Goal: Information Seeking & Learning: Learn about a topic

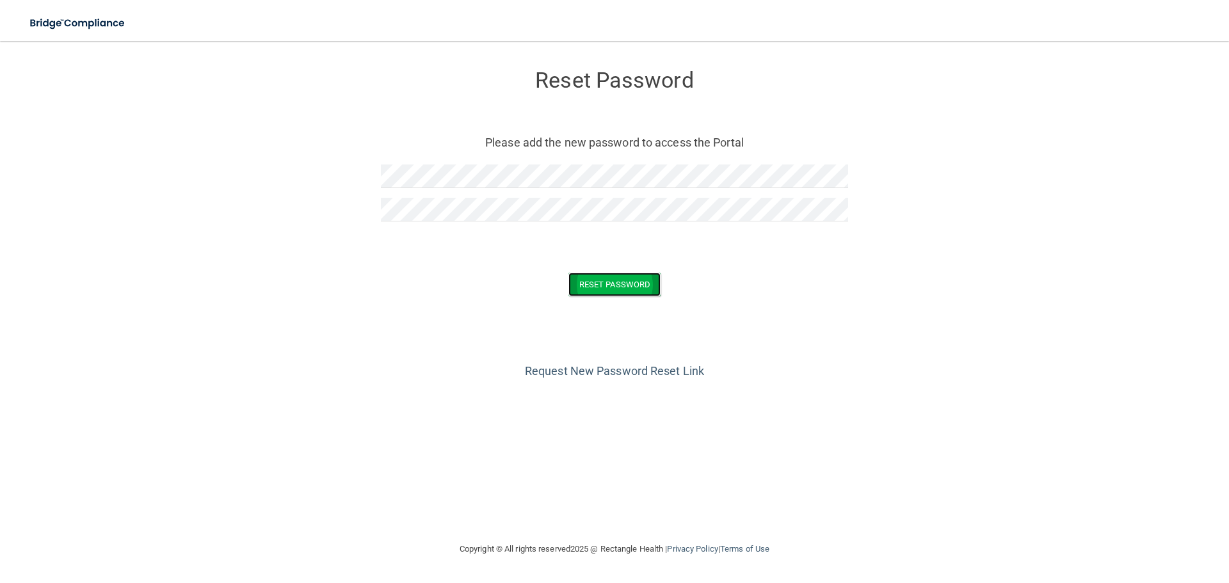
click at [595, 284] on button "Reset Password" at bounding box center [614, 285] width 92 height 24
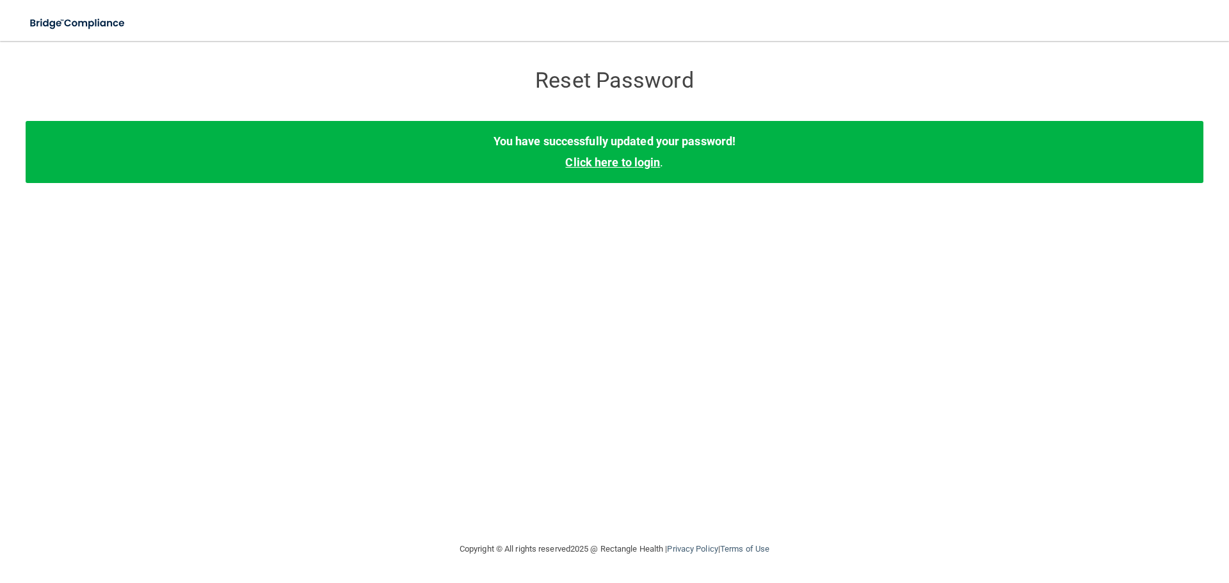
click at [619, 162] on link "Click here to login" at bounding box center [612, 162] width 95 height 13
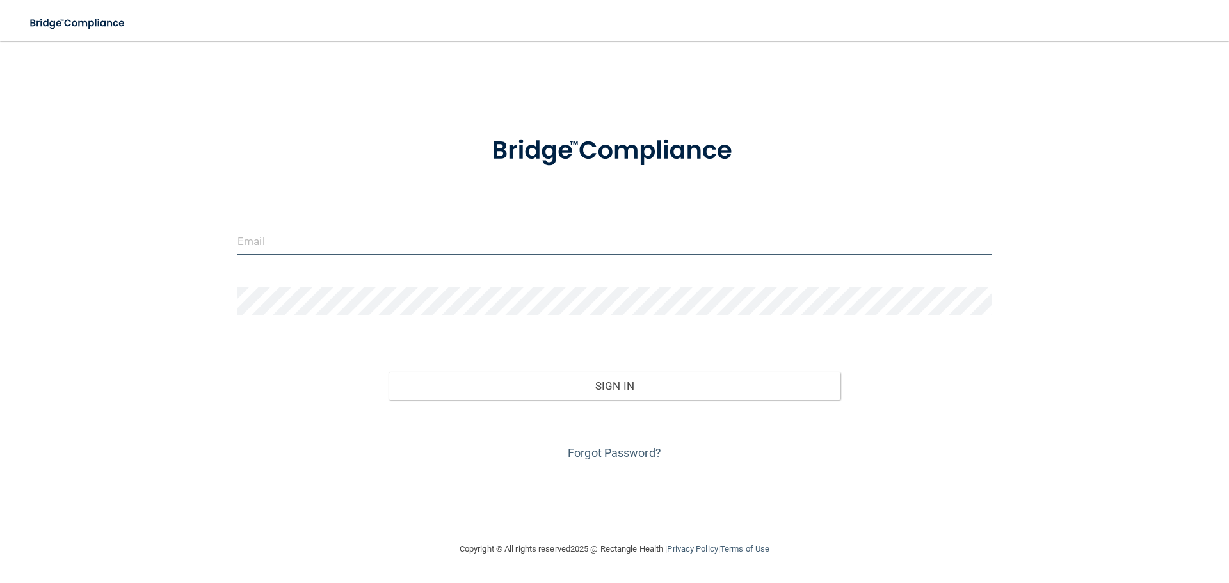
click at [323, 248] on input "email" at bounding box center [614, 241] width 754 height 29
type input "[PERSON_NAME][EMAIL_ADDRESS][PERSON_NAME][DOMAIN_NAME]"
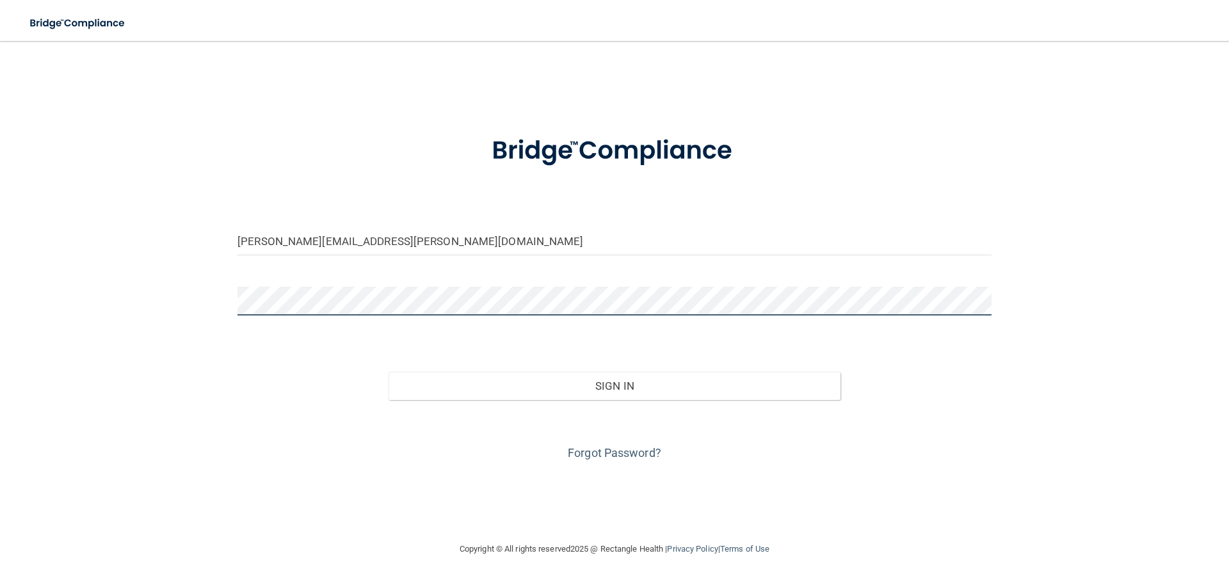
click at [388, 372] on button "Sign In" at bounding box center [614, 386] width 452 height 28
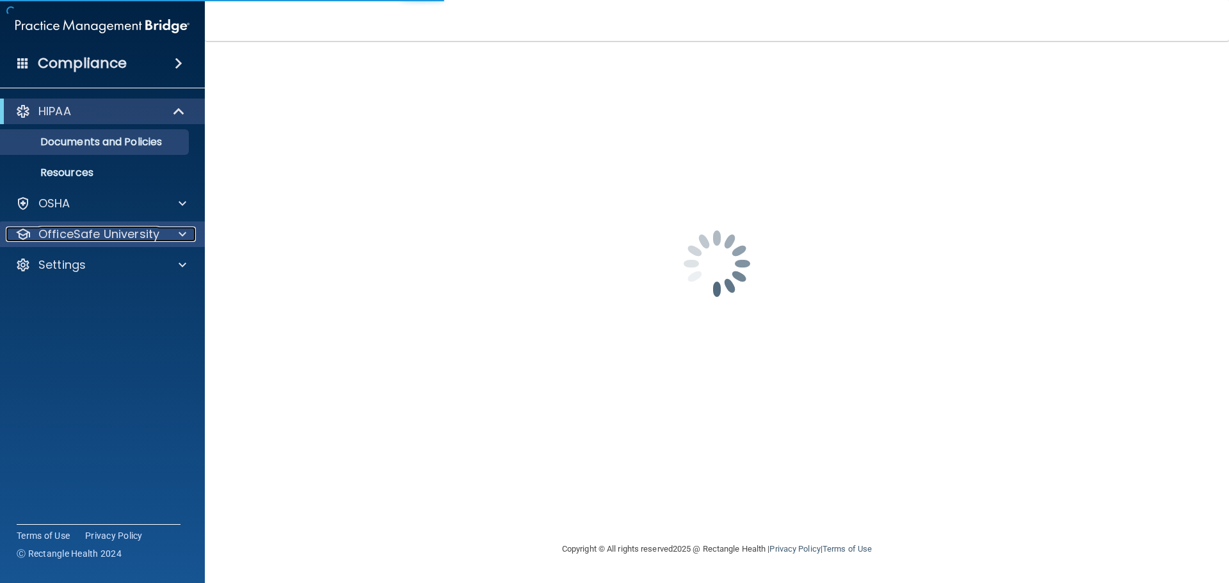
click at [179, 233] on span at bounding box center [183, 234] width 8 height 15
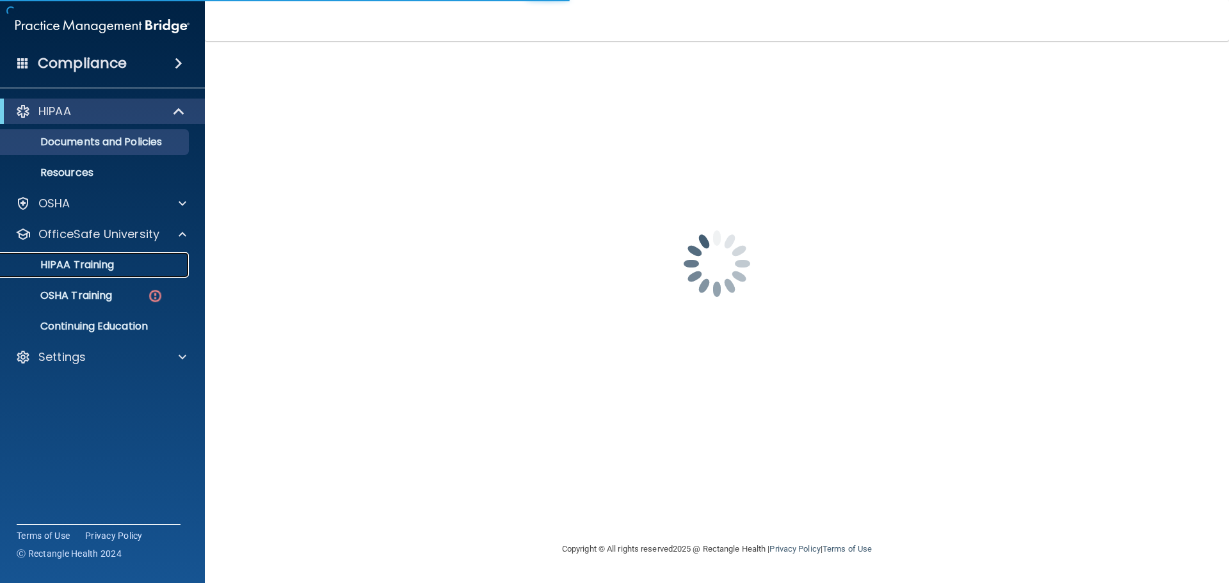
click at [96, 267] on p "HIPAA Training" at bounding box center [61, 265] width 106 height 13
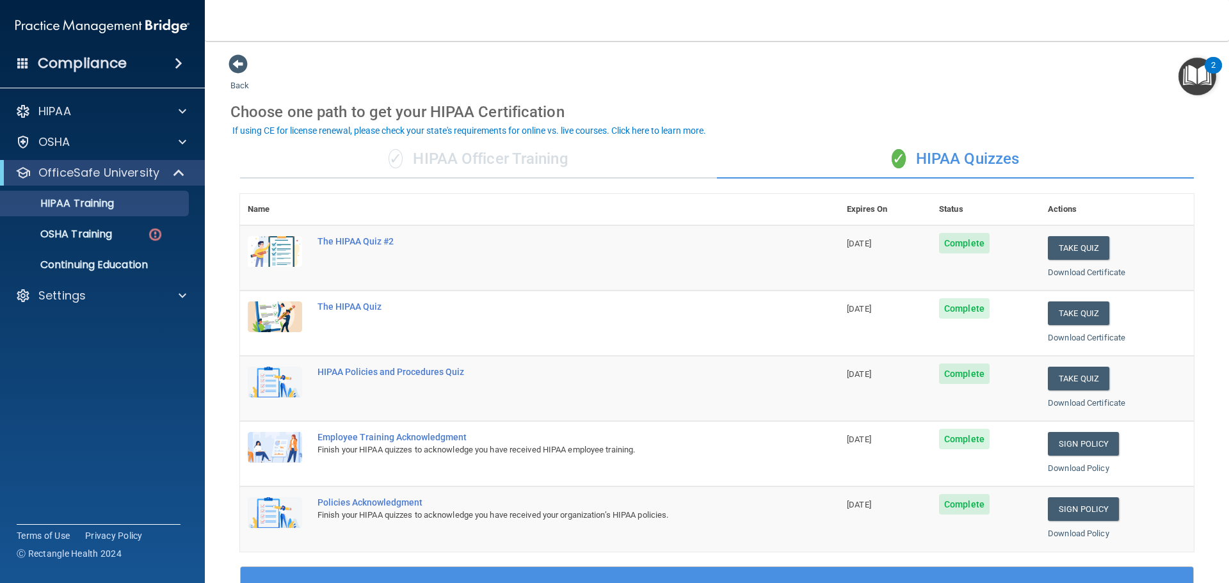
scroll to position [64, 0]
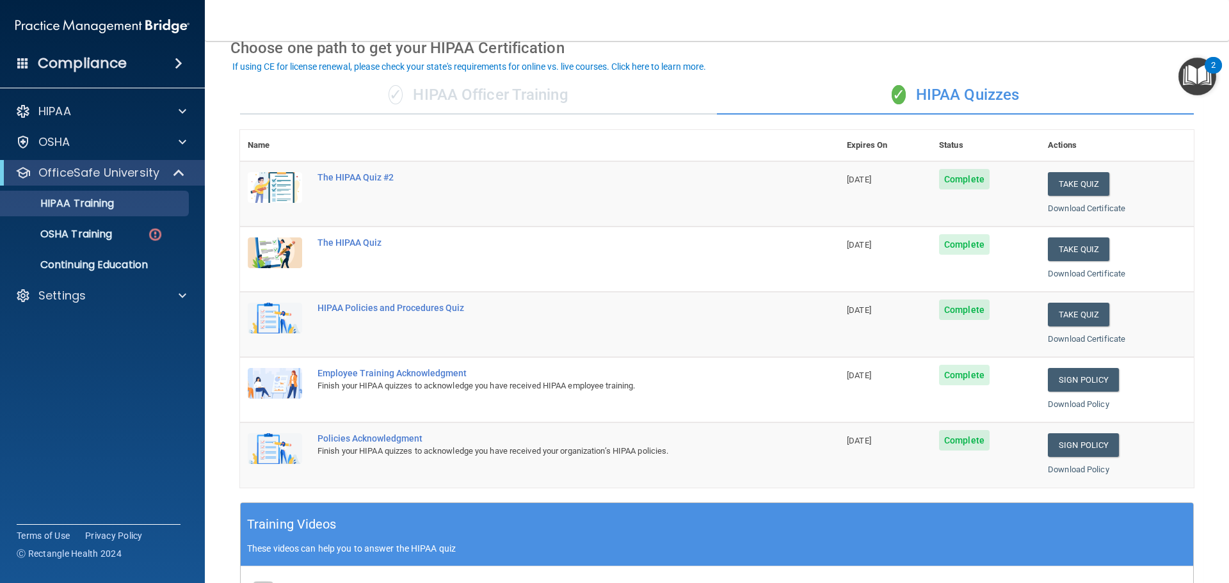
click at [943, 92] on div "✓ HIPAA Quizzes" at bounding box center [955, 95] width 477 height 38
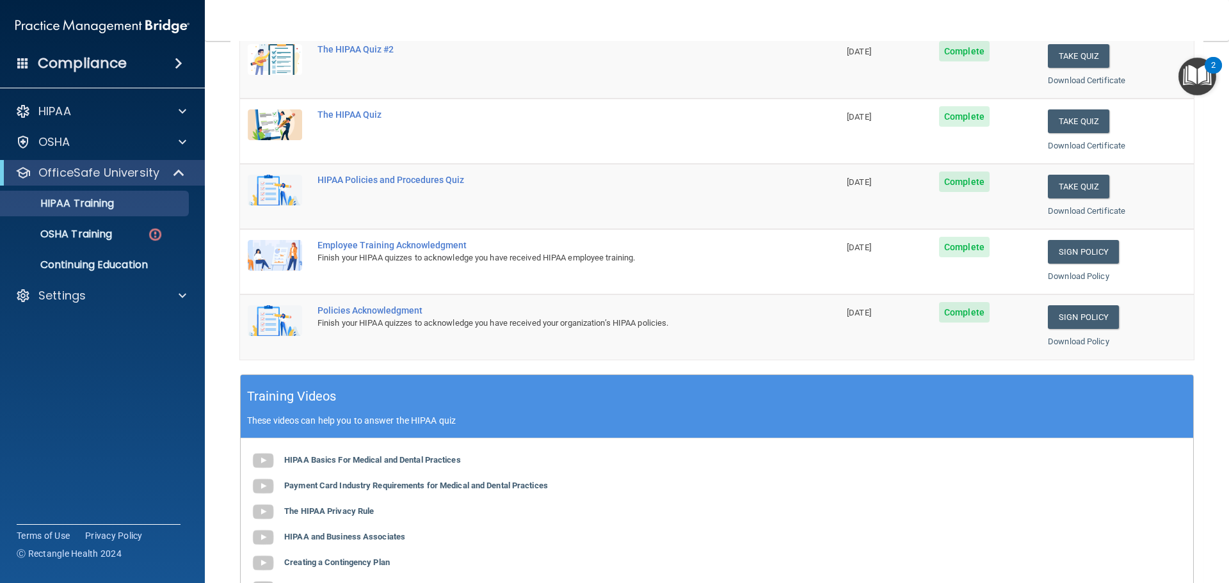
scroll to position [256, 0]
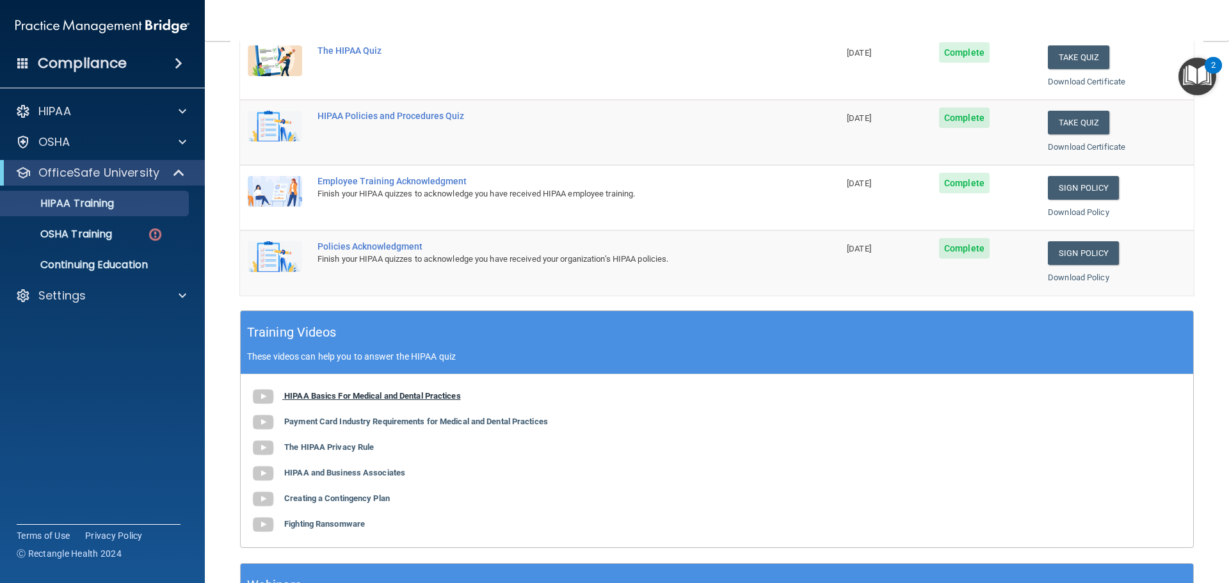
click at [341, 399] on b "HIPAA Basics For Medical and Dental Practices" at bounding box center [372, 396] width 177 height 10
click at [353, 425] on b "Payment Card Industry Requirements for Medical and Dental Practices" at bounding box center [416, 422] width 264 height 10
click at [340, 447] on b "The HIPAA Privacy Rule" at bounding box center [329, 447] width 90 height 10
click at [339, 450] on b "The HIPAA Privacy Rule" at bounding box center [329, 447] width 90 height 10
click at [351, 469] on b "HIPAA and Business Associates" at bounding box center [344, 473] width 121 height 10
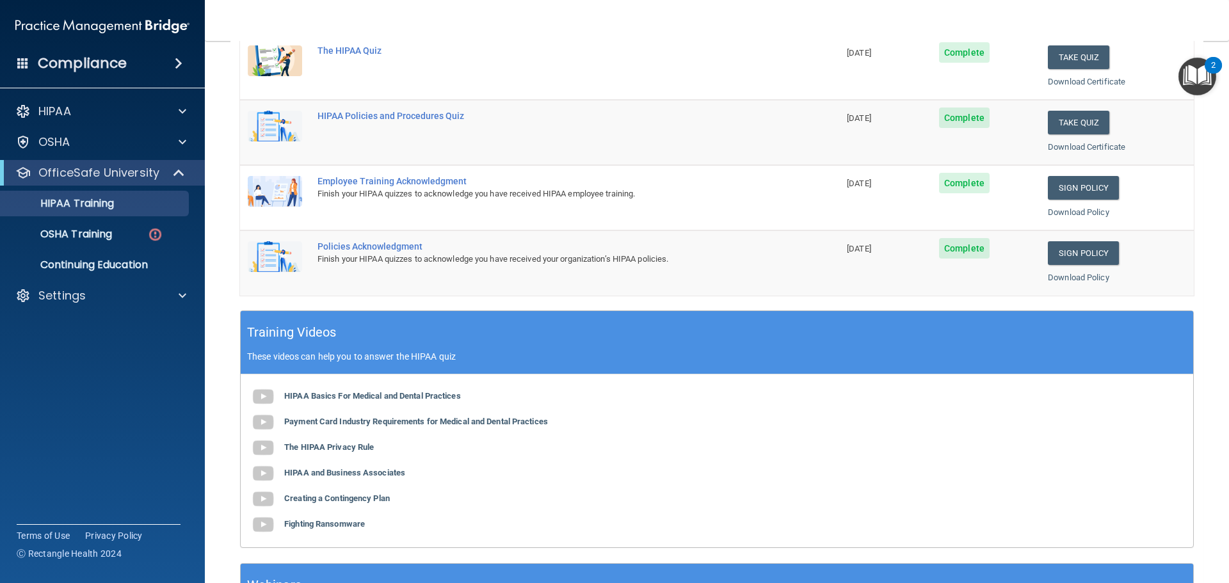
scroll to position [320, 0]
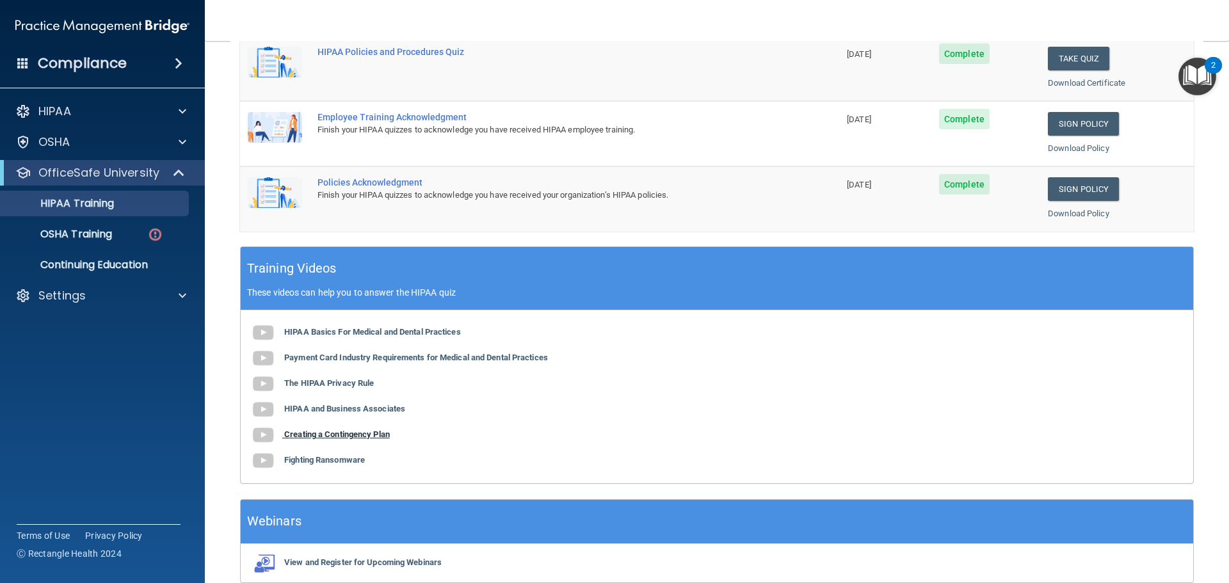
click at [332, 433] on b "Creating a Contingency Plan" at bounding box center [337, 434] width 106 height 10
click at [344, 459] on b "Fighting Ransomware" at bounding box center [324, 460] width 81 height 10
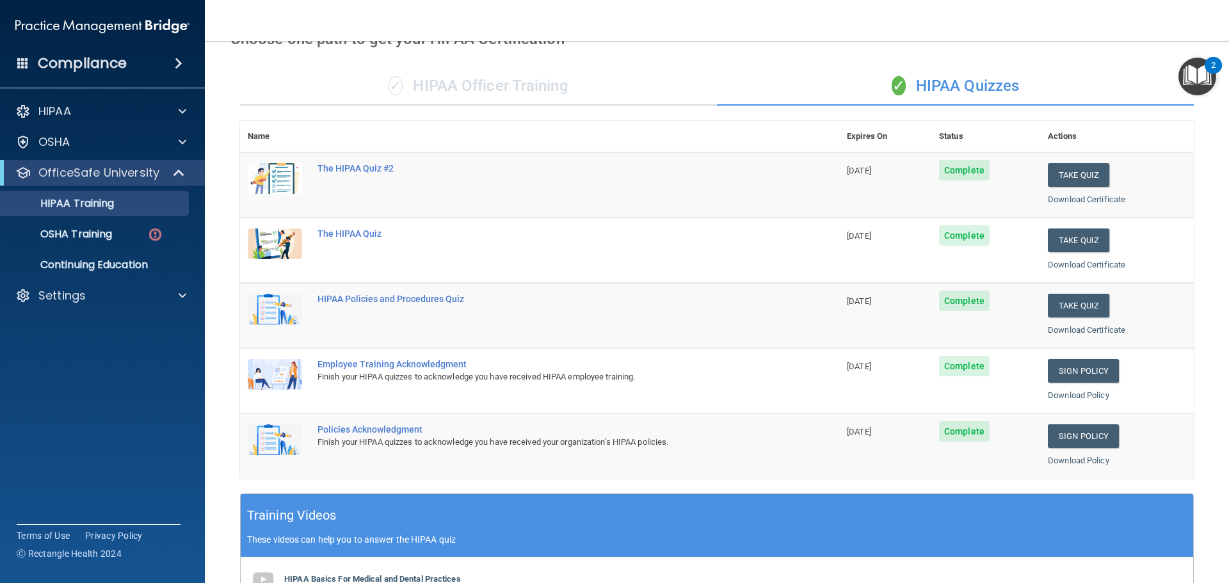
scroll to position [64, 0]
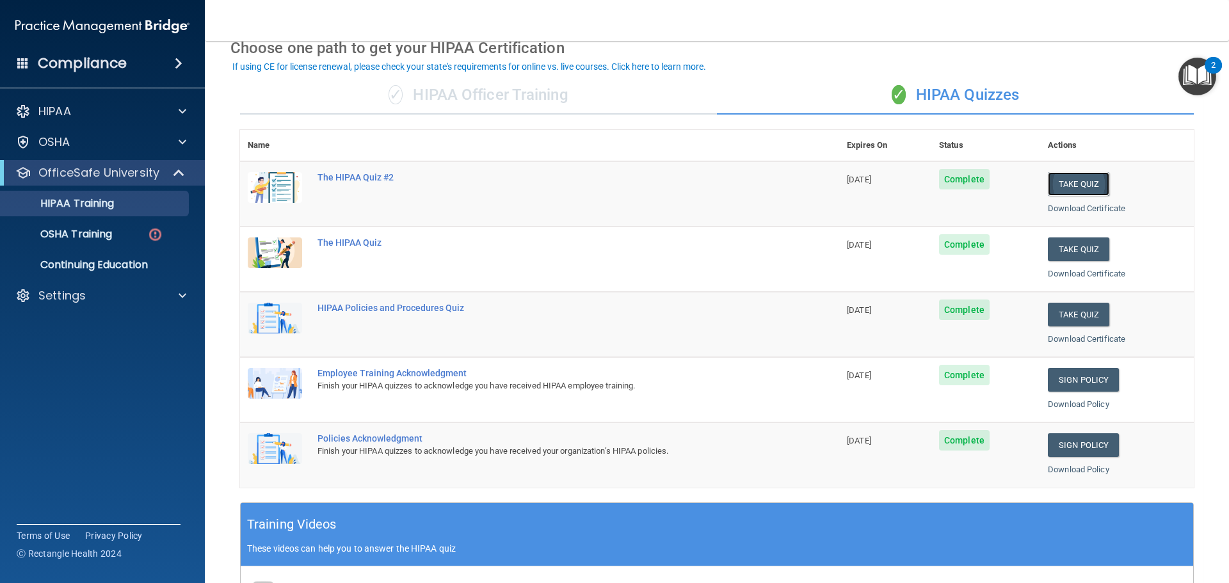
click at [1048, 180] on button "Take Quiz" at bounding box center [1078, 184] width 61 height 24
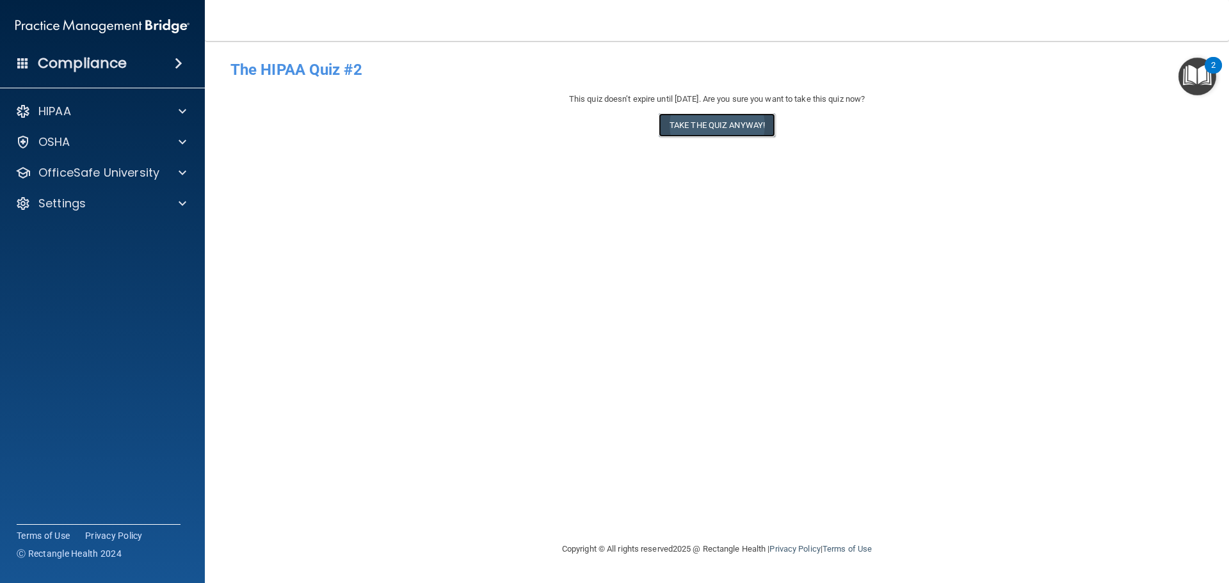
click at [709, 127] on button "Take the quiz anyway!" at bounding box center [716, 125] width 116 height 24
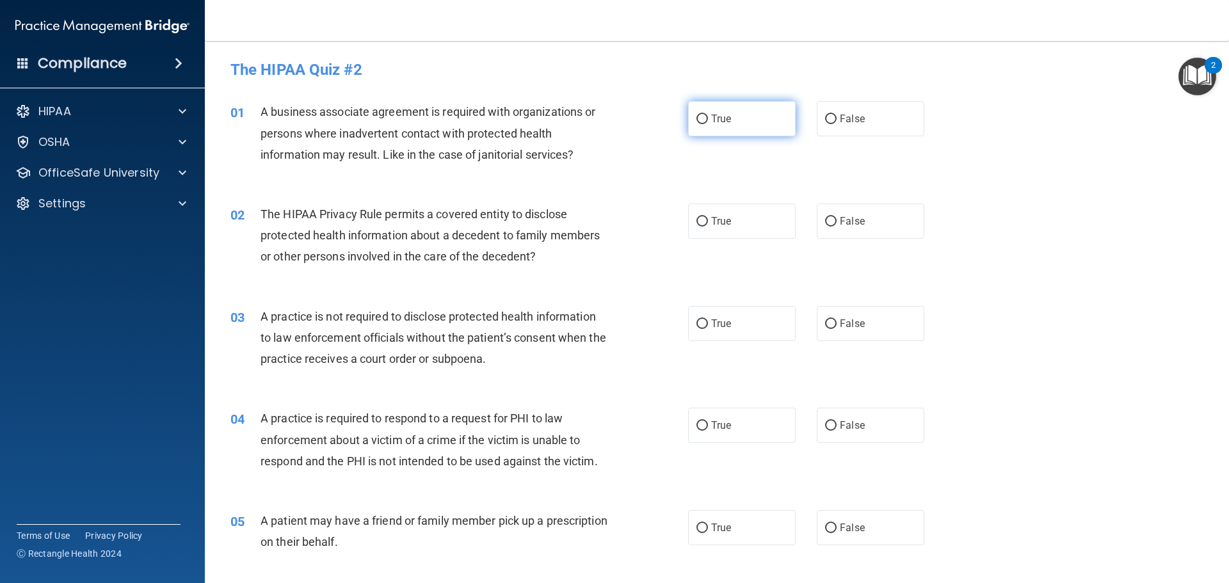
click at [693, 130] on label "True" at bounding box center [742, 118] width 108 height 35
click at [696, 124] on input "True" at bounding box center [702, 120] width 12 height 10
radio input "true"
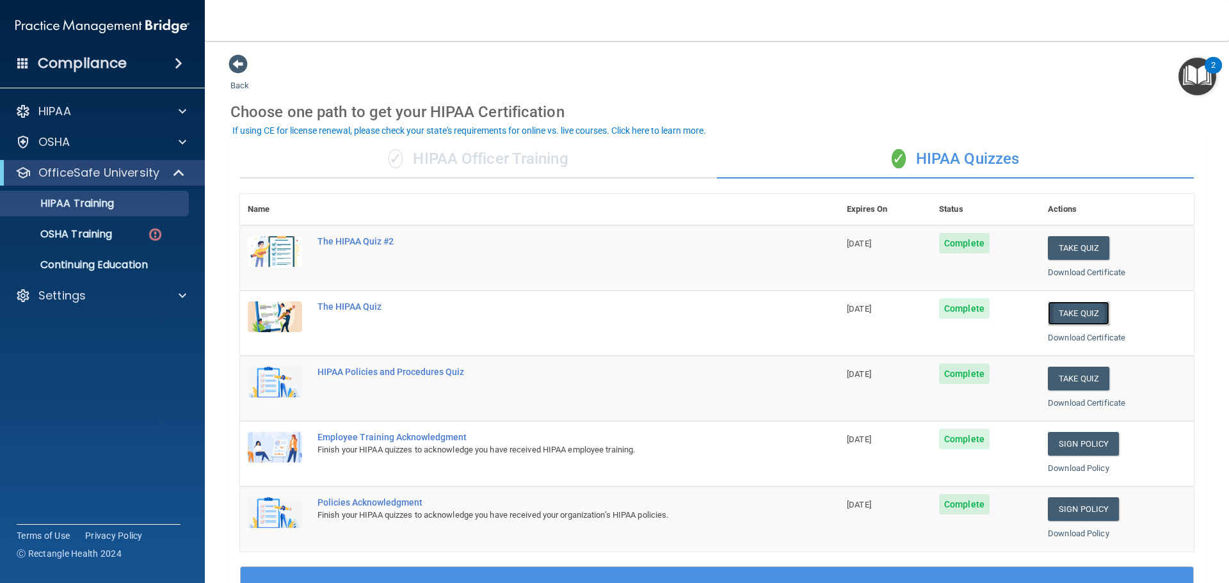
click at [1075, 307] on button "Take Quiz" at bounding box center [1078, 313] width 61 height 24
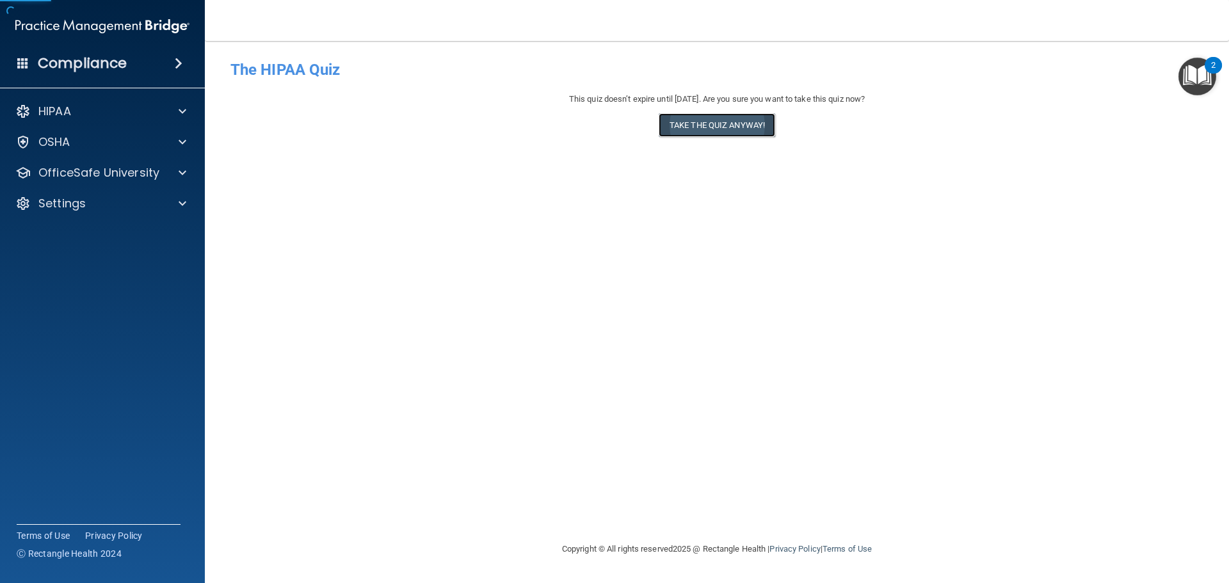
click at [737, 130] on button "Take the quiz anyway!" at bounding box center [716, 125] width 116 height 24
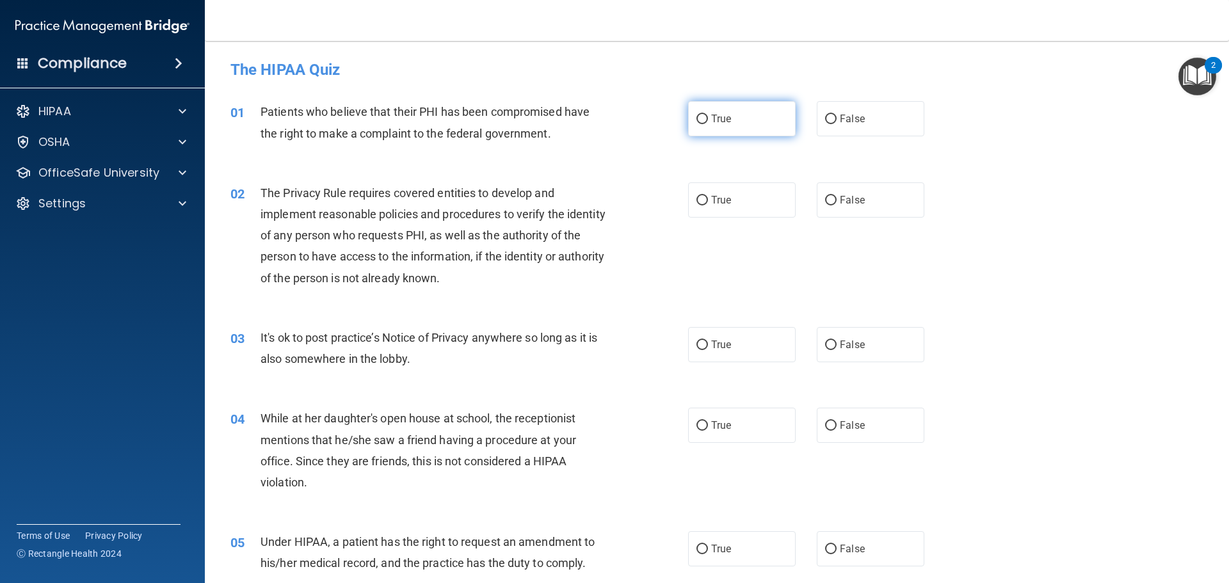
click at [696, 122] on input "True" at bounding box center [702, 120] width 12 height 10
radio input "true"
click at [711, 203] on span "True" at bounding box center [721, 200] width 20 height 12
click at [708, 203] on input "True" at bounding box center [702, 201] width 12 height 10
radio input "true"
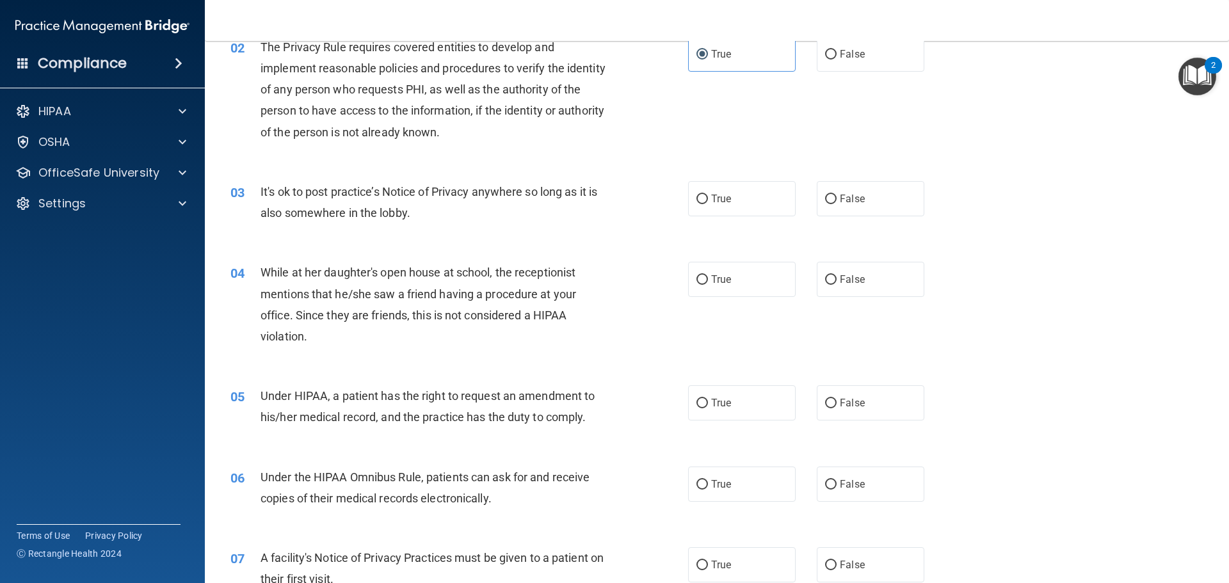
scroll to position [192, 0]
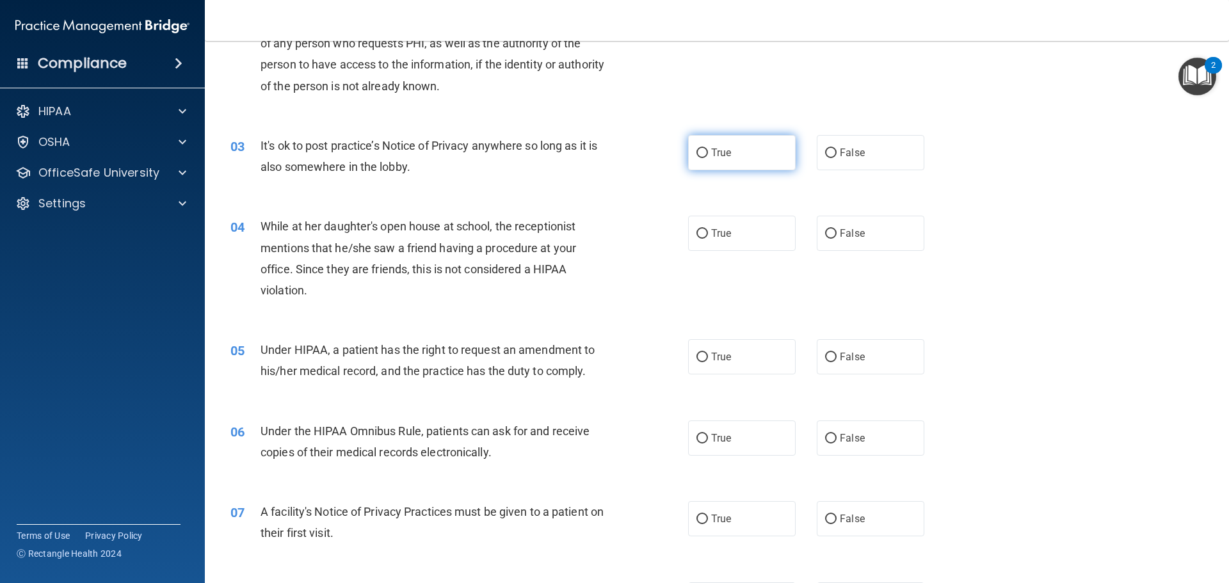
click at [717, 154] on span "True" at bounding box center [721, 153] width 20 height 12
click at [708, 154] on input "True" at bounding box center [702, 153] width 12 height 10
radio input "true"
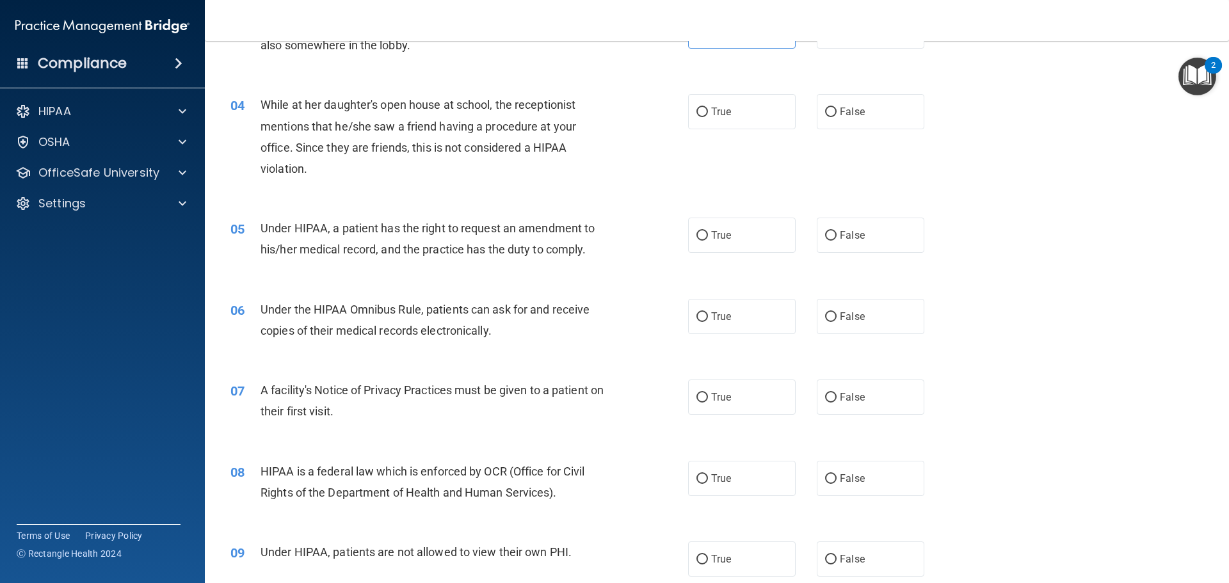
scroll to position [320, 0]
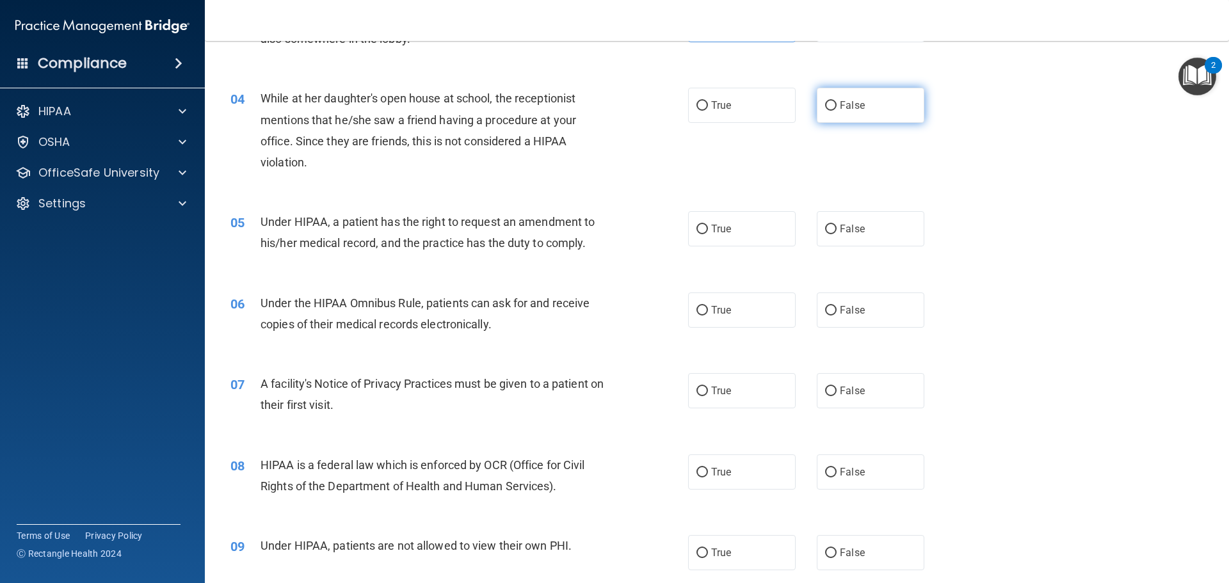
click at [834, 112] on label "False" at bounding box center [871, 105] width 108 height 35
click at [834, 111] on input "False" at bounding box center [831, 106] width 12 height 10
radio input "true"
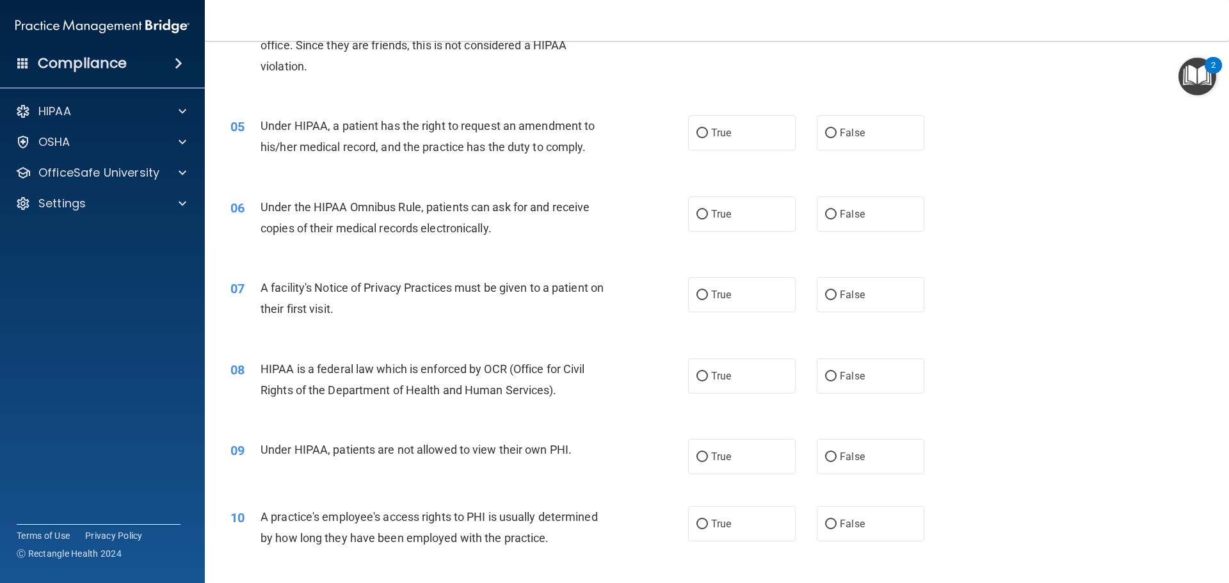
scroll to position [448, 0]
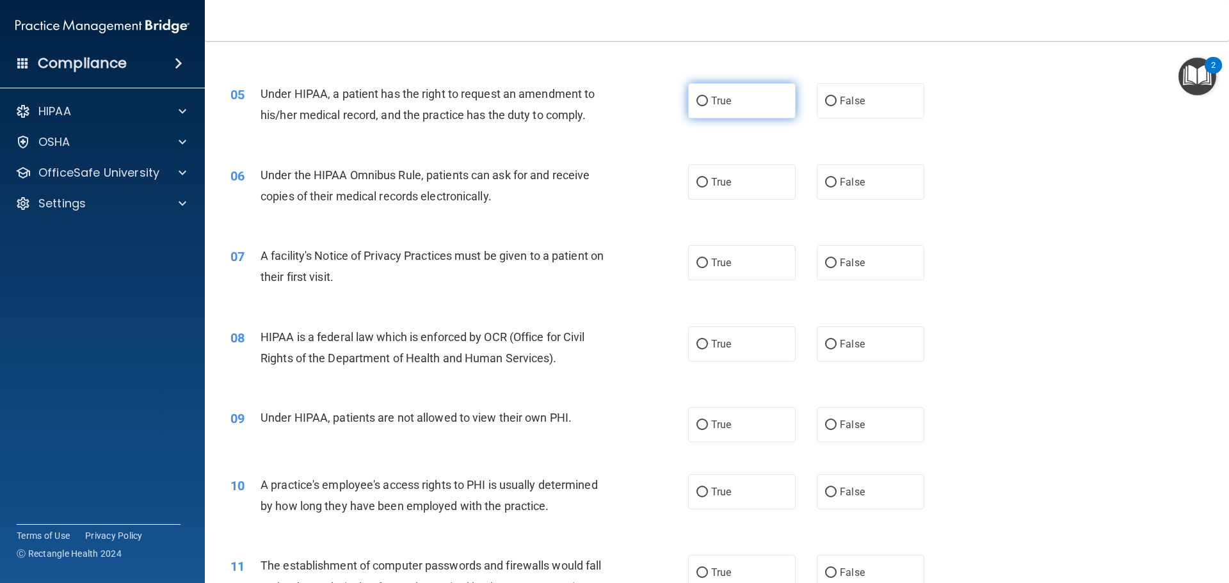
click at [696, 111] on label "True" at bounding box center [742, 100] width 108 height 35
click at [696, 106] on input "True" at bounding box center [702, 102] width 12 height 10
radio input "true"
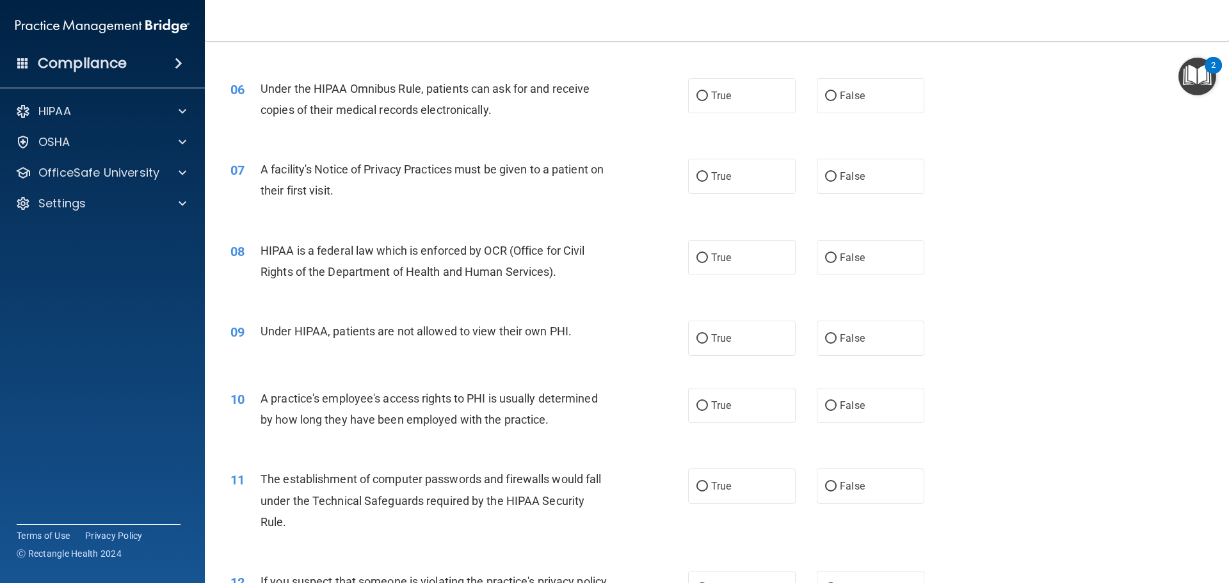
scroll to position [512, 0]
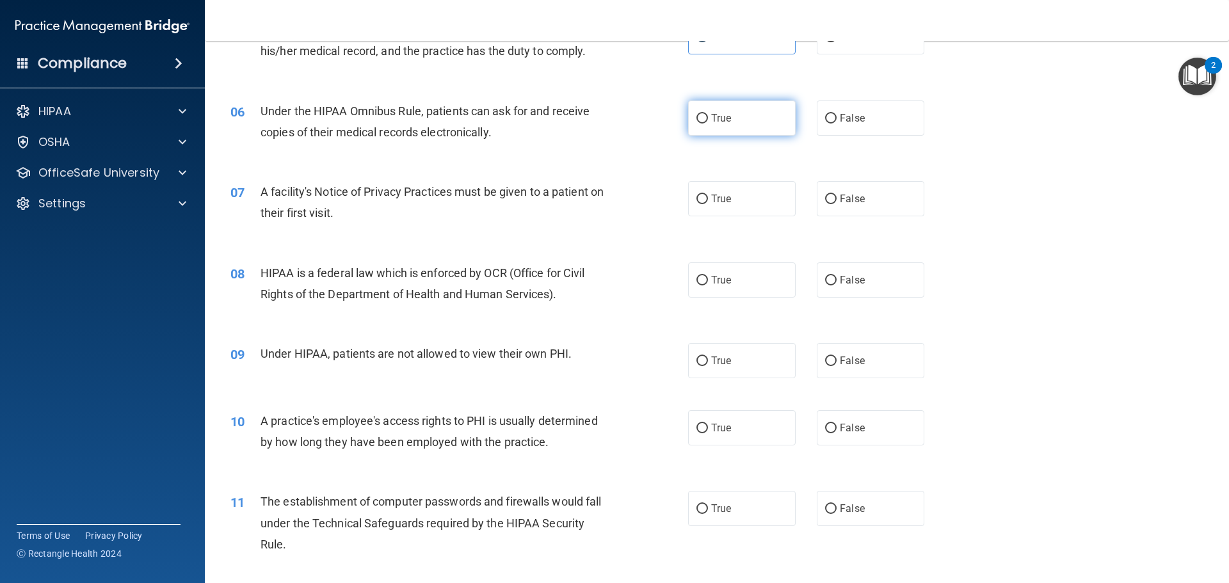
click at [703, 120] on label "True" at bounding box center [742, 117] width 108 height 35
click at [703, 120] on input "True" at bounding box center [702, 119] width 12 height 10
radio input "true"
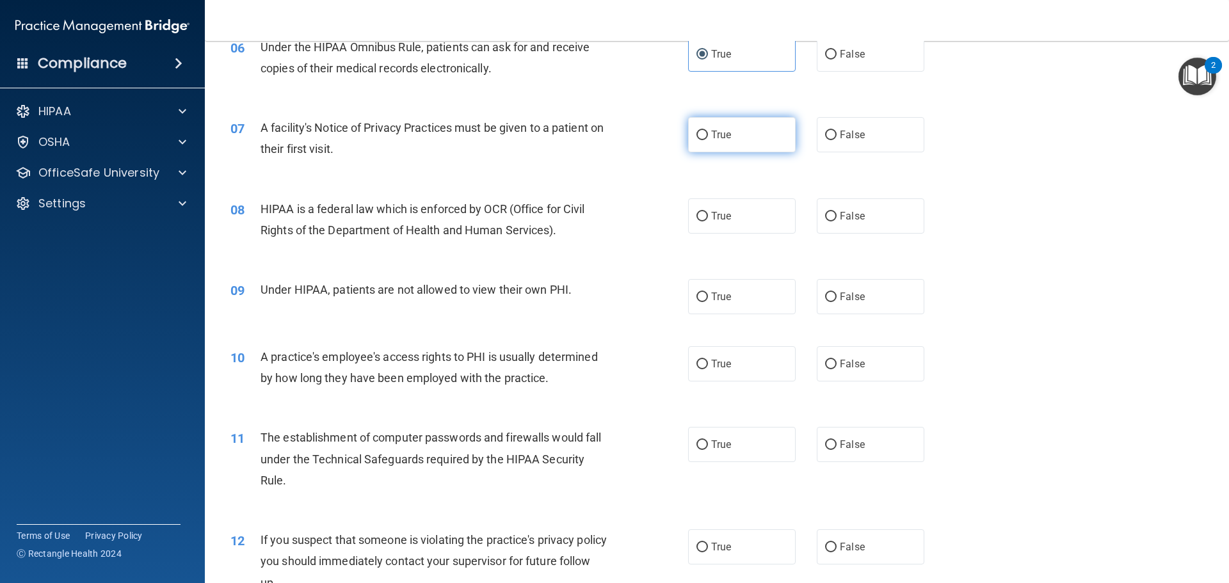
click at [716, 141] on label "True" at bounding box center [742, 134] width 108 height 35
click at [708, 140] on input "True" at bounding box center [702, 136] width 12 height 10
radio input "true"
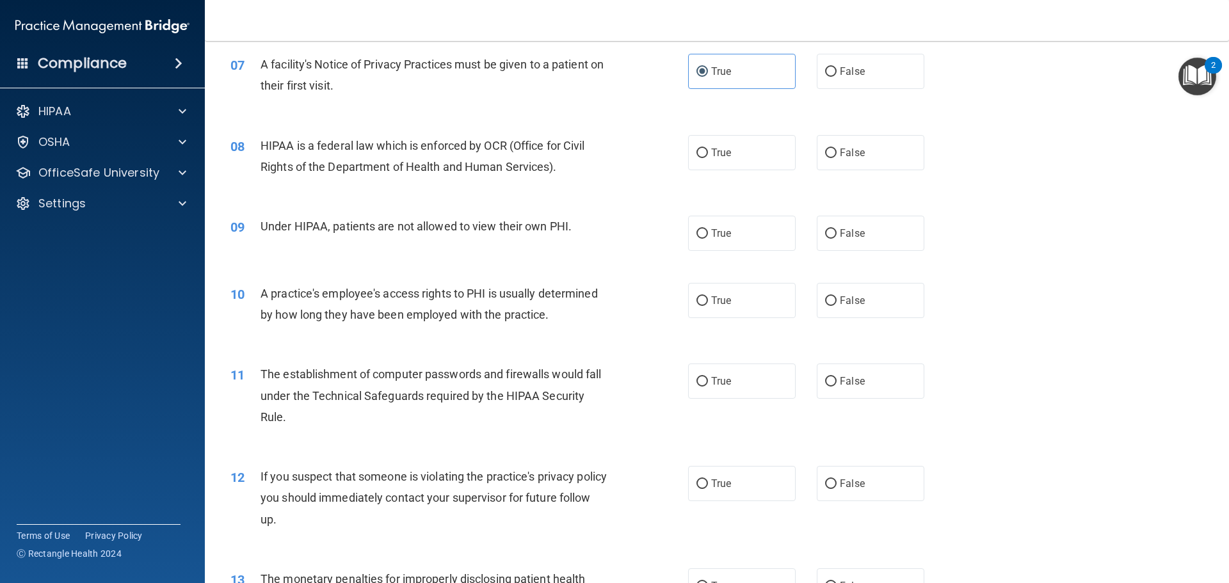
scroll to position [640, 0]
click at [701, 148] on input "True" at bounding box center [702, 153] width 12 height 10
radio input "true"
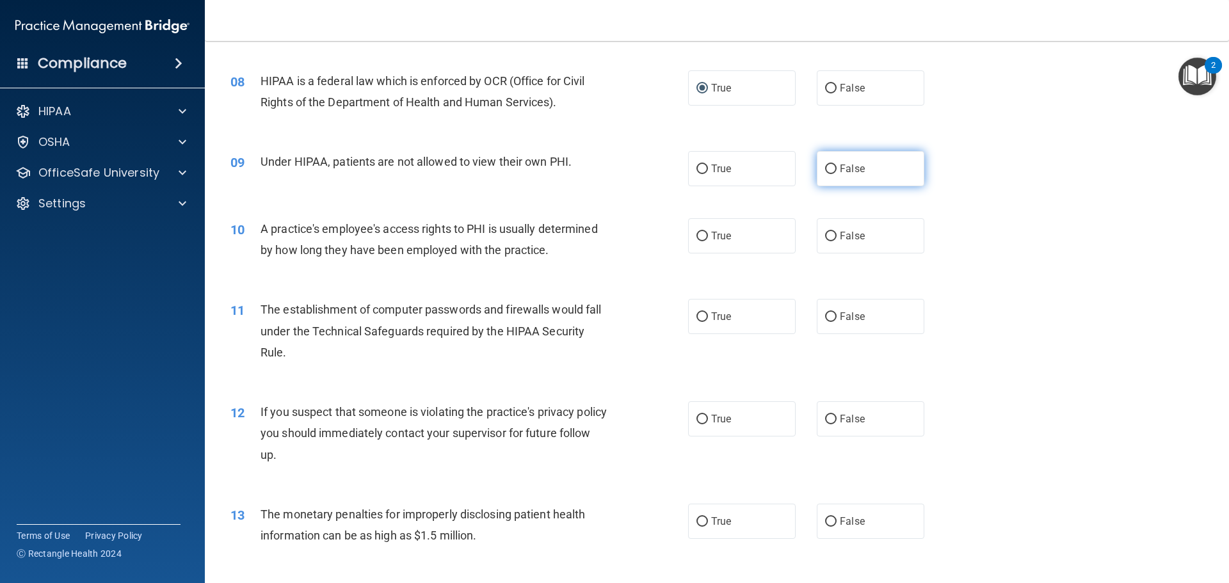
click at [840, 173] on span "False" at bounding box center [852, 169] width 25 height 12
click at [834, 173] on input "False" at bounding box center [831, 169] width 12 height 10
radio input "true"
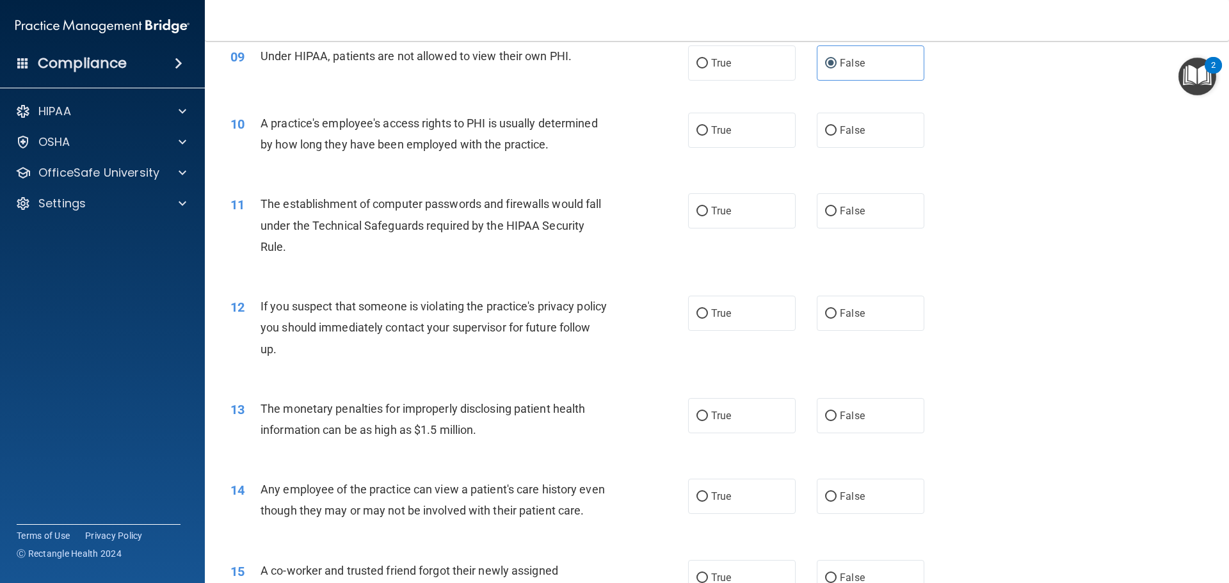
scroll to position [832, 0]
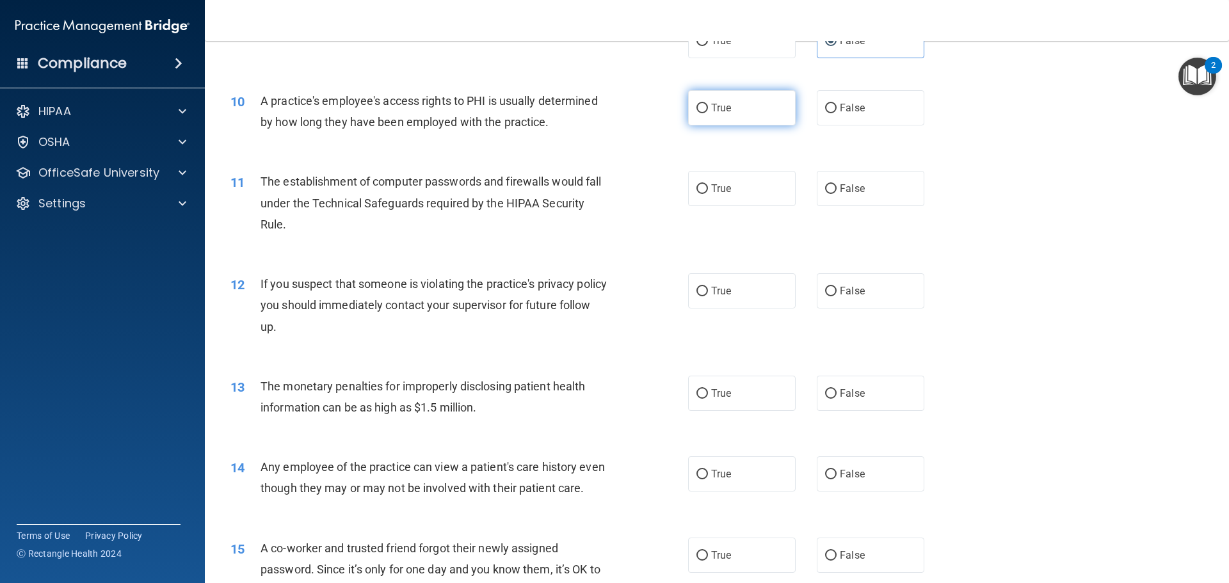
click at [740, 117] on label "True" at bounding box center [742, 107] width 108 height 35
click at [708, 113] on input "True" at bounding box center [702, 109] width 12 height 10
radio input "true"
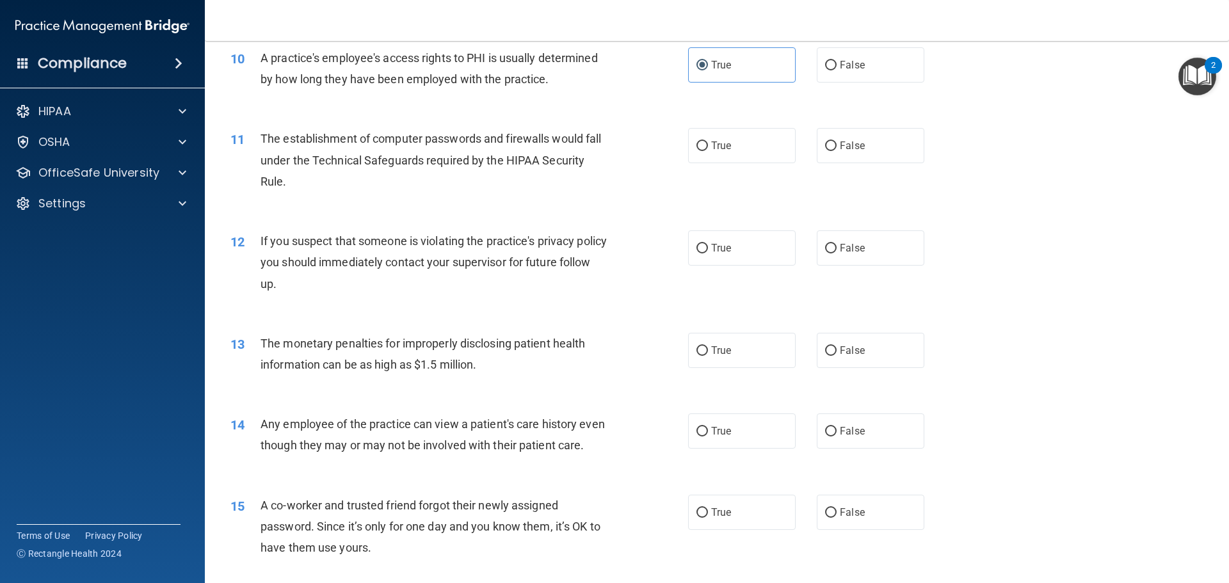
scroll to position [896, 0]
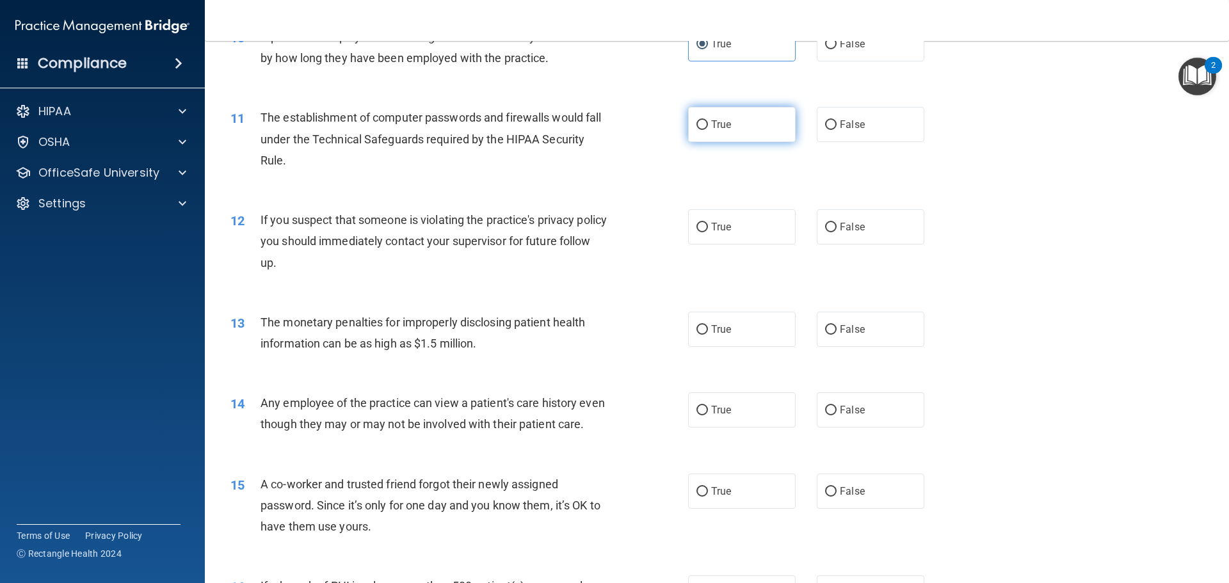
click at [706, 130] on label "True" at bounding box center [742, 124] width 108 height 35
click at [706, 130] on input "True" at bounding box center [702, 125] width 12 height 10
radio input "true"
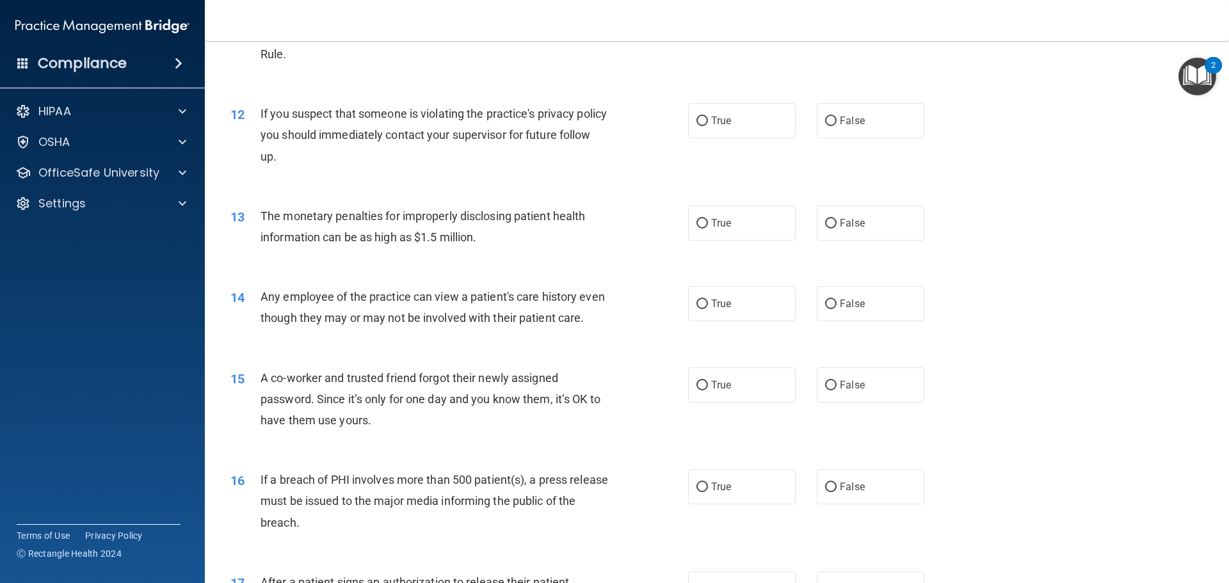
scroll to position [1024, 0]
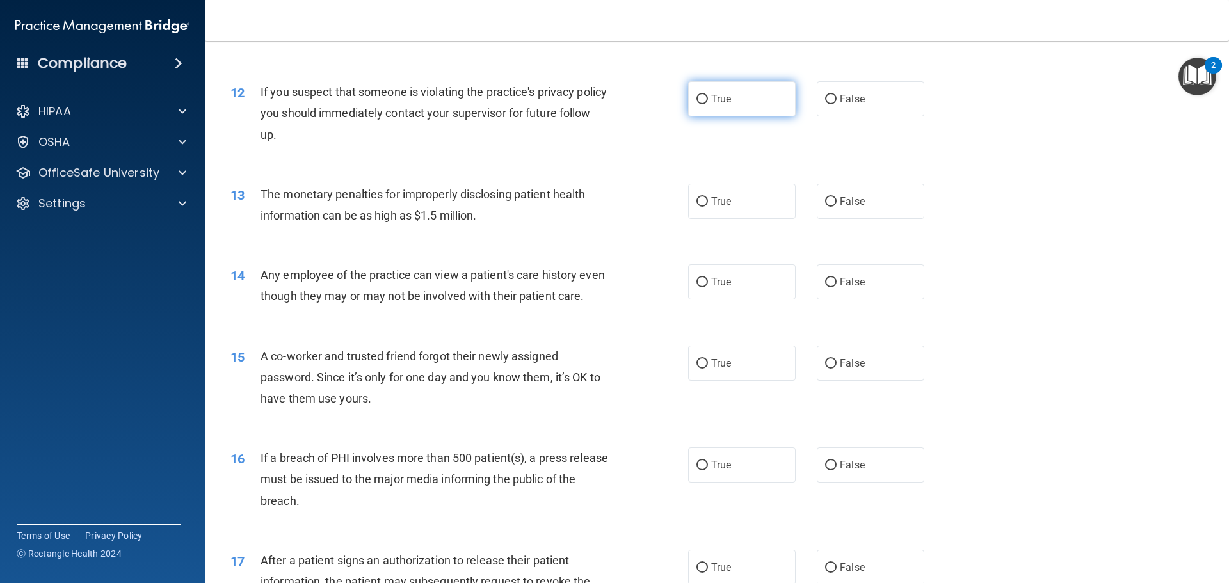
click at [700, 102] on input "True" at bounding box center [702, 100] width 12 height 10
radio input "true"
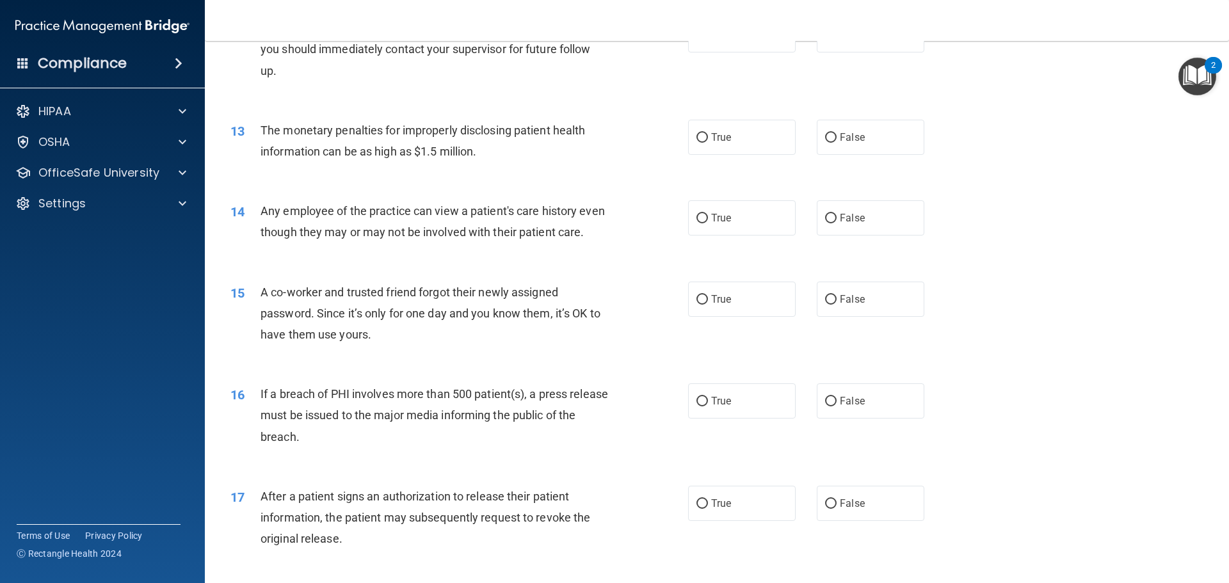
scroll to position [1152, 0]
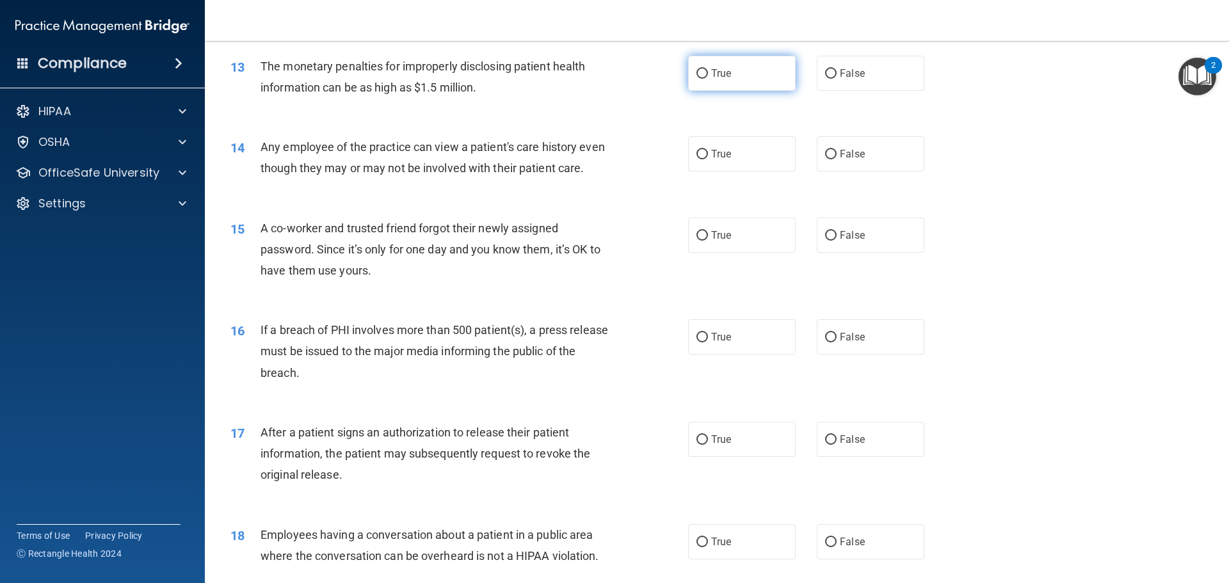
click at [705, 72] on label "True" at bounding box center [742, 73] width 108 height 35
click at [705, 72] on input "True" at bounding box center [702, 74] width 12 height 10
radio input "true"
click at [852, 158] on span "False" at bounding box center [852, 154] width 25 height 12
click at [836, 158] on input "False" at bounding box center [831, 155] width 12 height 10
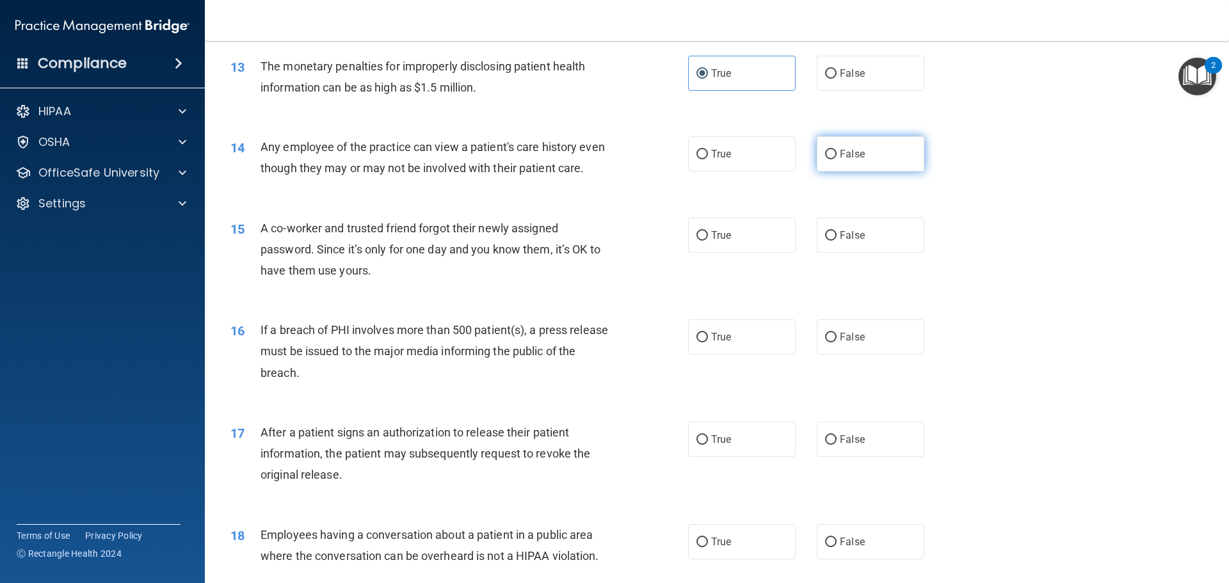
radio input "true"
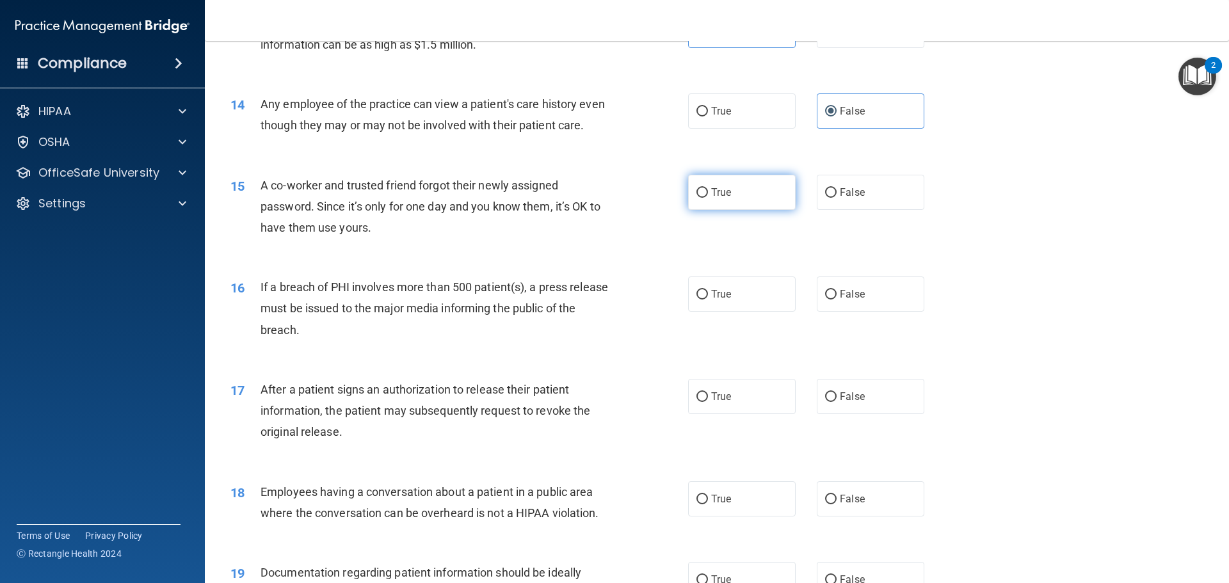
scroll to position [1216, 0]
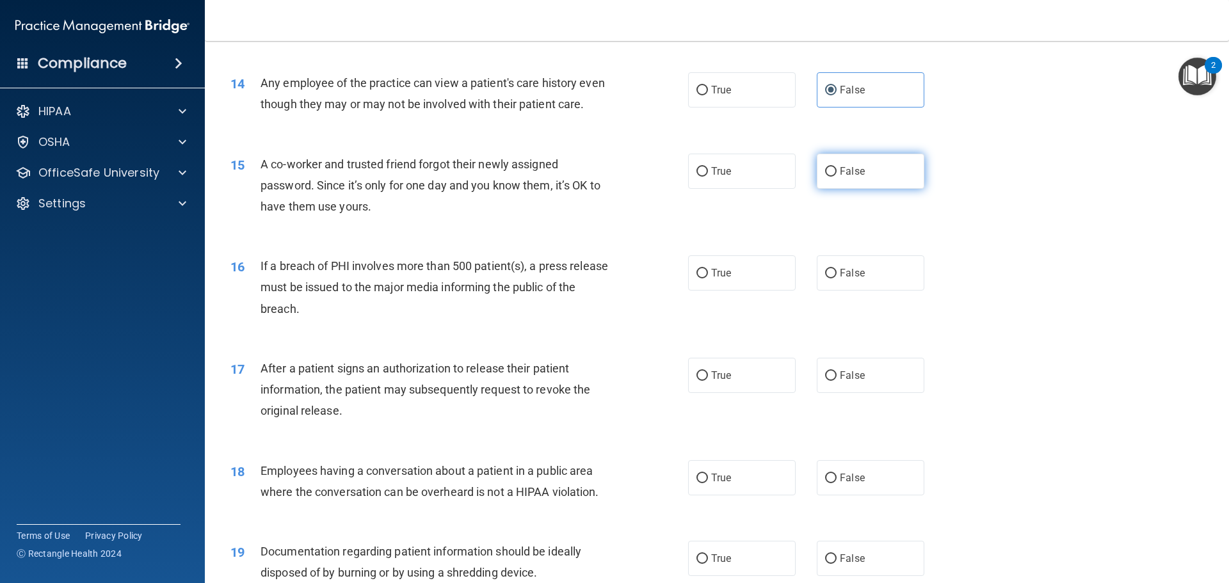
click at [859, 189] on label "False" at bounding box center [871, 171] width 108 height 35
click at [836, 177] on input "False" at bounding box center [831, 172] width 12 height 10
radio input "true"
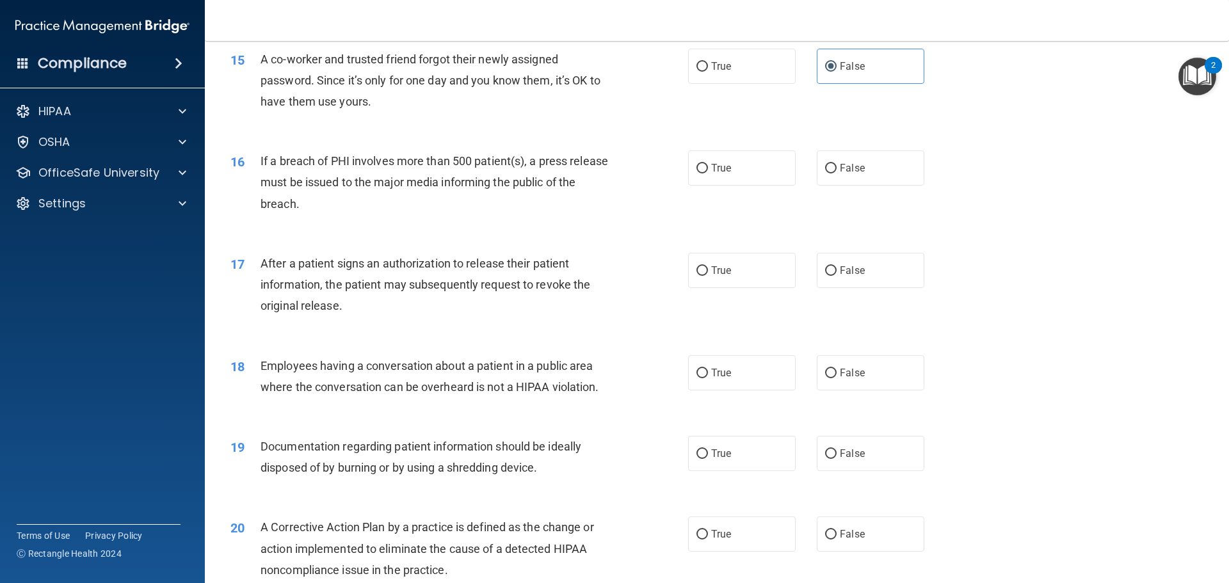
scroll to position [1344, 0]
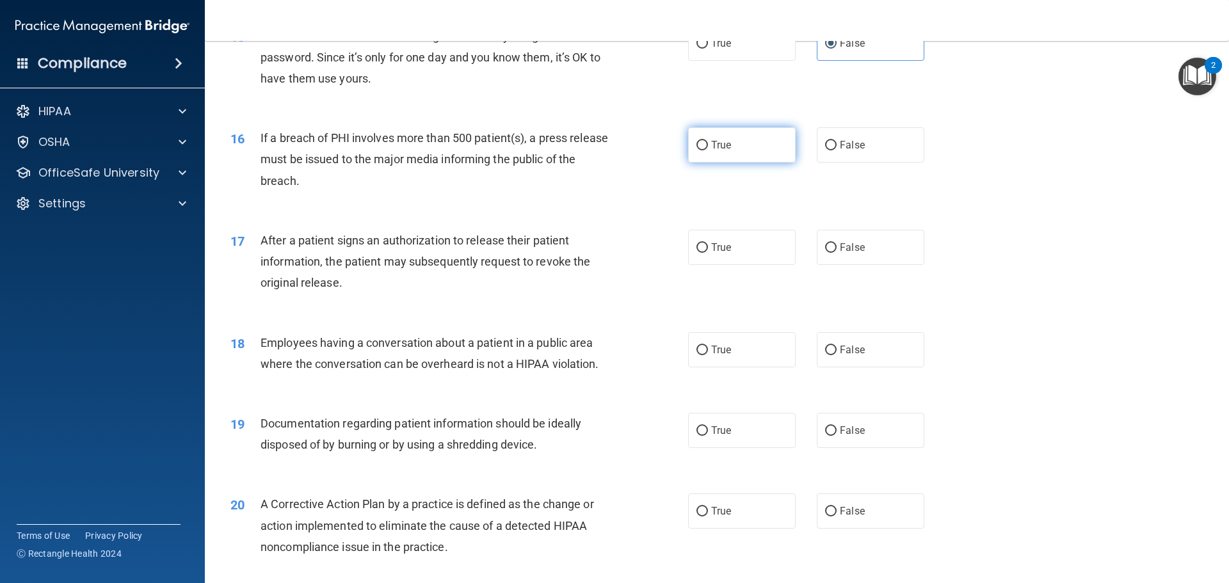
click at [697, 150] on input "True" at bounding box center [702, 146] width 12 height 10
radio input "true"
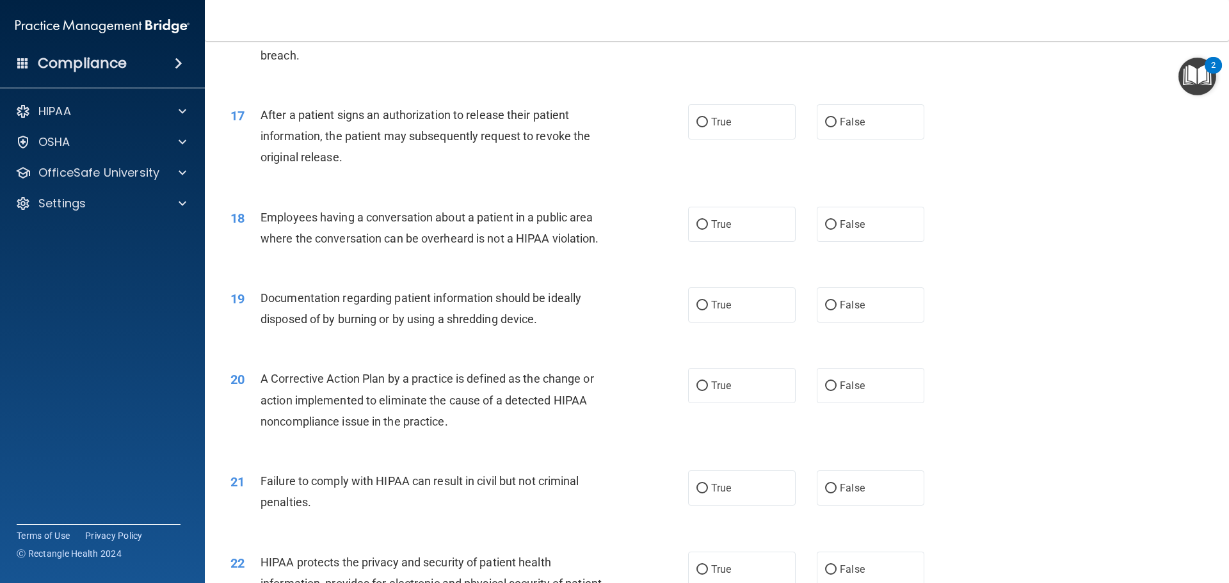
scroll to position [1472, 0]
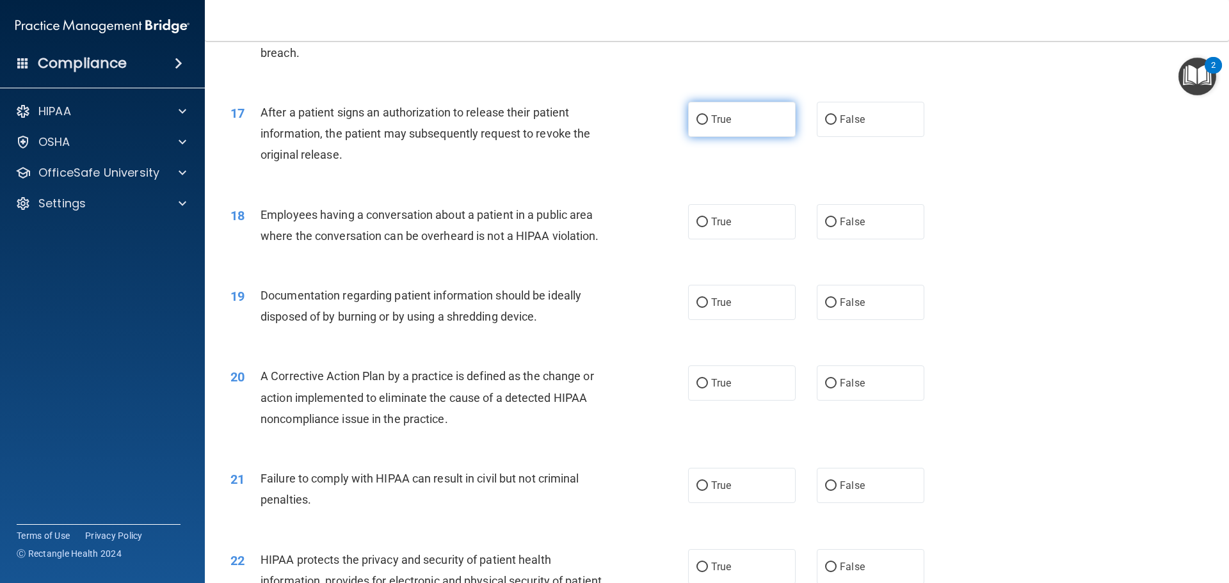
click at [699, 125] on input "True" at bounding box center [702, 120] width 12 height 10
radio input "true"
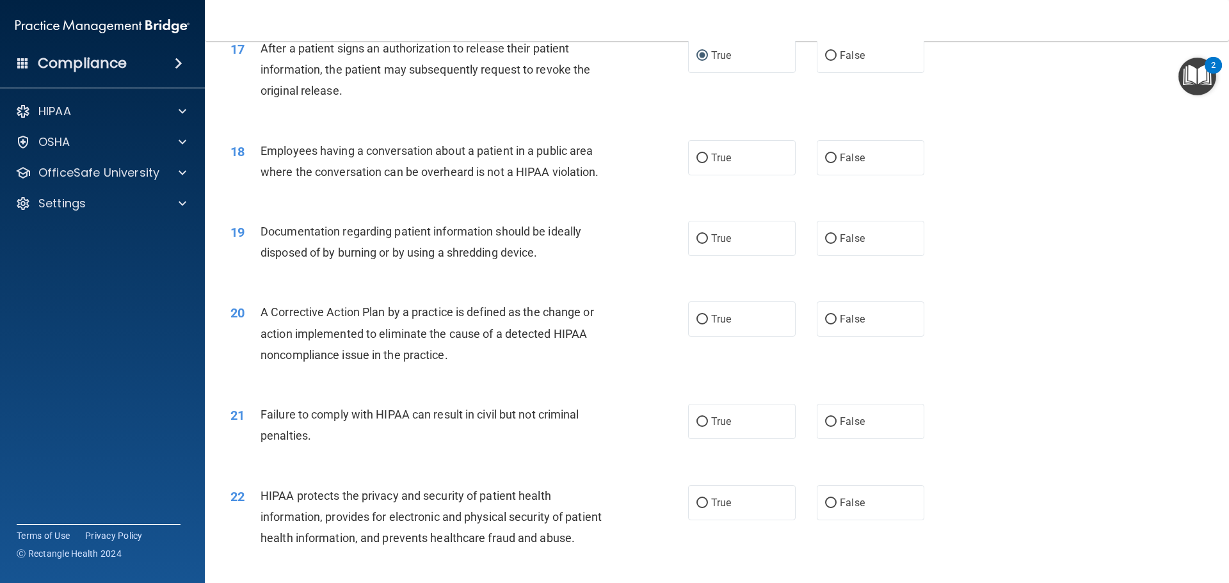
scroll to position [1600, 0]
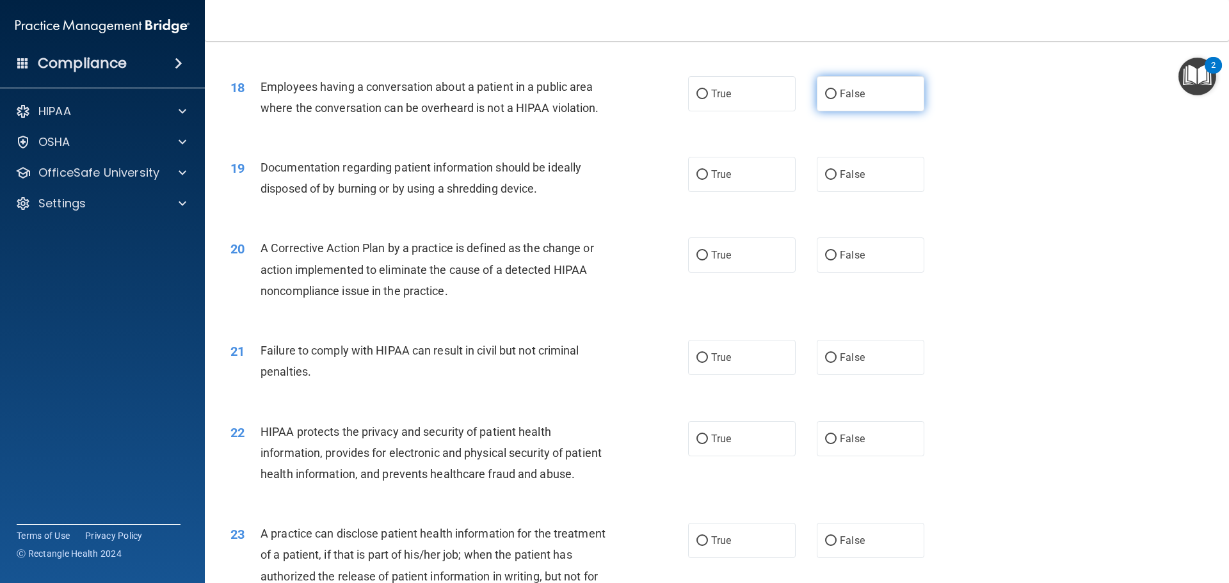
click at [831, 111] on label "False" at bounding box center [871, 93] width 108 height 35
click at [831, 99] on input "False" at bounding box center [831, 95] width 12 height 10
radio input "true"
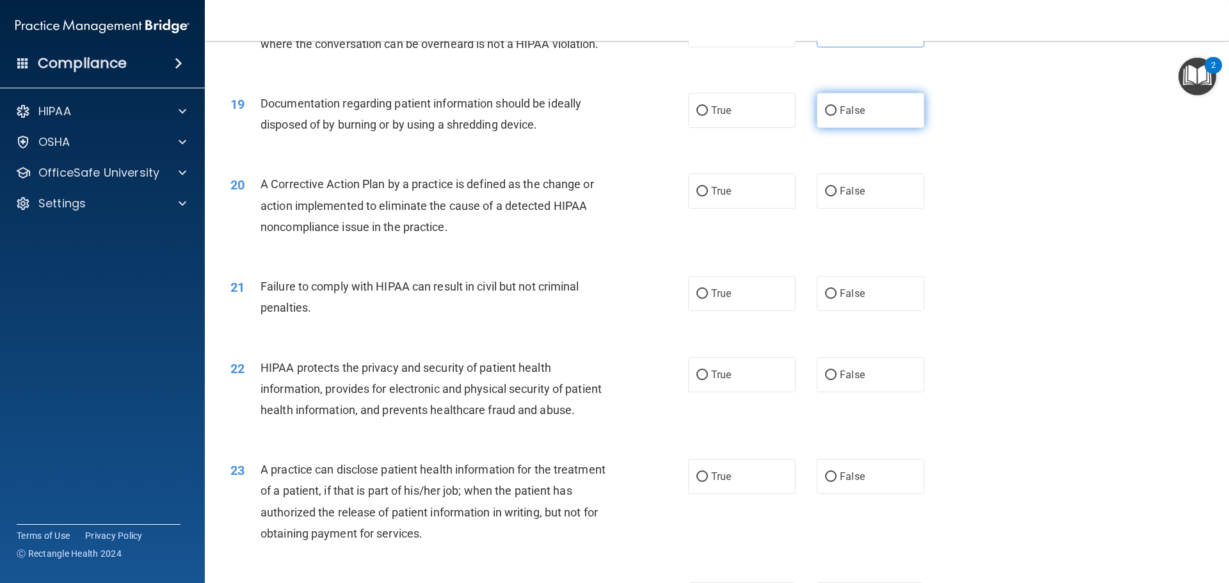
click at [833, 128] on label "False" at bounding box center [871, 110] width 108 height 35
click at [833, 116] on input "False" at bounding box center [831, 111] width 12 height 10
radio input "true"
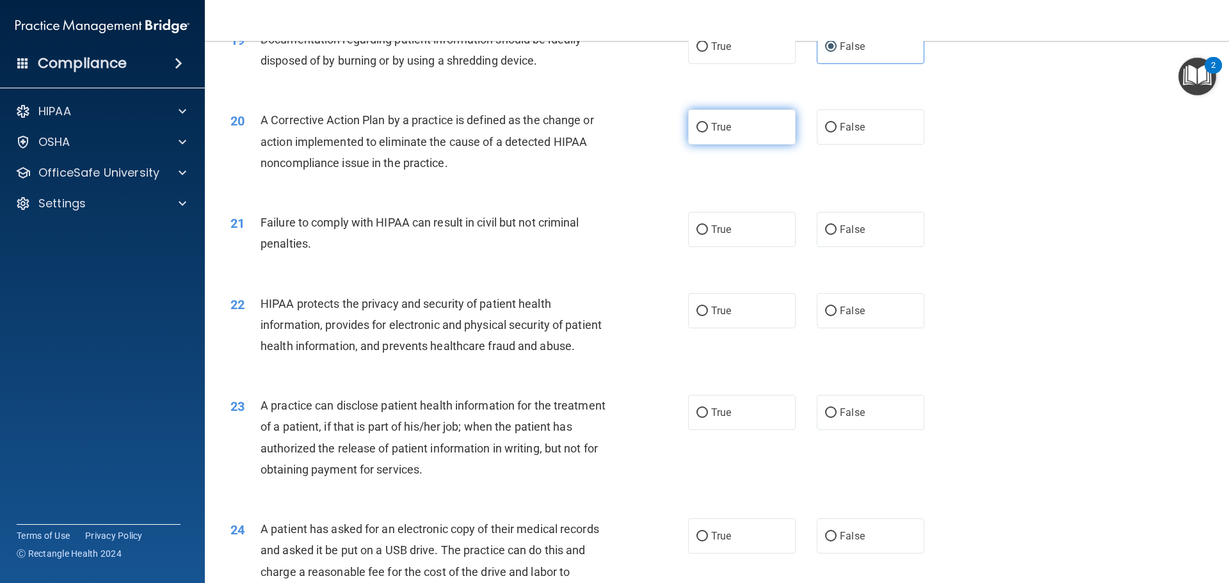
click at [736, 145] on label "True" at bounding box center [742, 126] width 108 height 35
click at [708, 132] on input "True" at bounding box center [702, 128] width 12 height 10
radio input "true"
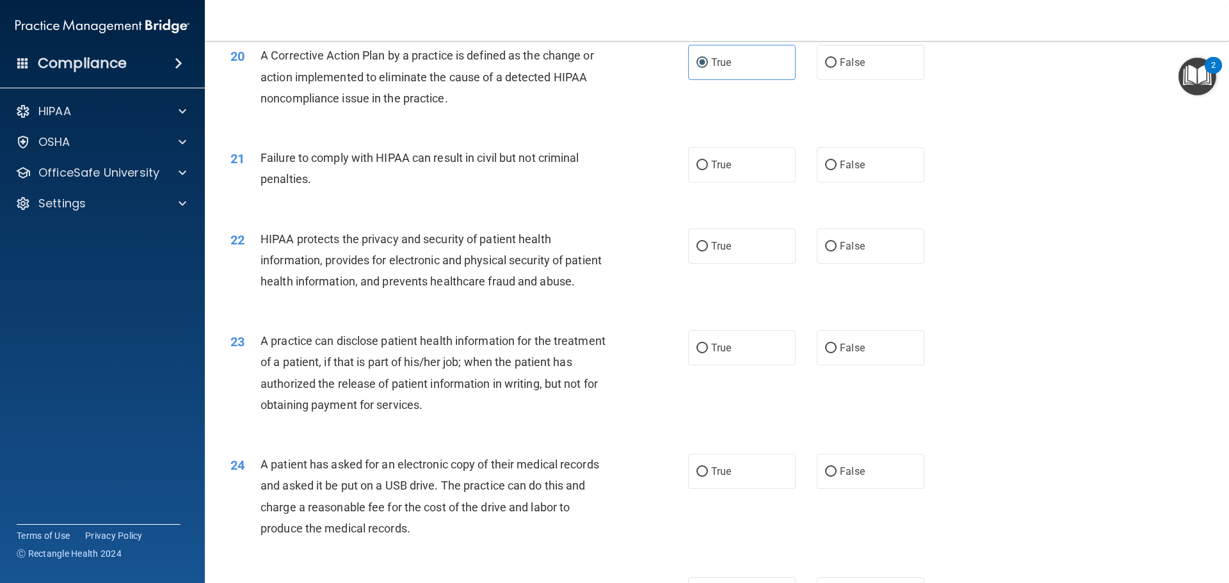
scroll to position [1856, 0]
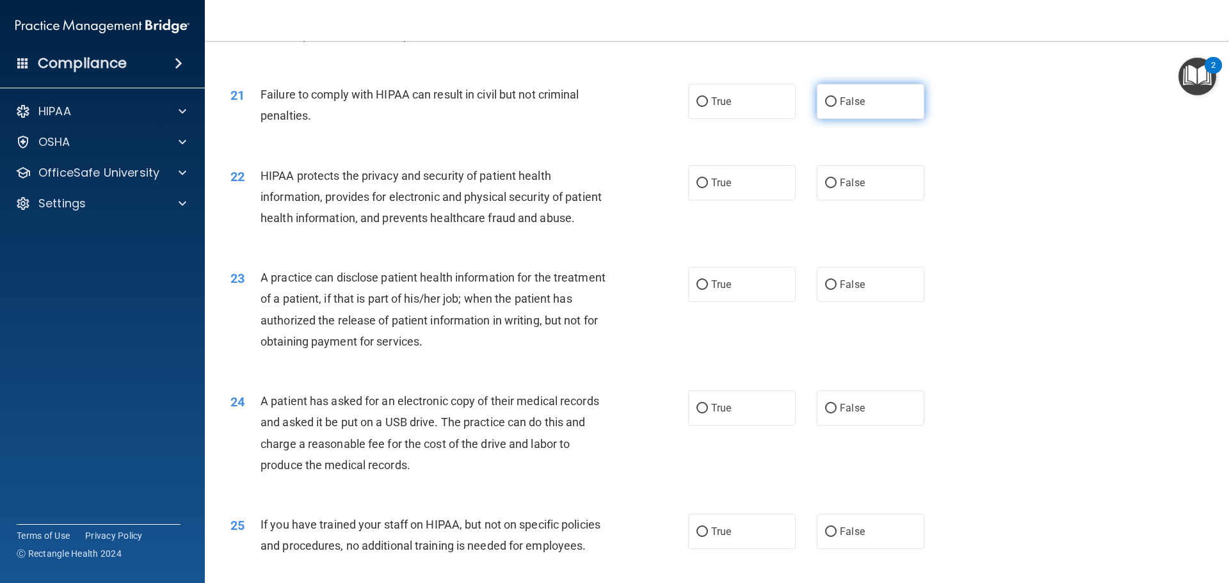
click at [822, 119] on label "False" at bounding box center [871, 101] width 108 height 35
click at [825, 107] on input "False" at bounding box center [831, 102] width 12 height 10
radio input "true"
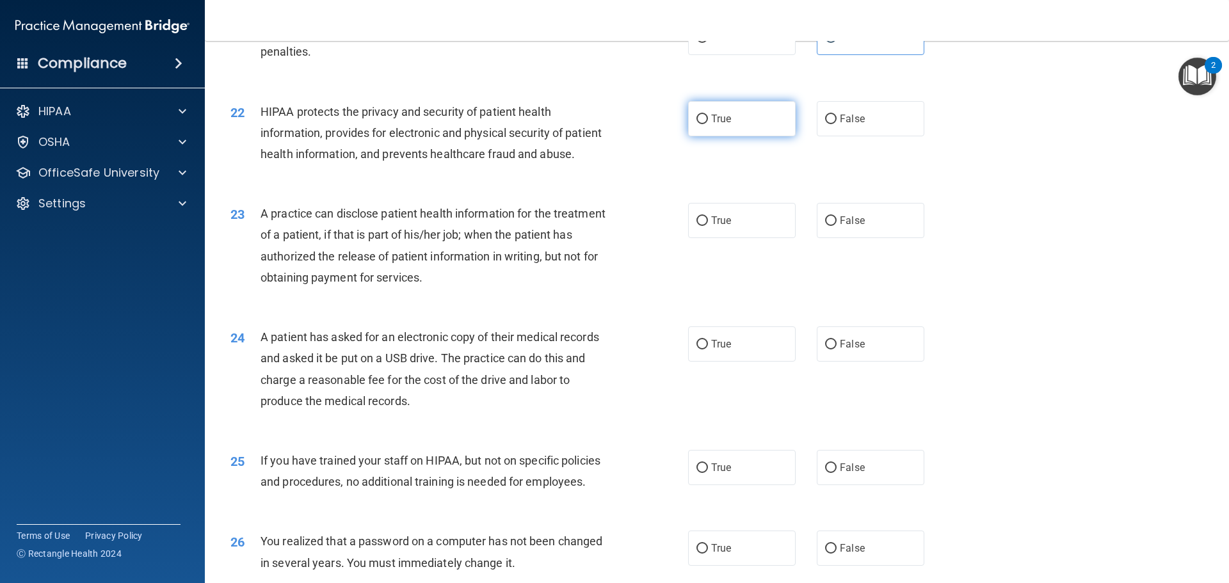
click at [717, 136] on label "True" at bounding box center [742, 118] width 108 height 35
click at [708, 124] on input "True" at bounding box center [702, 120] width 12 height 10
radio input "true"
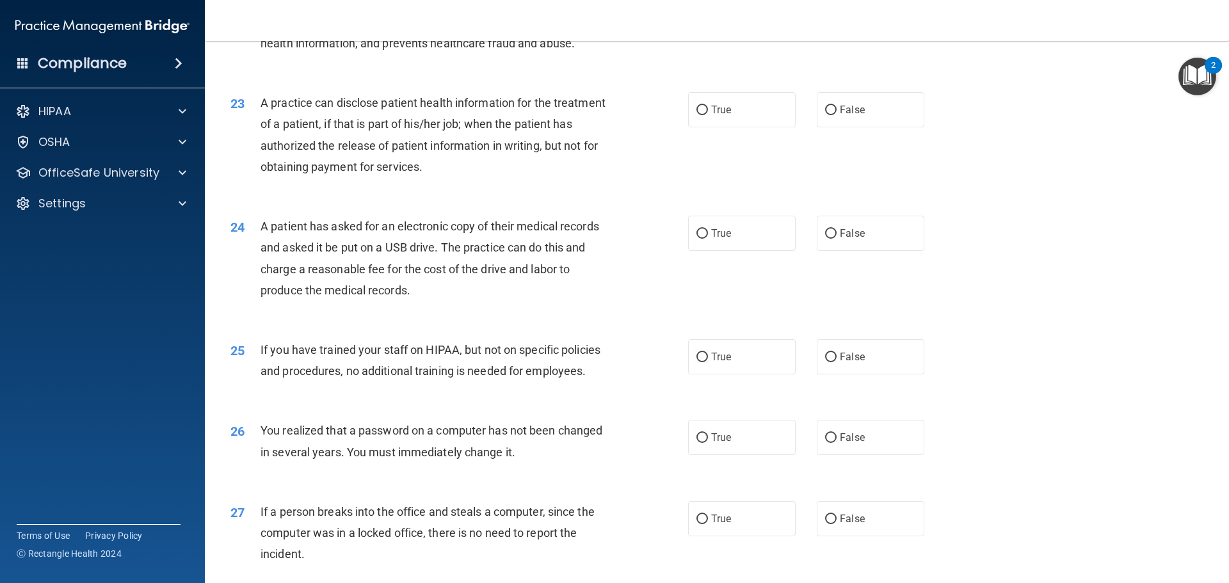
scroll to position [2048, 0]
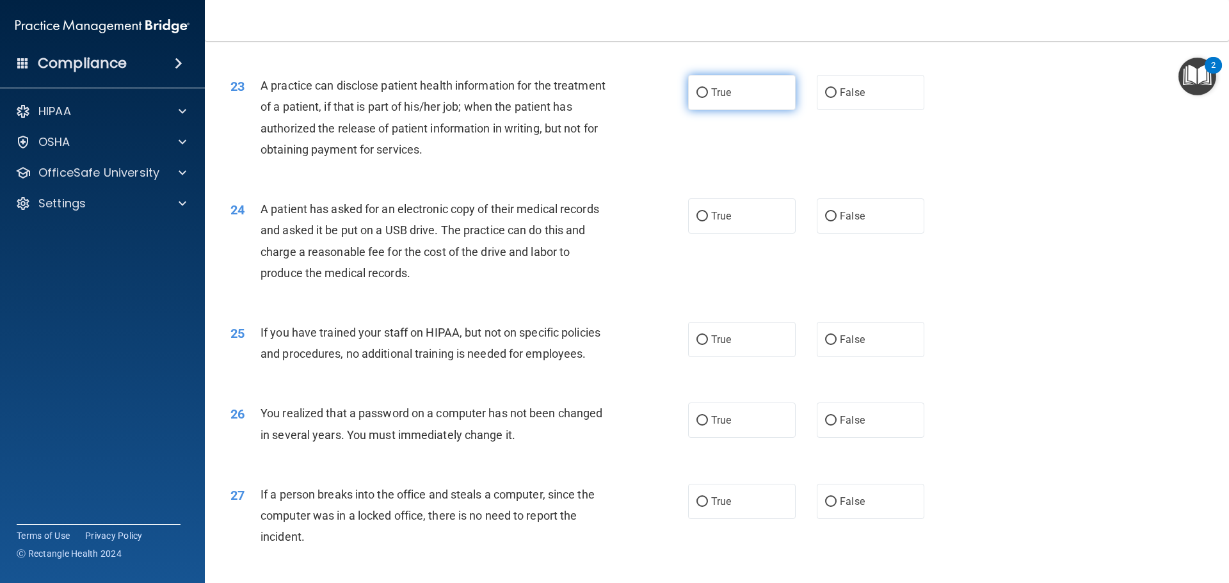
click at [734, 110] on label "True" at bounding box center [742, 92] width 108 height 35
click at [708, 98] on input "True" at bounding box center [702, 93] width 12 height 10
radio input "true"
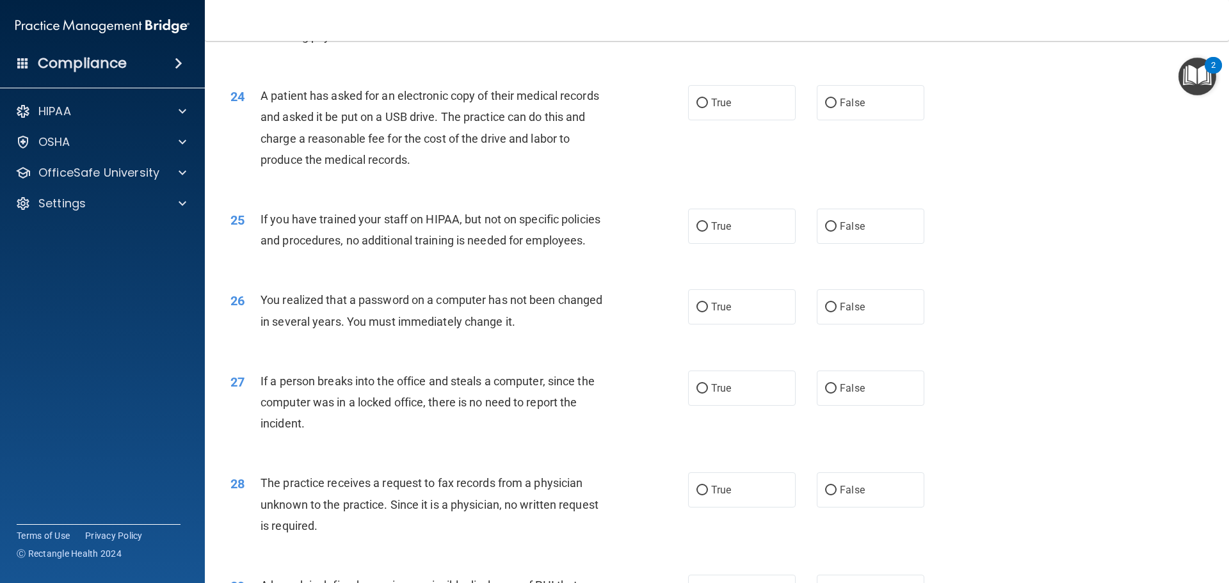
scroll to position [2176, 0]
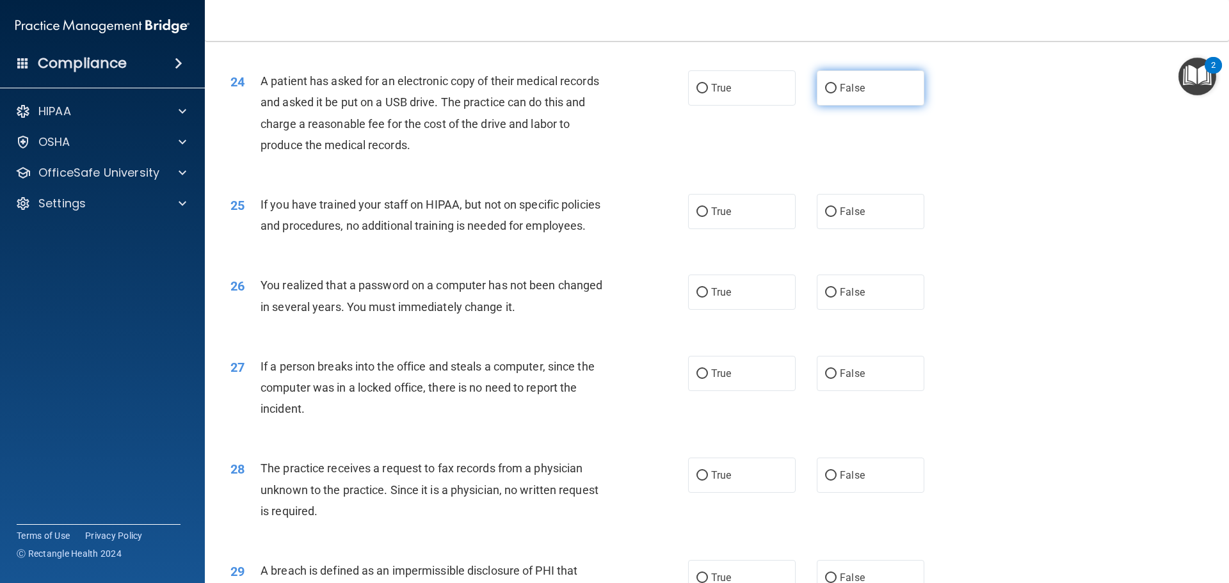
click at [825, 93] on input "False" at bounding box center [831, 89] width 12 height 10
radio input "true"
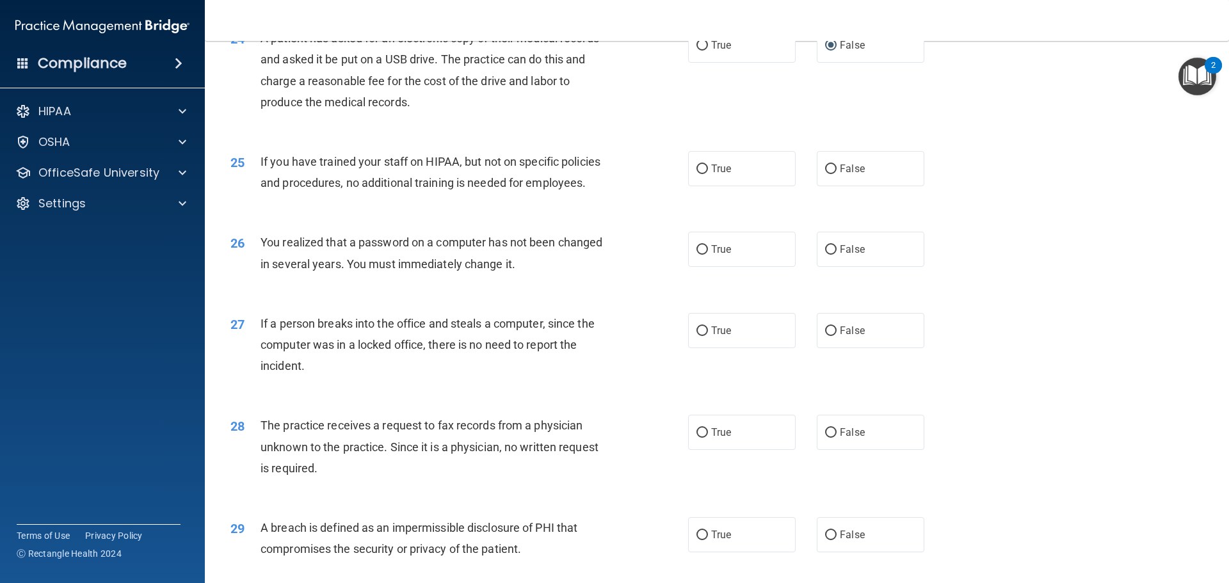
scroll to position [2240, 0]
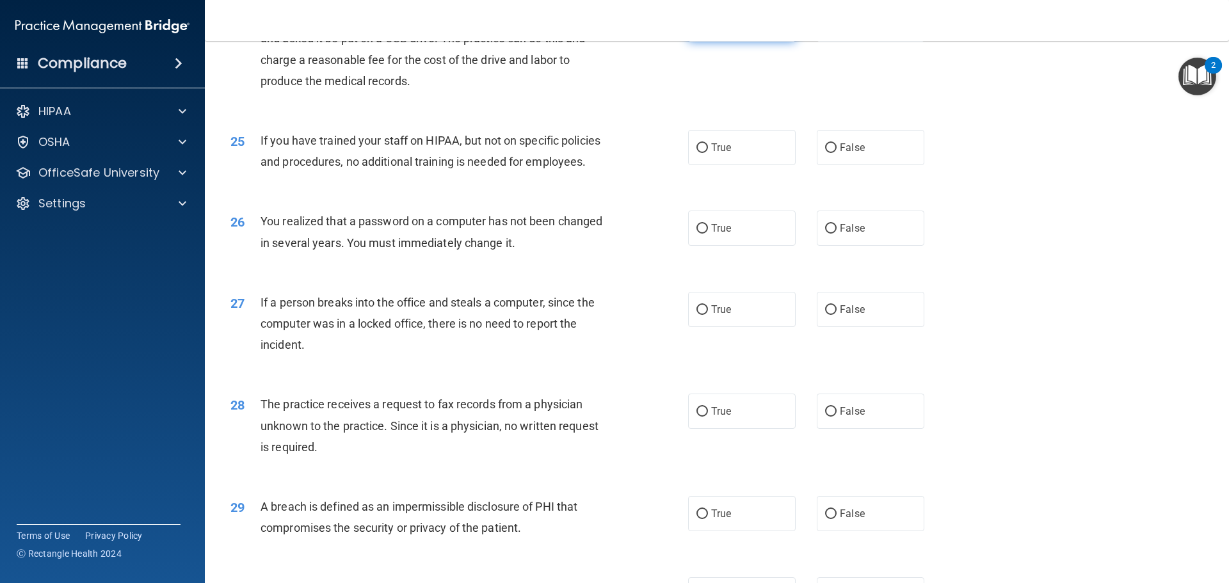
click at [759, 42] on label "True" at bounding box center [742, 23] width 108 height 35
click at [708, 29] on input "True" at bounding box center [702, 25] width 12 height 10
radio input "true"
radio input "false"
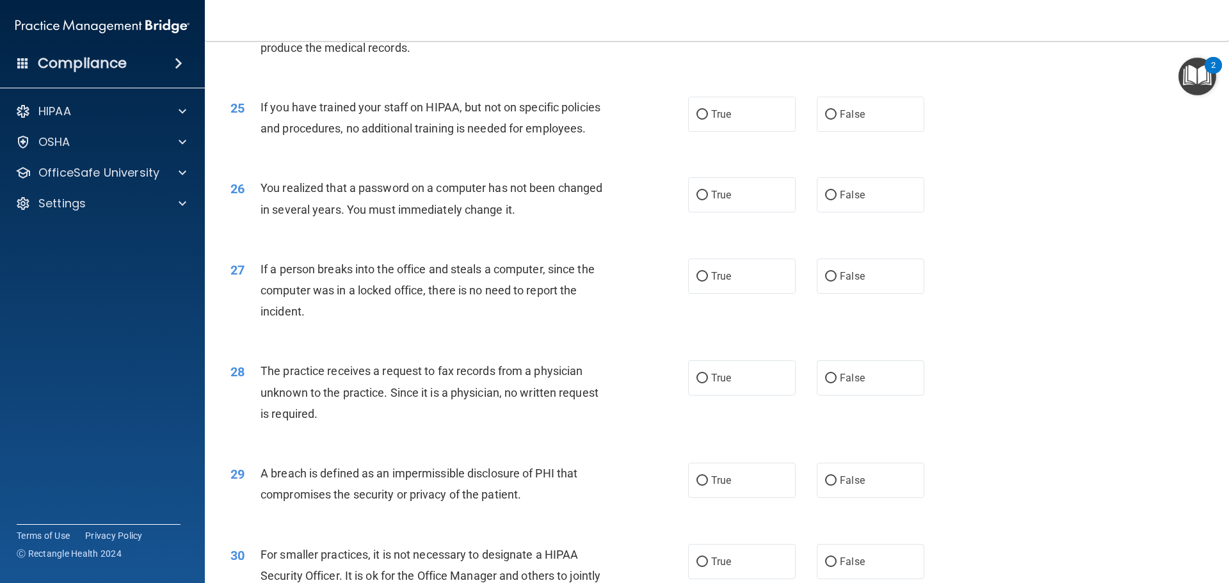
scroll to position [2304, 0]
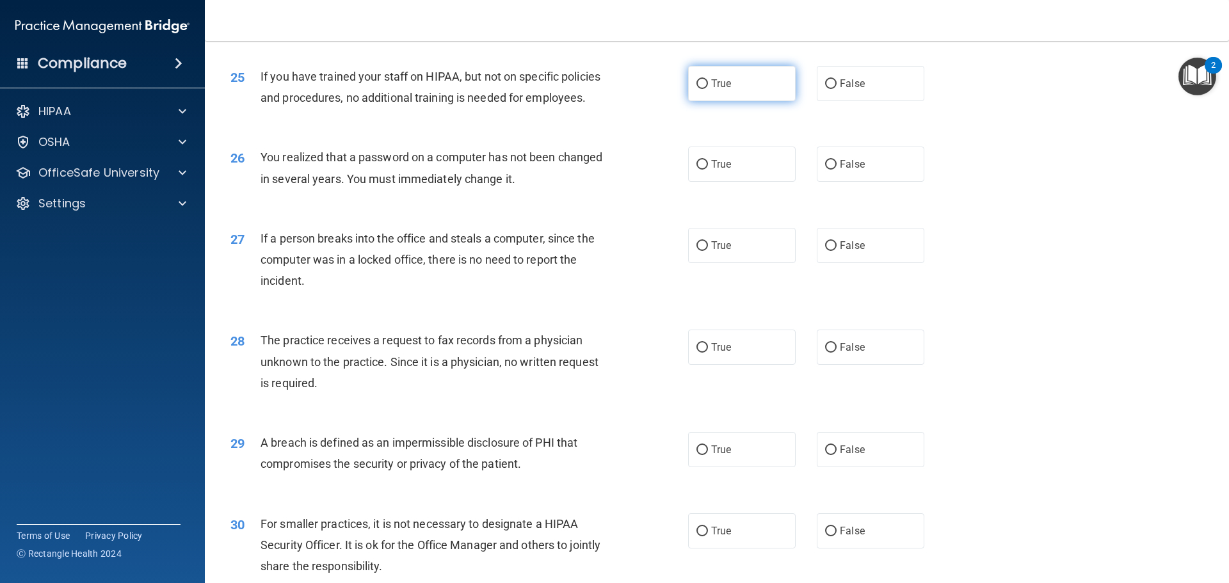
click at [721, 101] on label "True" at bounding box center [742, 83] width 108 height 35
click at [708, 89] on input "True" at bounding box center [702, 84] width 12 height 10
radio input "true"
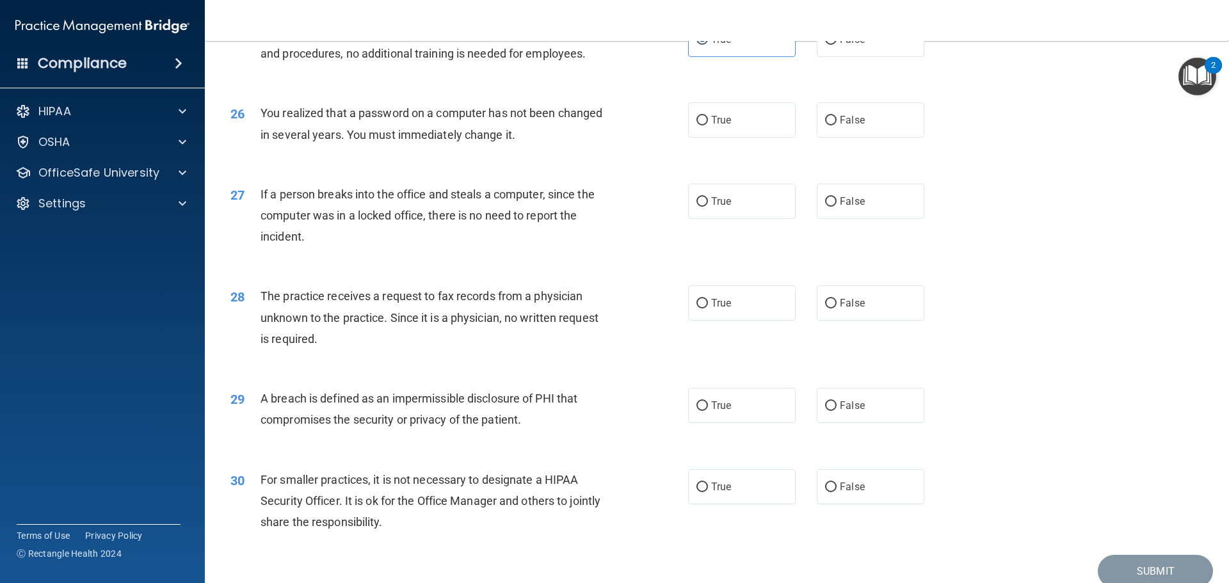
scroll to position [2368, 0]
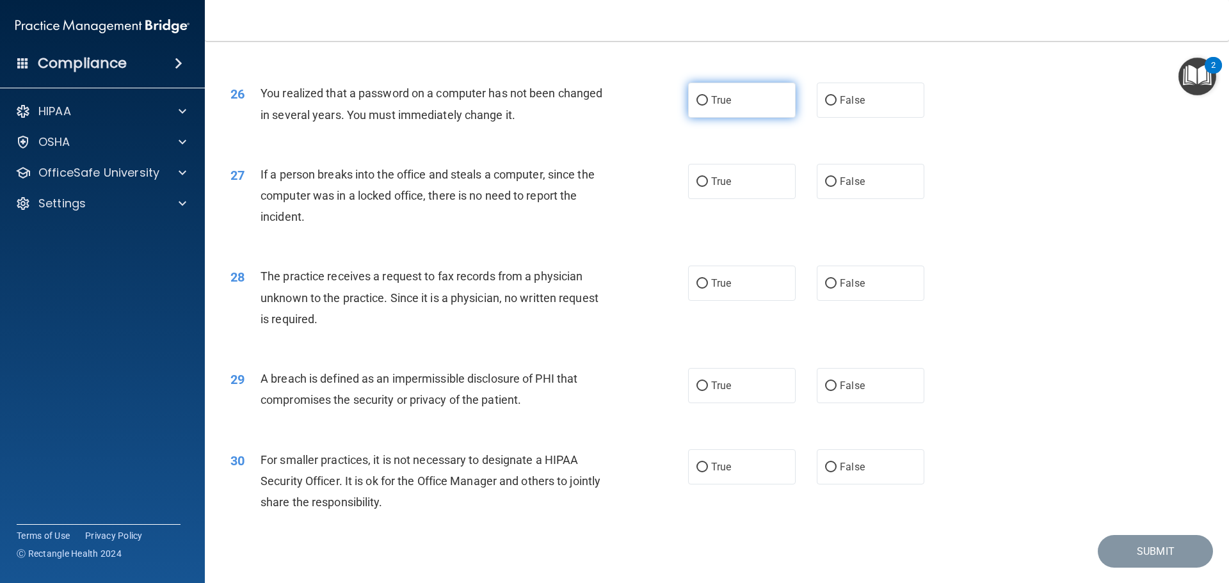
click at [708, 118] on label "True" at bounding box center [742, 100] width 108 height 35
click at [708, 106] on input "True" at bounding box center [702, 101] width 12 height 10
radio input "true"
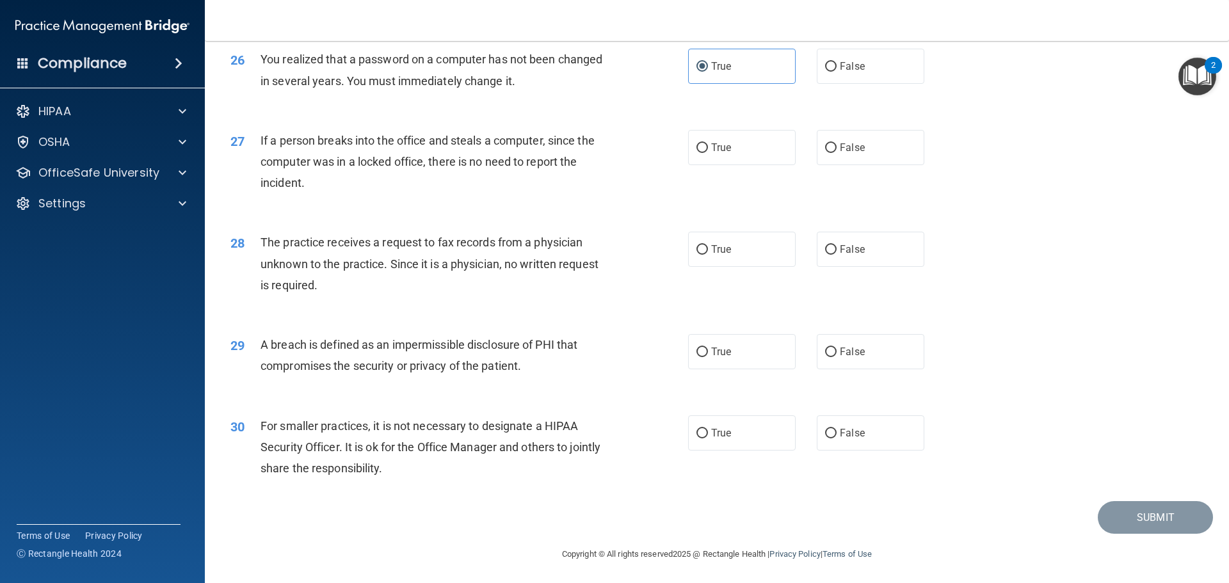
scroll to position [2432, 0]
click at [817, 163] on label "False" at bounding box center [871, 145] width 108 height 35
click at [825, 151] on input "False" at bounding box center [831, 146] width 12 height 10
radio input "true"
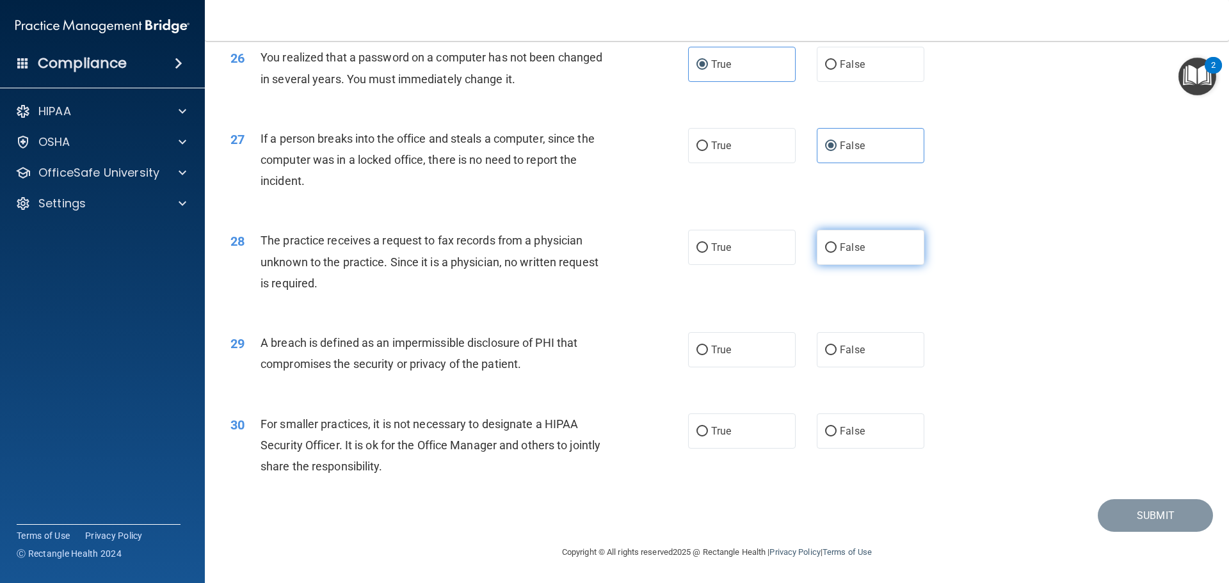
click at [821, 257] on label "False" at bounding box center [871, 247] width 108 height 35
click at [825, 253] on input "False" at bounding box center [831, 248] width 12 height 10
radio input "true"
click at [729, 342] on label "True" at bounding box center [742, 349] width 108 height 35
click at [708, 346] on input "True" at bounding box center [702, 351] width 12 height 10
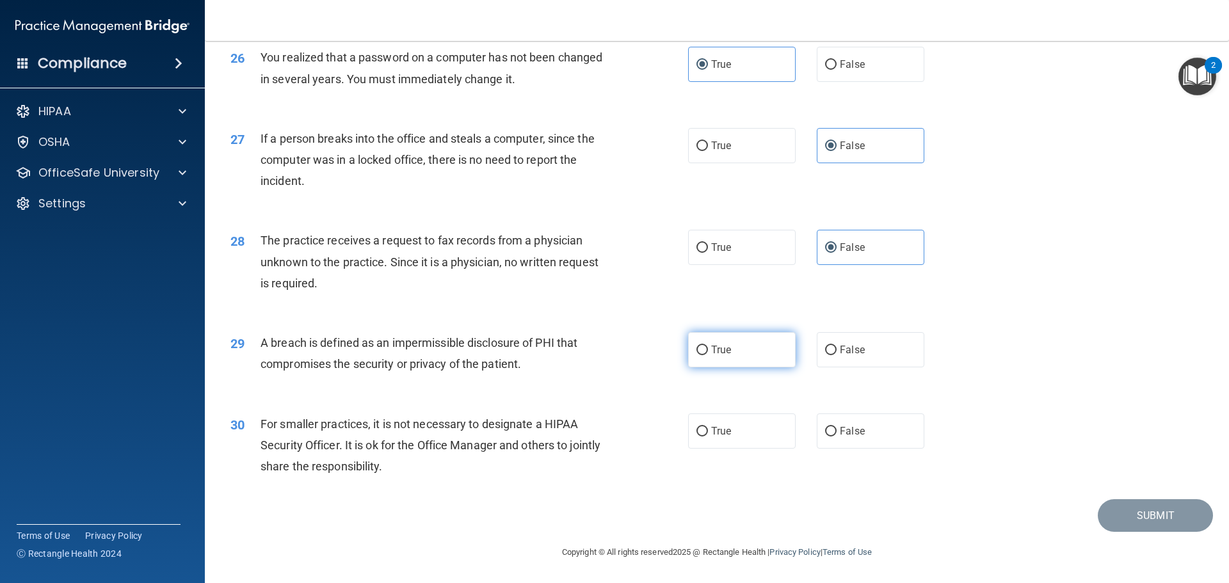
radio input "true"
click at [817, 435] on label "False" at bounding box center [871, 430] width 108 height 35
click at [825, 435] on input "False" at bounding box center [831, 432] width 12 height 10
radio input "true"
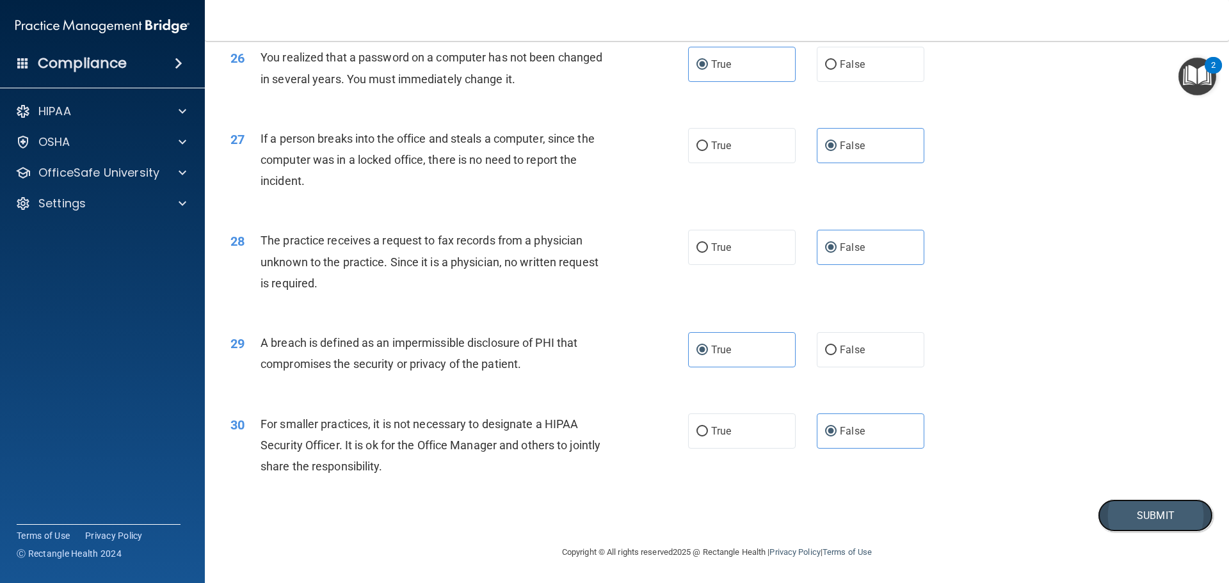
click at [1160, 517] on button "Submit" at bounding box center [1154, 515] width 115 height 33
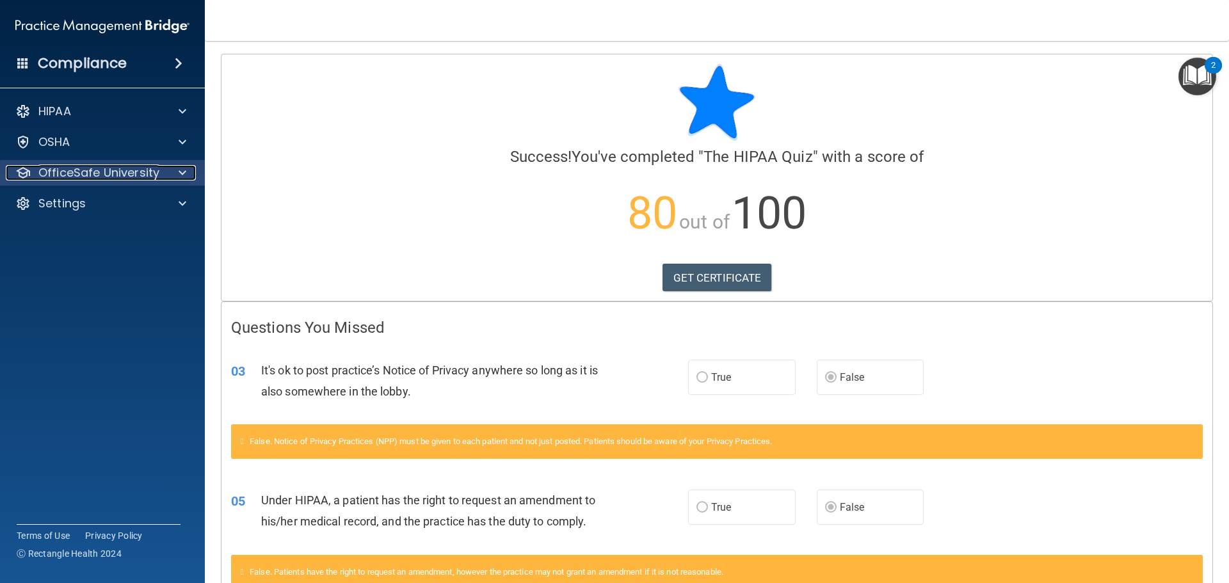
click at [187, 173] on div at bounding box center [180, 172] width 32 height 15
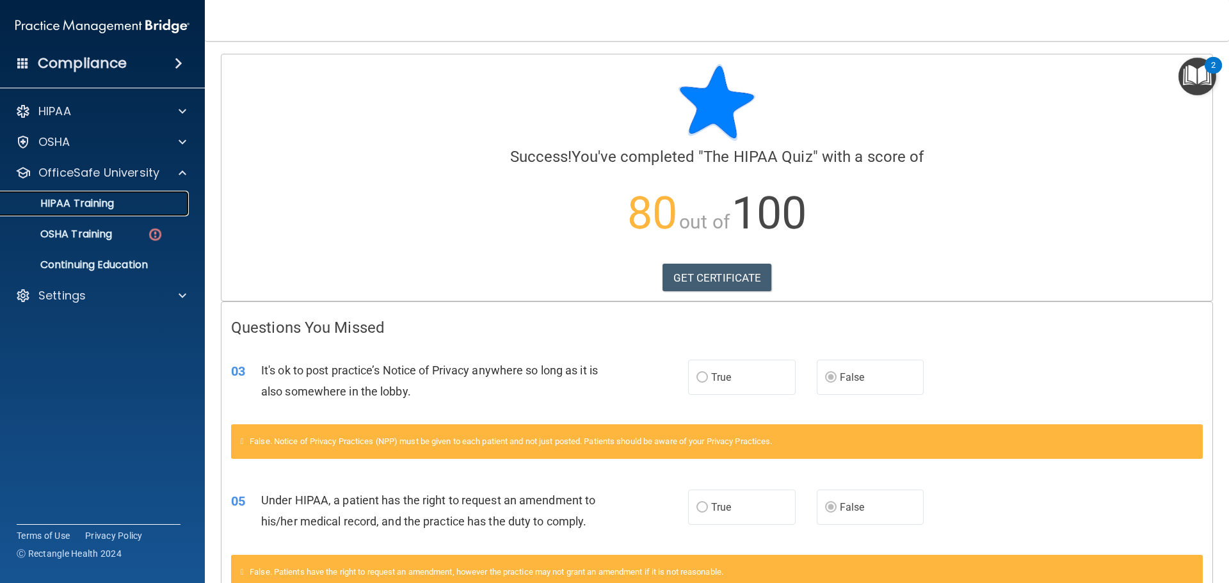
click at [102, 202] on p "HIPAA Training" at bounding box center [61, 203] width 106 height 13
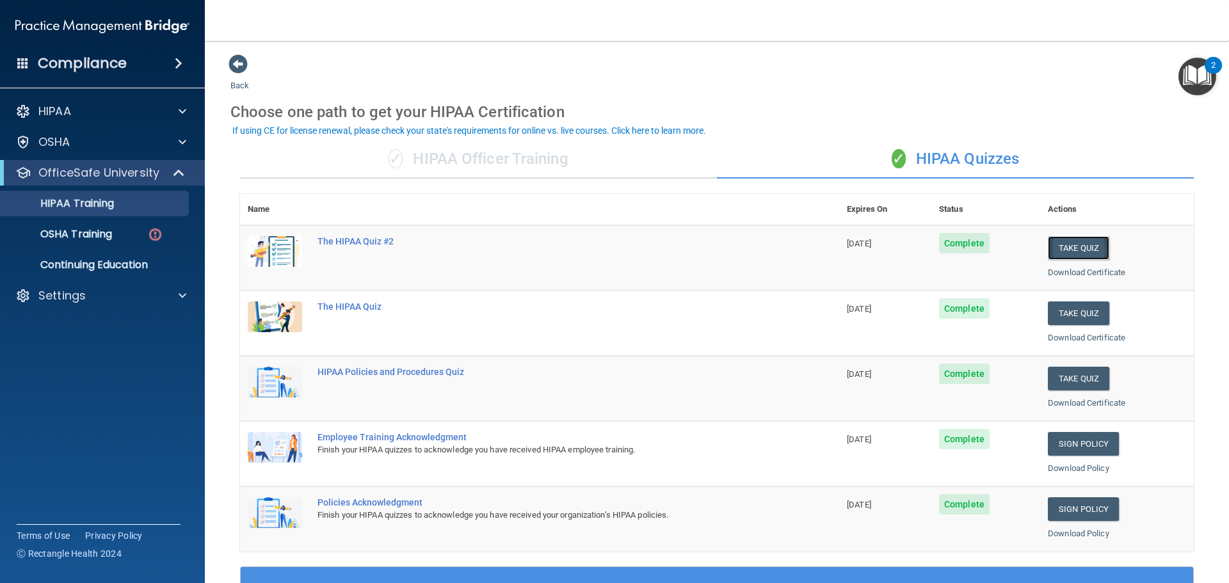
click at [1062, 250] on button "Take Quiz" at bounding box center [1078, 248] width 61 height 24
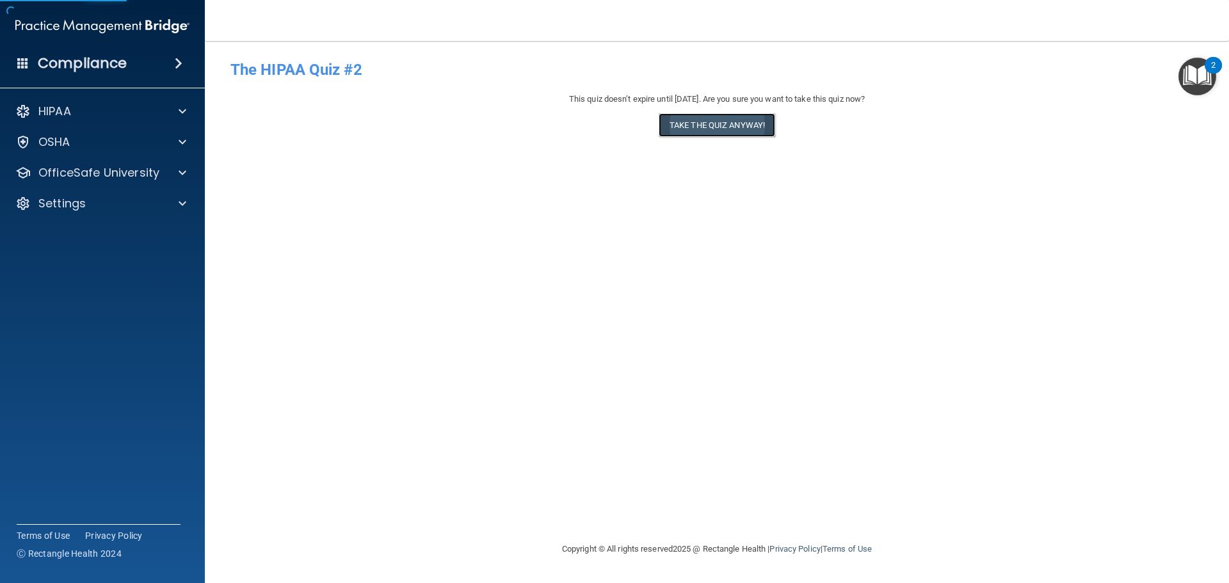
click at [707, 122] on button "Take the quiz anyway!" at bounding box center [716, 125] width 116 height 24
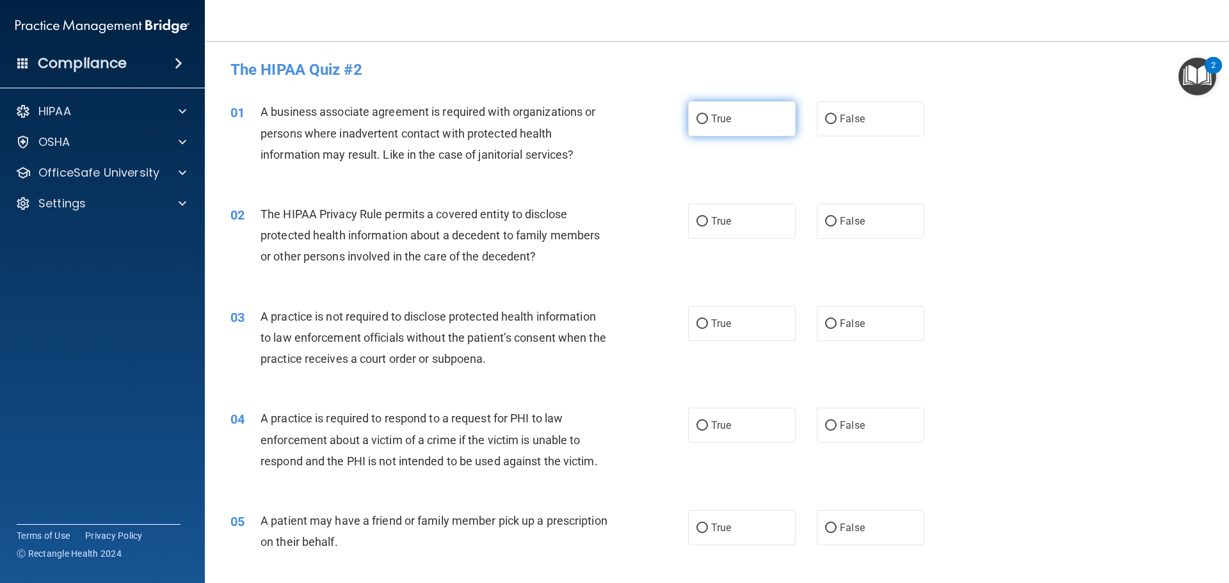
click at [719, 117] on span "True" at bounding box center [721, 119] width 20 height 12
click at [708, 117] on input "True" at bounding box center [702, 120] width 12 height 10
radio input "true"
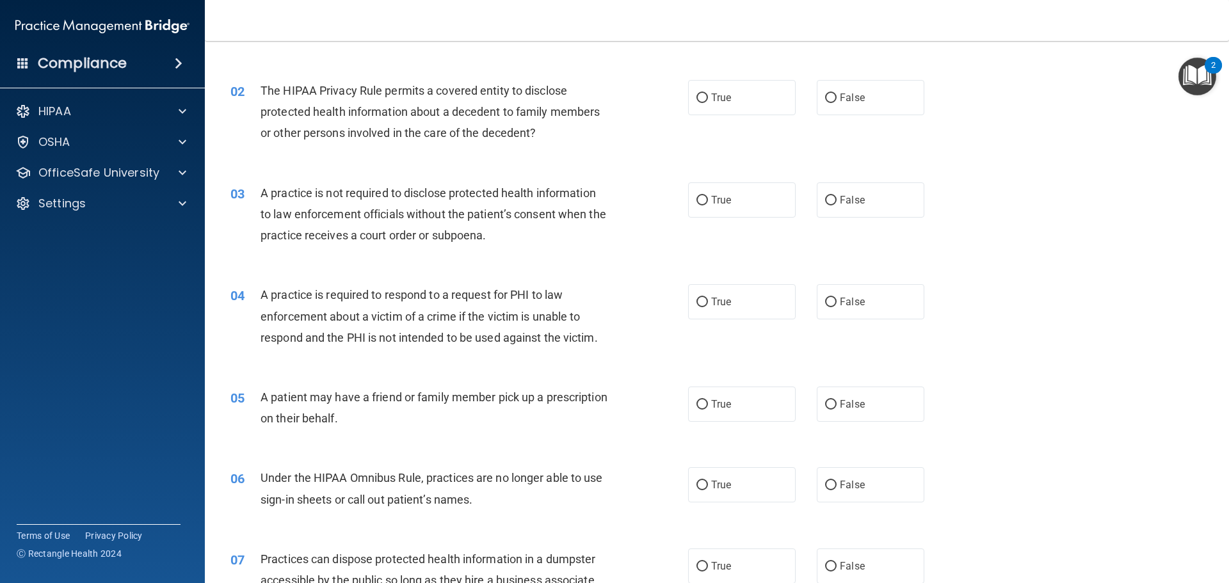
scroll to position [128, 0]
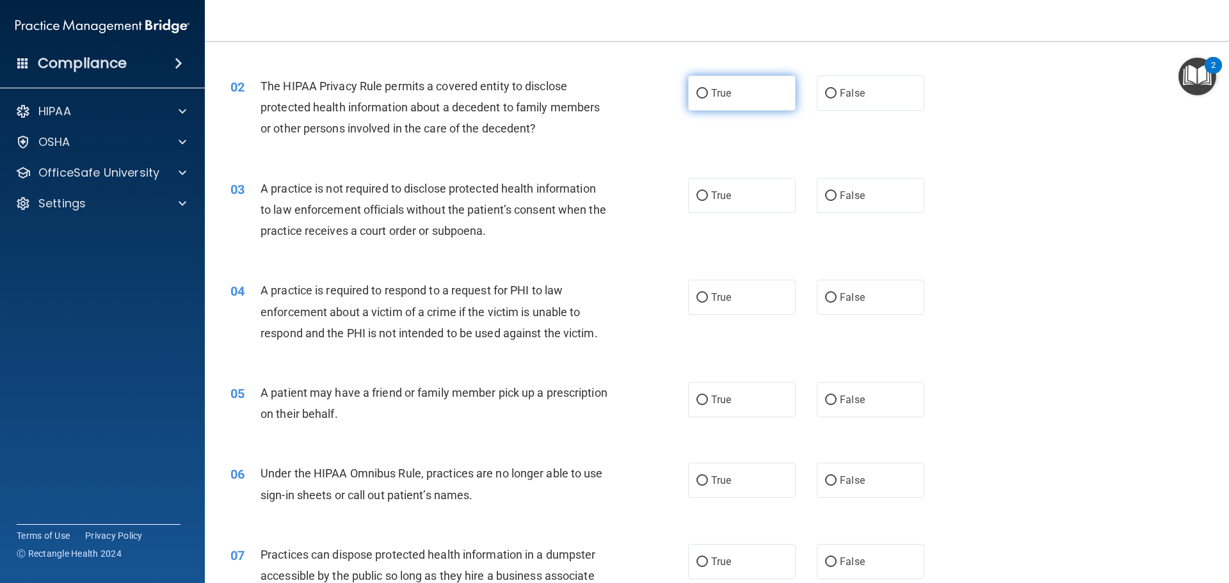
click at [698, 106] on label "True" at bounding box center [742, 93] width 108 height 35
click at [698, 99] on input "True" at bounding box center [702, 94] width 12 height 10
radio input "true"
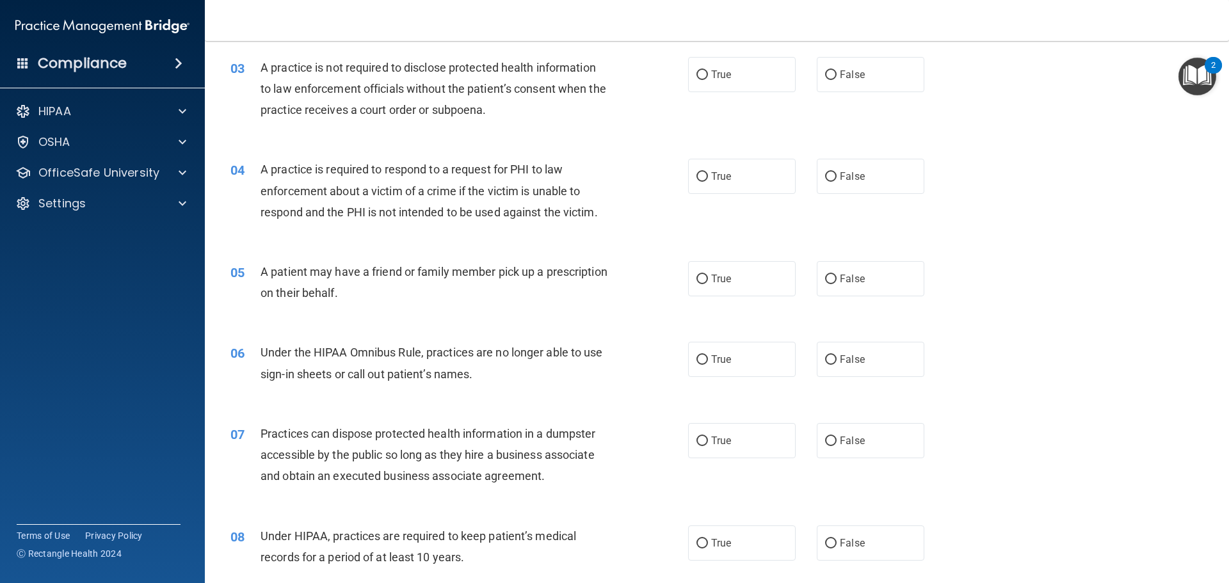
scroll to position [256, 0]
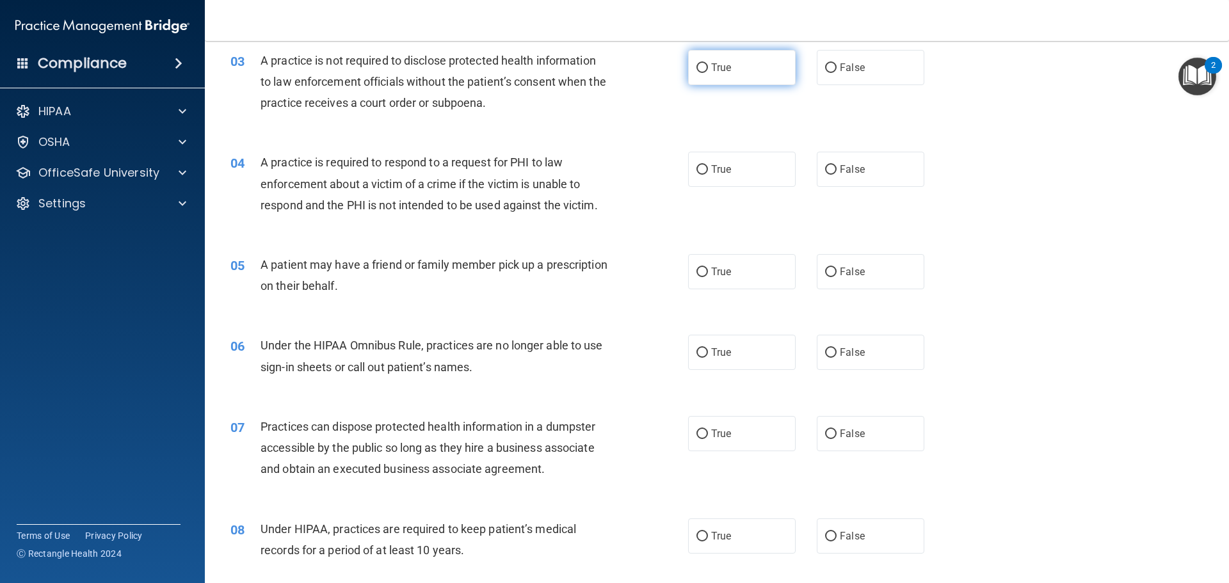
click at [699, 63] on input "True" at bounding box center [702, 68] width 12 height 10
radio input "true"
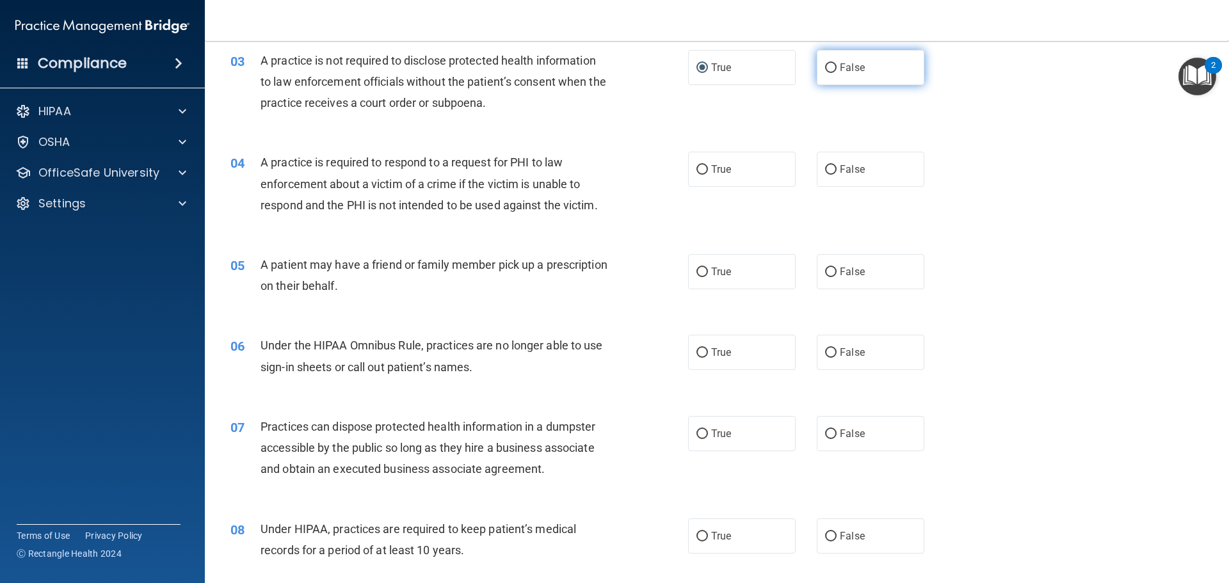
click at [825, 66] on input "False" at bounding box center [831, 68] width 12 height 10
radio input "true"
radio input "false"
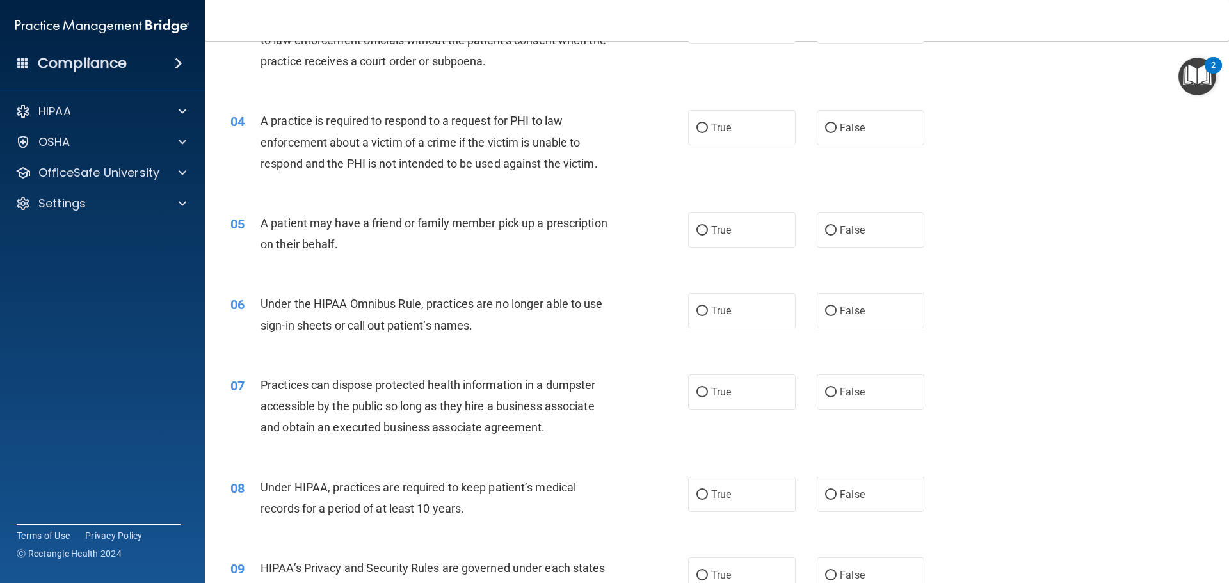
scroll to position [320, 0]
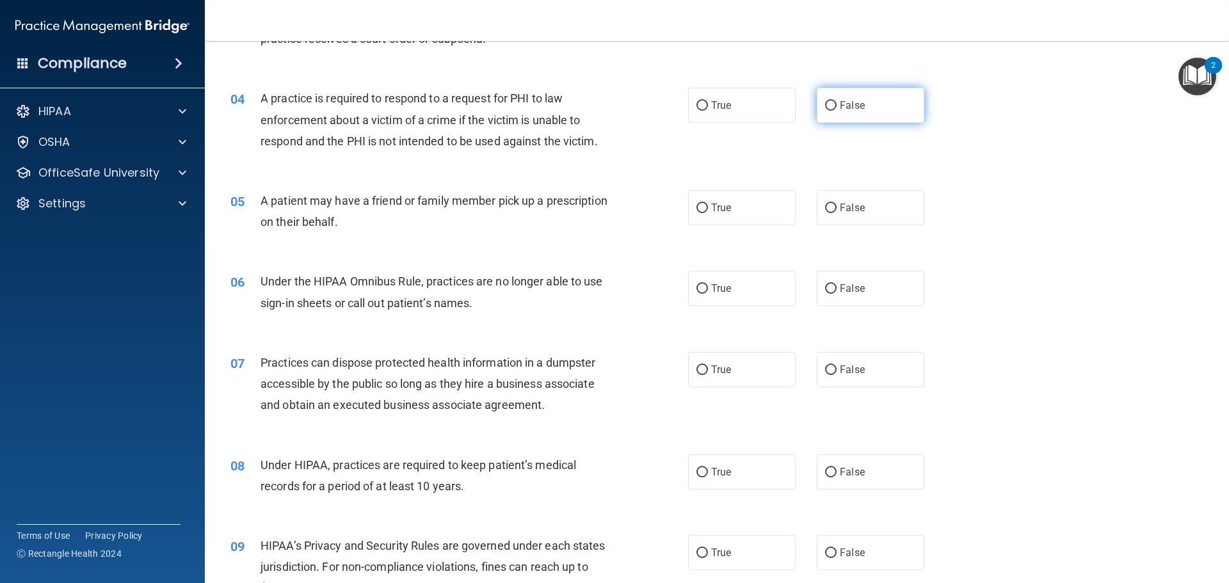
click at [858, 103] on label "False" at bounding box center [871, 105] width 108 height 35
click at [836, 103] on input "False" at bounding box center [831, 106] width 12 height 10
radio input "true"
click at [719, 212] on span "True" at bounding box center [721, 208] width 20 height 12
click at [708, 212] on input "True" at bounding box center [702, 208] width 12 height 10
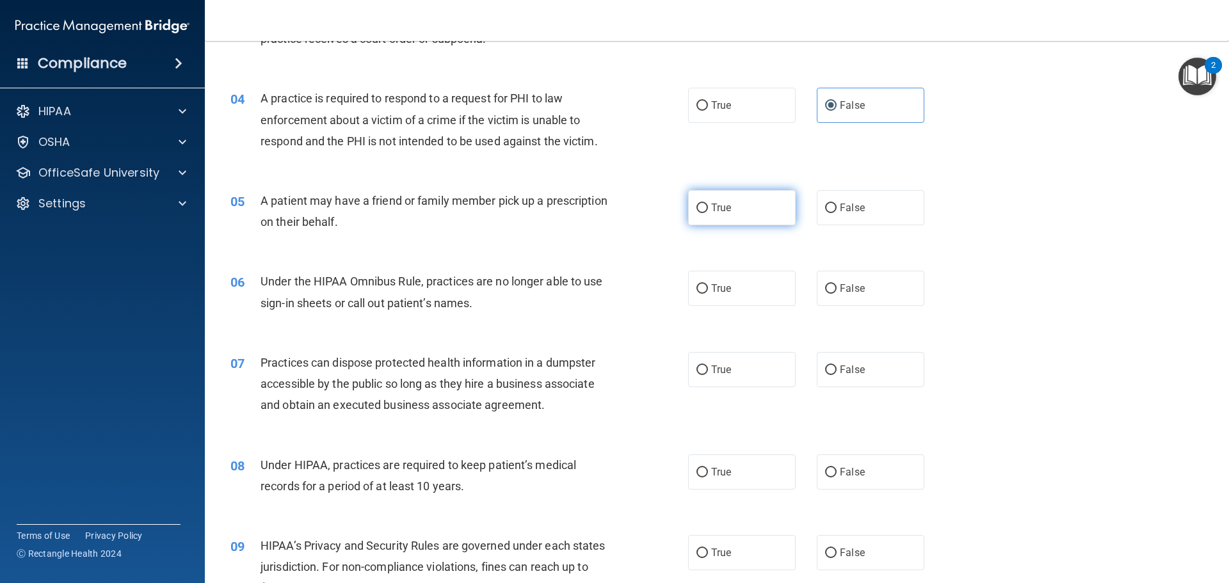
radio input "true"
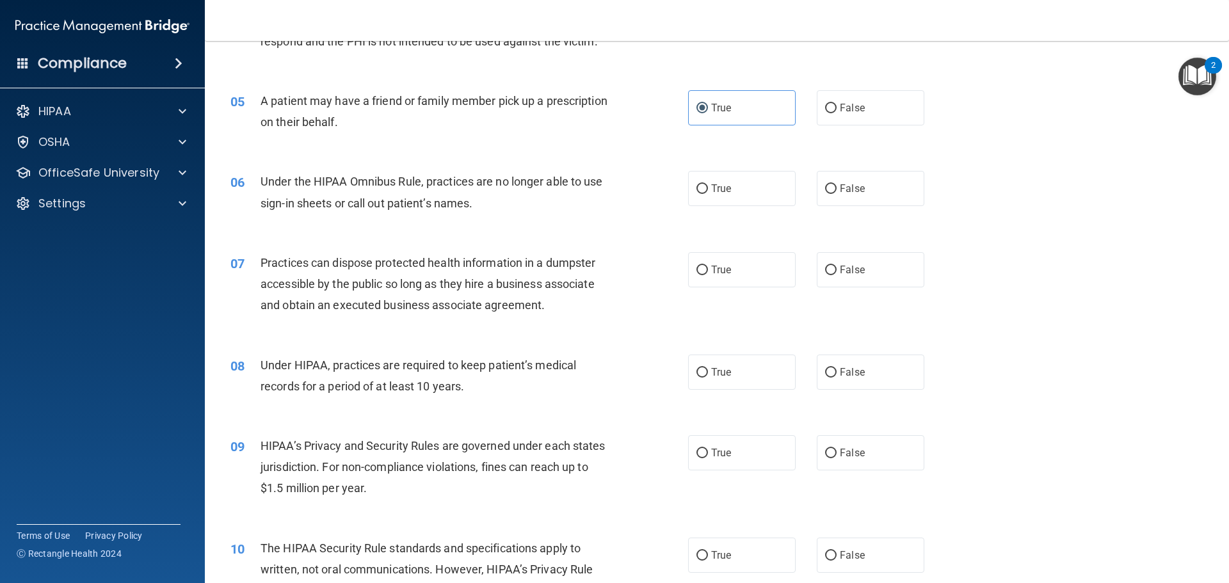
scroll to position [448, 0]
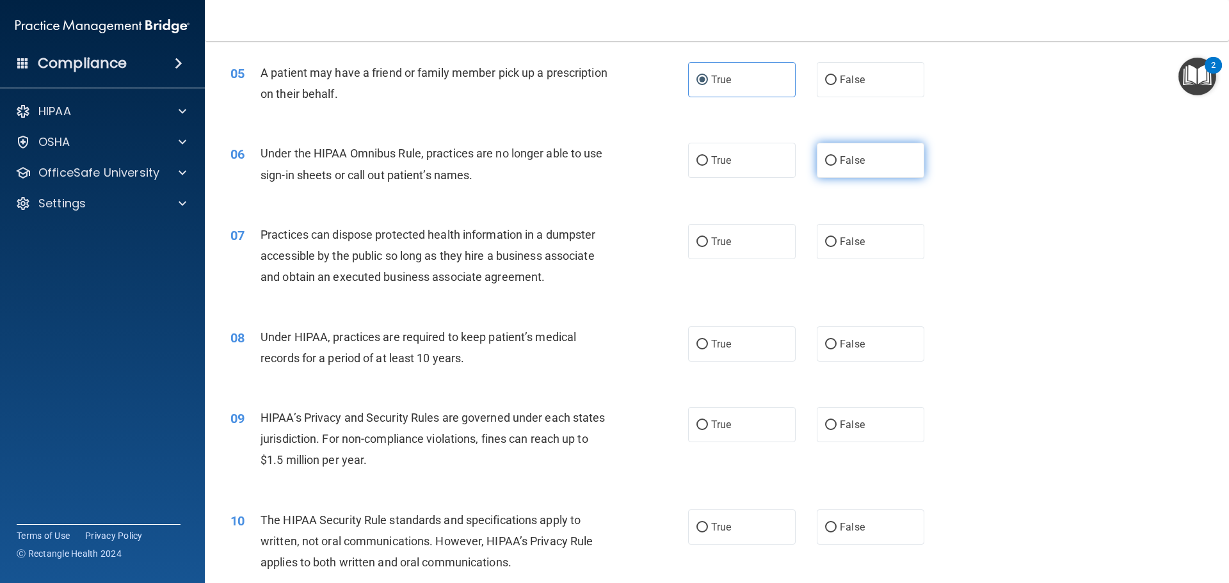
click at [848, 172] on label "False" at bounding box center [871, 160] width 108 height 35
click at [836, 166] on input "False" at bounding box center [831, 161] width 12 height 10
radio input "true"
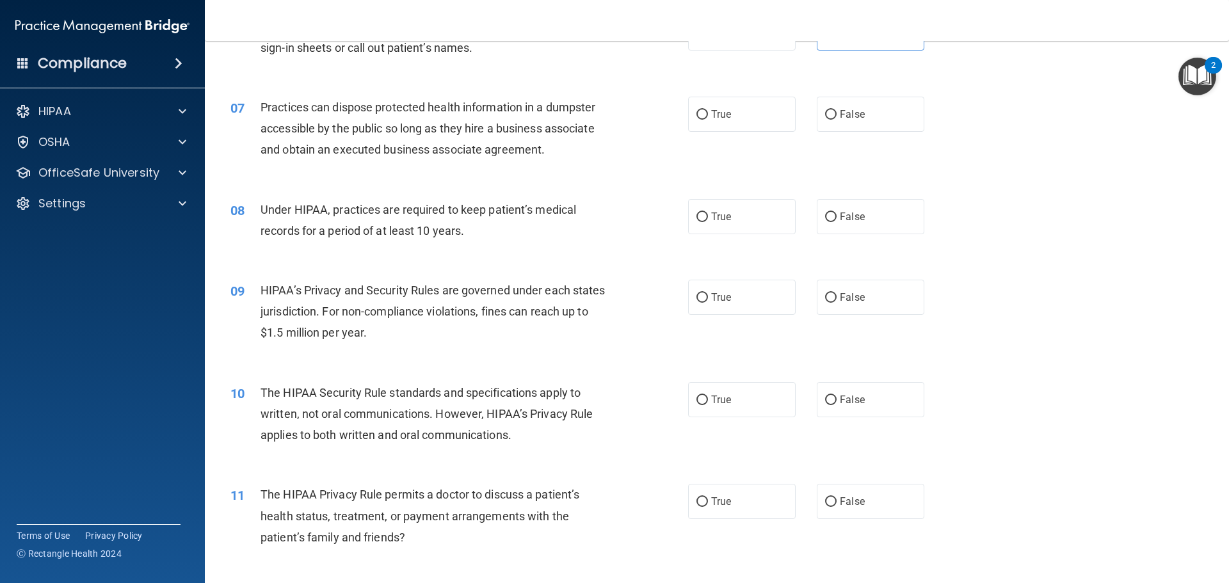
scroll to position [576, 0]
click at [846, 118] on span "False" at bounding box center [852, 114] width 25 height 12
click at [836, 118] on input "False" at bounding box center [831, 114] width 12 height 10
radio input "true"
click at [703, 227] on label "True" at bounding box center [742, 215] width 108 height 35
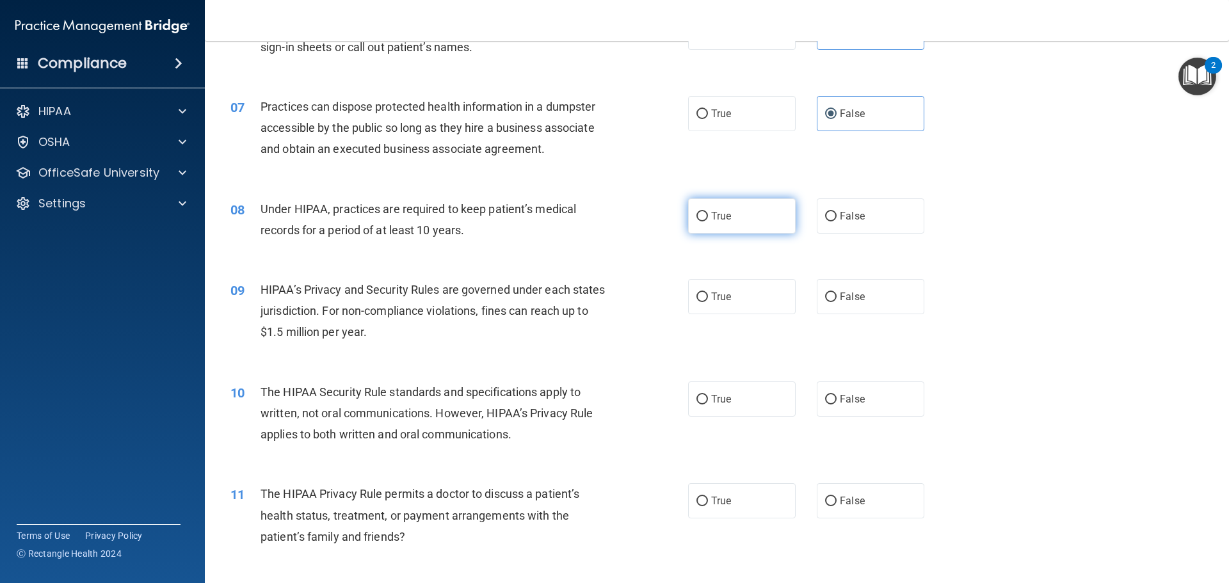
click at [703, 221] on input "True" at bounding box center [702, 217] width 12 height 10
radio input "true"
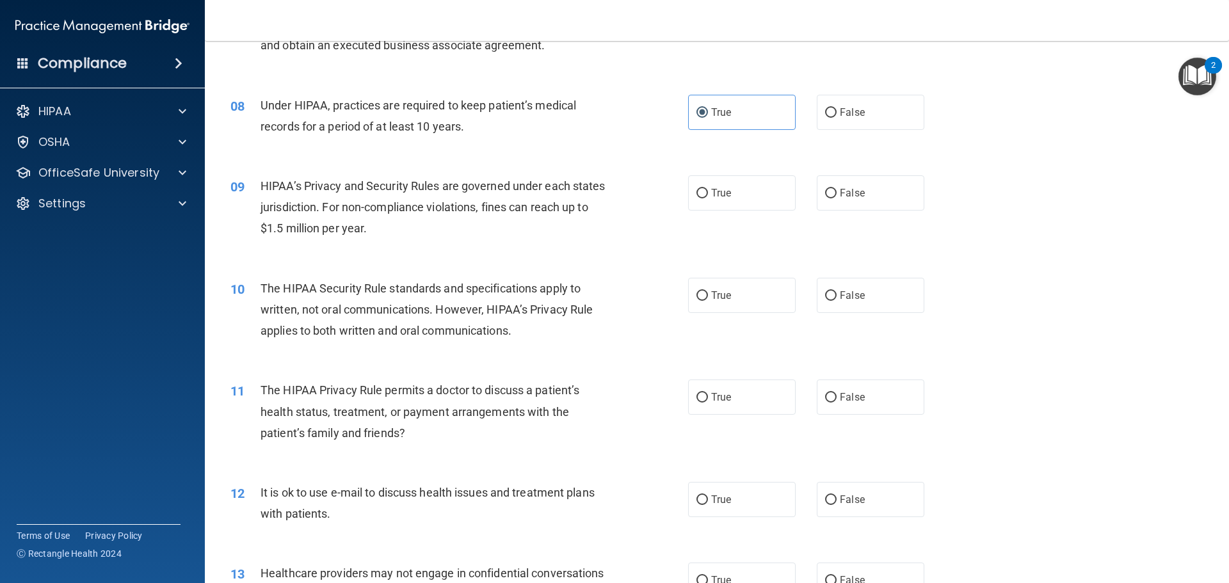
scroll to position [768, 0]
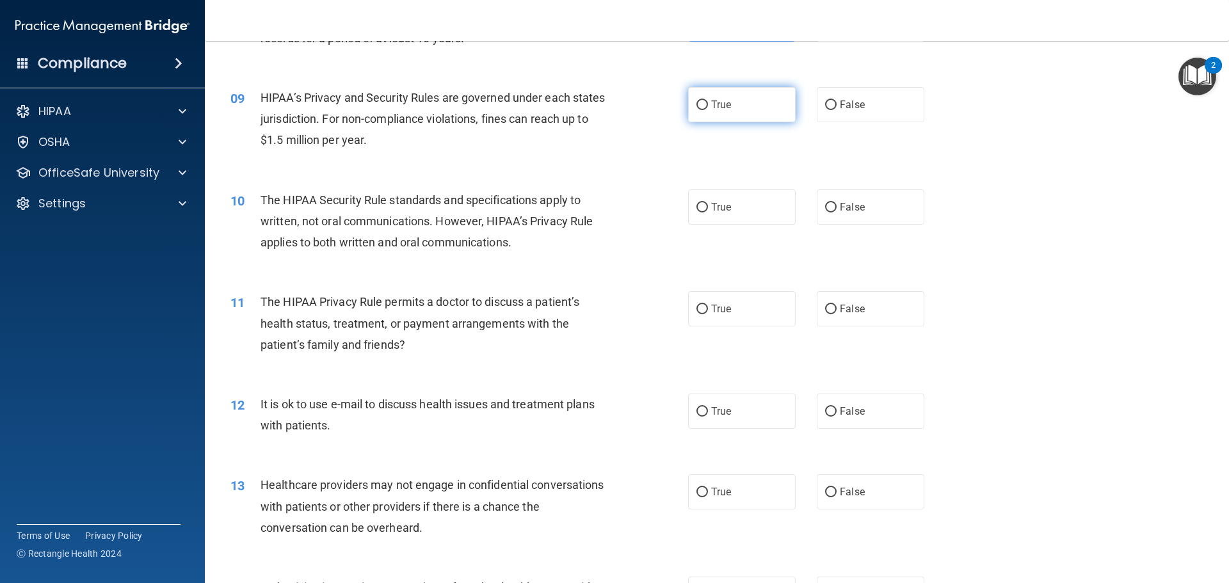
click at [711, 109] on span "True" at bounding box center [721, 105] width 20 height 12
click at [708, 109] on input "True" at bounding box center [702, 105] width 12 height 10
radio input "true"
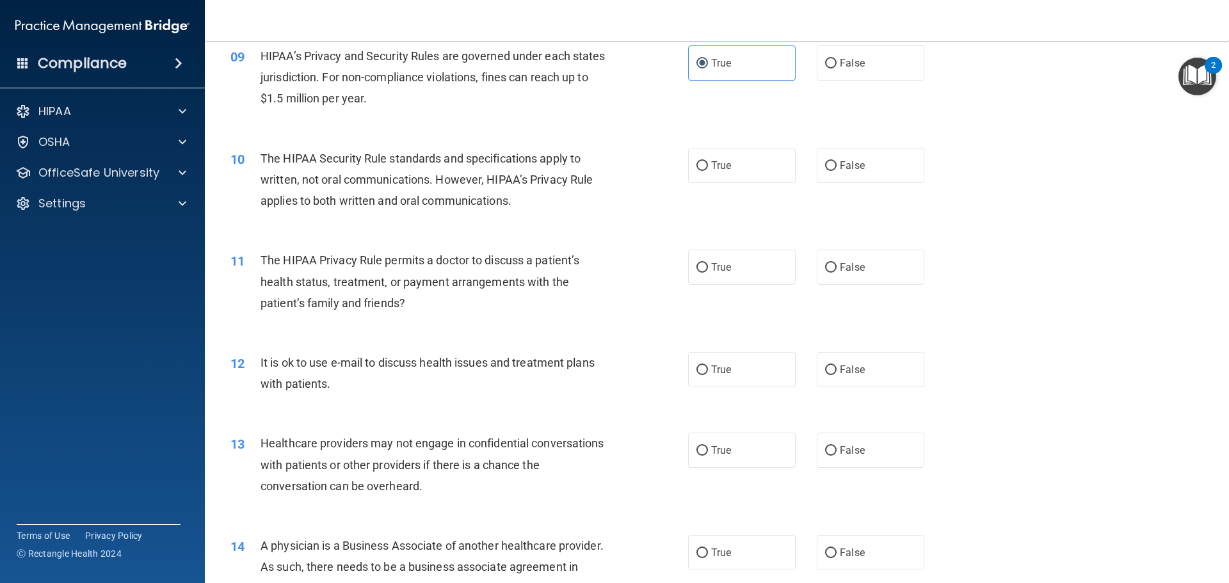
scroll to position [832, 0]
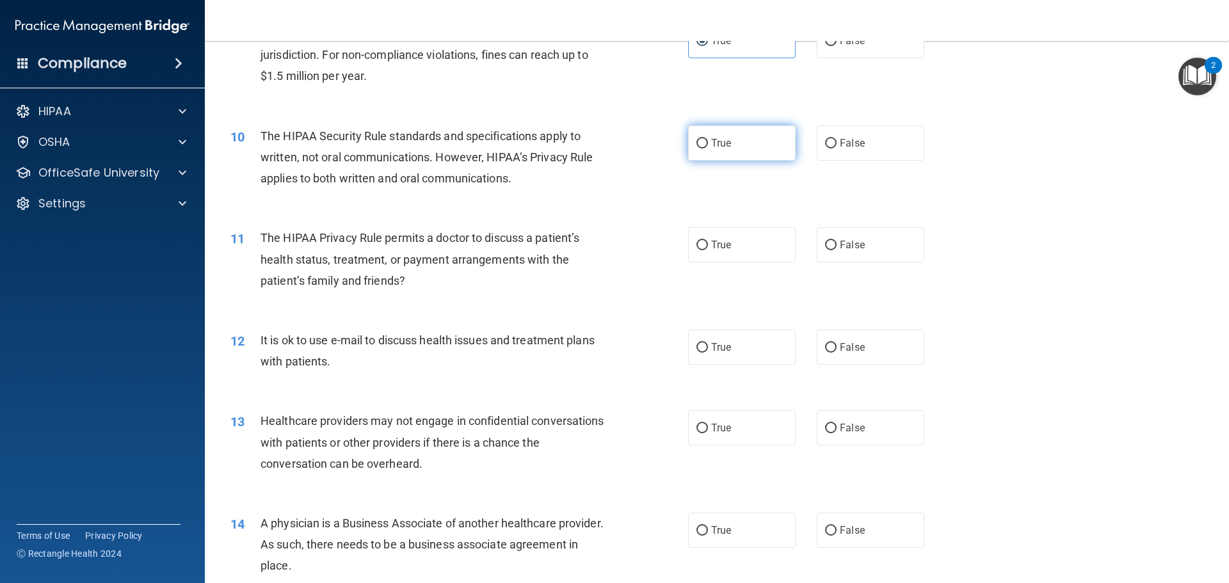
click at [711, 150] on label "True" at bounding box center [742, 142] width 108 height 35
click at [708, 148] on input "True" at bounding box center [702, 144] width 12 height 10
radio input "true"
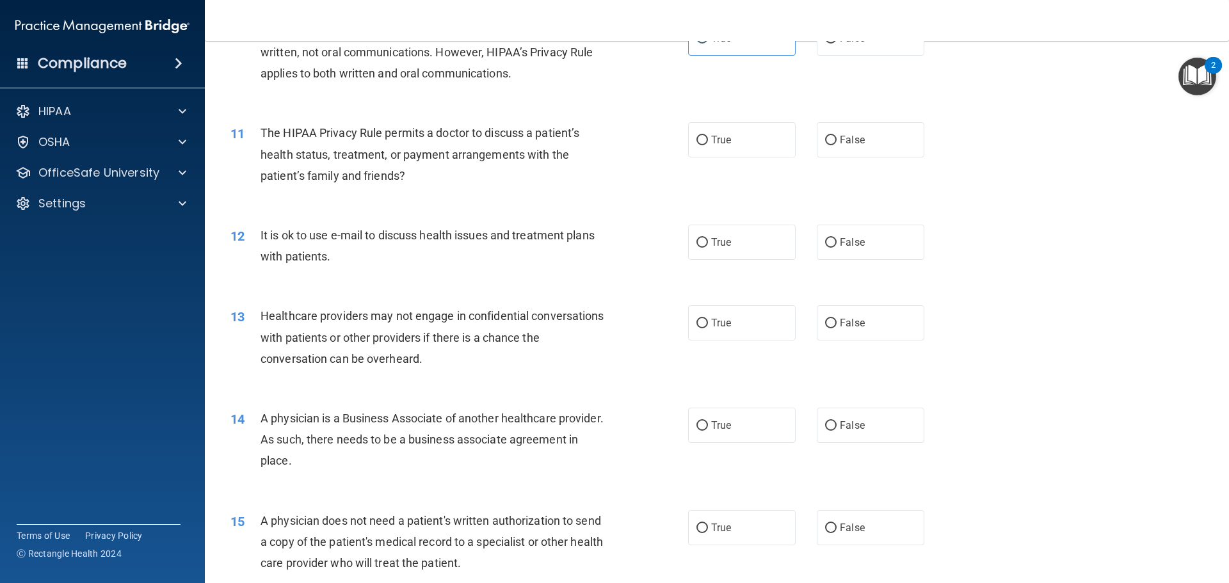
scroll to position [960, 0]
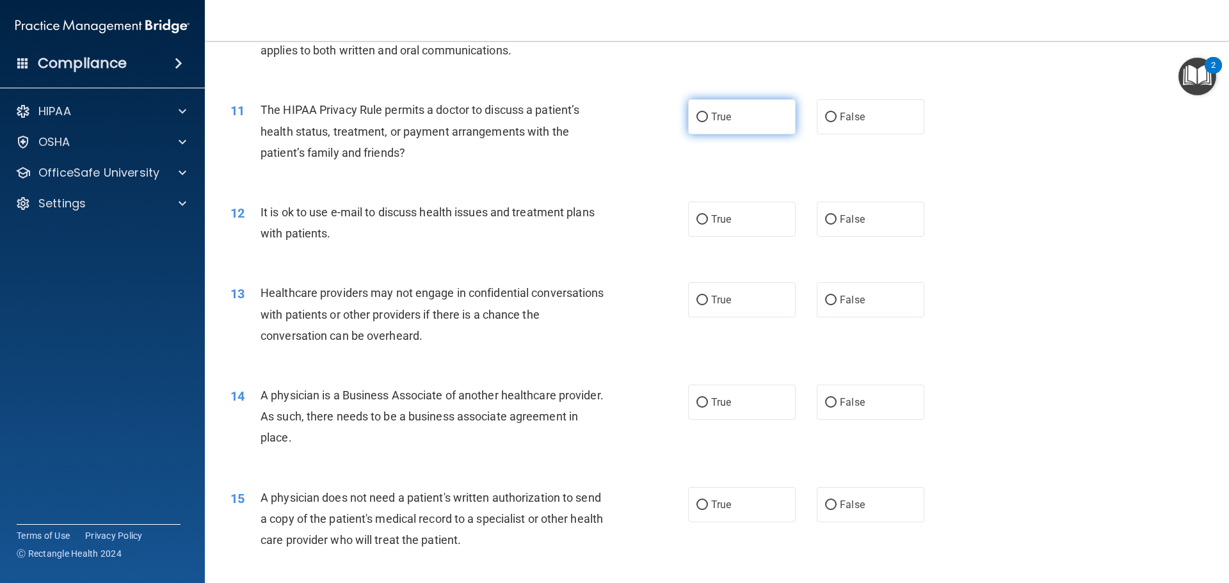
click at [690, 123] on label "True" at bounding box center [742, 116] width 108 height 35
click at [696, 122] on input "True" at bounding box center [702, 118] width 12 height 10
radio input "true"
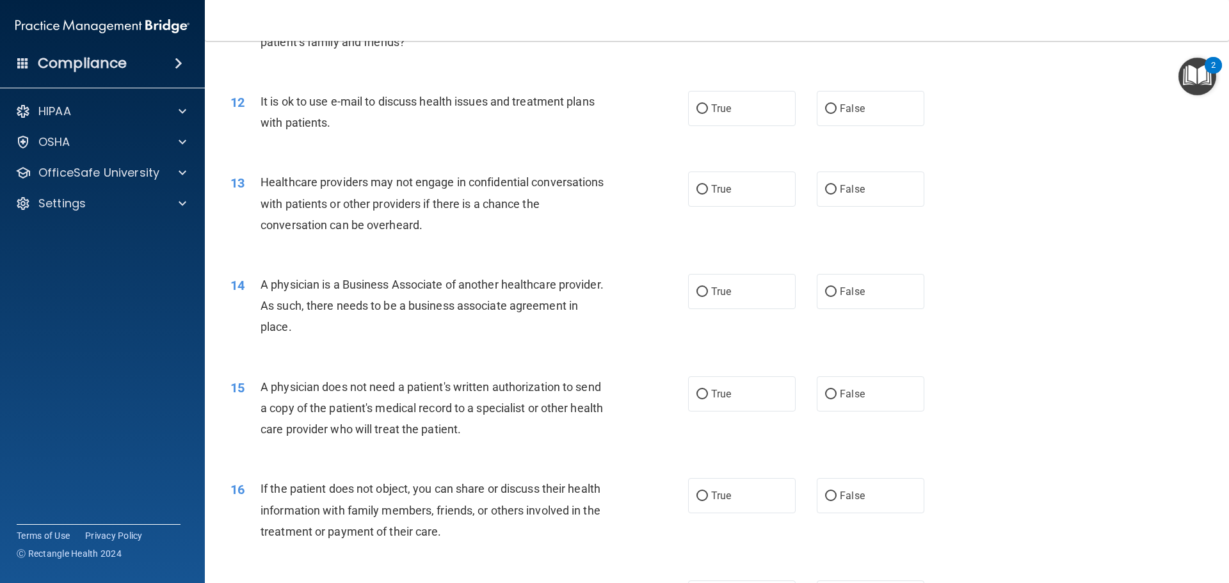
scroll to position [1088, 0]
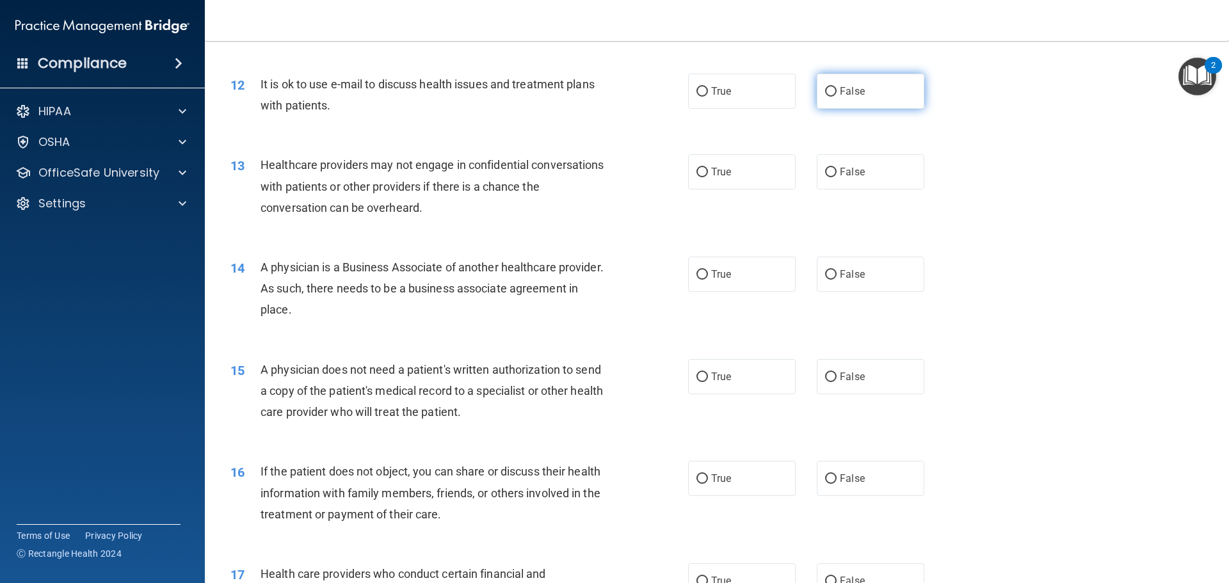
click at [845, 91] on span "False" at bounding box center [852, 91] width 25 height 12
click at [836, 91] on input "False" at bounding box center [831, 92] width 12 height 10
radio input "true"
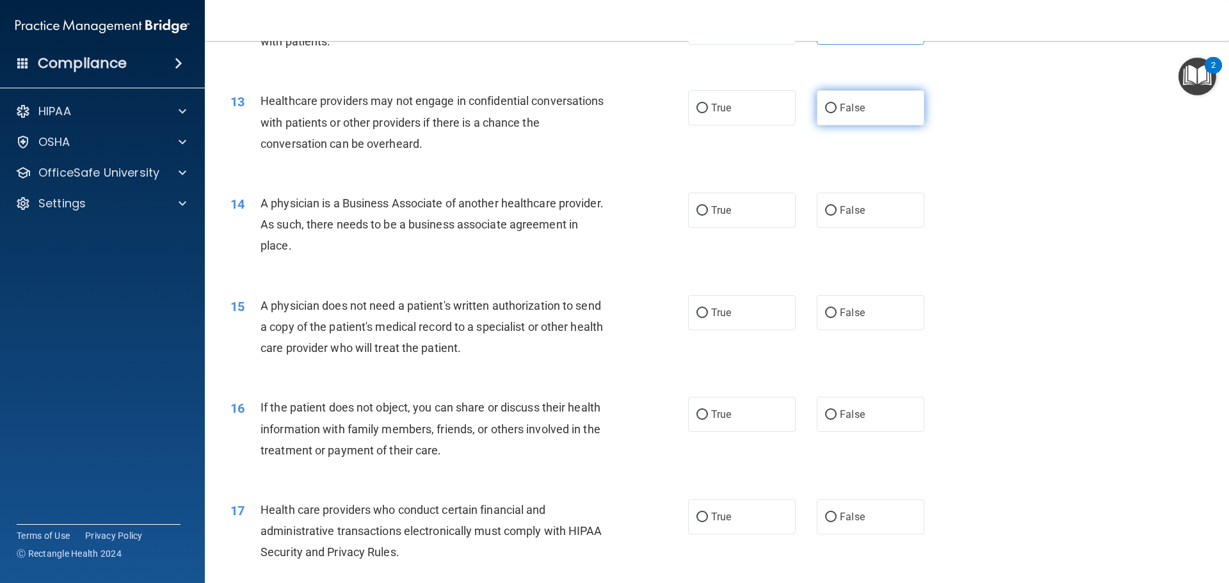
click at [826, 113] on input "False" at bounding box center [831, 109] width 12 height 10
radio input "true"
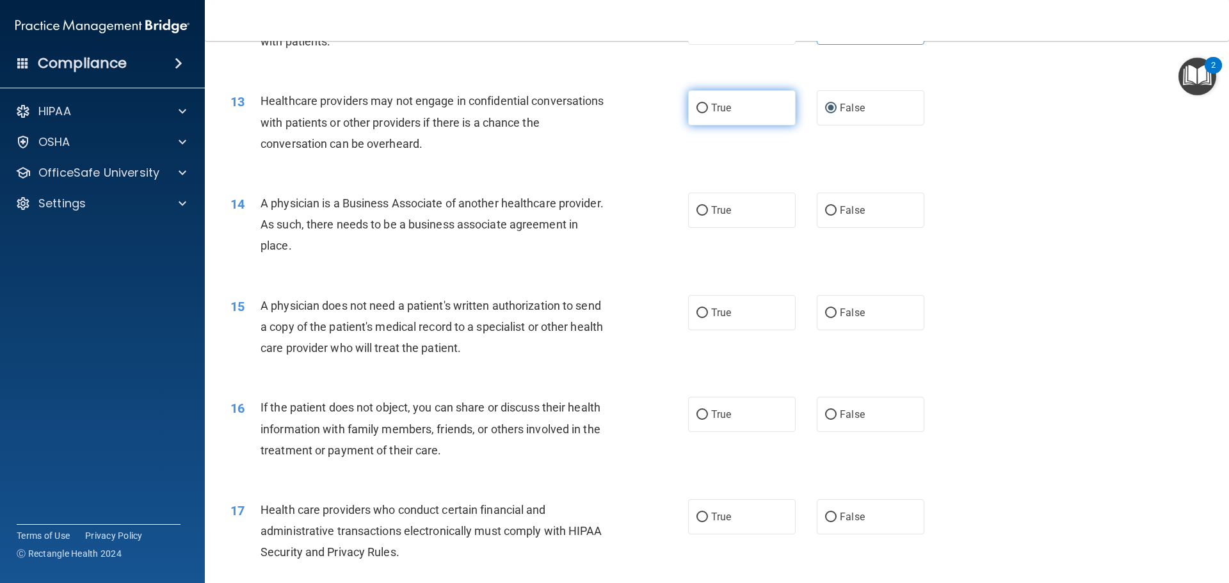
click at [712, 114] on label "True" at bounding box center [742, 107] width 108 height 35
click at [708, 113] on input "True" at bounding box center [702, 109] width 12 height 10
radio input "true"
radio input "false"
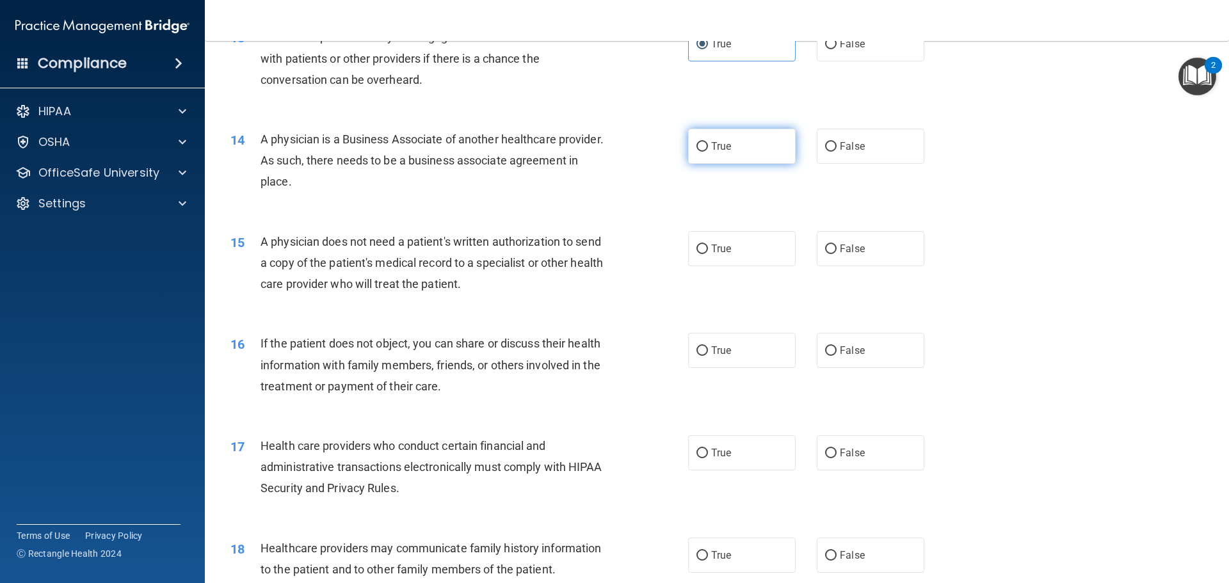
click at [706, 151] on label "True" at bounding box center [742, 146] width 108 height 35
click at [706, 151] on input "True" at bounding box center [702, 147] width 12 height 10
radio input "true"
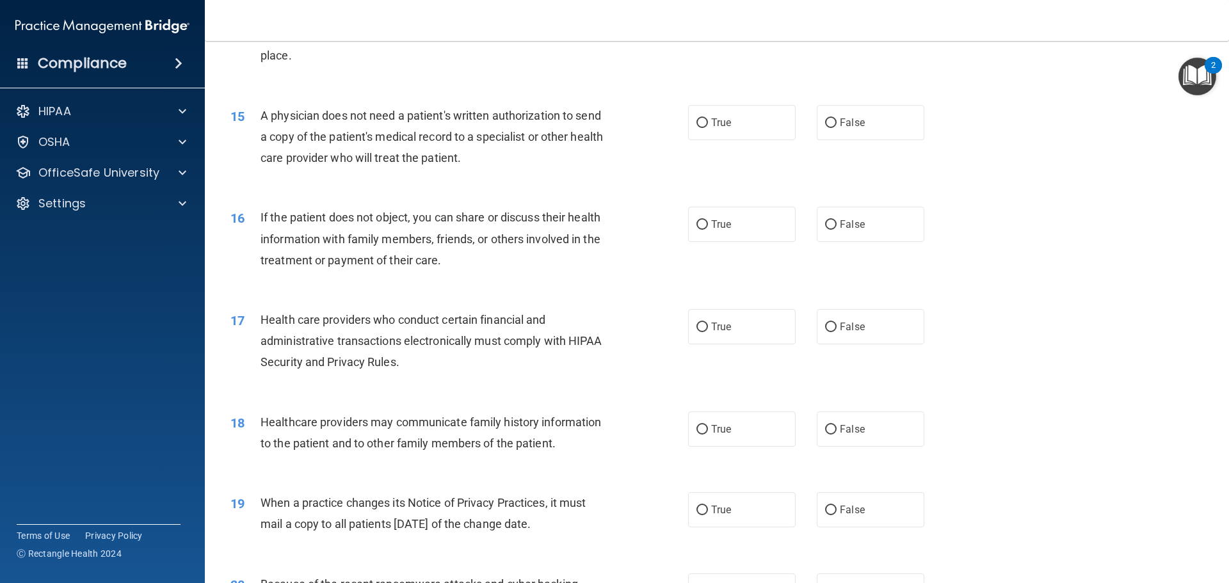
scroll to position [1344, 0]
click at [826, 119] on input "False" at bounding box center [831, 121] width 12 height 10
radio input "true"
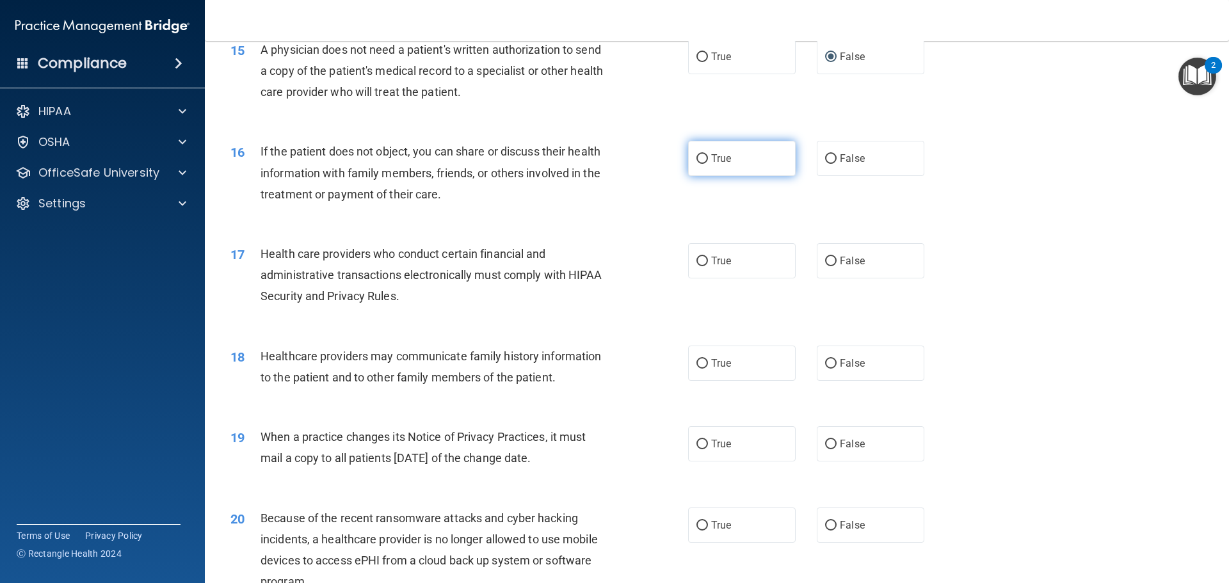
click at [699, 173] on label "True" at bounding box center [742, 158] width 108 height 35
click at [699, 164] on input "True" at bounding box center [702, 159] width 12 height 10
radio input "true"
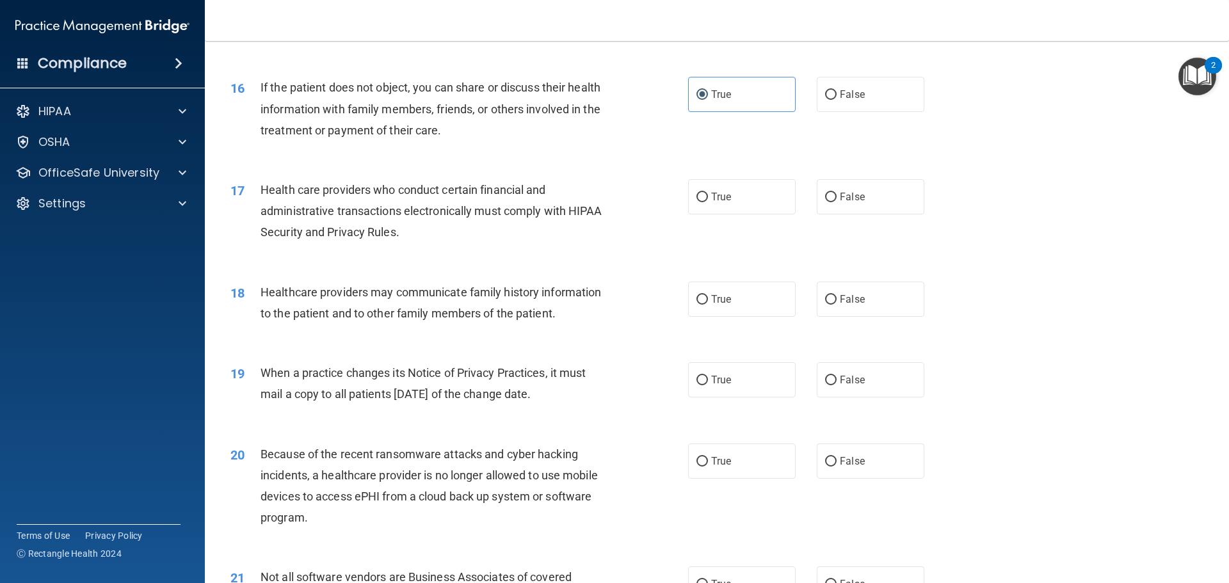
scroll to position [1536, 0]
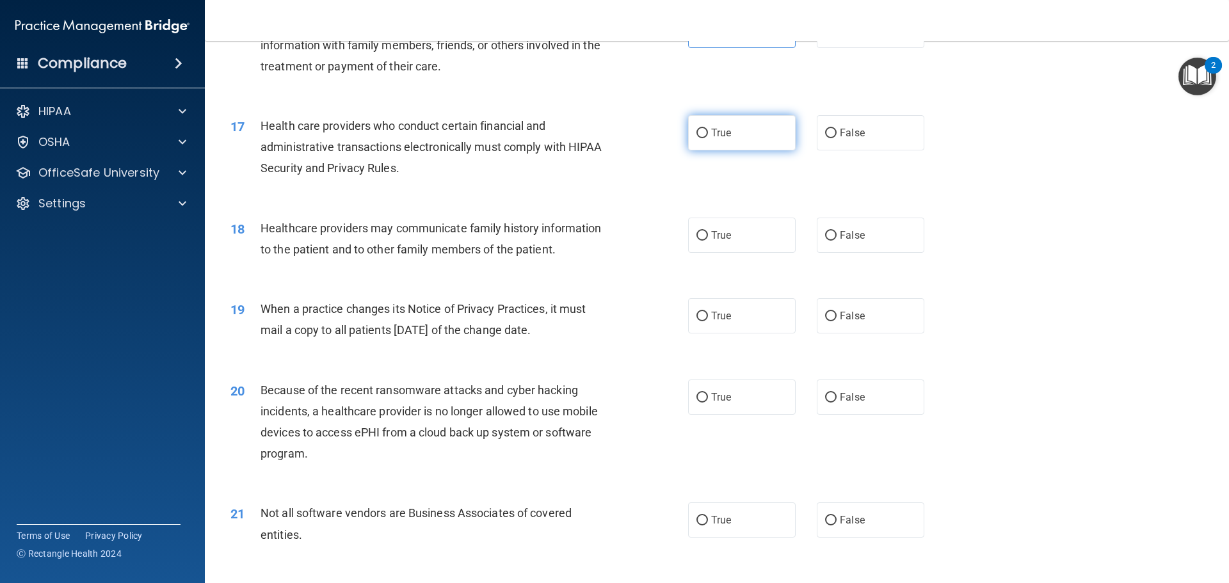
click at [700, 145] on label "True" at bounding box center [742, 132] width 108 height 35
click at [700, 138] on input "True" at bounding box center [702, 134] width 12 height 10
radio input "true"
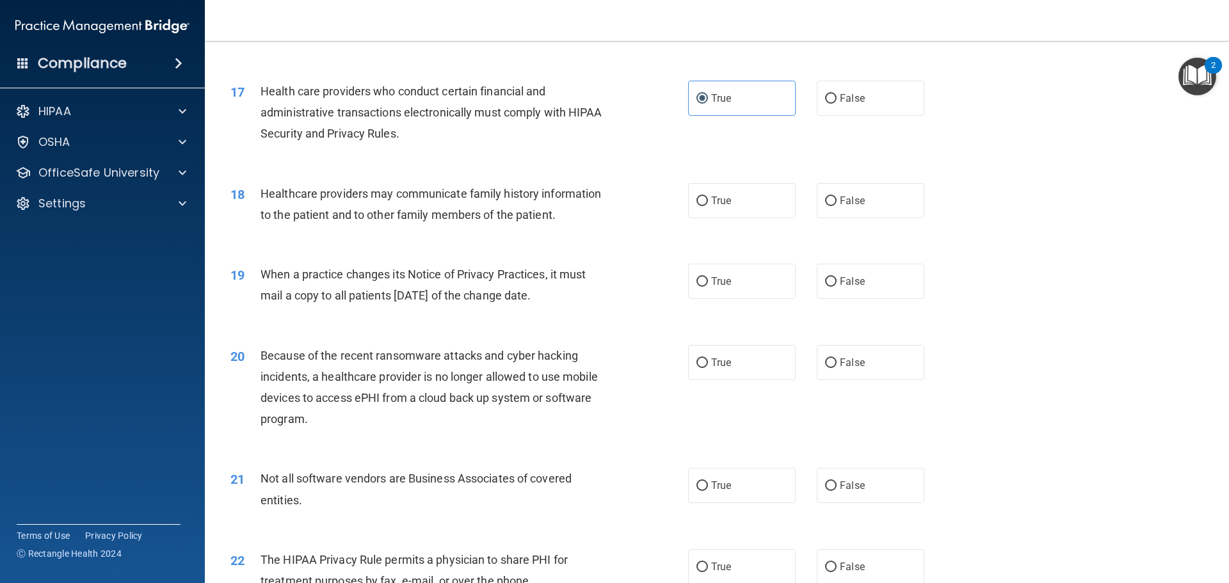
scroll to position [1664, 0]
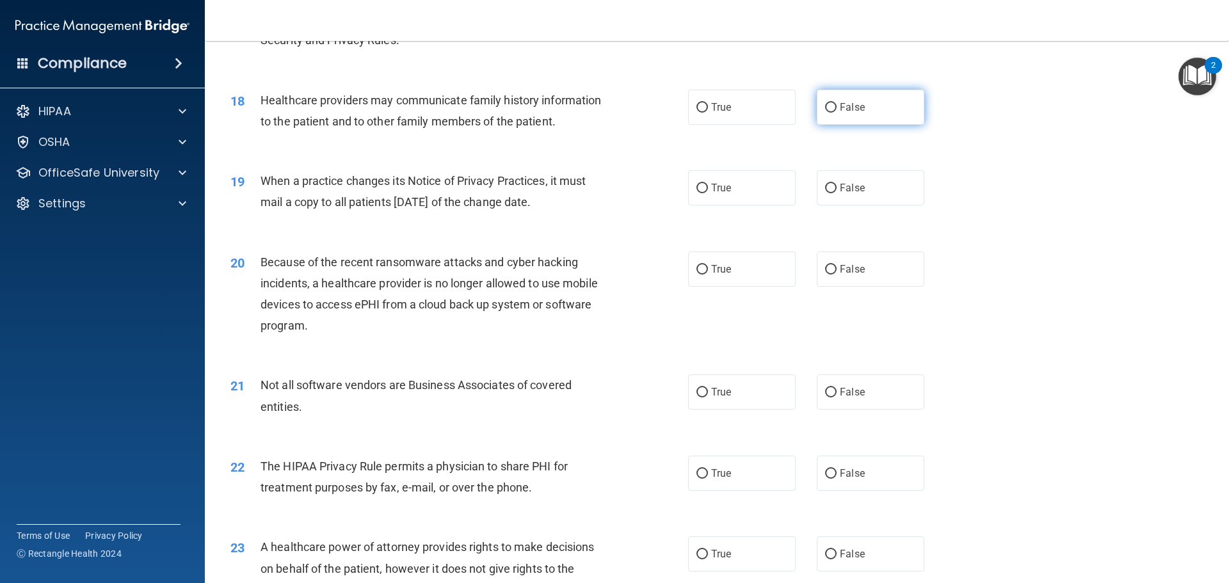
click at [832, 108] on label "False" at bounding box center [871, 107] width 108 height 35
click at [832, 108] on input "False" at bounding box center [831, 108] width 12 height 10
radio input "true"
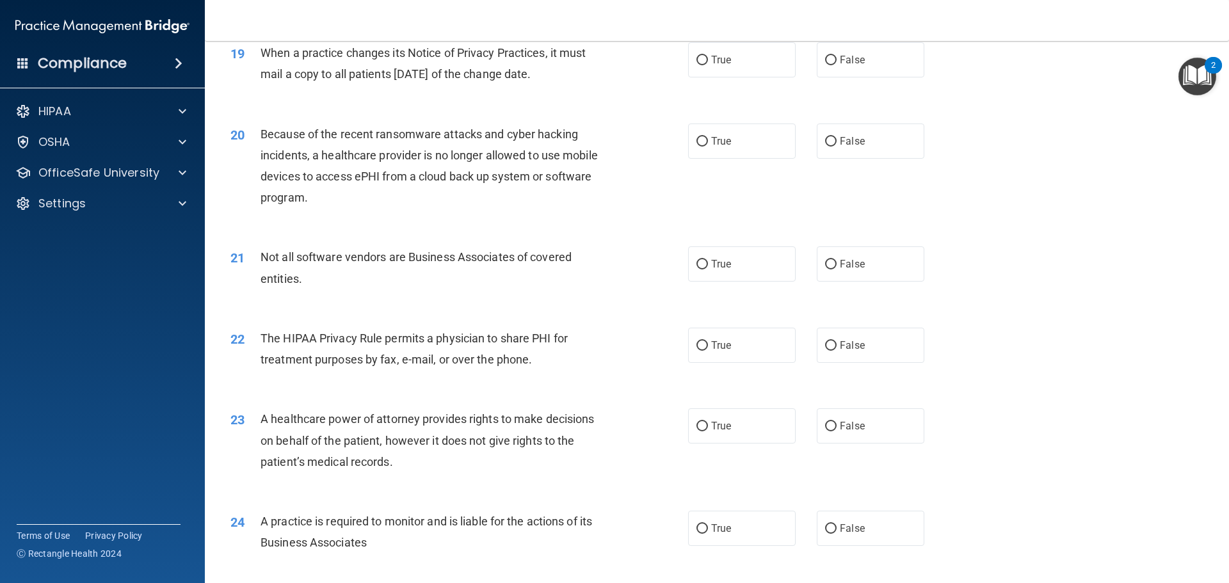
scroll to position [1728, 0]
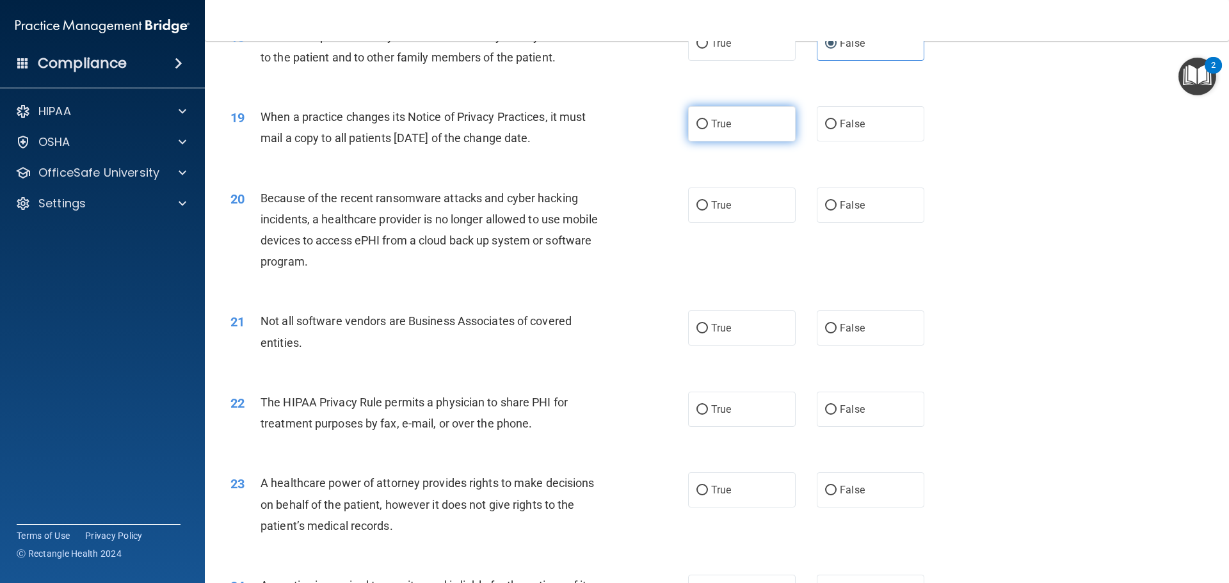
click at [715, 129] on span "True" at bounding box center [721, 124] width 20 height 12
click at [708, 129] on input "True" at bounding box center [702, 125] width 12 height 10
radio input "true"
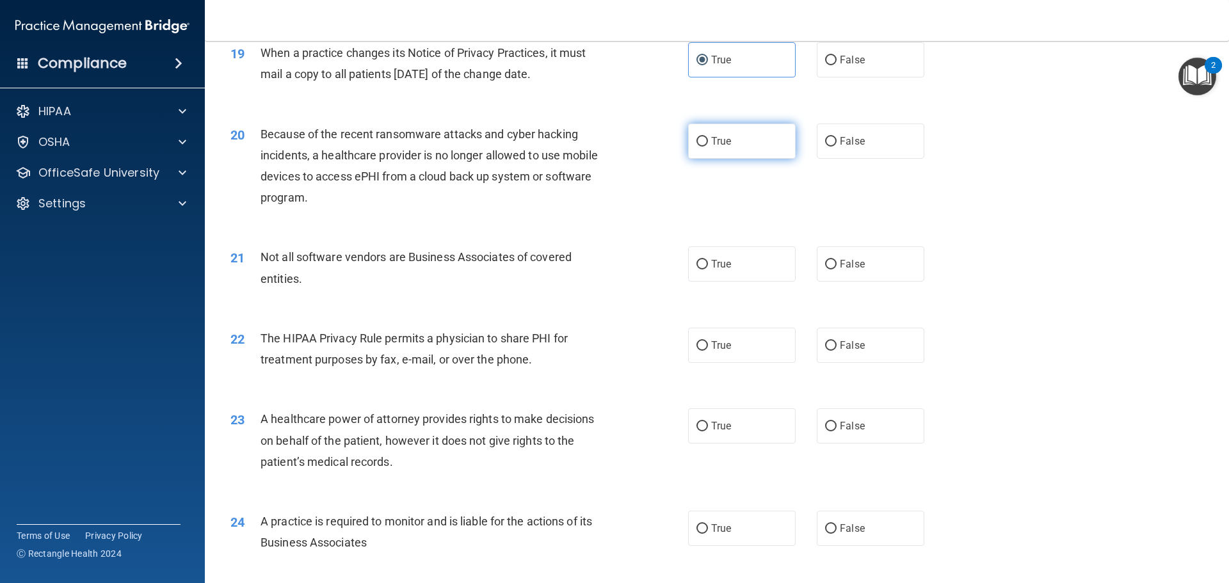
click at [717, 144] on span "True" at bounding box center [721, 141] width 20 height 12
click at [708, 144] on input "True" at bounding box center [702, 142] width 12 height 10
radio input "true"
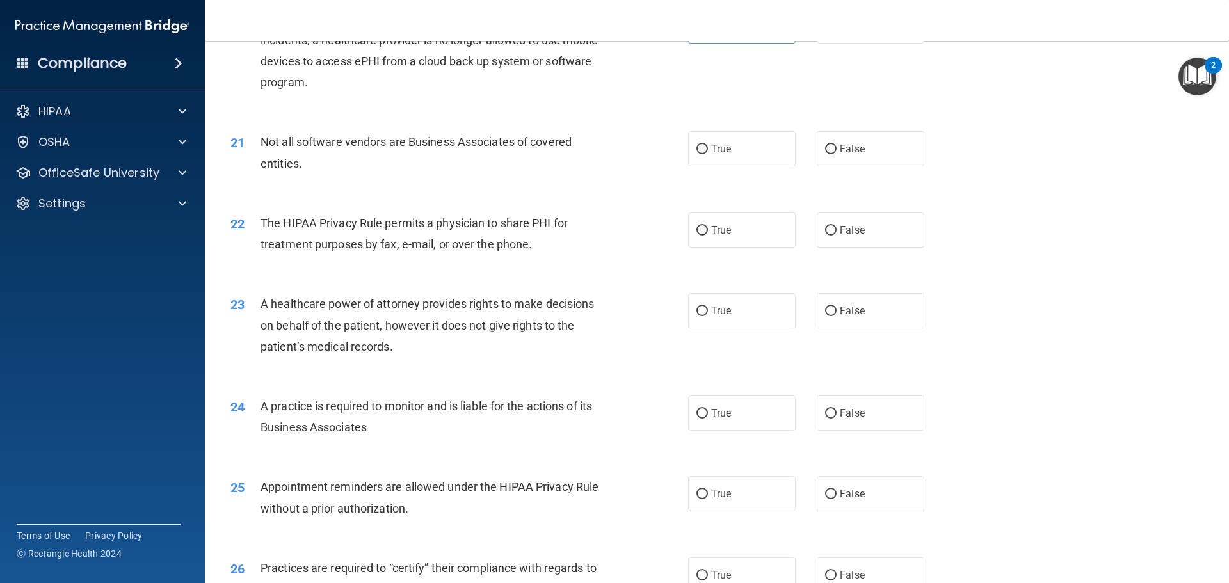
scroll to position [1920, 0]
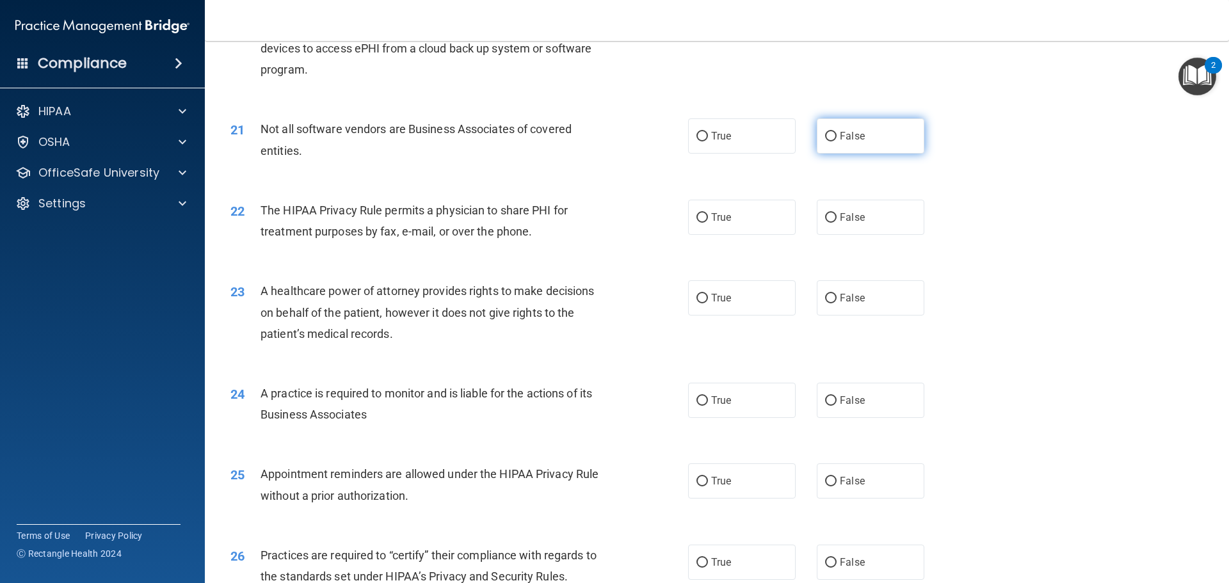
click at [826, 143] on label "False" at bounding box center [871, 135] width 108 height 35
click at [826, 141] on input "False" at bounding box center [831, 137] width 12 height 10
radio input "true"
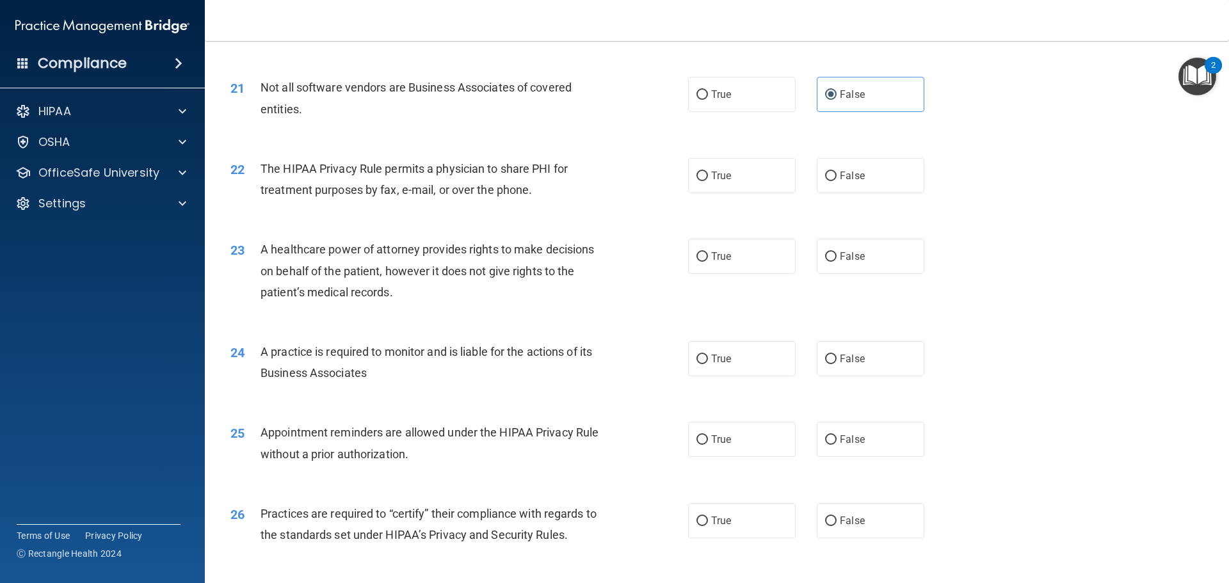
scroll to position [2048, 0]
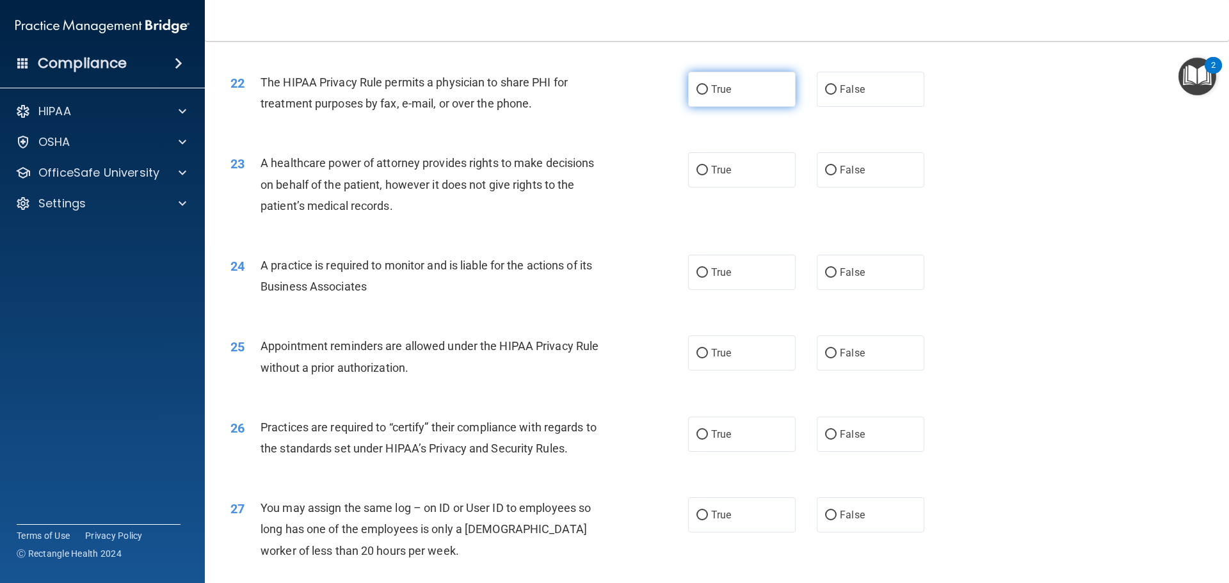
click at [688, 99] on label "True" at bounding box center [742, 89] width 108 height 35
click at [696, 95] on input "True" at bounding box center [702, 90] width 12 height 10
radio input "true"
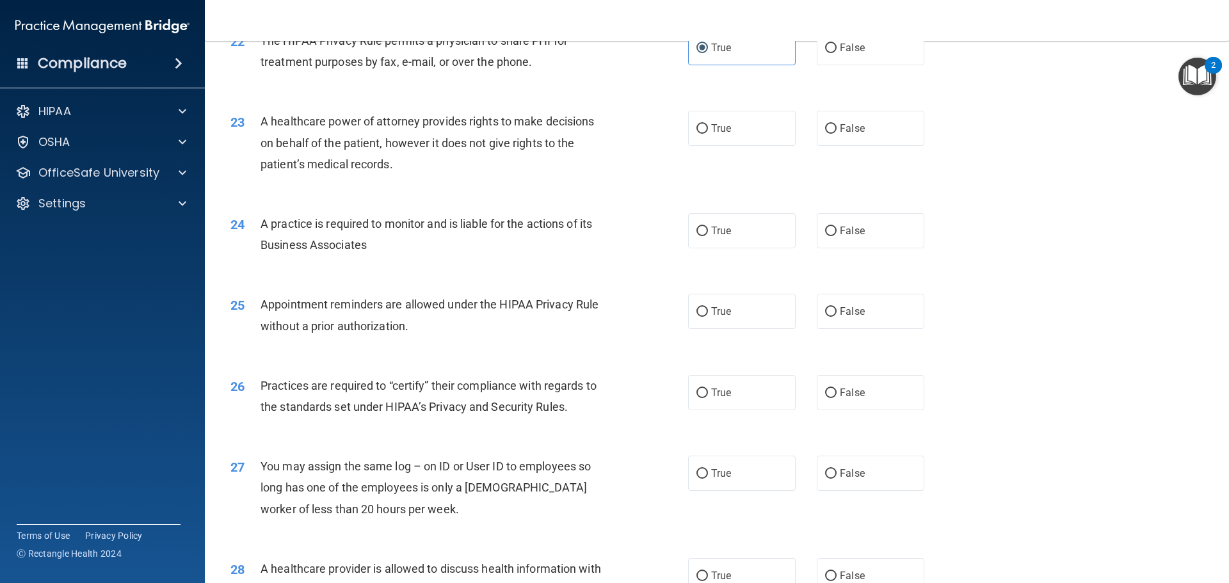
scroll to position [2112, 0]
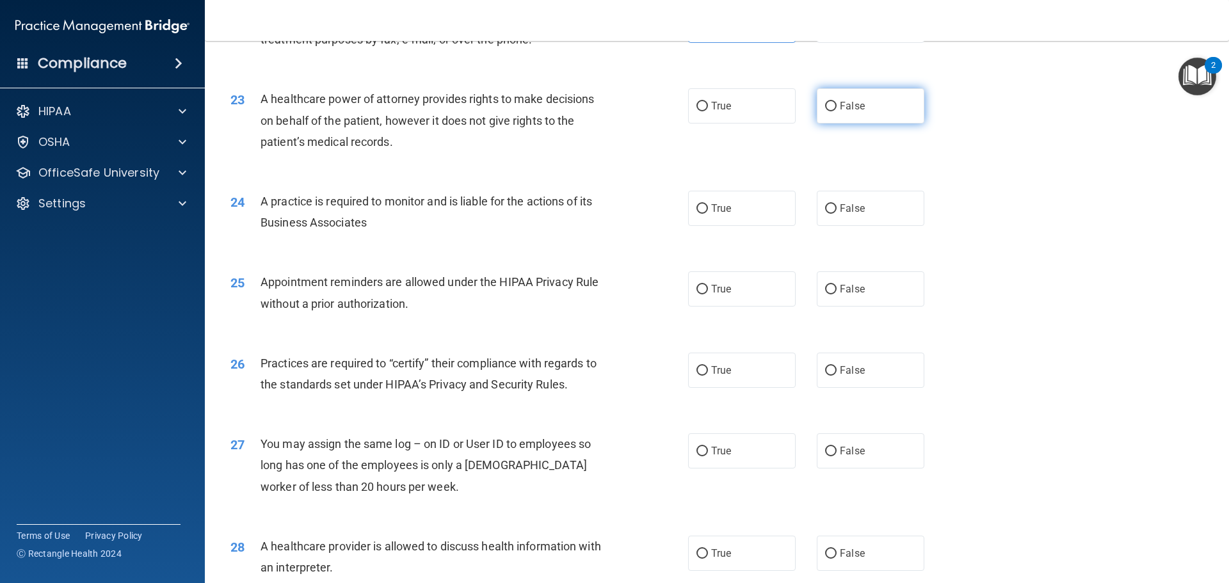
click at [817, 115] on label "False" at bounding box center [871, 105] width 108 height 35
click at [825, 111] on input "False" at bounding box center [831, 107] width 12 height 10
radio input "true"
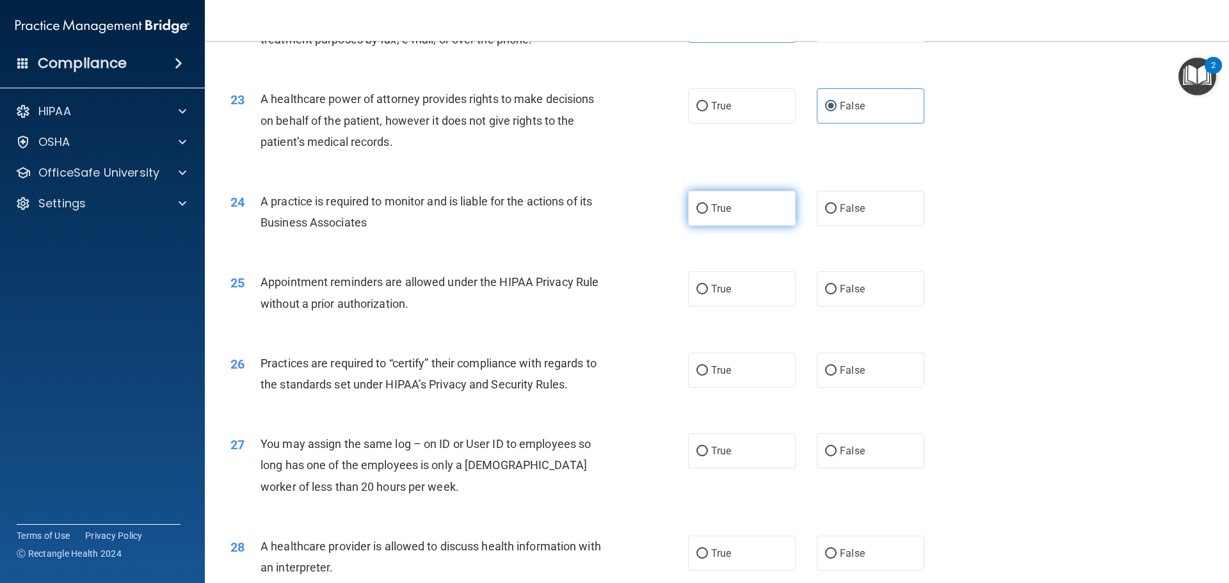
click at [699, 209] on input "True" at bounding box center [702, 209] width 12 height 10
radio input "true"
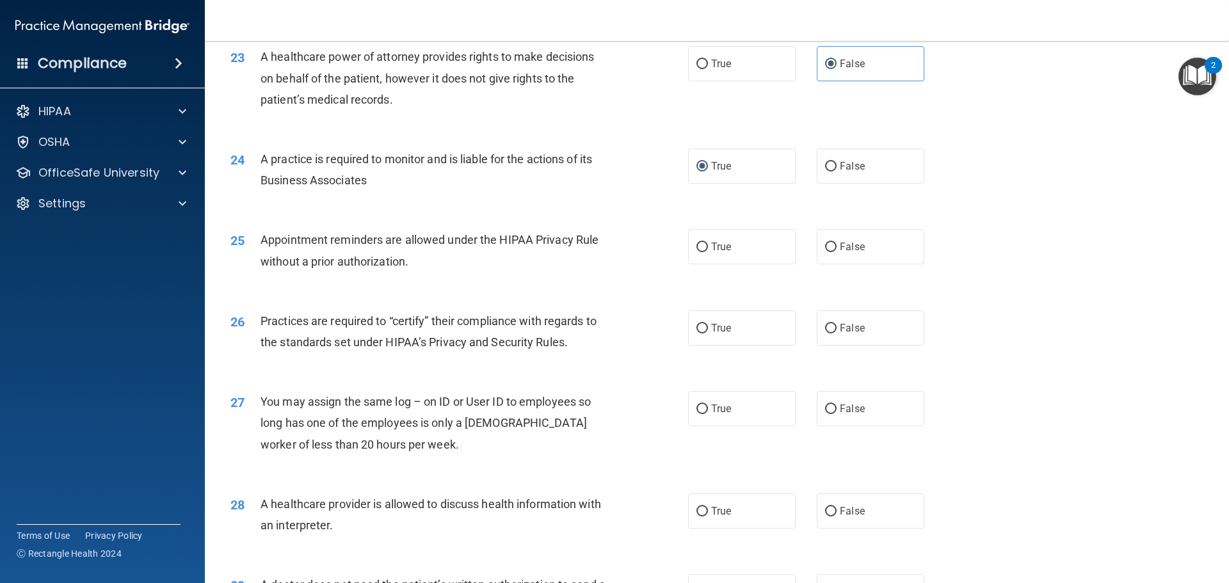
scroll to position [2240, 0]
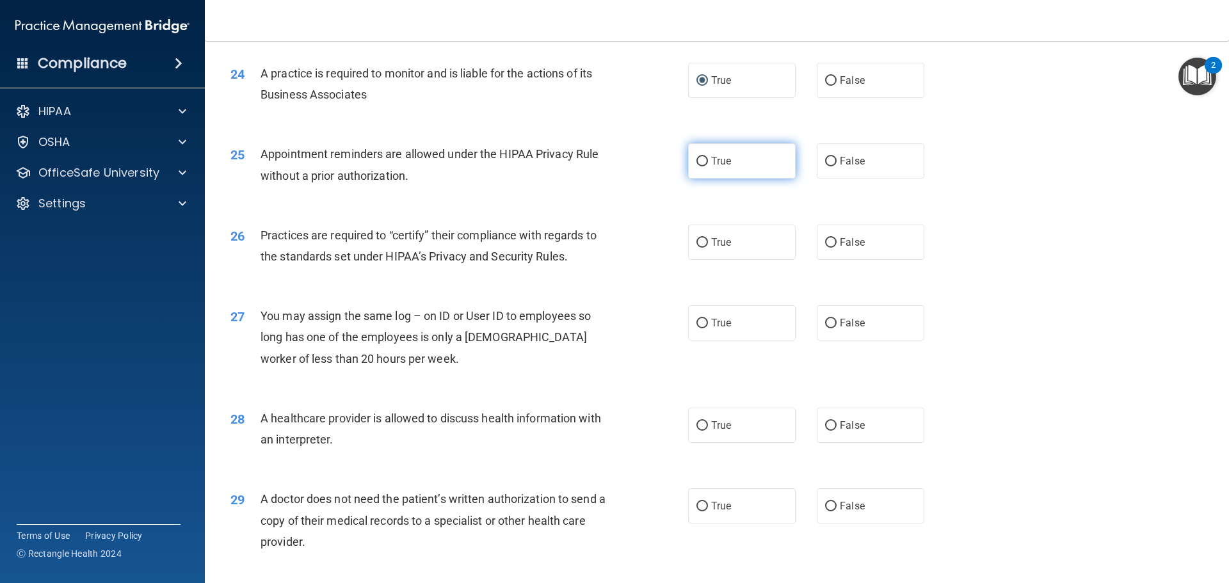
click at [701, 169] on label "True" at bounding box center [742, 160] width 108 height 35
click at [701, 166] on input "True" at bounding box center [702, 162] width 12 height 10
radio input "true"
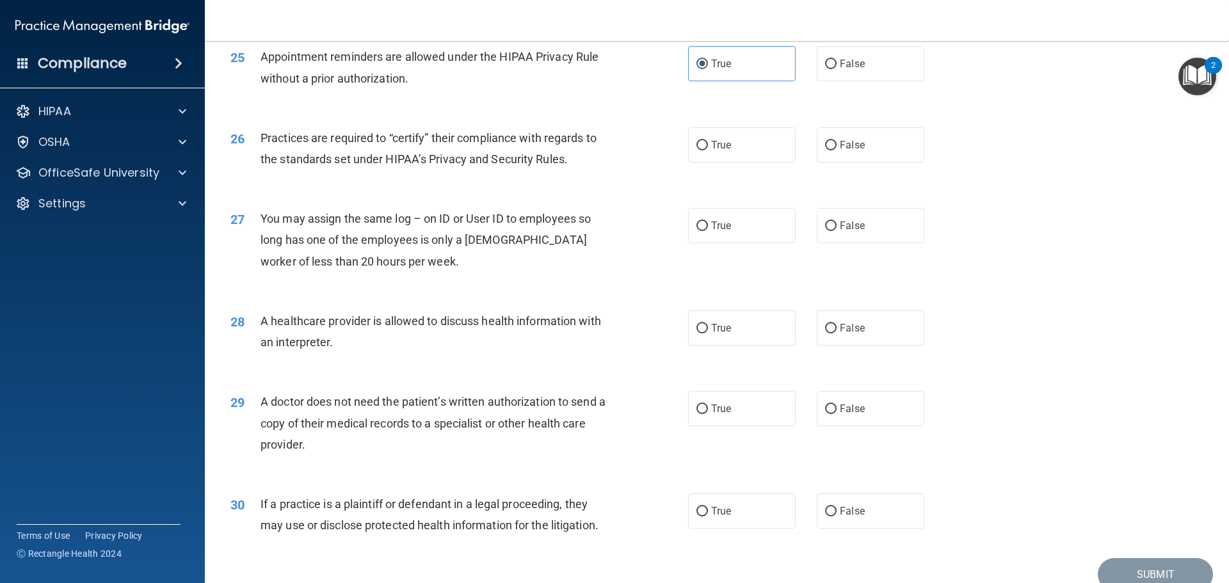
scroll to position [2368, 0]
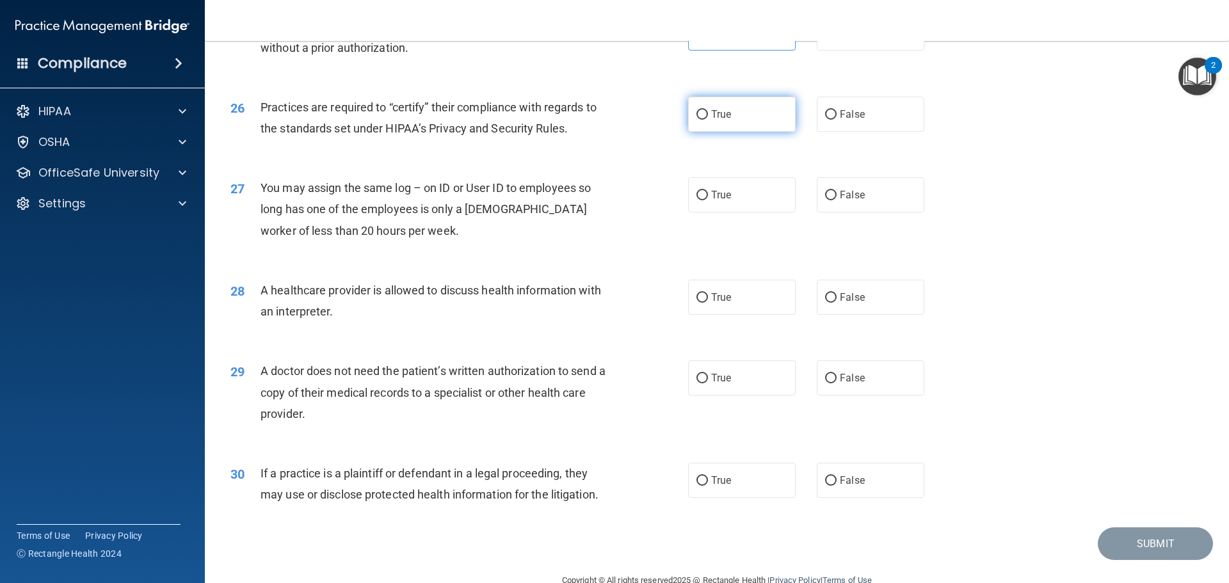
click at [721, 110] on span "True" at bounding box center [721, 114] width 20 height 12
click at [708, 110] on input "True" at bounding box center [702, 115] width 12 height 10
radio input "true"
click at [840, 195] on span "False" at bounding box center [852, 195] width 25 height 12
click at [836, 195] on input "False" at bounding box center [831, 196] width 12 height 10
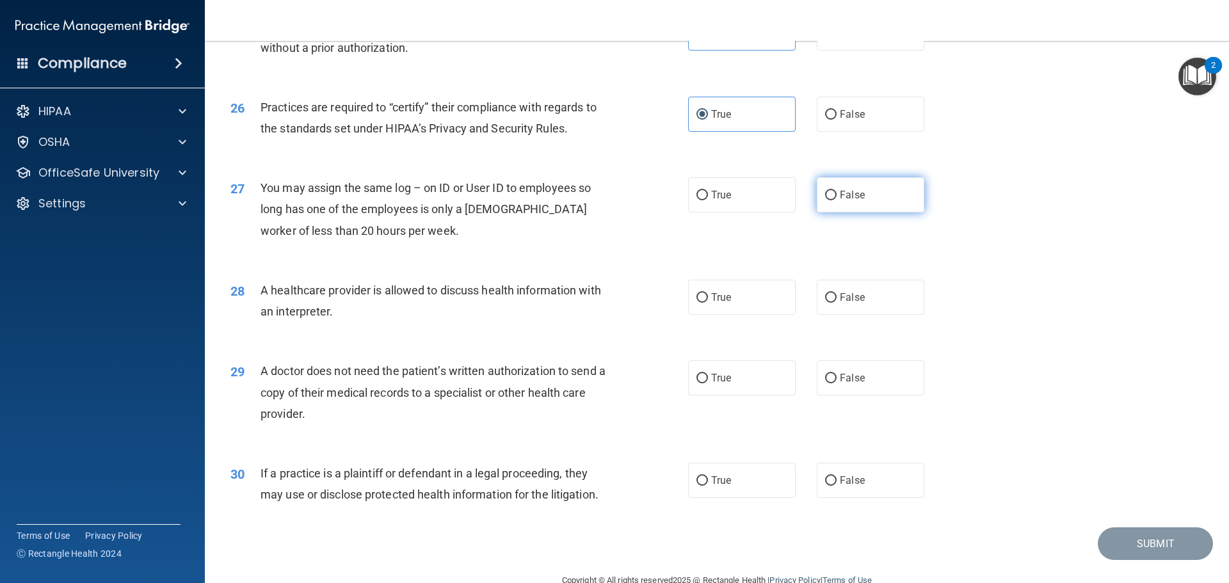
radio input "true"
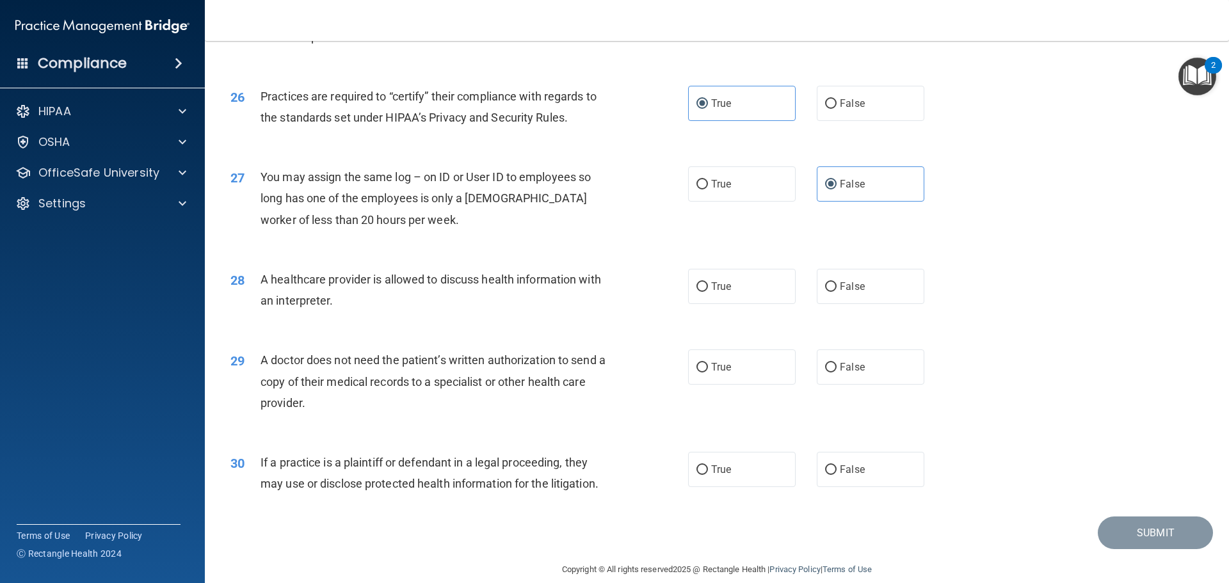
scroll to position [2396, 0]
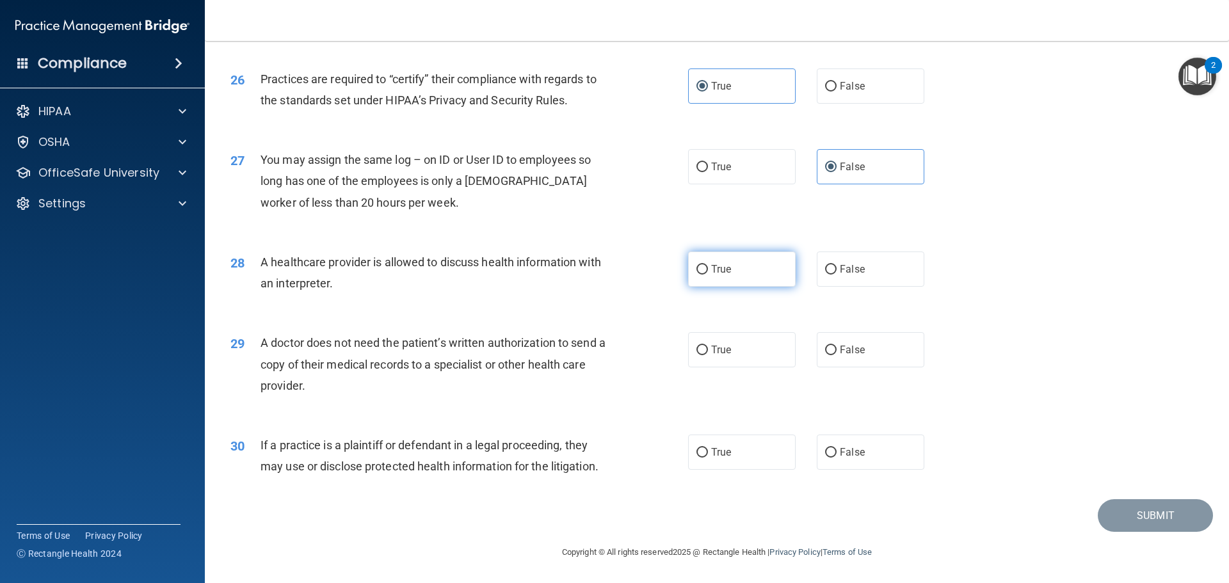
click at [712, 277] on label "True" at bounding box center [742, 268] width 108 height 35
click at [708, 275] on input "True" at bounding box center [702, 270] width 12 height 10
radio input "true"
click at [833, 353] on label "False" at bounding box center [871, 349] width 108 height 35
click at [833, 353] on input "False" at bounding box center [831, 351] width 12 height 10
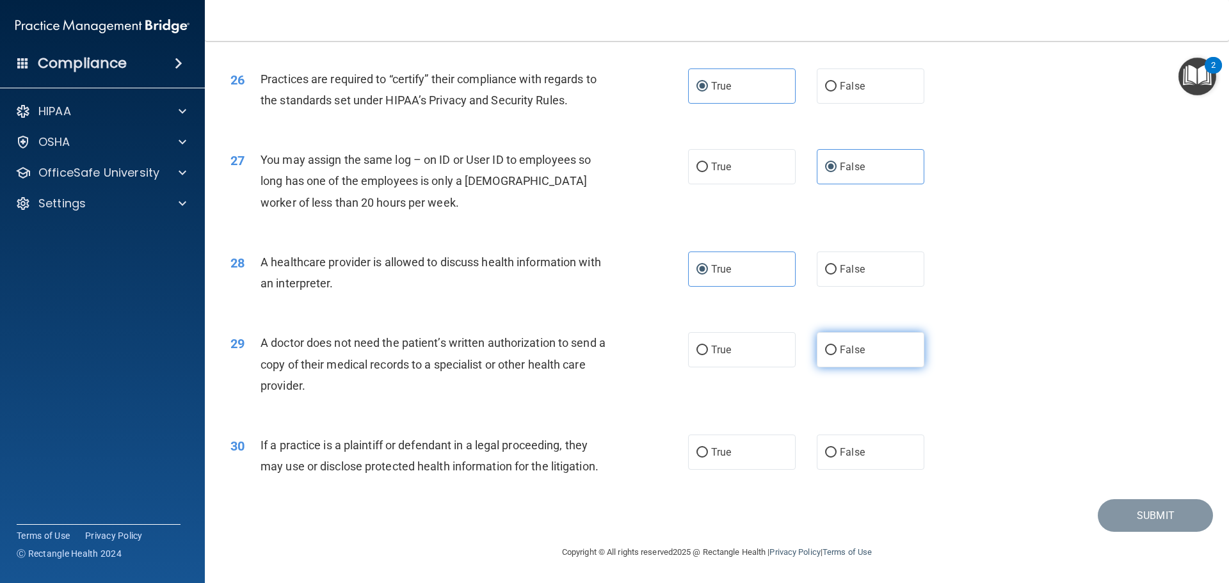
radio input "true"
click at [770, 455] on label "True" at bounding box center [742, 452] width 108 height 35
click at [708, 455] on input "True" at bounding box center [702, 453] width 12 height 10
radio input "true"
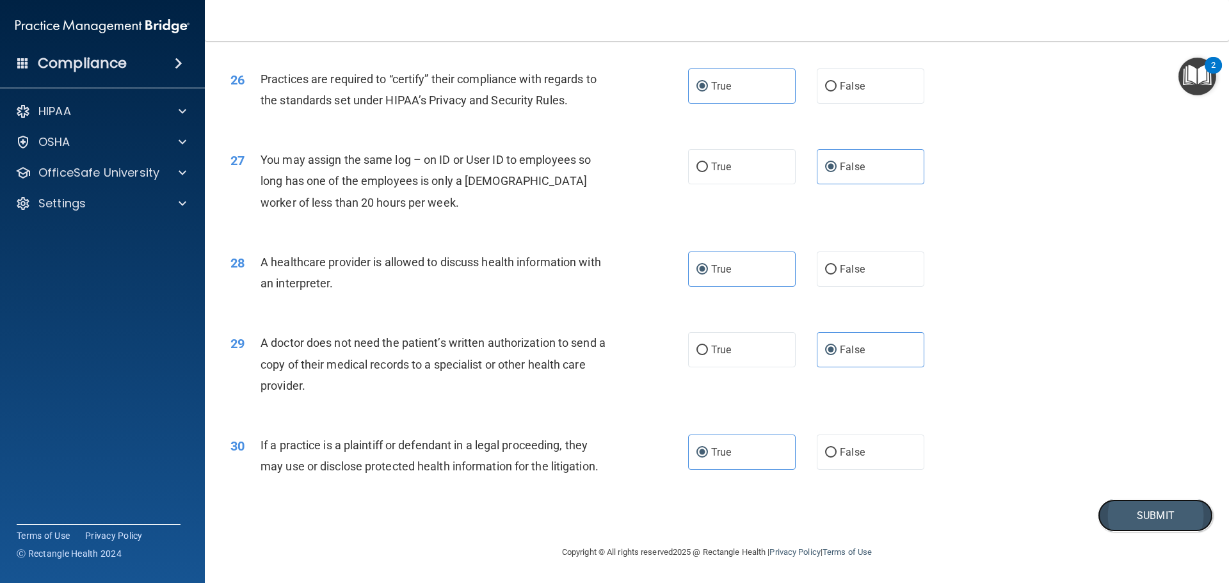
click at [1139, 509] on button "Submit" at bounding box center [1154, 515] width 115 height 33
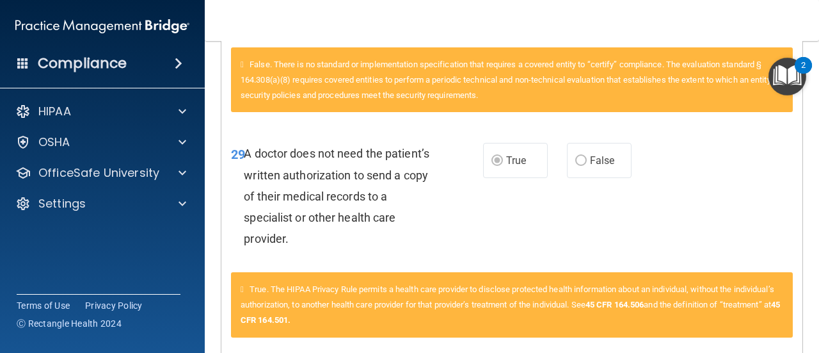
scroll to position [3093, 0]
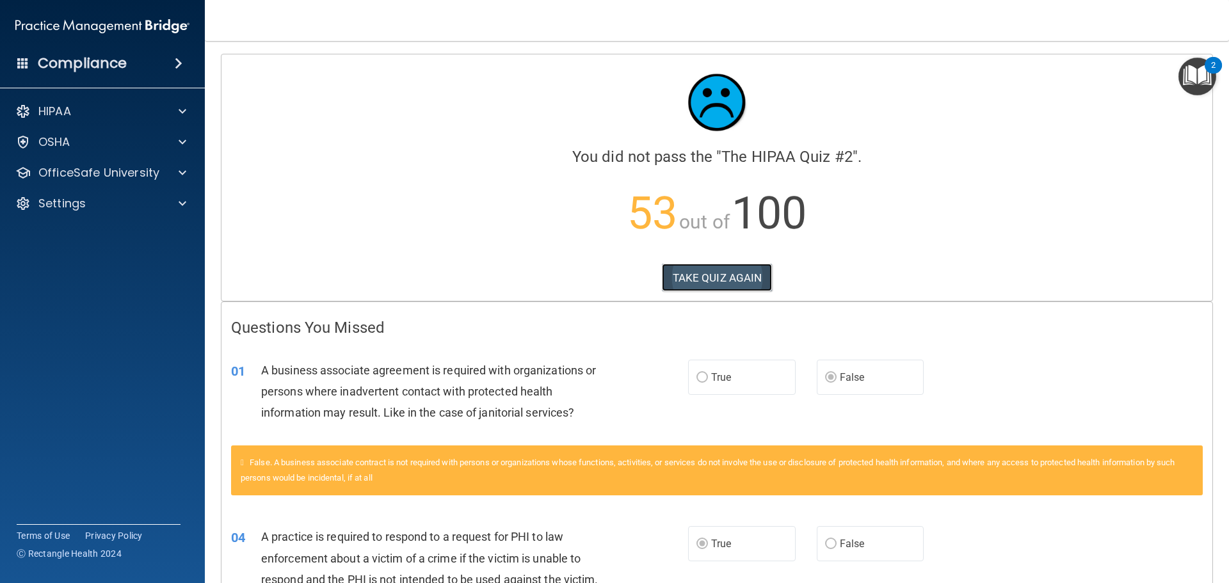
click at [697, 276] on button "TAKE QUIZ AGAIN" at bounding box center [717, 278] width 111 height 28
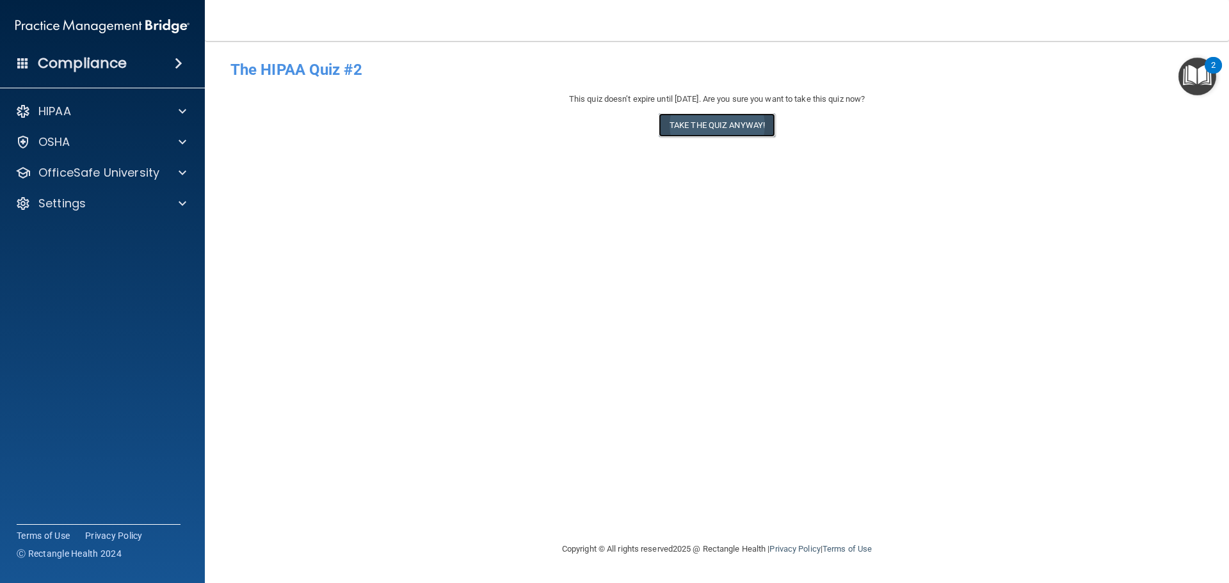
click at [690, 127] on button "Take the quiz anyway!" at bounding box center [716, 125] width 116 height 24
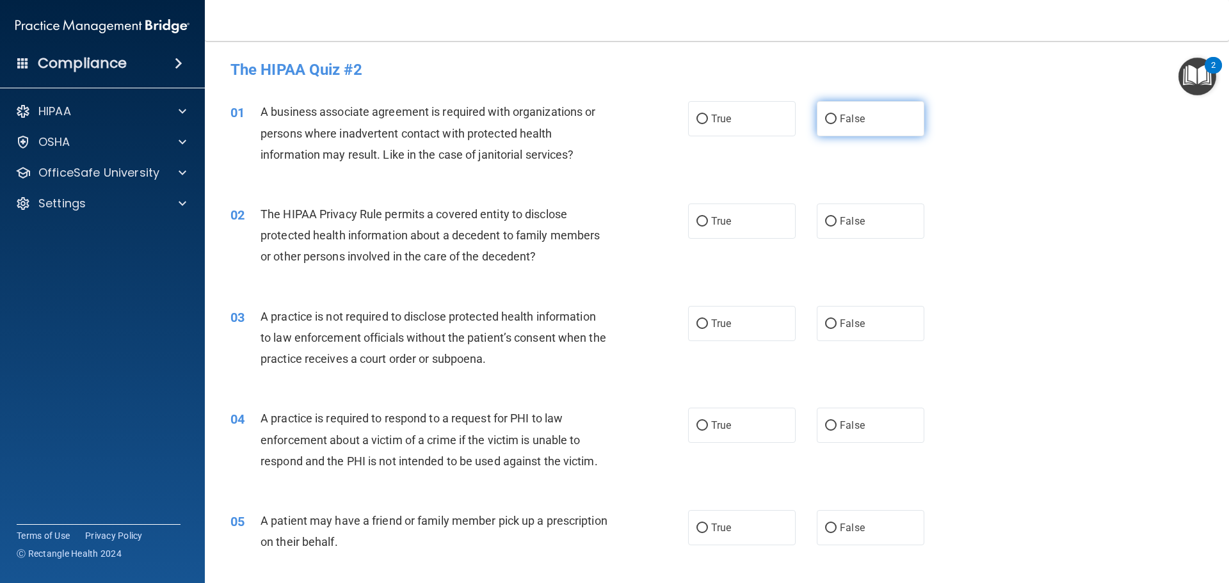
click at [841, 118] on span "False" at bounding box center [852, 119] width 25 height 12
click at [836, 118] on input "False" at bounding box center [831, 120] width 12 height 10
radio input "true"
click at [698, 417] on label "True" at bounding box center [742, 425] width 108 height 35
click at [698, 421] on input "True" at bounding box center [702, 426] width 12 height 10
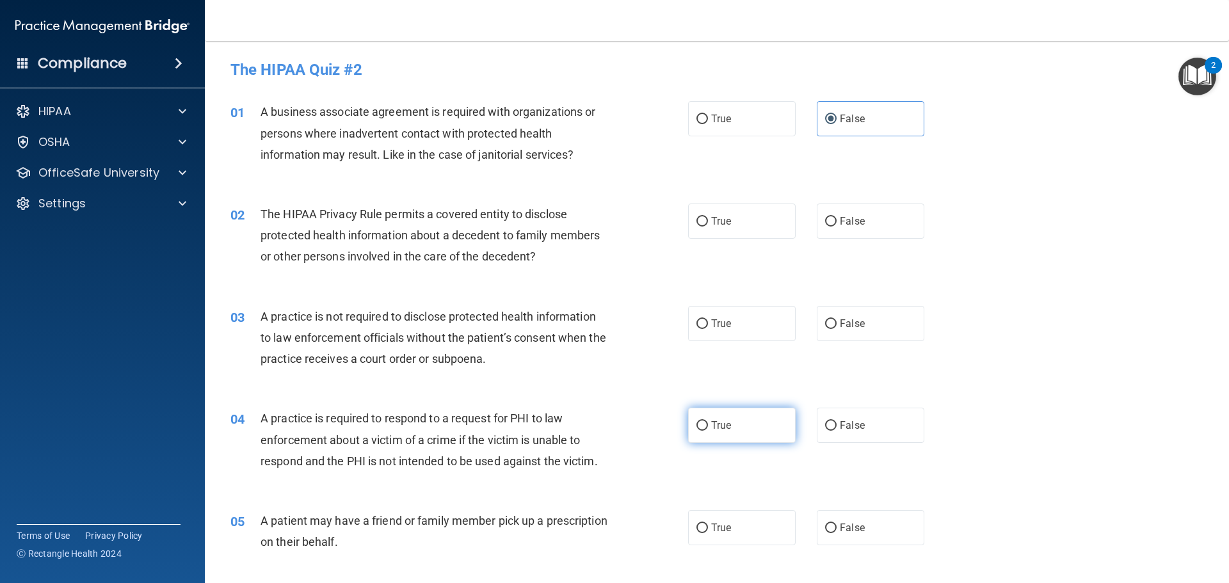
radio input "true"
click at [837, 228] on label "False" at bounding box center [871, 220] width 108 height 35
click at [836, 227] on input "False" at bounding box center [831, 222] width 12 height 10
radio input "true"
click at [691, 234] on label "True" at bounding box center [742, 220] width 108 height 35
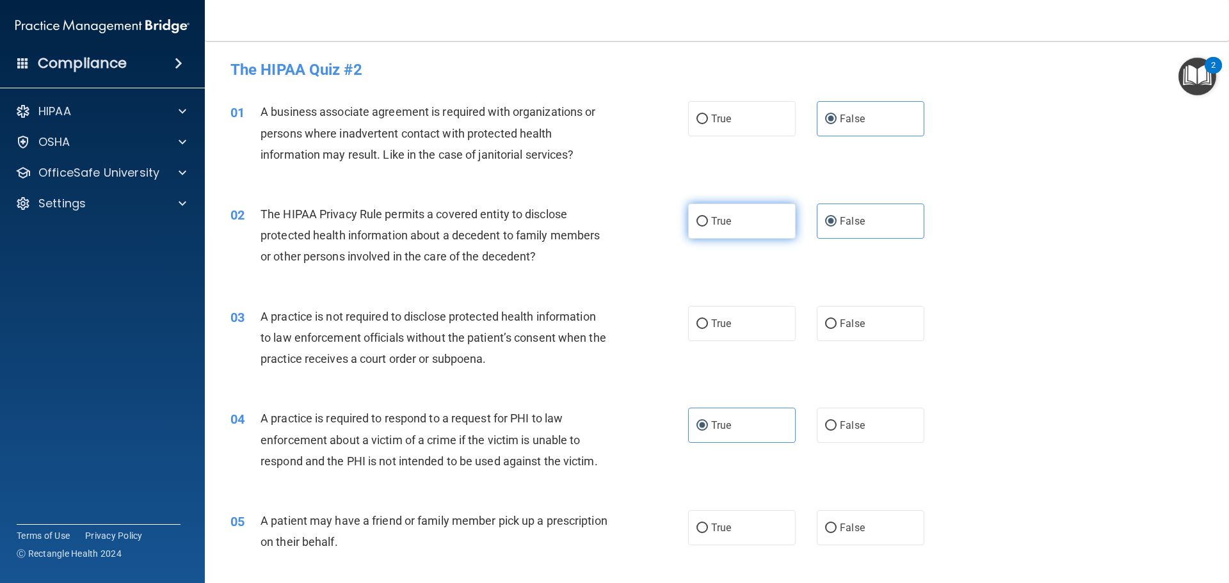
click at [696, 227] on input "True" at bounding box center [702, 222] width 12 height 10
radio input "true"
radio input "false"
click at [719, 318] on span "True" at bounding box center [721, 323] width 20 height 12
click at [708, 319] on input "True" at bounding box center [702, 324] width 12 height 10
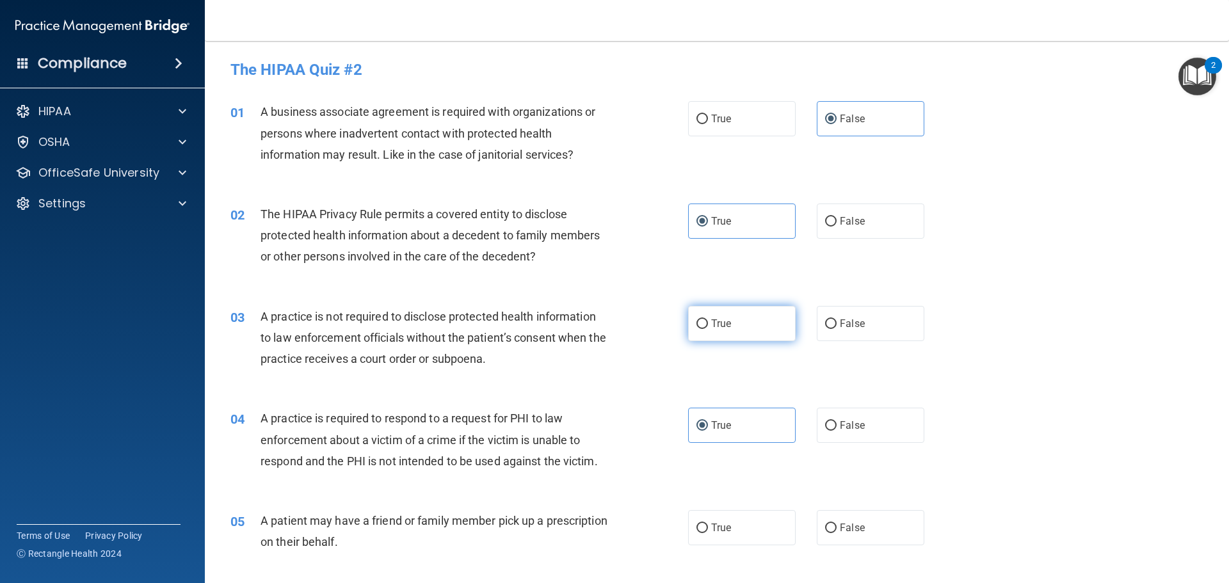
radio input "true"
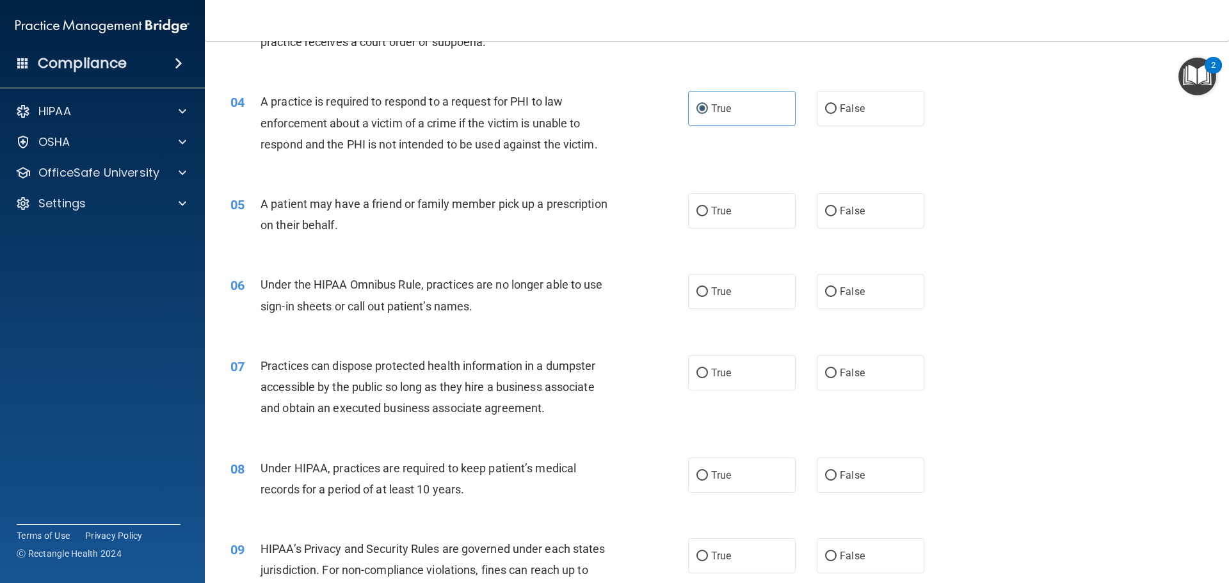
scroll to position [320, 0]
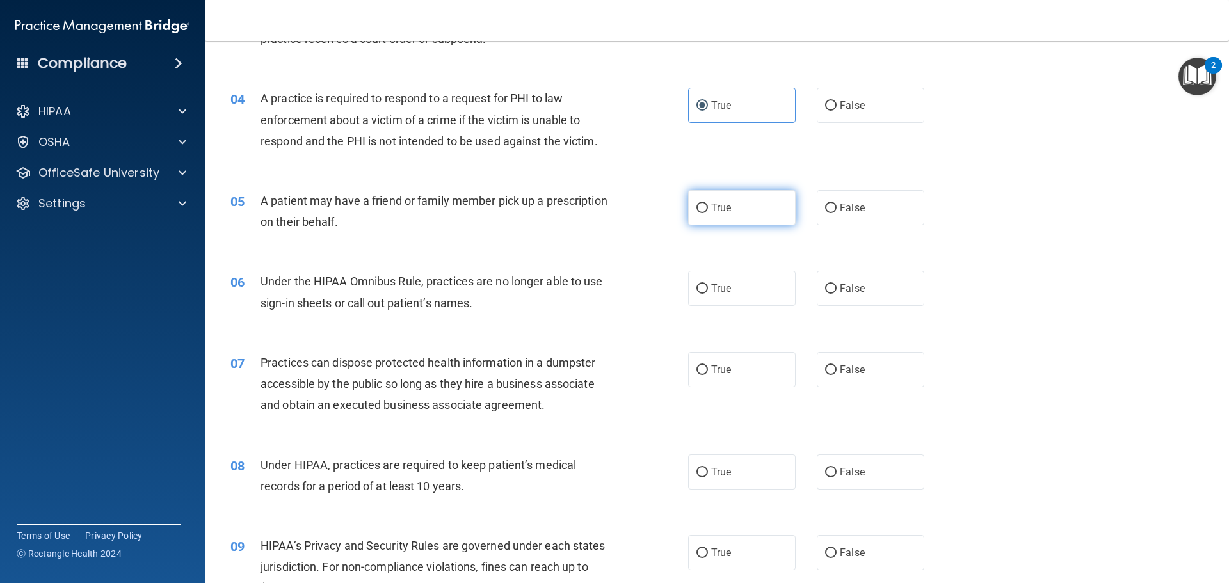
click at [727, 216] on label "True" at bounding box center [742, 207] width 108 height 35
click at [708, 213] on input "True" at bounding box center [702, 208] width 12 height 10
radio input "true"
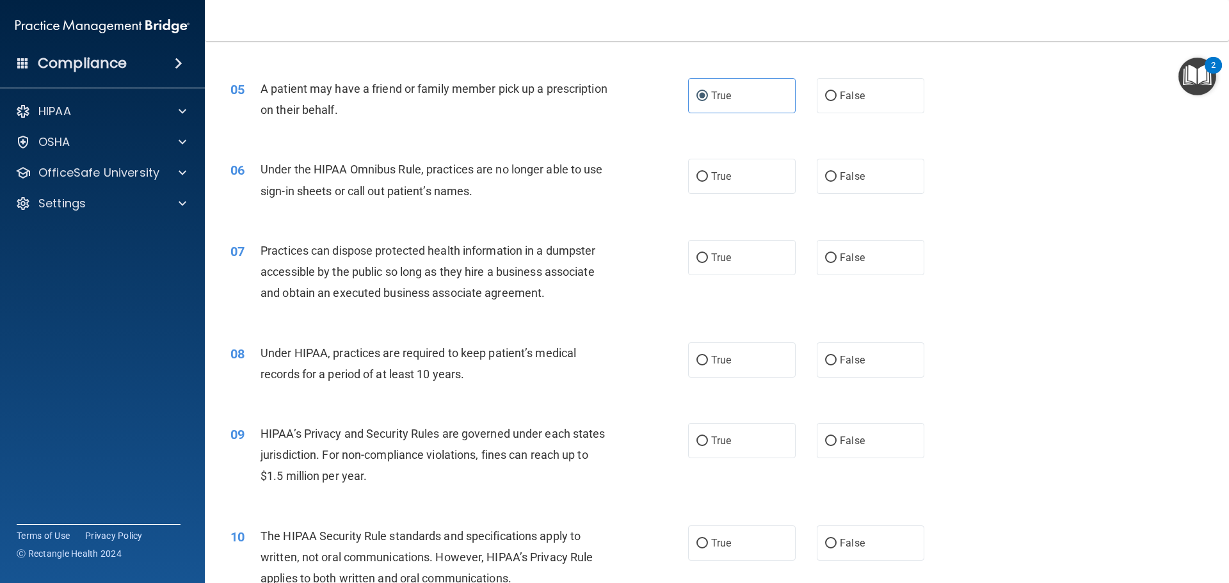
scroll to position [448, 0]
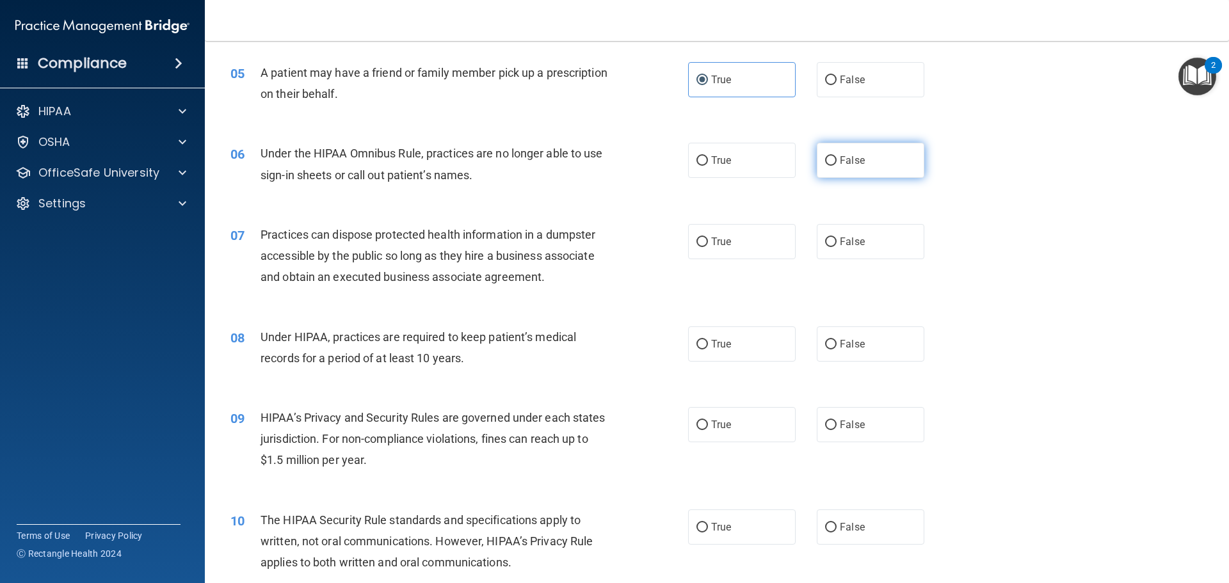
click at [879, 167] on label "False" at bounding box center [871, 160] width 108 height 35
click at [836, 166] on input "False" at bounding box center [831, 161] width 12 height 10
radio input "true"
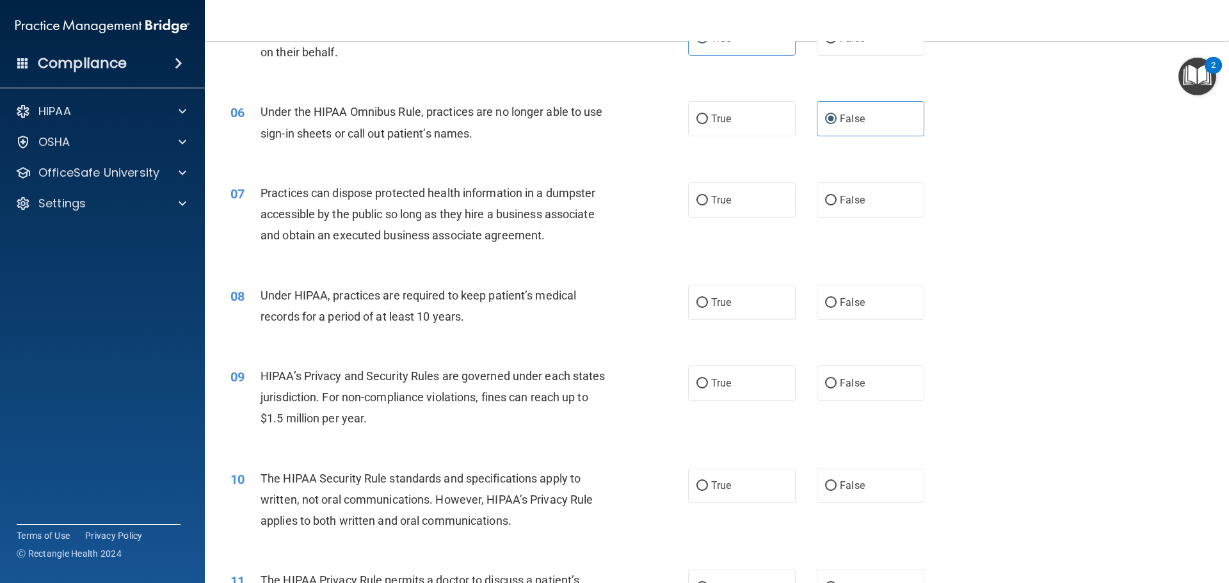
scroll to position [512, 0]
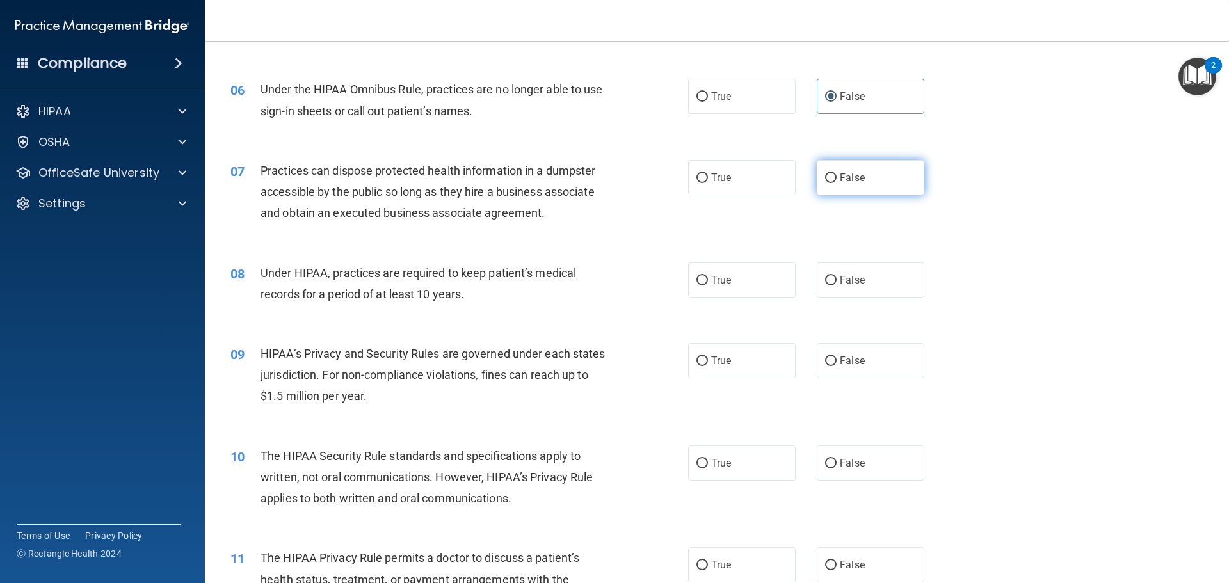
click at [825, 179] on input "False" at bounding box center [831, 178] width 12 height 10
radio input "true"
click at [833, 273] on label "False" at bounding box center [871, 279] width 108 height 35
click at [833, 276] on input "False" at bounding box center [831, 281] width 12 height 10
radio input "true"
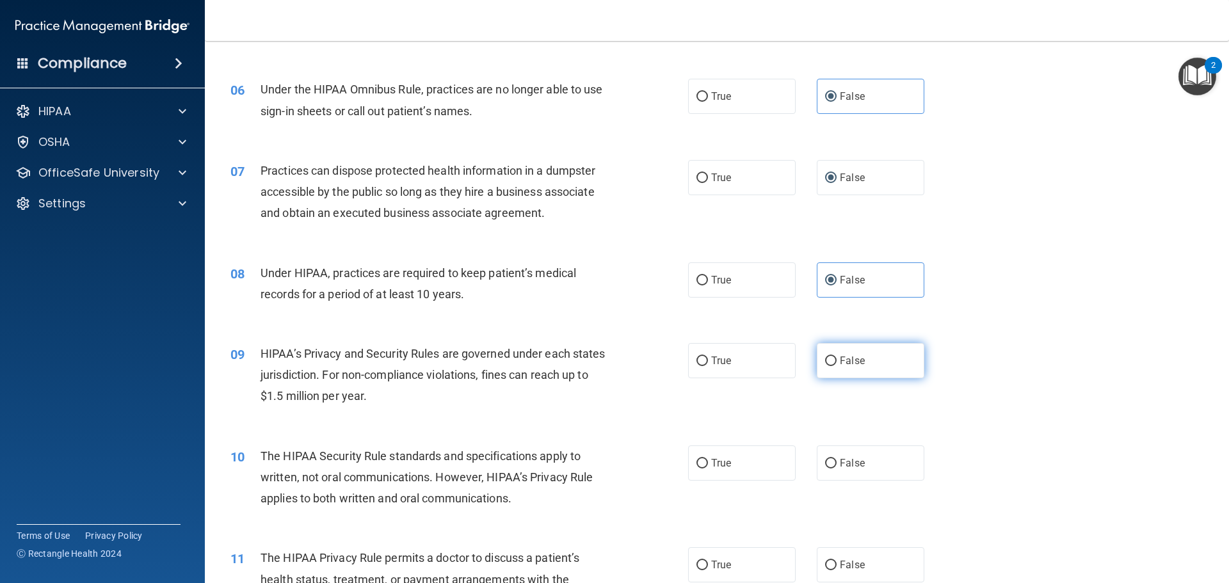
click at [860, 355] on label "False" at bounding box center [871, 360] width 108 height 35
click at [836, 356] on input "False" at bounding box center [831, 361] width 12 height 10
radio input "true"
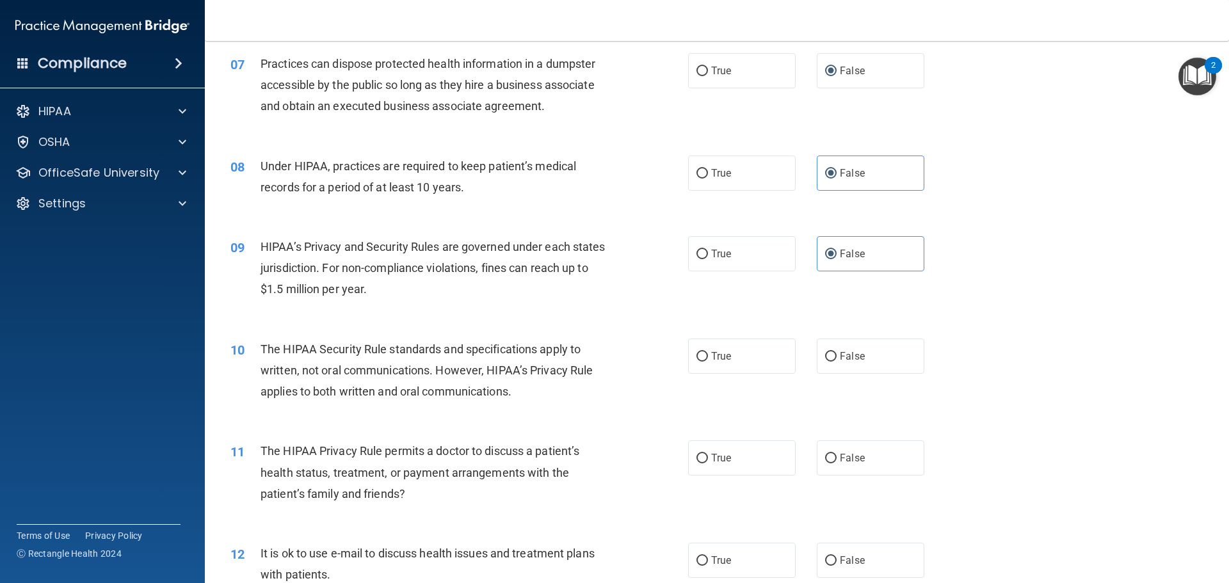
scroll to position [640, 0]
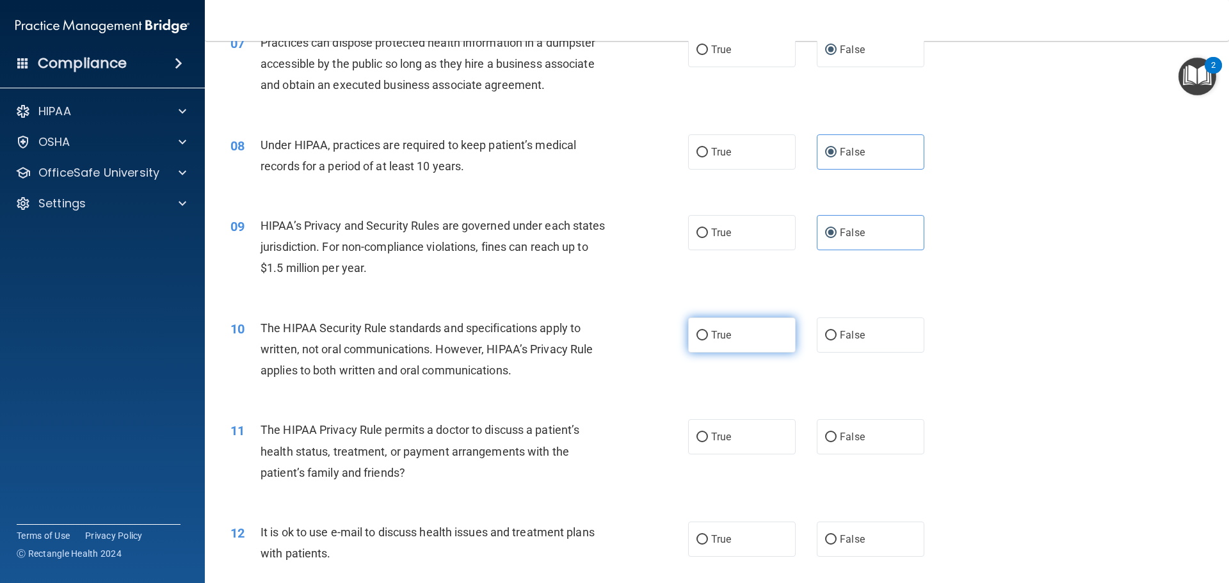
click at [739, 341] on label "True" at bounding box center [742, 334] width 108 height 35
click at [708, 340] on input "True" at bounding box center [702, 336] width 12 height 10
radio input "true"
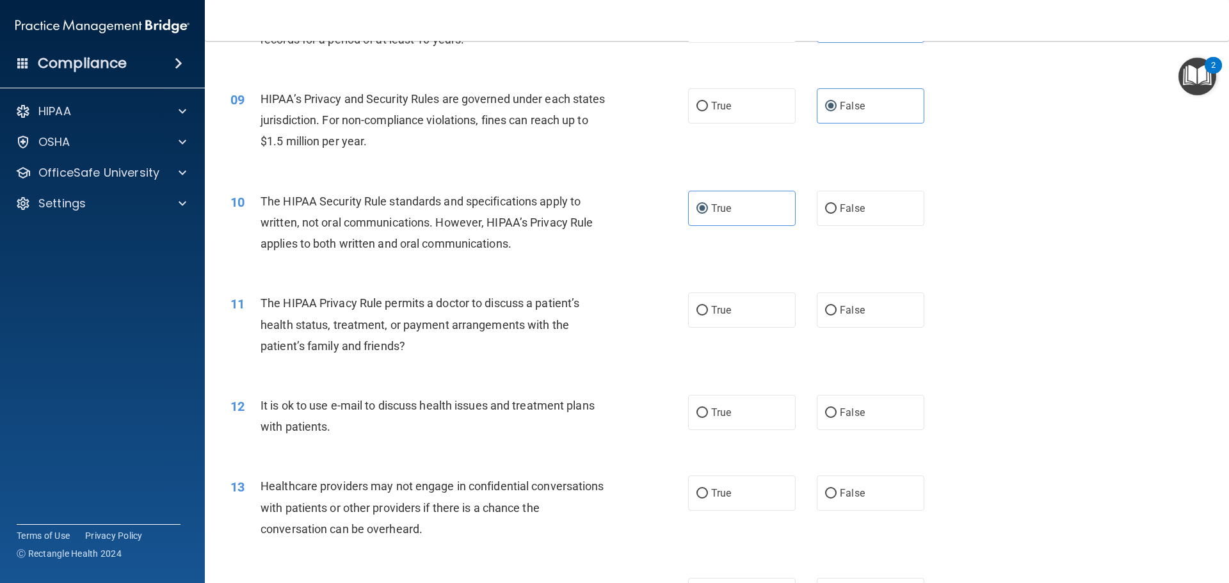
scroll to position [768, 0]
click at [859, 308] on label "False" at bounding box center [871, 308] width 108 height 35
click at [836, 308] on input "False" at bounding box center [831, 310] width 12 height 10
radio input "true"
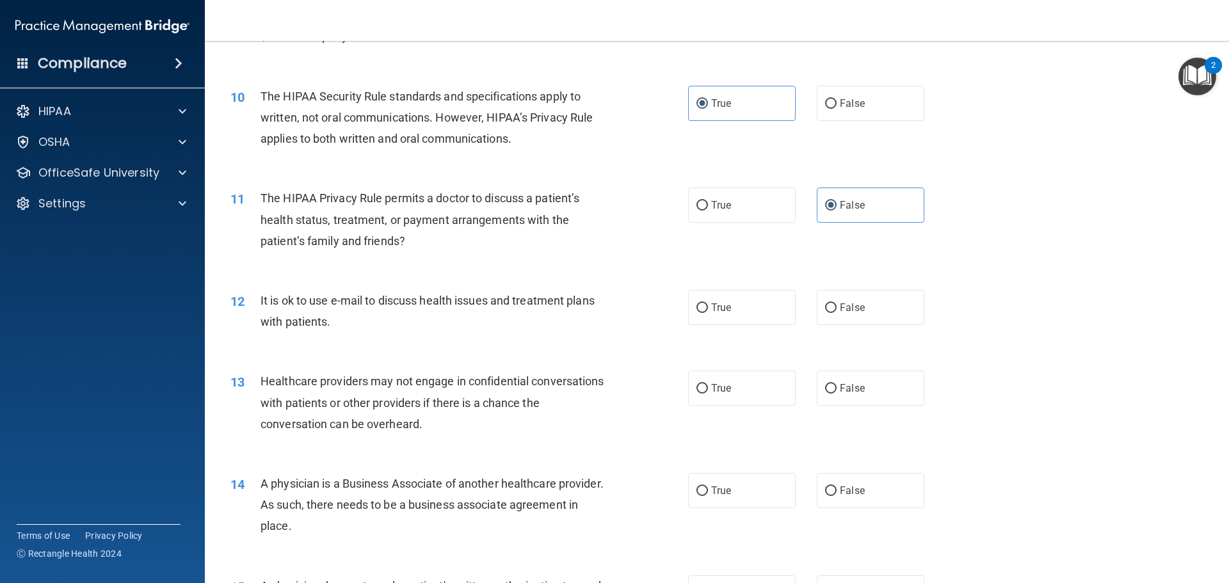
scroll to position [896, 0]
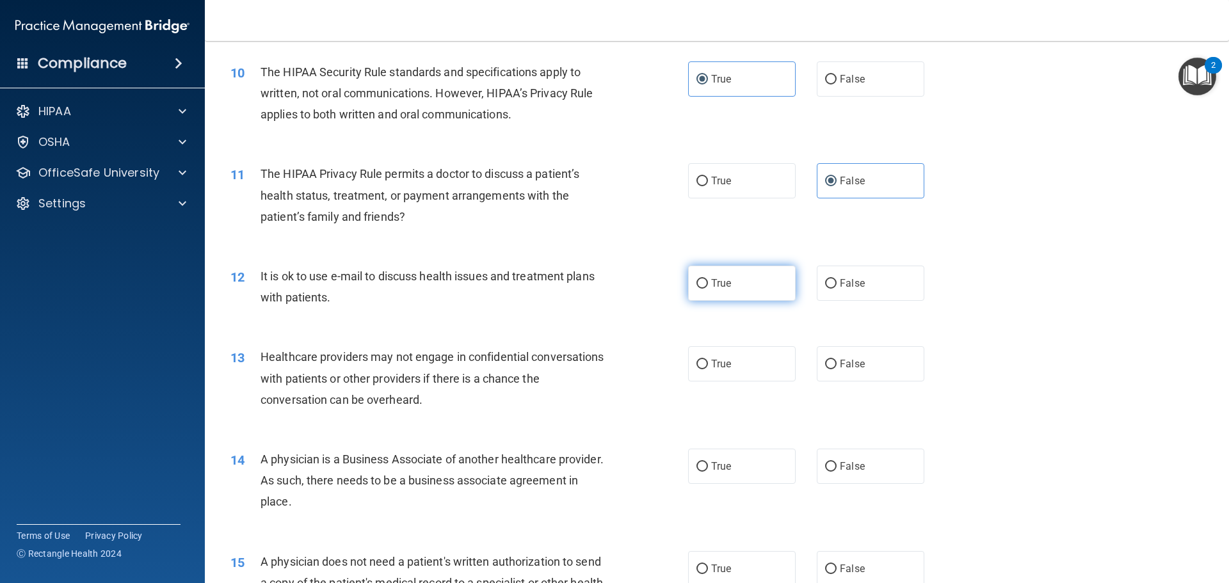
click at [706, 281] on label "True" at bounding box center [742, 283] width 108 height 35
click at [706, 281] on input "True" at bounding box center [702, 284] width 12 height 10
radio input "true"
click at [843, 359] on span "False" at bounding box center [852, 364] width 25 height 12
click at [836, 360] on input "False" at bounding box center [831, 365] width 12 height 10
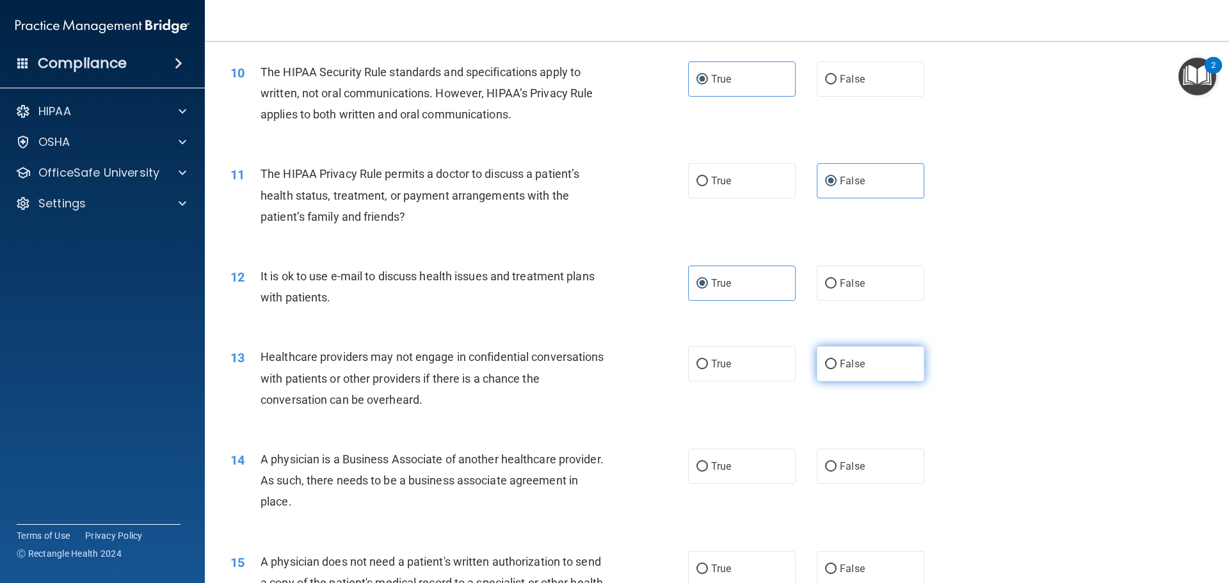
radio input "true"
click at [842, 467] on span "False" at bounding box center [852, 466] width 25 height 12
click at [836, 467] on input "False" at bounding box center [831, 467] width 12 height 10
radio input "true"
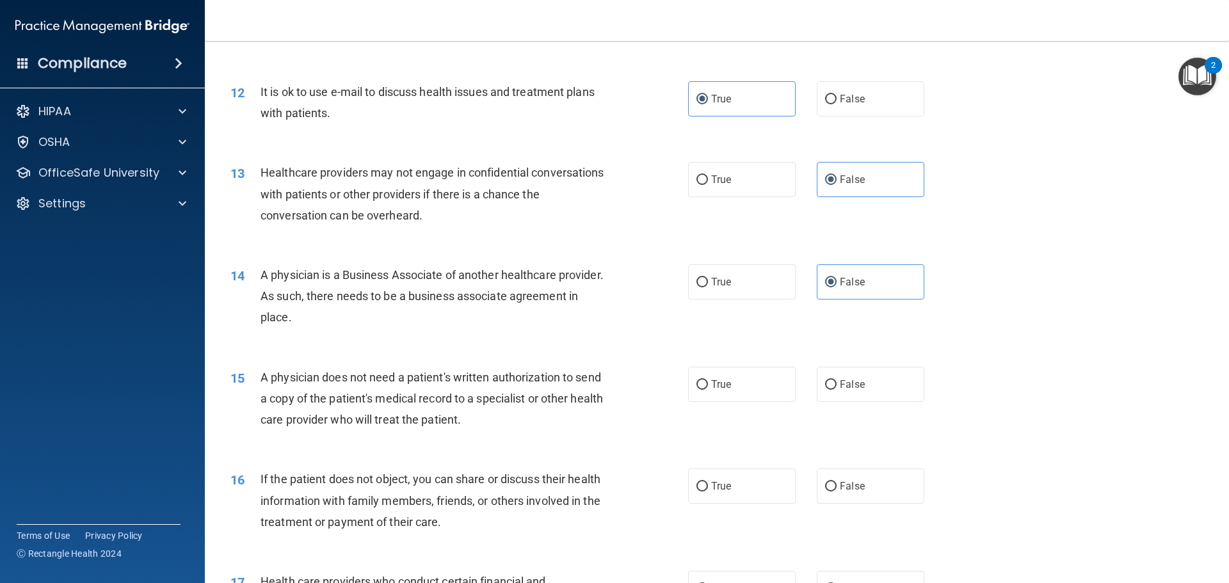
scroll to position [1088, 0]
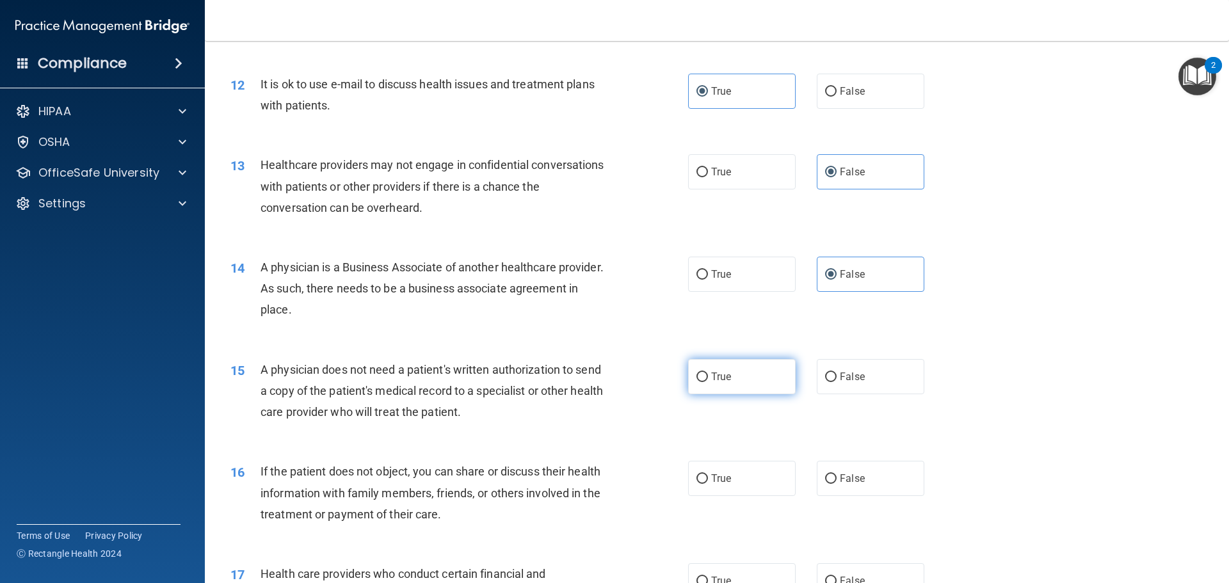
click at [717, 385] on label "True" at bounding box center [742, 376] width 108 height 35
click at [708, 382] on input "True" at bounding box center [702, 377] width 12 height 10
radio input "true"
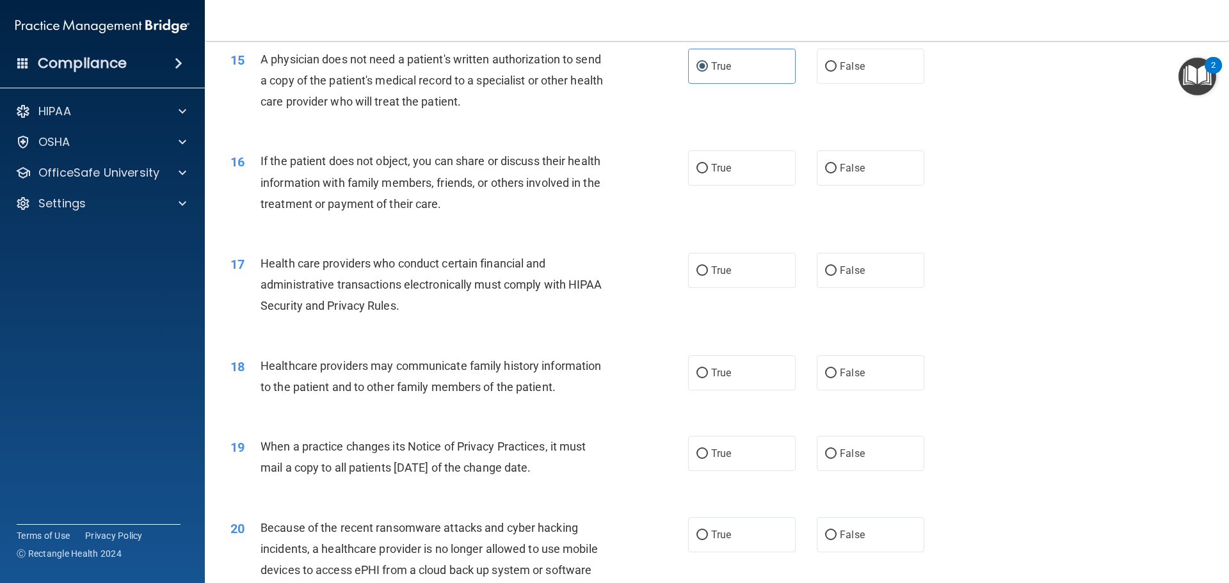
scroll to position [1472, 0]
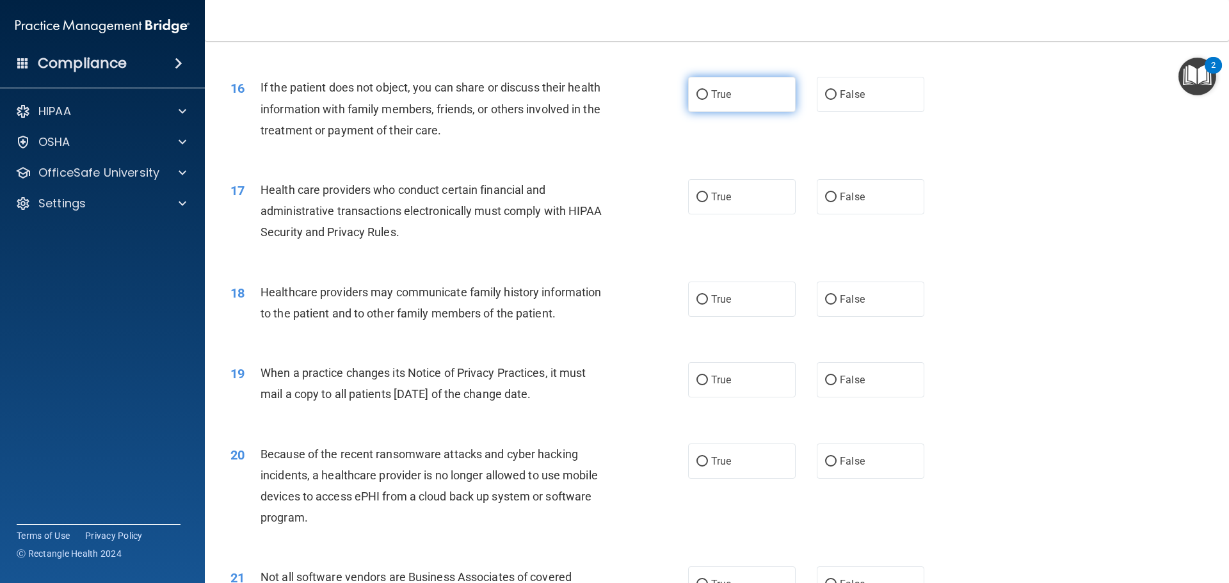
click at [698, 101] on label "True" at bounding box center [742, 94] width 108 height 35
click at [698, 100] on input "True" at bounding box center [702, 95] width 12 height 10
radio input "true"
click at [706, 211] on label "True" at bounding box center [742, 196] width 108 height 35
click at [706, 202] on input "True" at bounding box center [702, 198] width 12 height 10
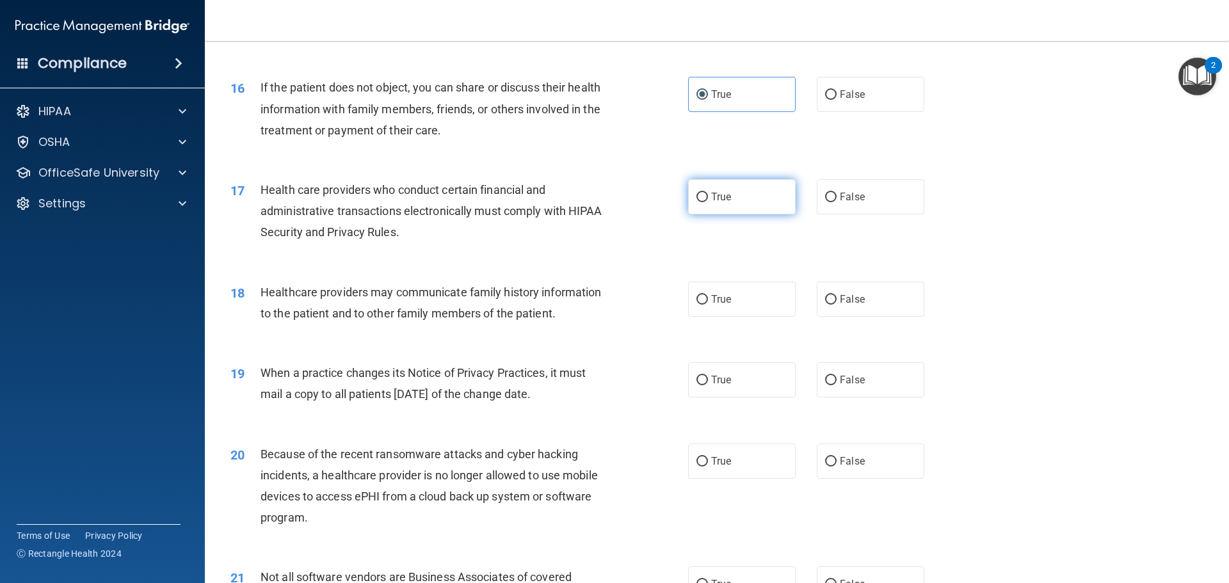
radio input "true"
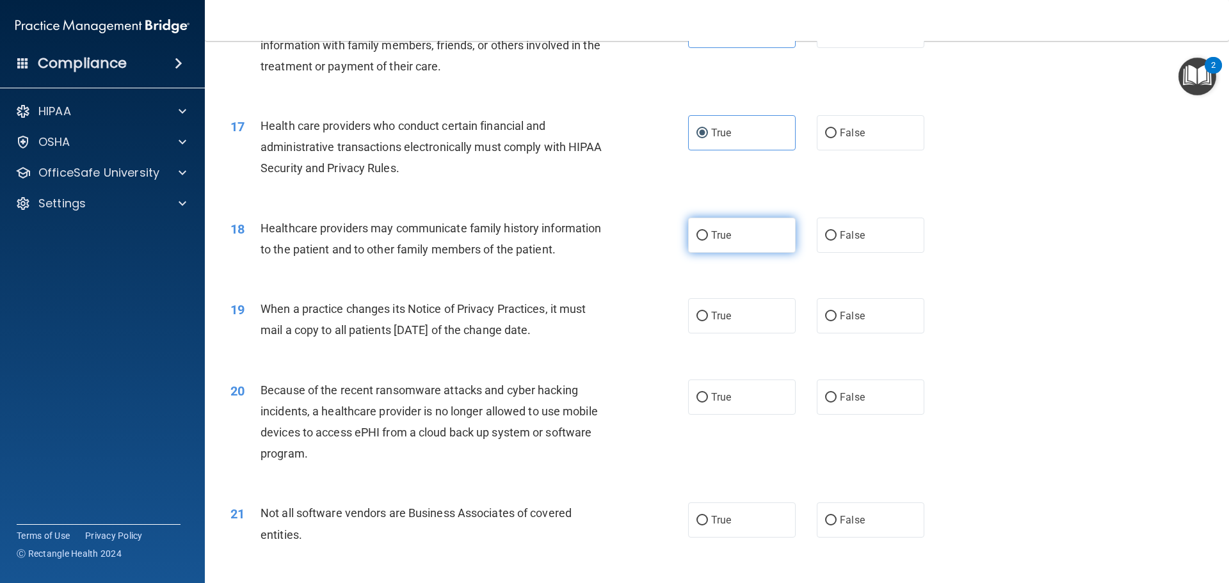
click at [695, 249] on label "True" at bounding box center [742, 235] width 108 height 35
click at [696, 241] on input "True" at bounding box center [702, 236] width 12 height 10
radio input "true"
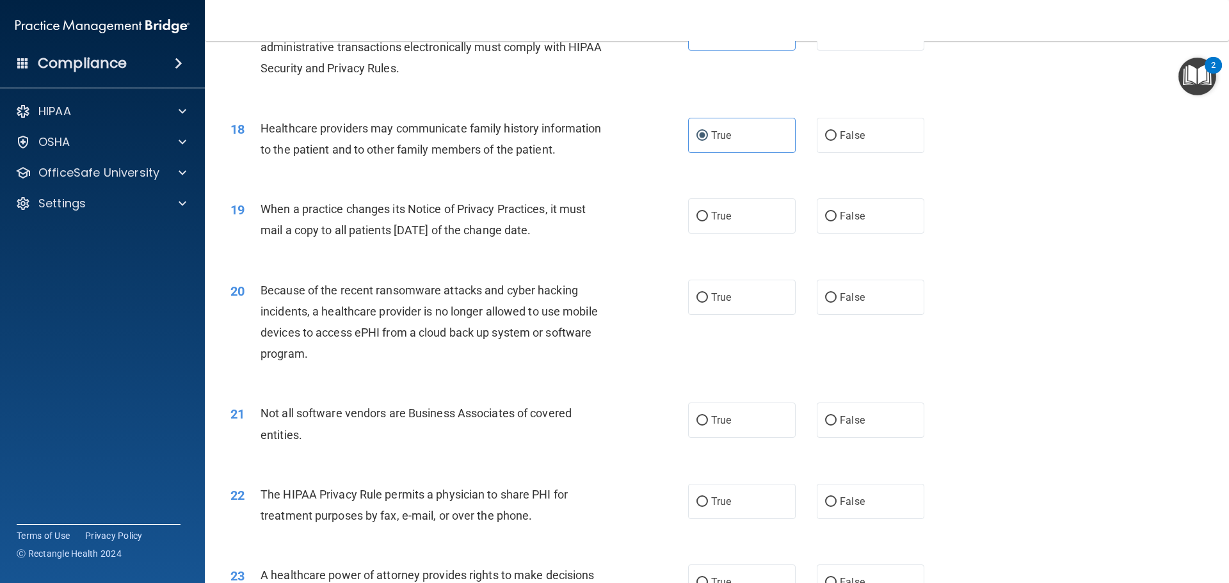
scroll to position [1664, 0]
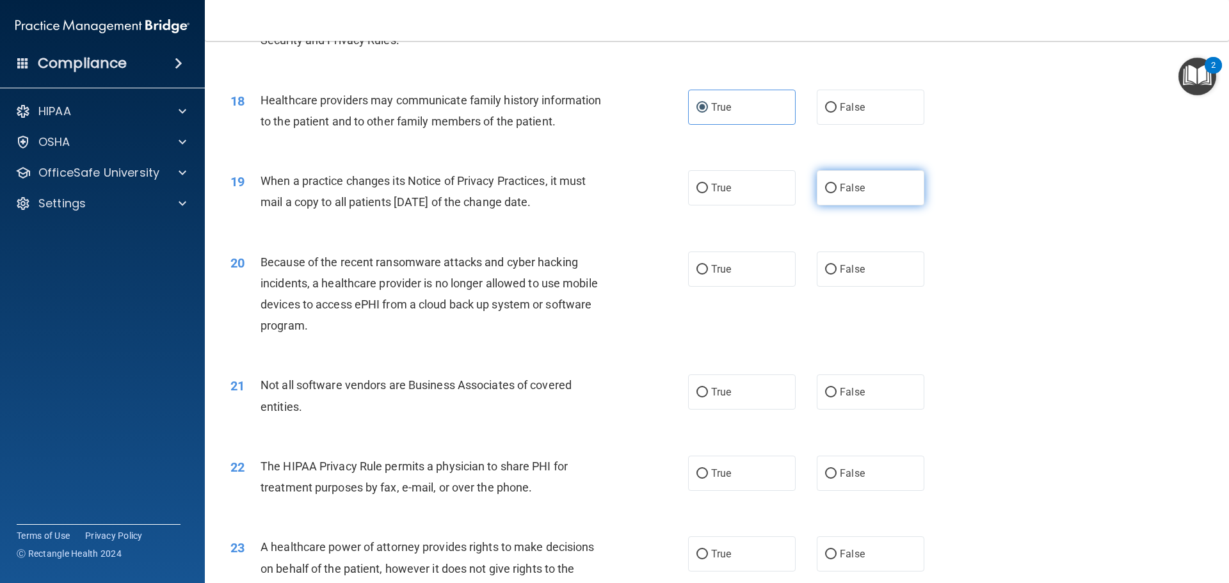
click at [840, 187] on span "False" at bounding box center [852, 188] width 25 height 12
click at [836, 187] on input "False" at bounding box center [831, 189] width 12 height 10
radio input "true"
click at [875, 267] on label "False" at bounding box center [871, 268] width 108 height 35
click at [836, 267] on input "False" at bounding box center [831, 270] width 12 height 10
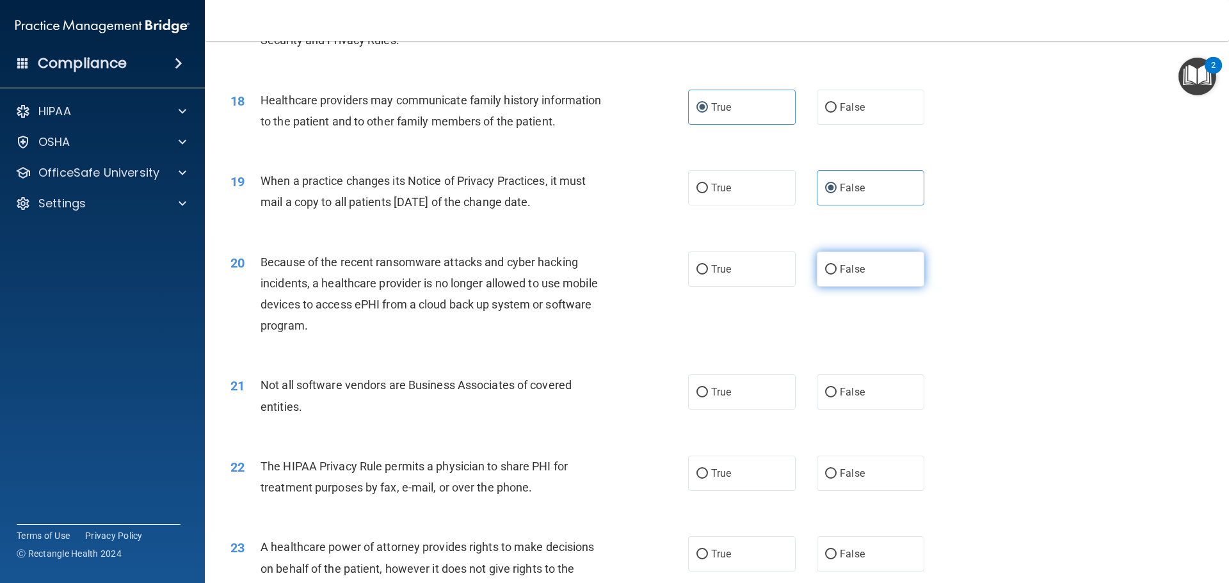
radio input "true"
click at [711, 387] on span "True" at bounding box center [721, 392] width 20 height 12
click at [708, 388] on input "True" at bounding box center [702, 393] width 12 height 10
radio input "true"
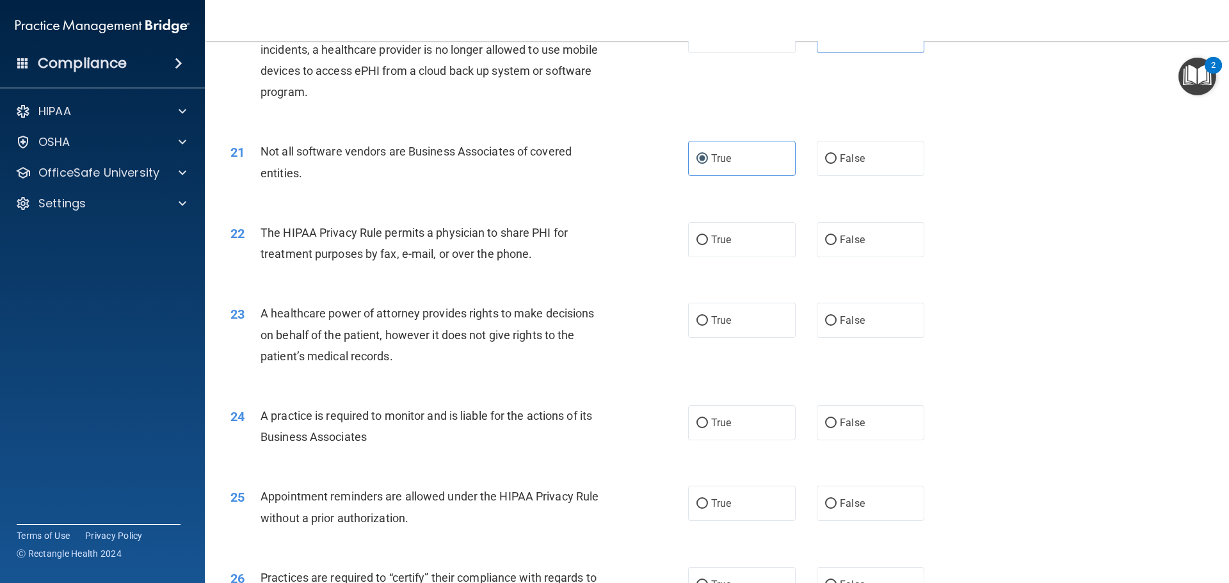
scroll to position [1920, 0]
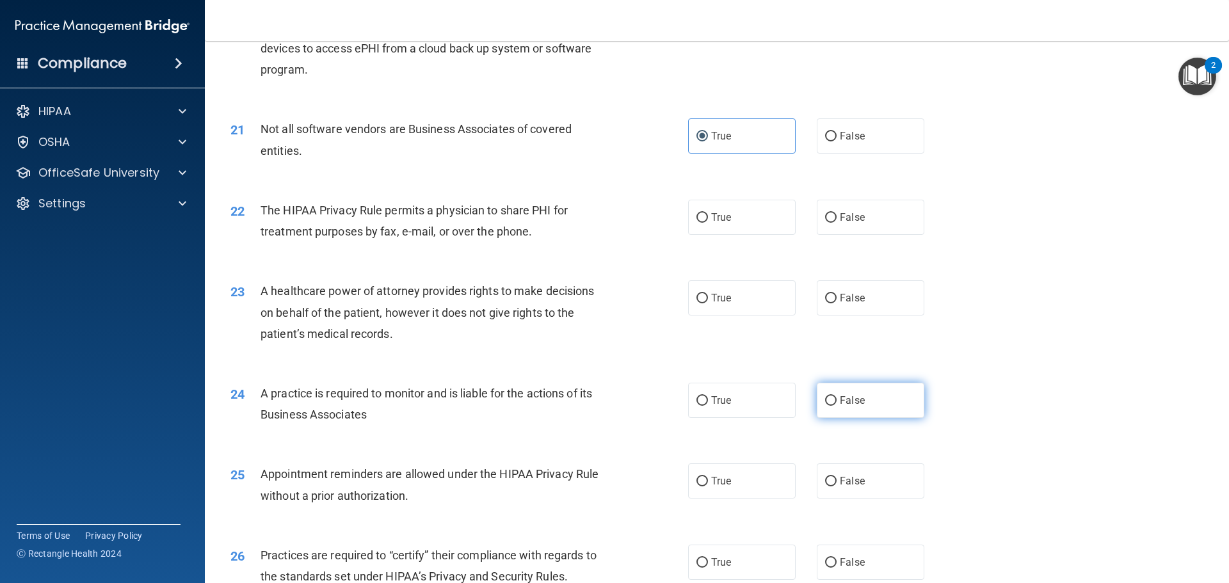
drag, startPoint x: 858, startPoint y: 397, endPoint x: 850, endPoint y: 397, distance: 7.0
click at [858, 397] on span "False" at bounding box center [852, 400] width 25 height 12
click at [836, 397] on input "False" at bounding box center [831, 401] width 12 height 10
radio input "true"
click at [735, 215] on label "True" at bounding box center [742, 217] width 108 height 35
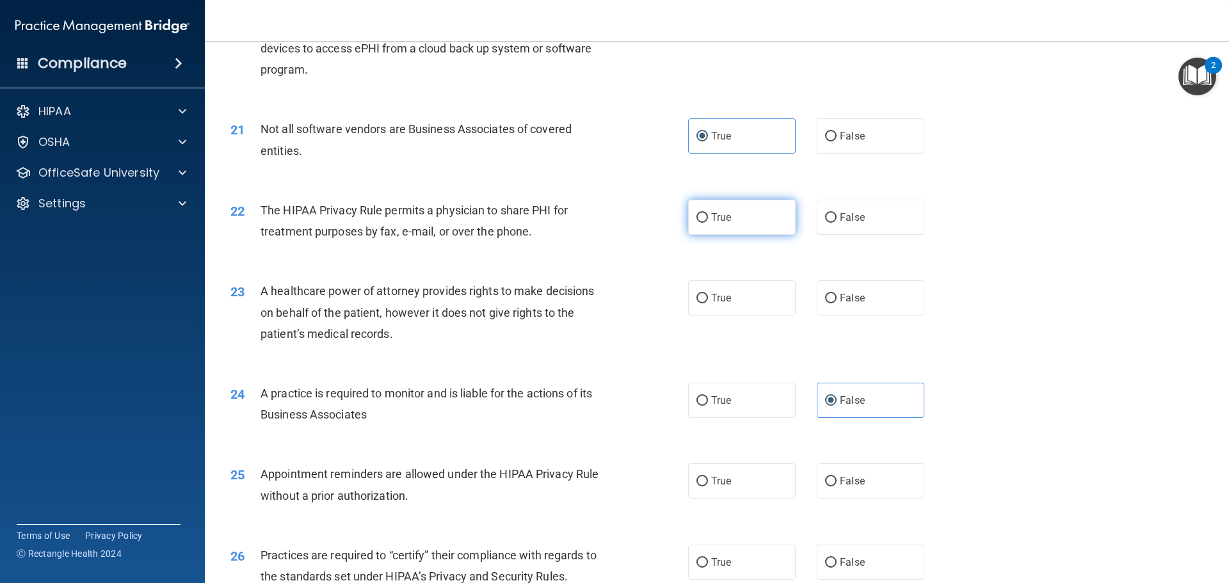
click at [708, 215] on input "True" at bounding box center [702, 218] width 12 height 10
radio input "true"
click at [850, 298] on span "False" at bounding box center [852, 298] width 25 height 12
click at [836, 298] on input "False" at bounding box center [831, 299] width 12 height 10
radio input "true"
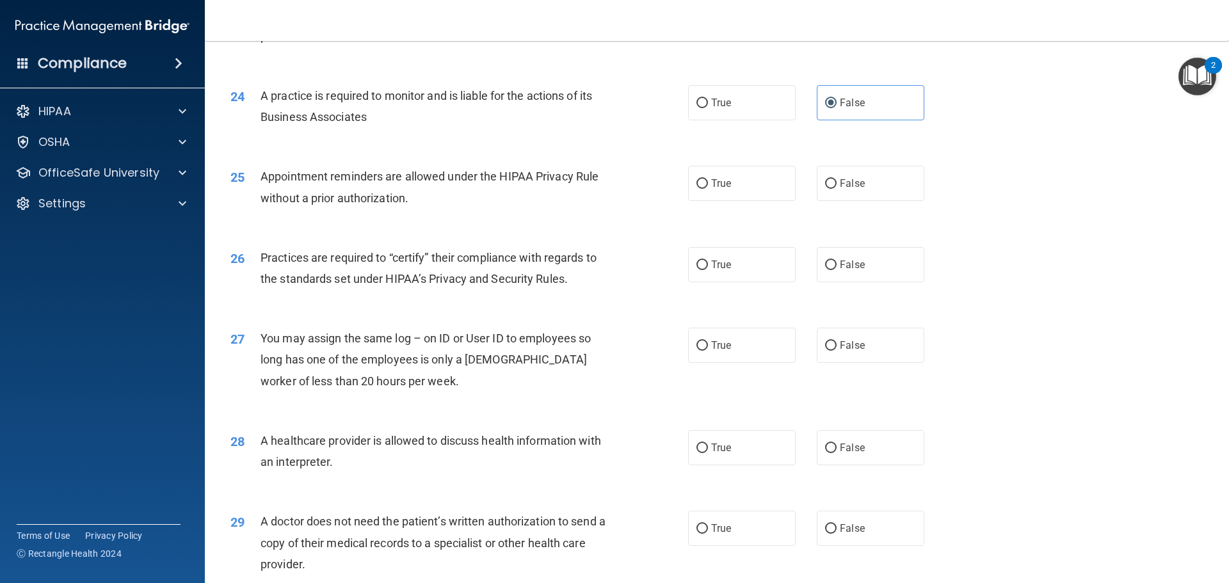
scroll to position [2240, 0]
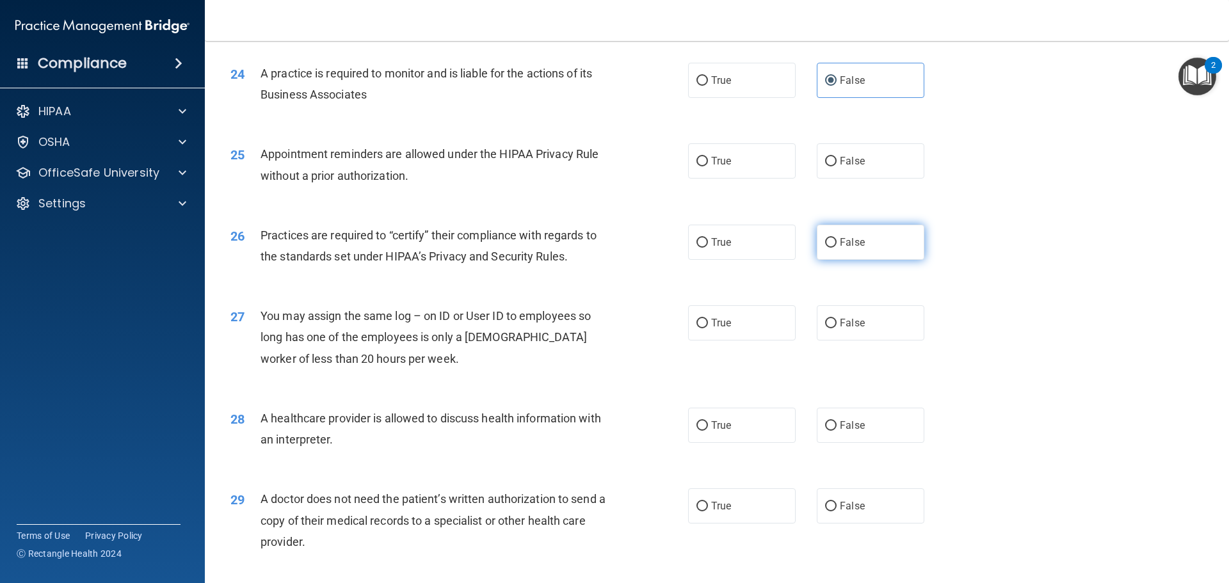
click at [865, 244] on label "False" at bounding box center [871, 242] width 108 height 35
click at [836, 244] on input "False" at bounding box center [831, 243] width 12 height 10
radio input "true"
click at [703, 517] on label "True" at bounding box center [742, 505] width 108 height 35
click at [703, 511] on input "True" at bounding box center [702, 507] width 12 height 10
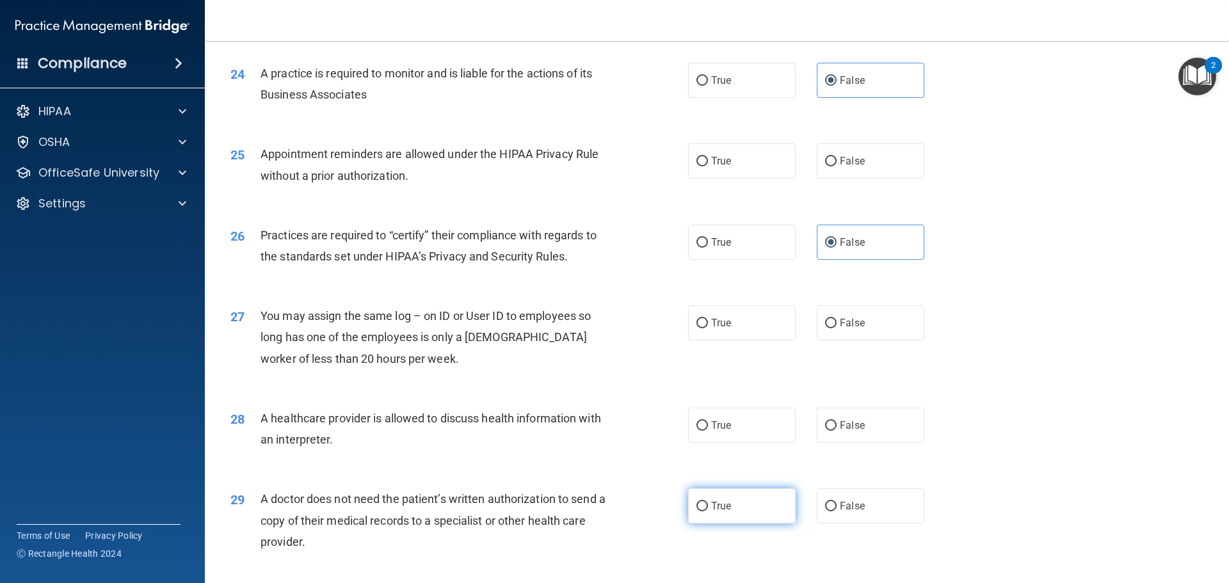
radio input "true"
click at [728, 164] on label "True" at bounding box center [742, 160] width 108 height 35
click at [708, 164] on input "True" at bounding box center [702, 162] width 12 height 10
radio input "true"
click at [871, 310] on label "False" at bounding box center [871, 322] width 108 height 35
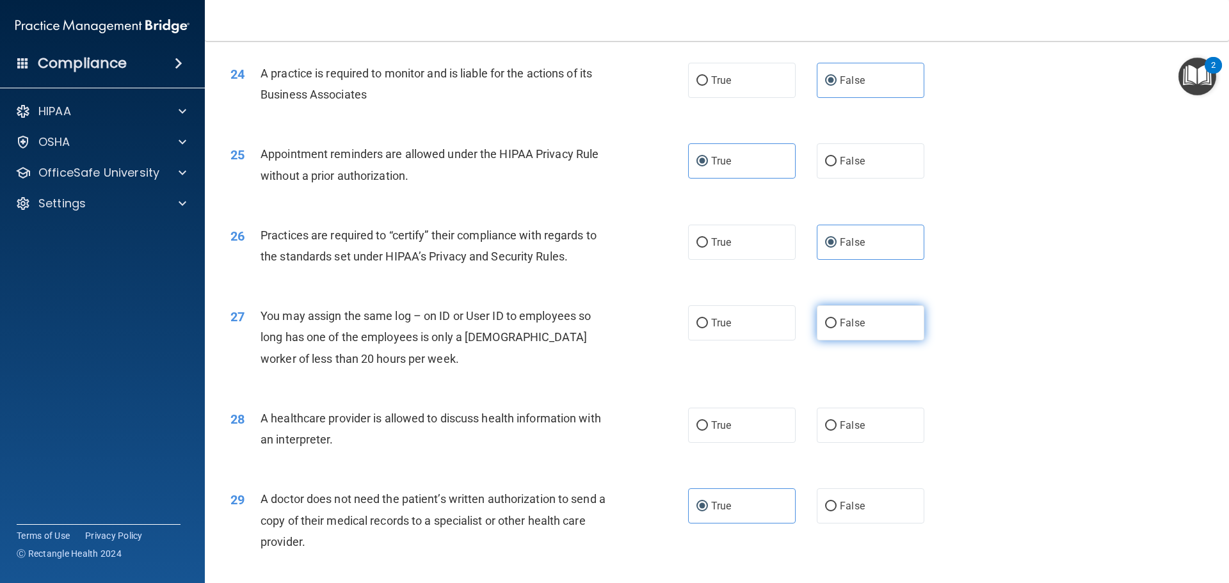
click at [836, 319] on input "False" at bounding box center [831, 324] width 12 height 10
radio input "true"
click at [754, 433] on label "True" at bounding box center [742, 425] width 108 height 35
click at [708, 431] on input "True" at bounding box center [702, 426] width 12 height 10
radio input "true"
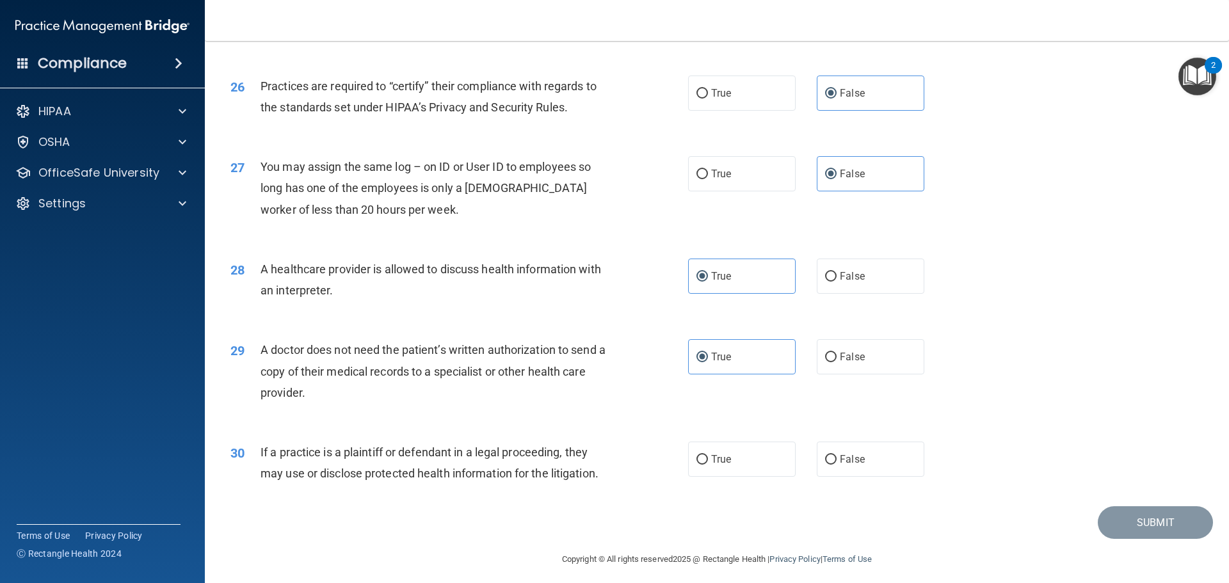
scroll to position [2396, 0]
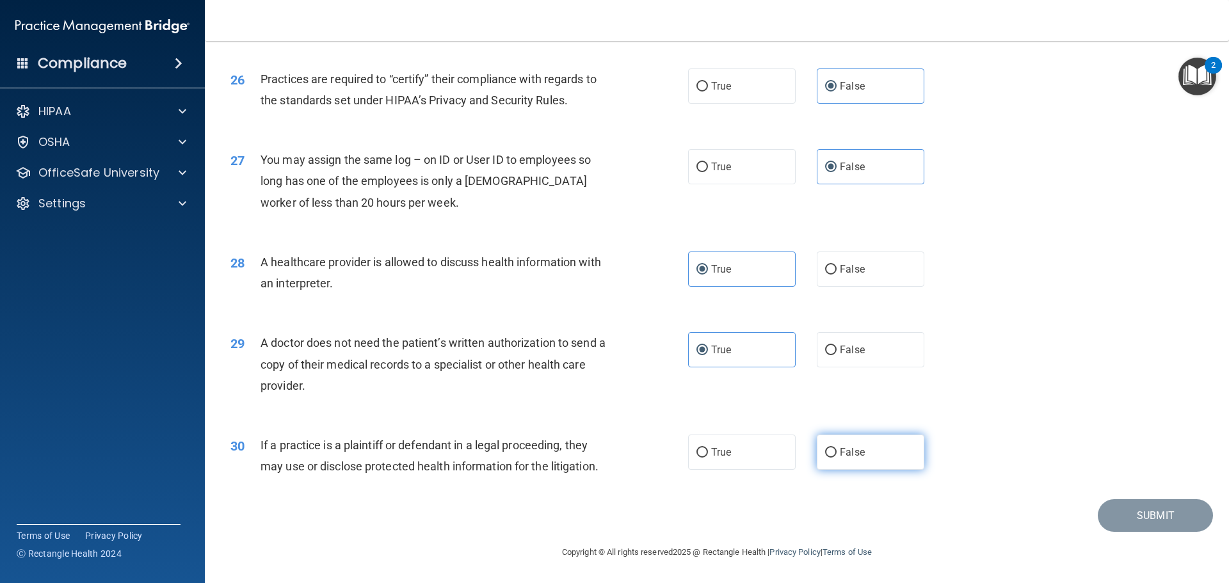
click at [840, 451] on span "False" at bounding box center [852, 452] width 25 height 12
click at [836, 451] on input "False" at bounding box center [831, 453] width 12 height 10
radio input "true"
click at [1123, 512] on button "Submit" at bounding box center [1154, 515] width 115 height 33
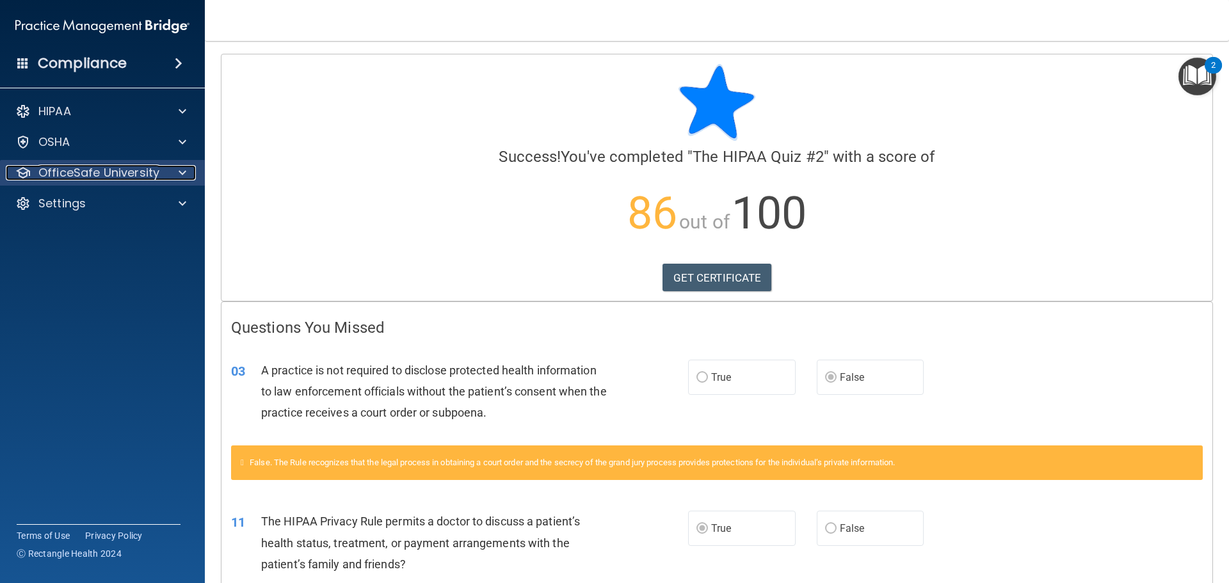
click at [105, 172] on p "OfficeSafe University" at bounding box center [98, 172] width 121 height 15
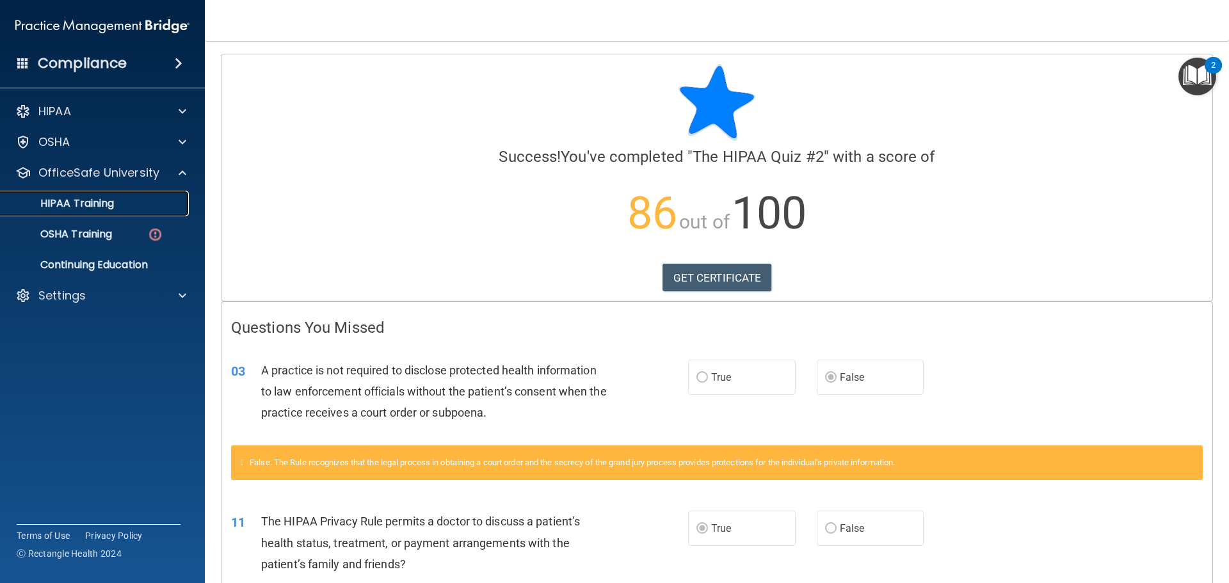
click at [98, 205] on p "HIPAA Training" at bounding box center [61, 203] width 106 height 13
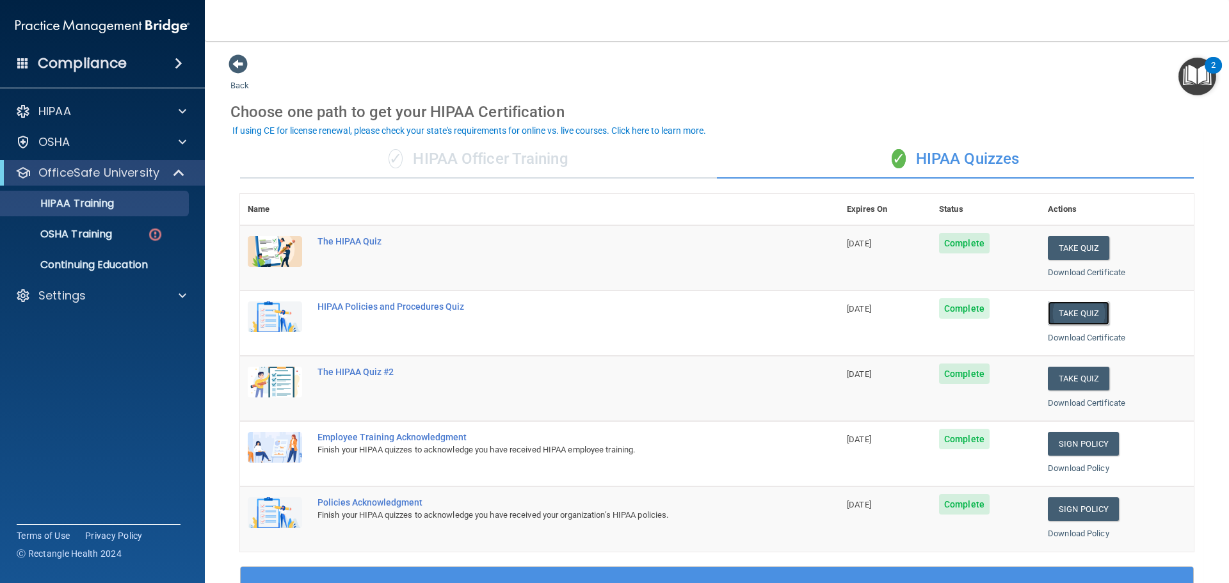
click at [1061, 305] on button "Take Quiz" at bounding box center [1078, 313] width 61 height 24
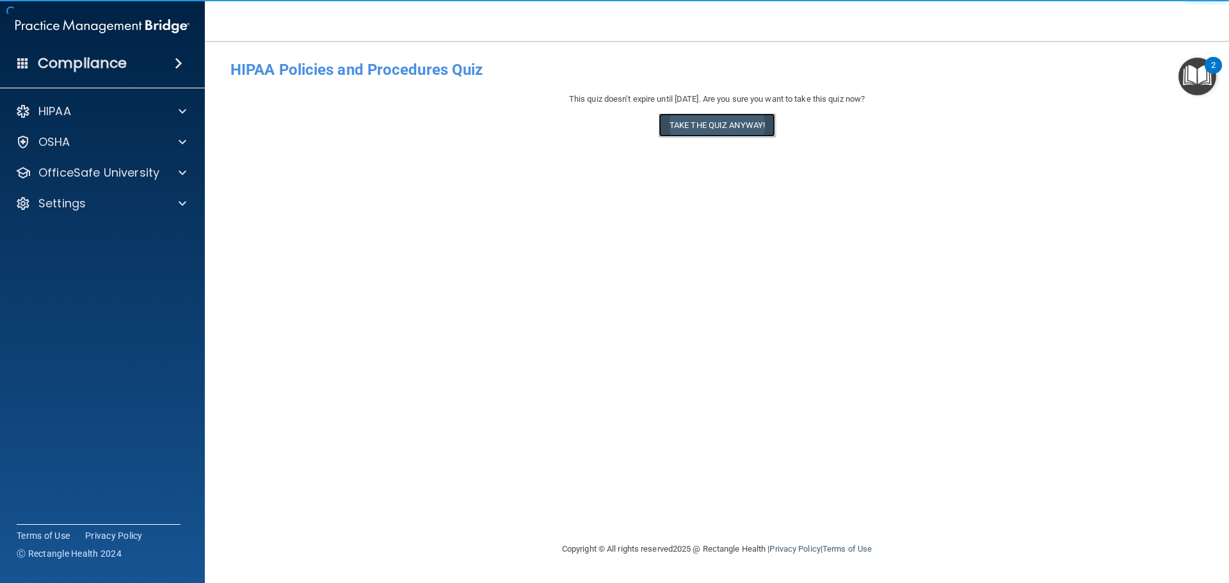
click at [710, 124] on button "Take the quiz anyway!" at bounding box center [716, 125] width 116 height 24
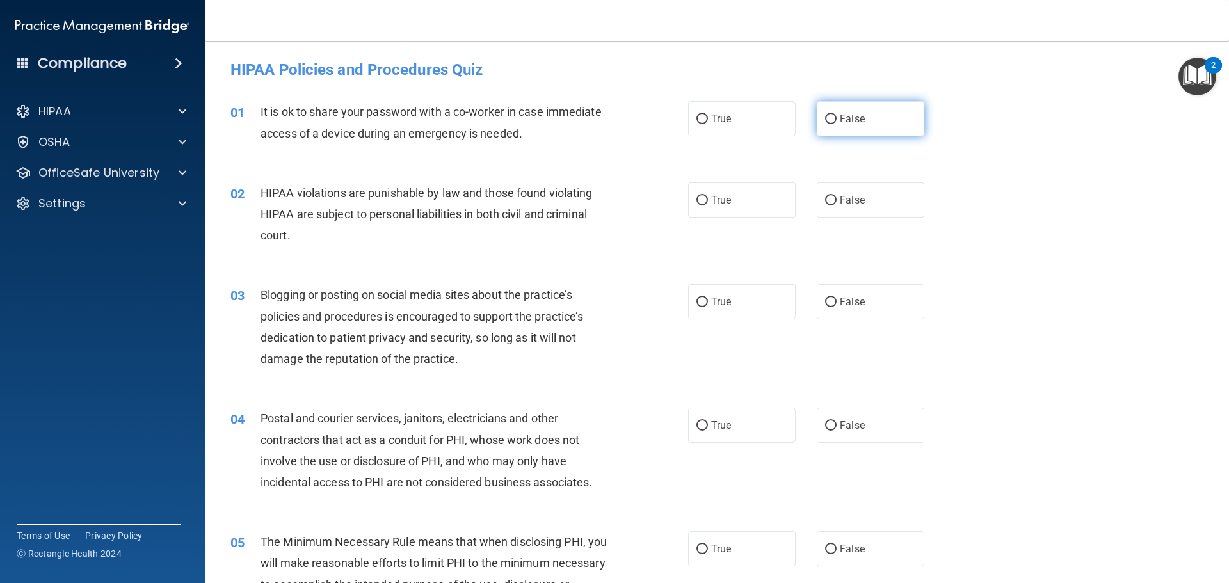
click at [855, 120] on span "False" at bounding box center [852, 119] width 25 height 12
click at [836, 120] on input "False" at bounding box center [831, 120] width 12 height 10
radio input "true"
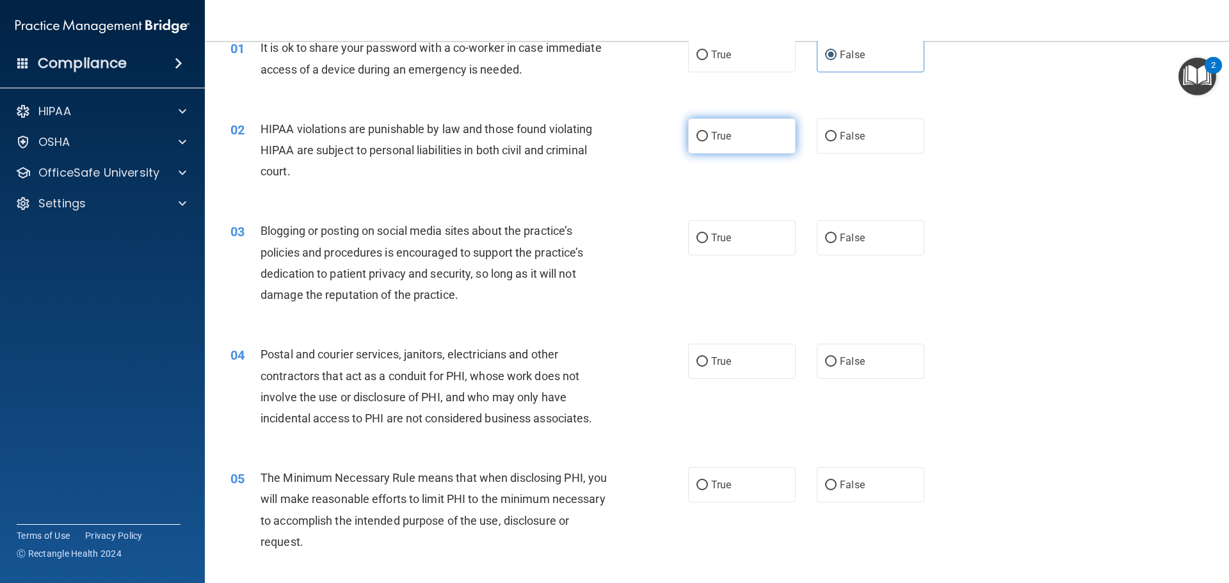
click at [724, 141] on span "True" at bounding box center [721, 136] width 20 height 12
click at [708, 141] on input "True" at bounding box center [702, 137] width 12 height 10
radio input "true"
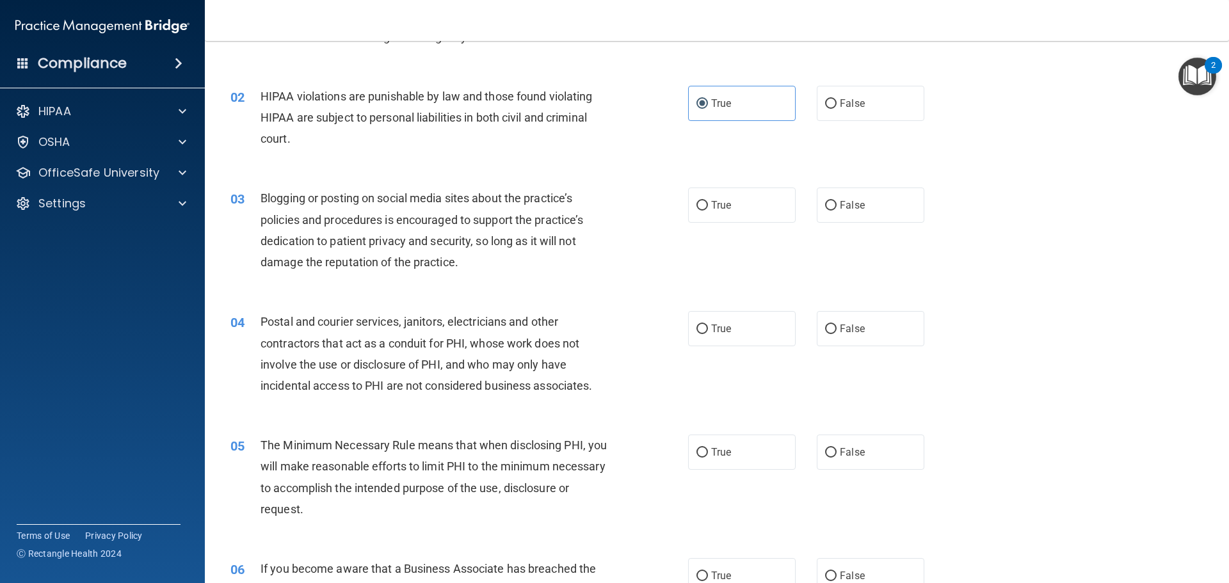
scroll to position [128, 0]
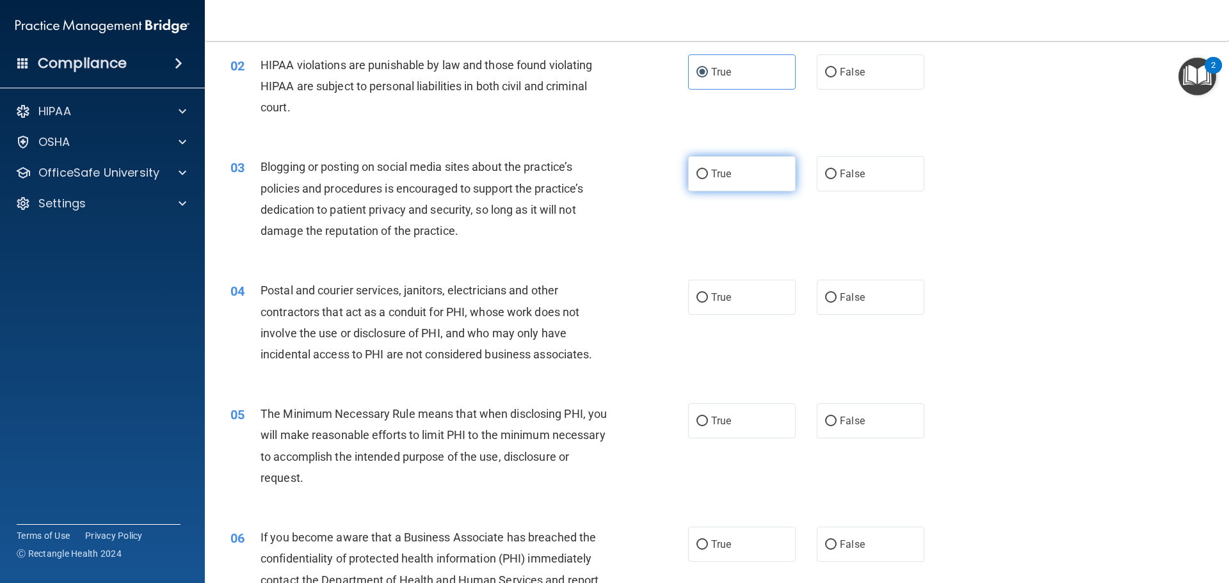
click at [738, 175] on label "True" at bounding box center [742, 173] width 108 height 35
click at [708, 175] on input "True" at bounding box center [702, 175] width 12 height 10
radio input "true"
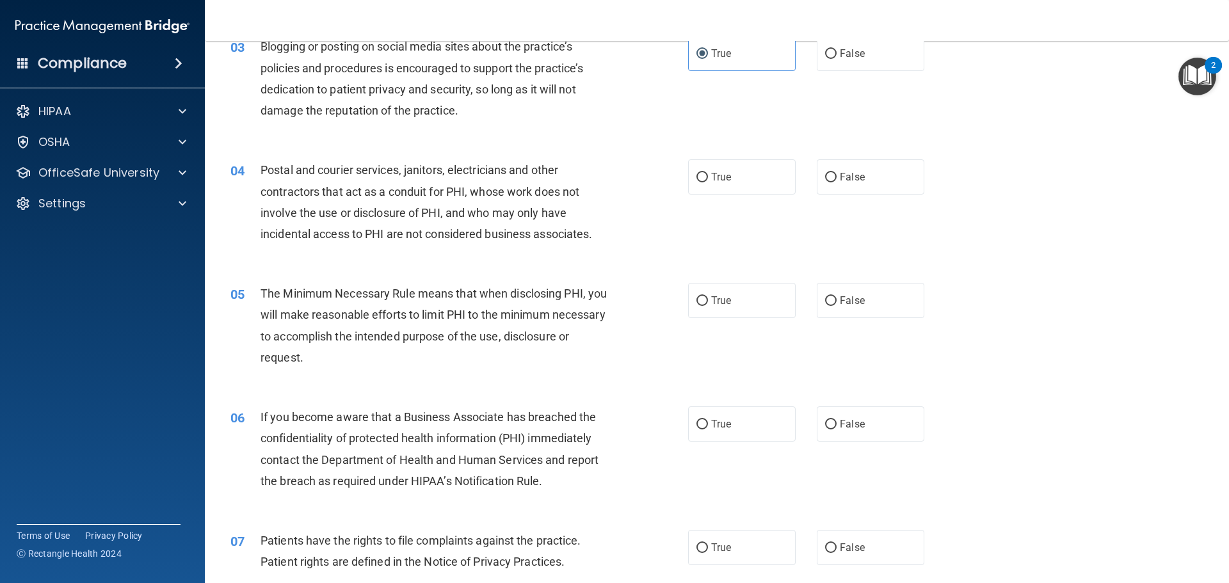
scroll to position [256, 0]
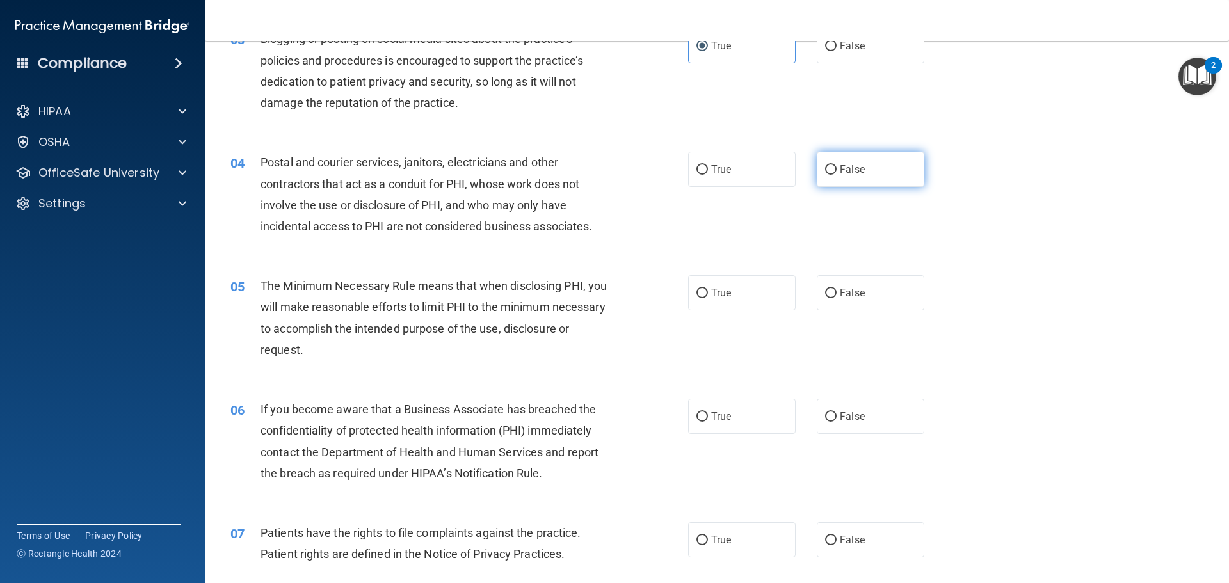
click at [856, 174] on span "False" at bounding box center [852, 169] width 25 height 12
click at [836, 174] on input "False" at bounding box center [831, 170] width 12 height 10
radio input "true"
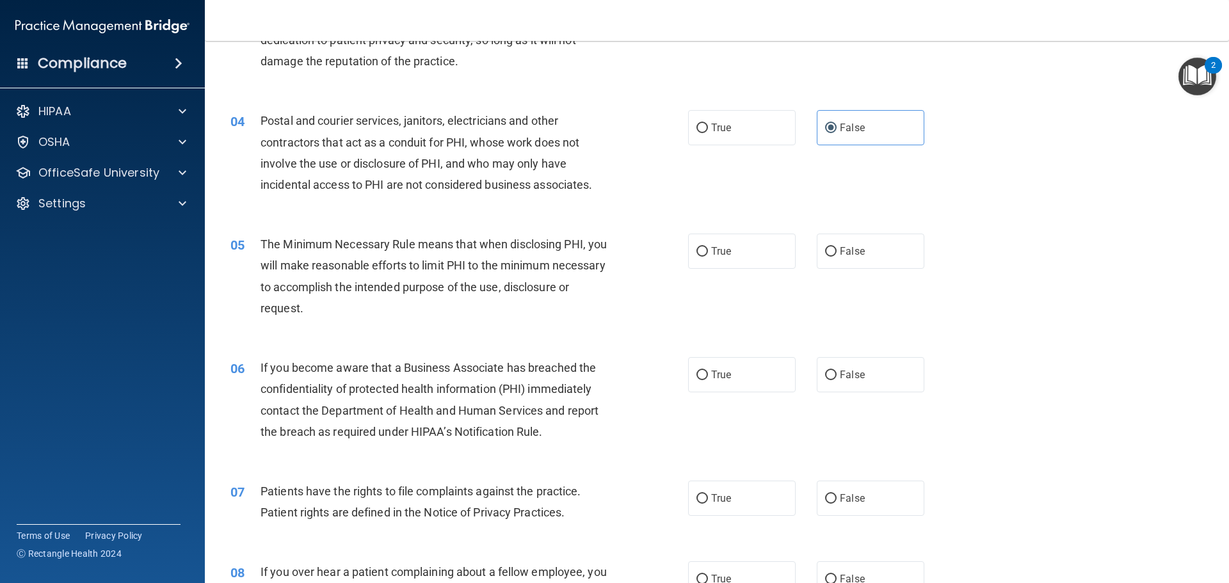
scroll to position [384, 0]
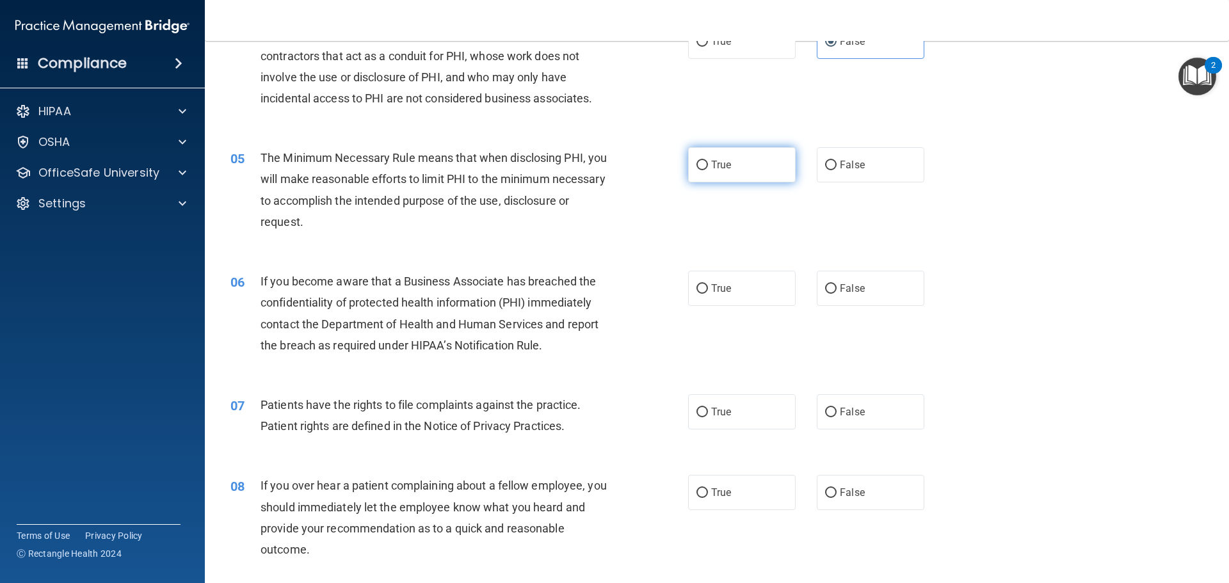
click at [717, 175] on label "True" at bounding box center [742, 164] width 108 height 35
click at [708, 170] on input "True" at bounding box center [702, 166] width 12 height 10
radio input "true"
click at [716, 287] on span "True" at bounding box center [721, 288] width 20 height 12
click at [708, 287] on input "True" at bounding box center [702, 289] width 12 height 10
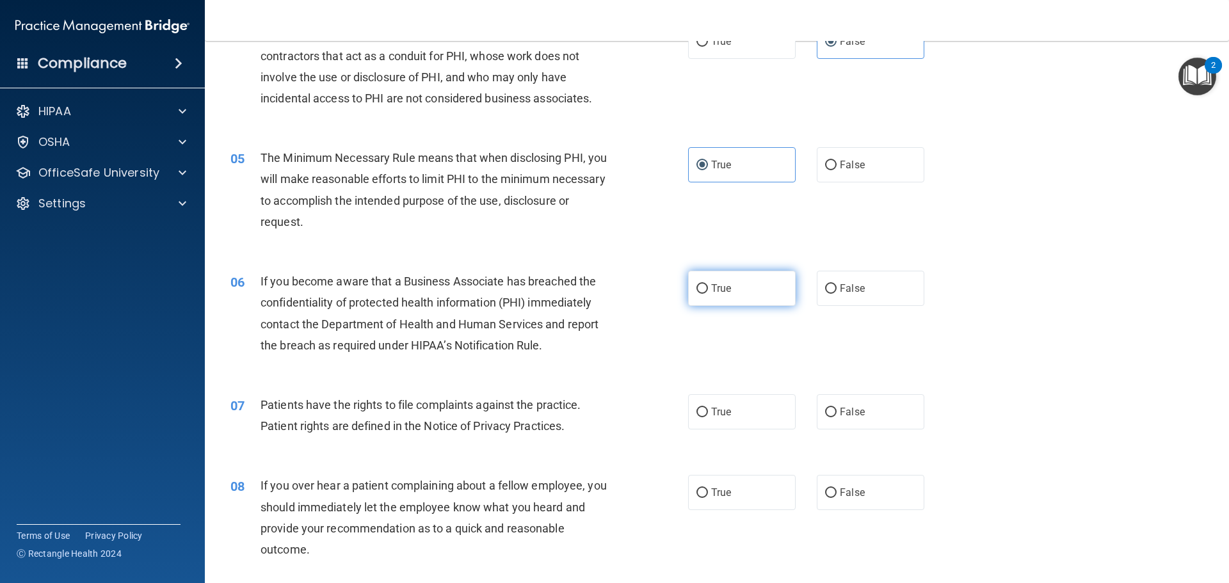
radio input "true"
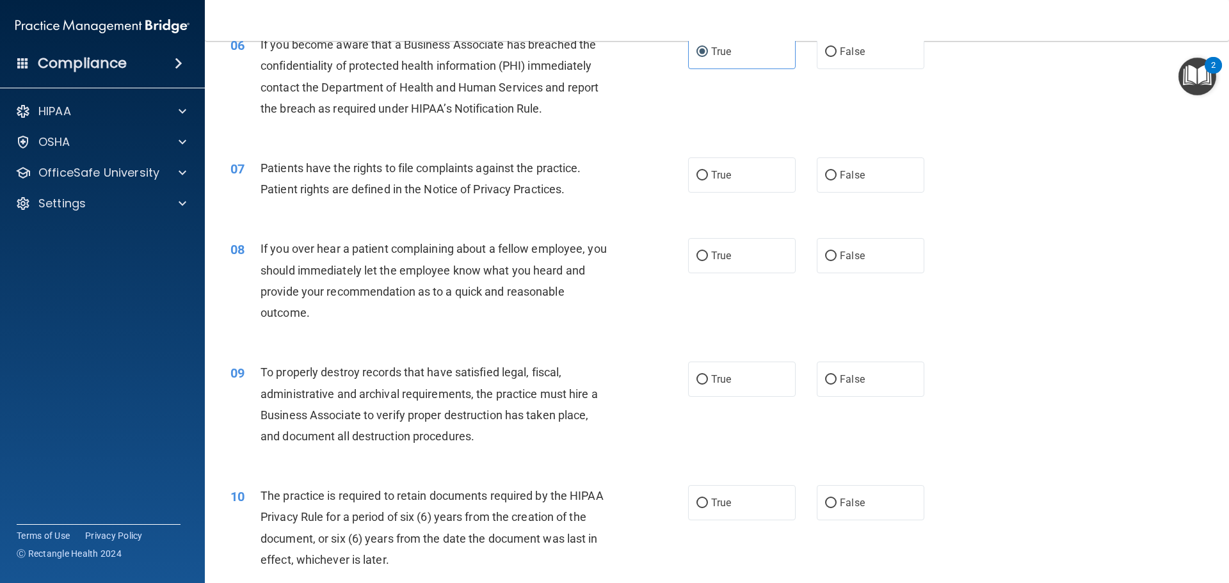
scroll to position [640, 0]
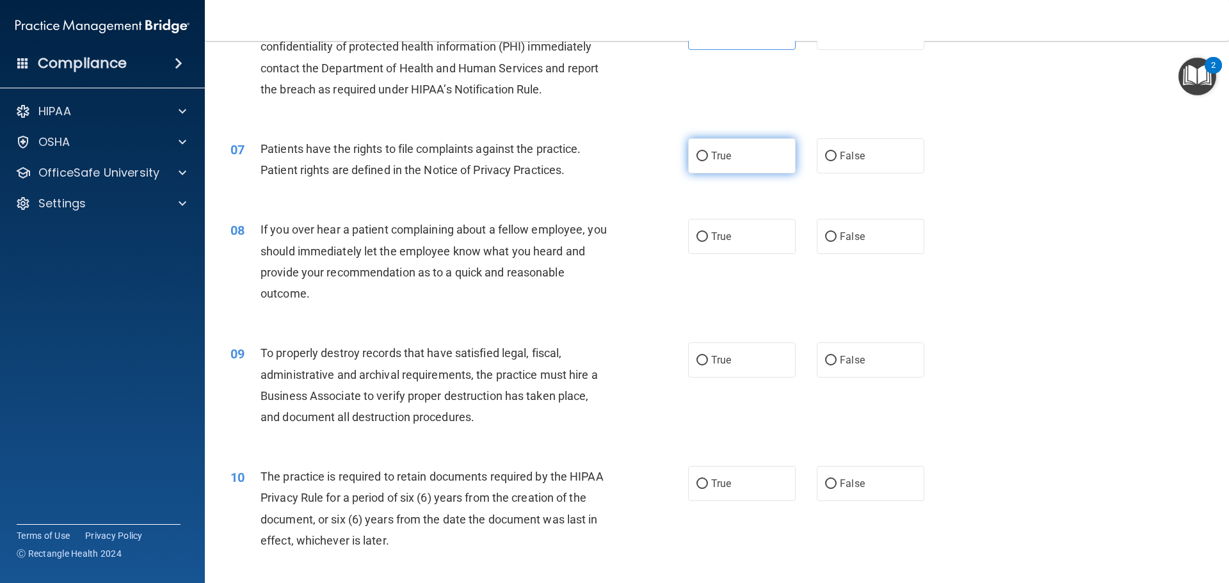
click at [724, 164] on label "True" at bounding box center [742, 155] width 108 height 35
click at [708, 161] on input "True" at bounding box center [702, 157] width 12 height 10
radio input "true"
click at [851, 229] on label "False" at bounding box center [871, 236] width 108 height 35
click at [836, 232] on input "False" at bounding box center [831, 237] width 12 height 10
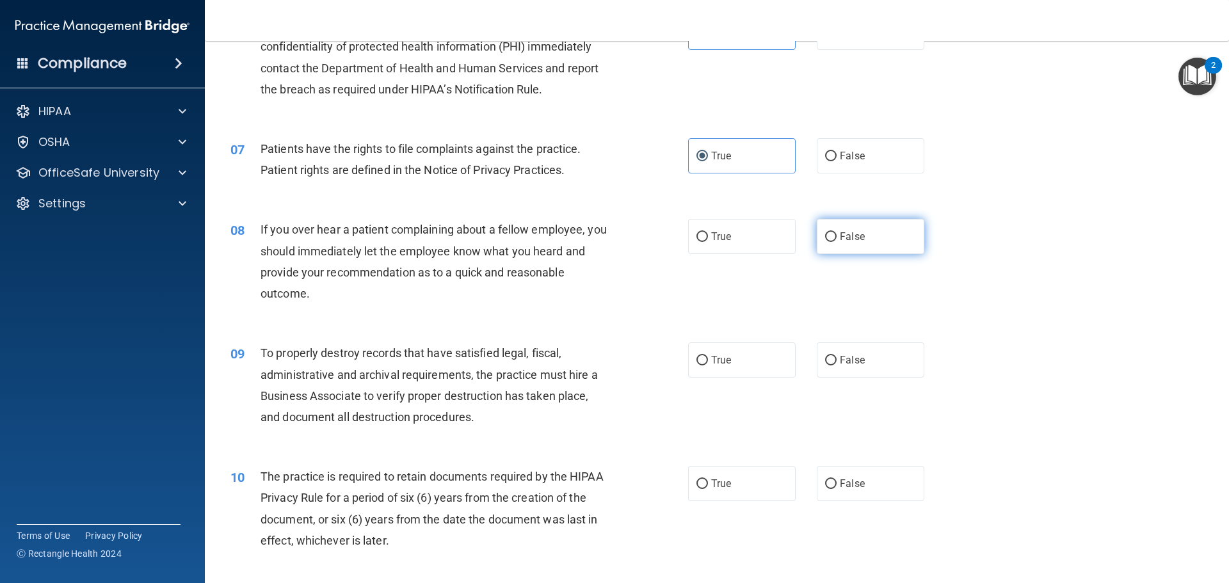
radio input "true"
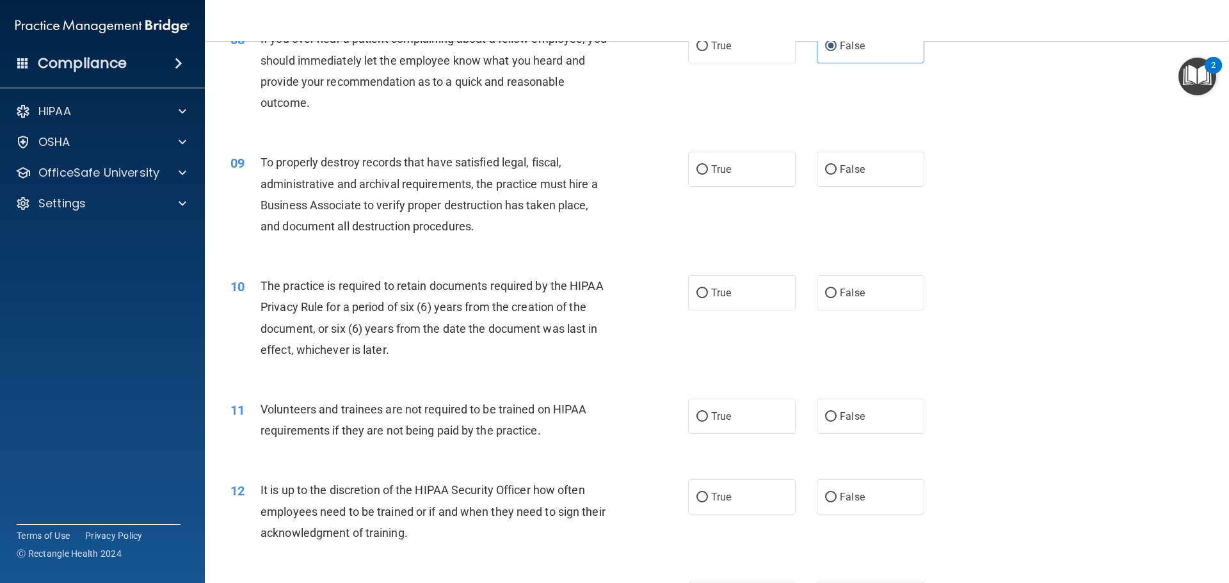
scroll to position [832, 0]
click at [711, 171] on span "True" at bounding box center [721, 168] width 20 height 12
click at [707, 171] on input "True" at bounding box center [702, 169] width 12 height 10
radio input "true"
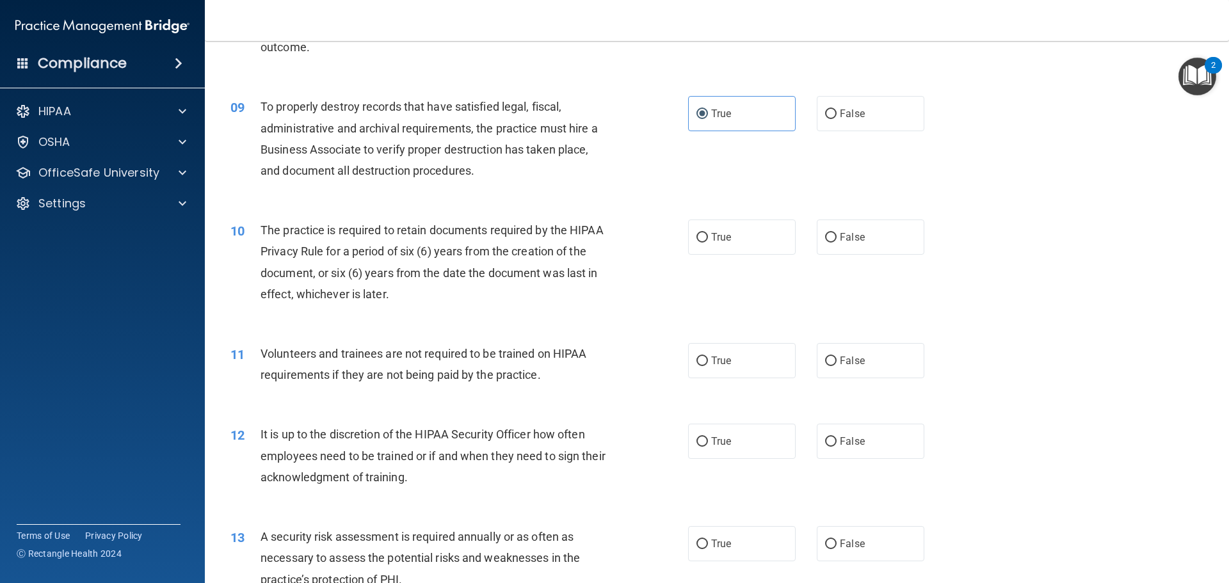
scroll to position [960, 0]
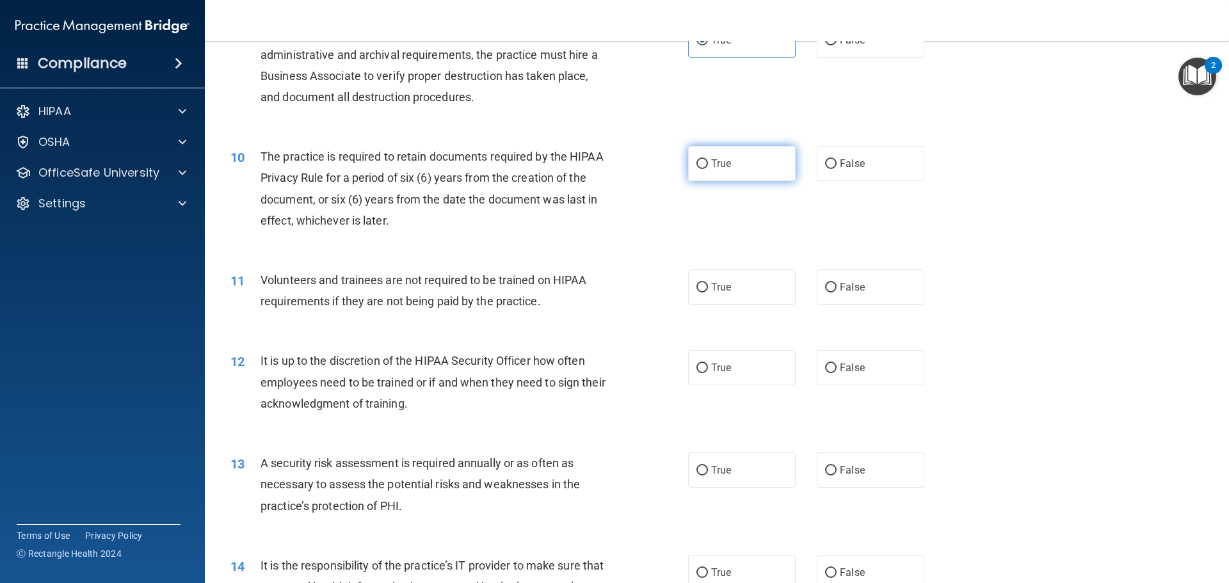
click at [694, 179] on label "True" at bounding box center [742, 163] width 108 height 35
click at [696, 169] on input "True" at bounding box center [702, 164] width 12 height 10
radio input "true"
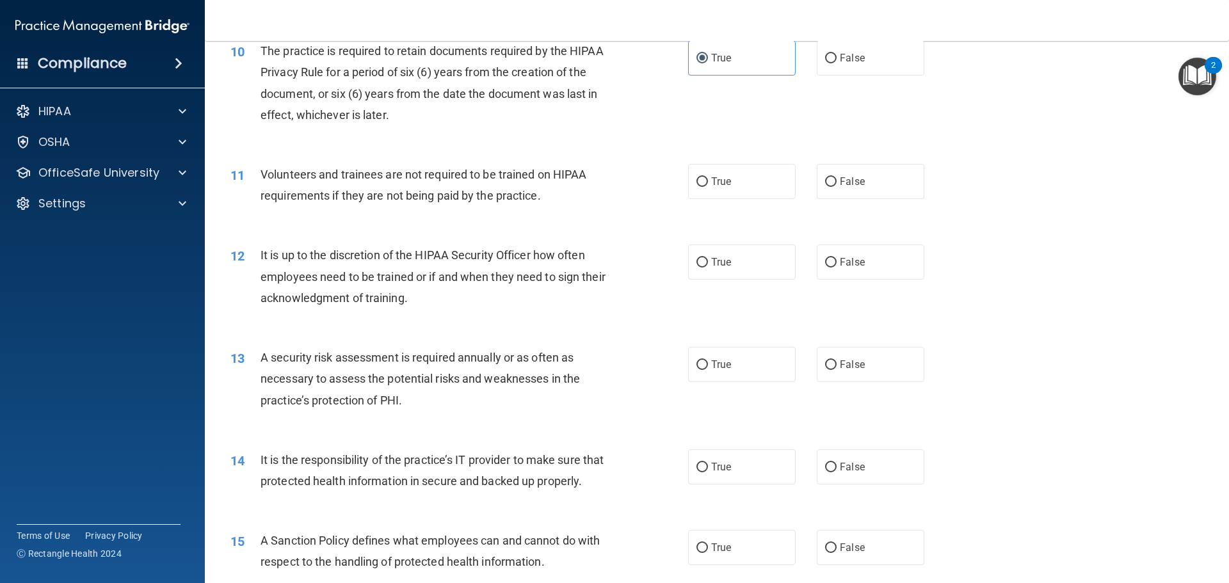
scroll to position [1088, 0]
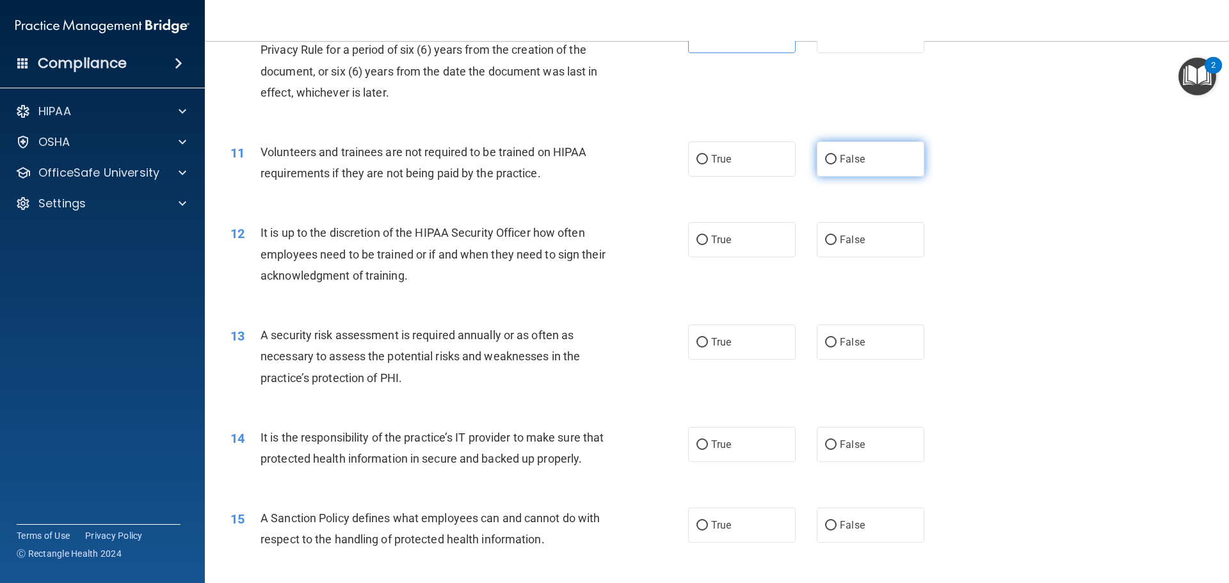
click at [833, 163] on label "False" at bounding box center [871, 158] width 108 height 35
click at [833, 163] on input "False" at bounding box center [831, 160] width 12 height 10
radio input "true"
click at [730, 244] on label "True" at bounding box center [742, 239] width 108 height 35
click at [708, 244] on input "True" at bounding box center [702, 240] width 12 height 10
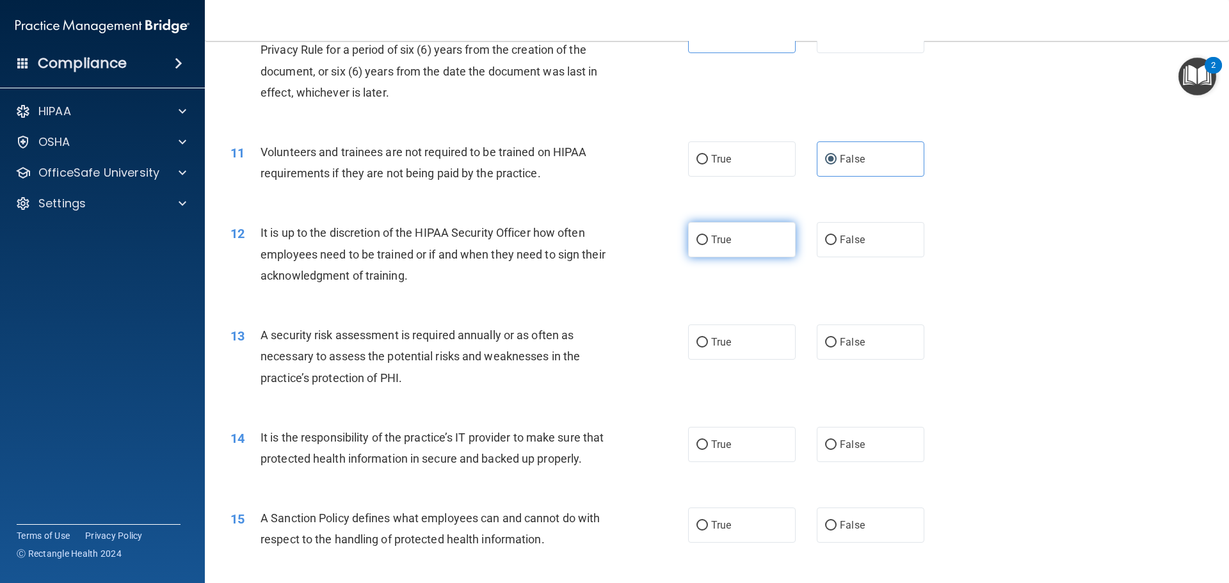
radio input "true"
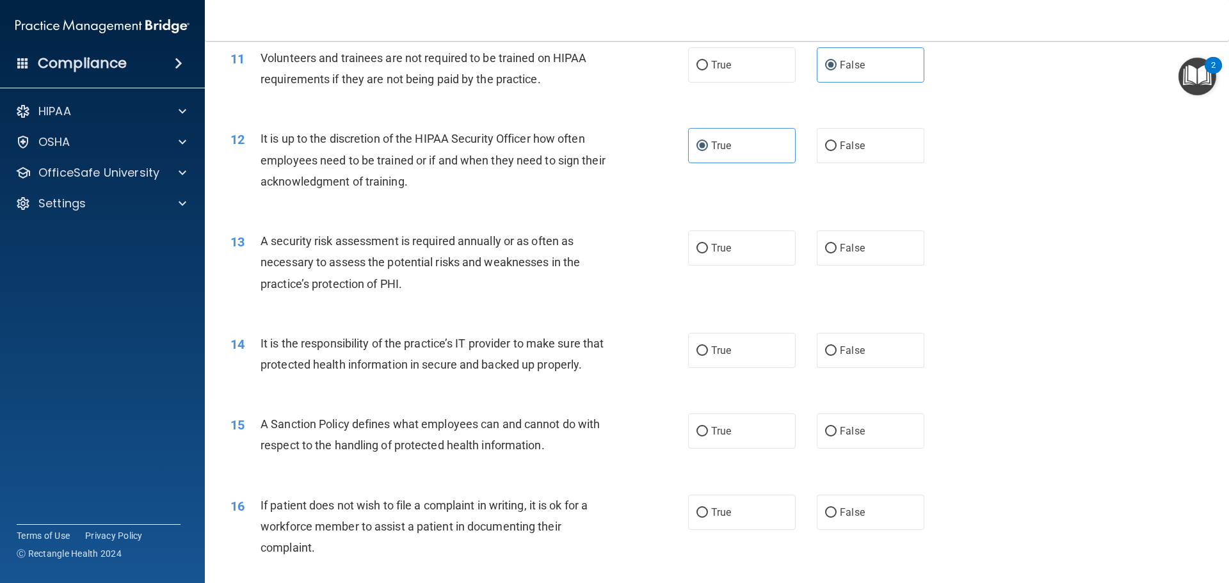
scroll to position [1216, 0]
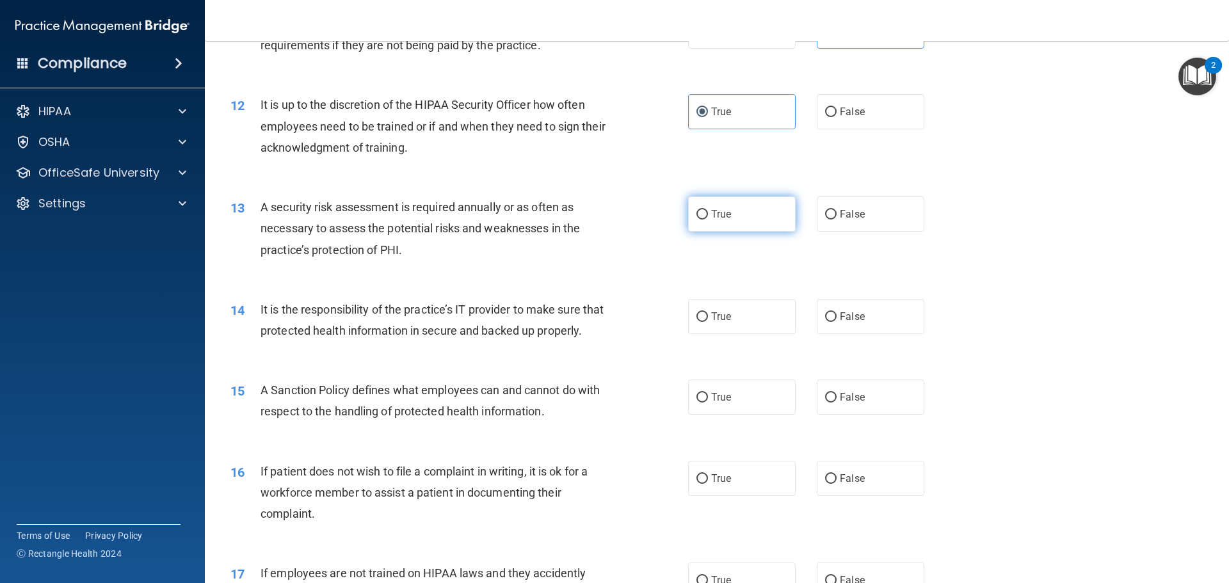
click at [745, 223] on label "True" at bounding box center [742, 213] width 108 height 35
click at [708, 219] on input "True" at bounding box center [702, 215] width 12 height 10
radio input "true"
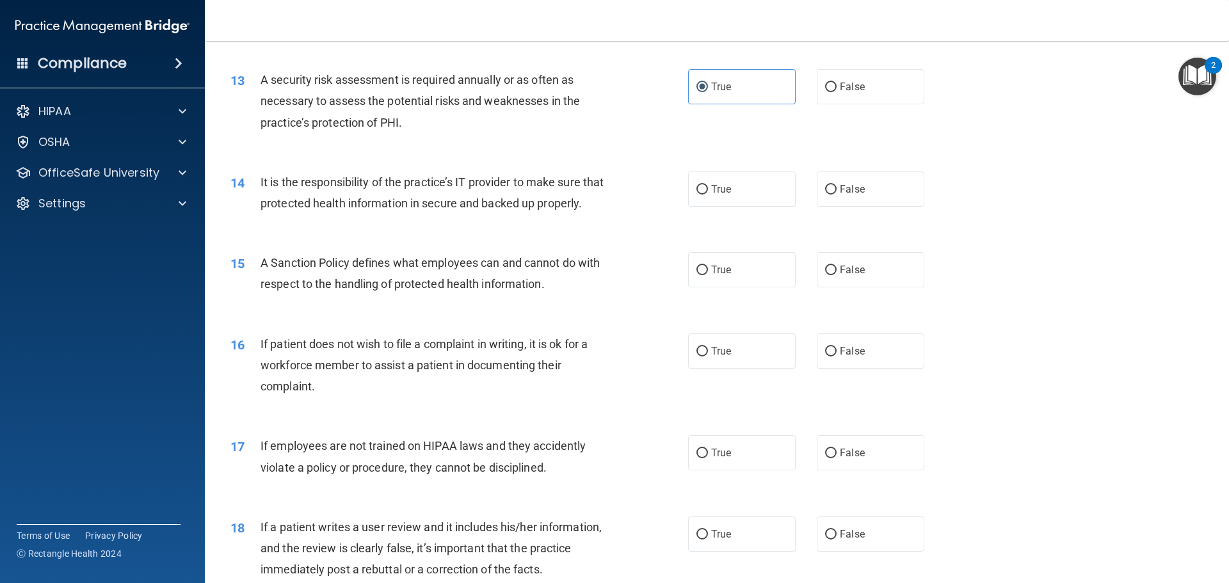
scroll to position [1344, 0]
click at [724, 191] on span "True" at bounding box center [721, 188] width 20 height 12
click at [708, 191] on input "True" at bounding box center [702, 189] width 12 height 10
radio input "true"
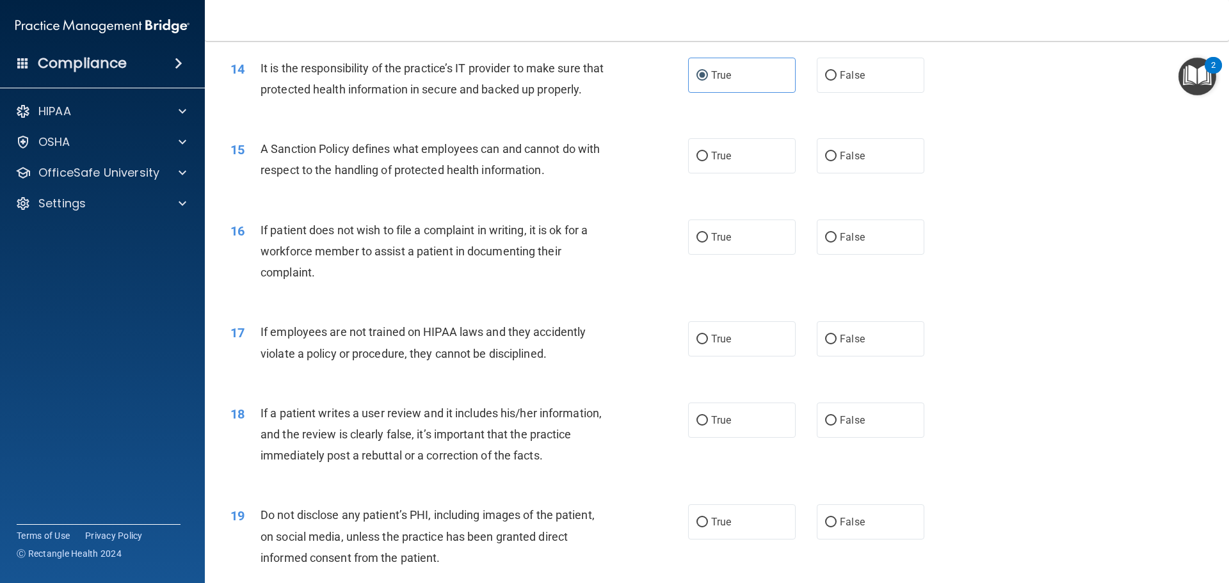
scroll to position [1472, 0]
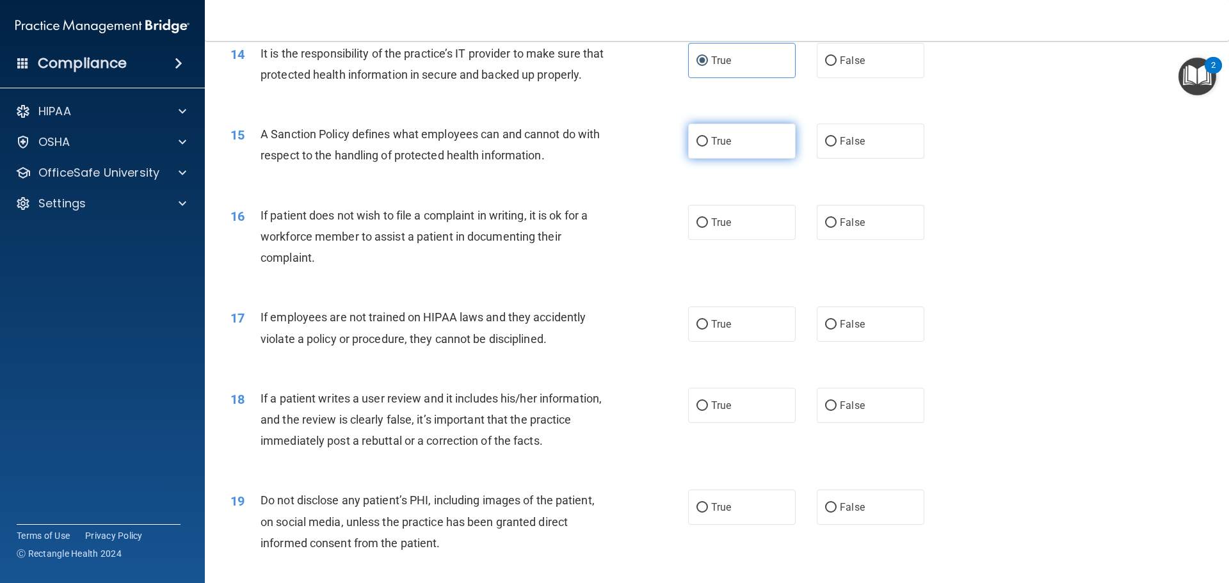
click at [722, 147] on span "True" at bounding box center [721, 141] width 20 height 12
click at [708, 147] on input "True" at bounding box center [702, 142] width 12 height 10
radio input "true"
click at [743, 240] on label "True" at bounding box center [742, 222] width 108 height 35
click at [708, 228] on input "True" at bounding box center [702, 223] width 12 height 10
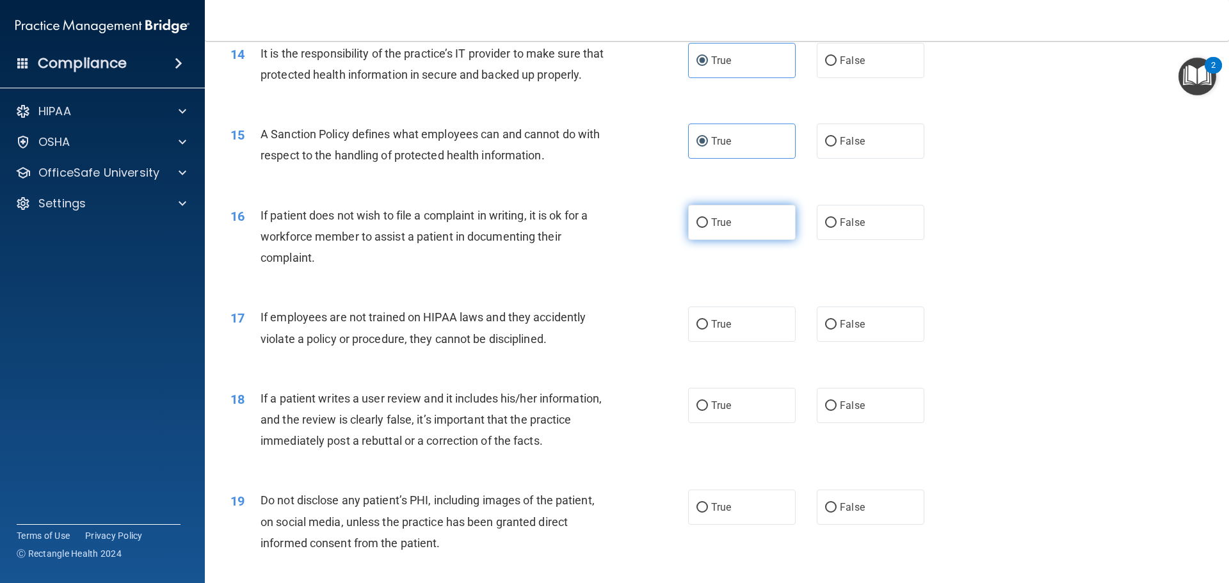
radio input "true"
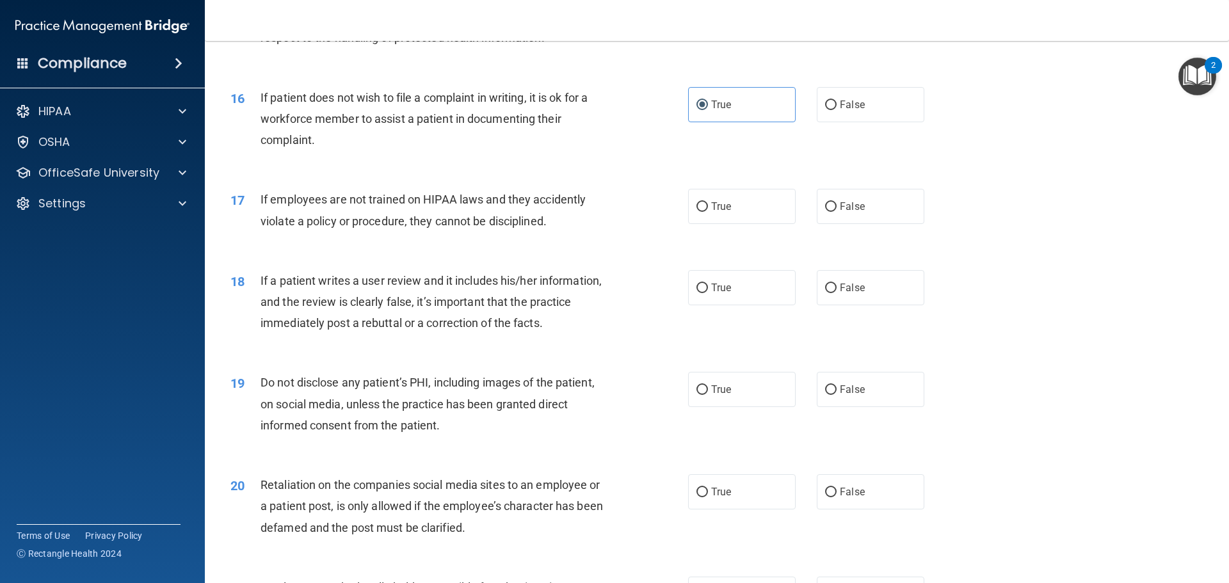
scroll to position [1600, 0]
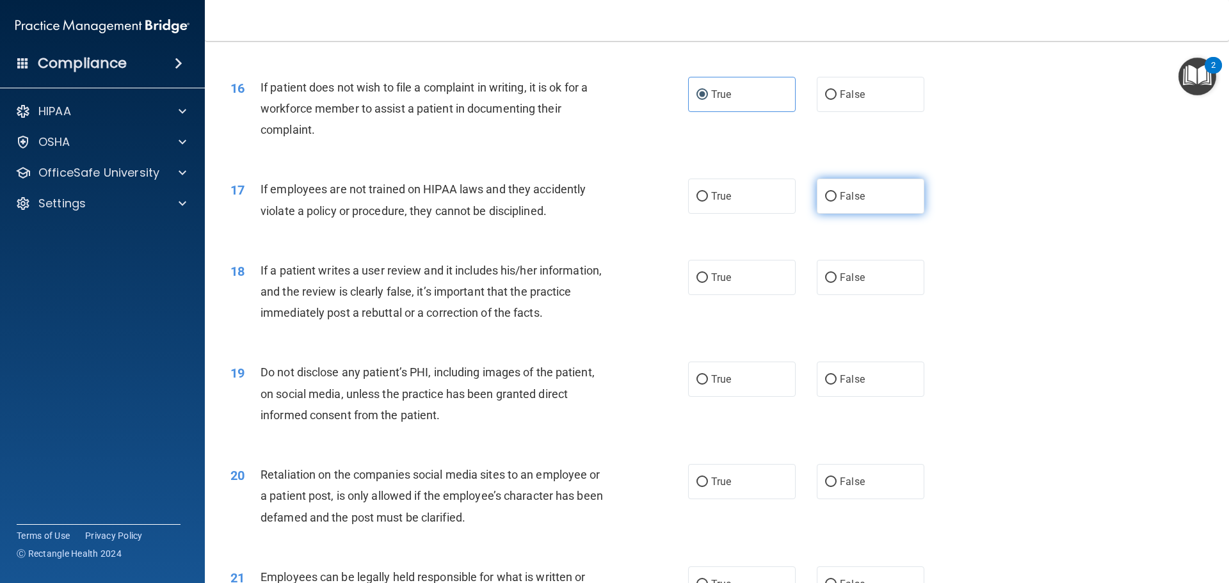
click at [826, 202] on input "False" at bounding box center [831, 197] width 12 height 10
radio input "true"
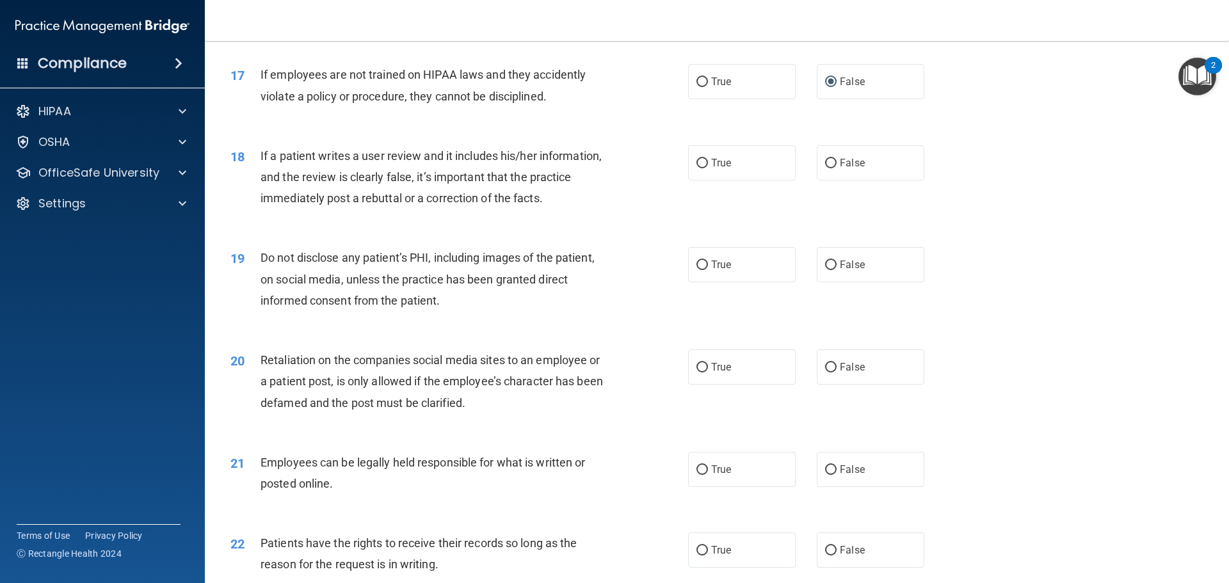
scroll to position [1728, 0]
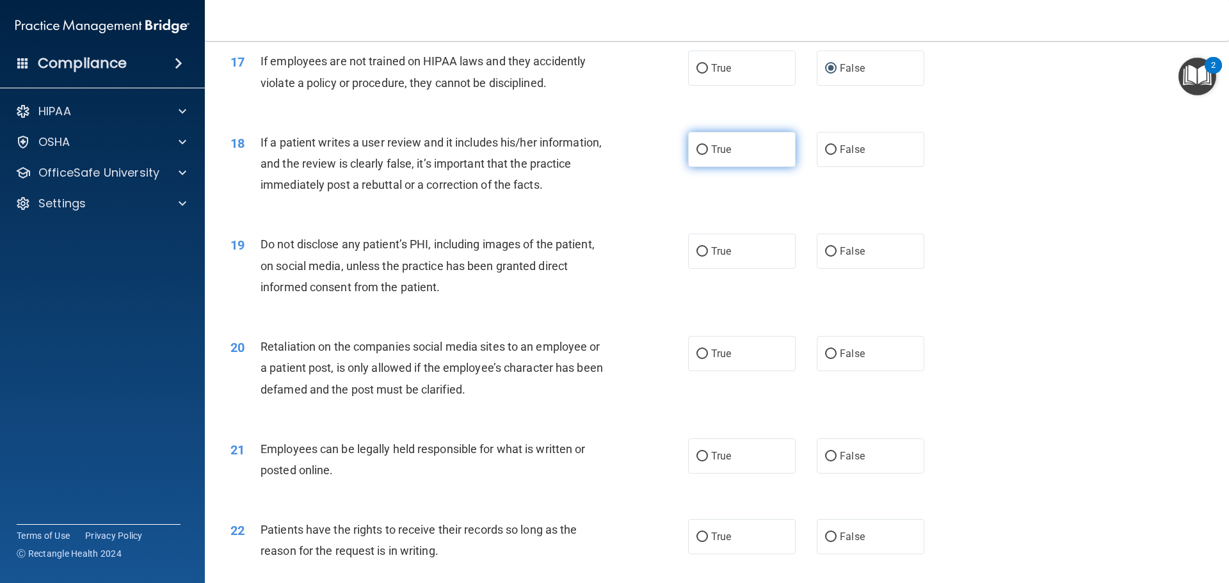
click at [723, 167] on label "True" at bounding box center [742, 149] width 108 height 35
click at [708, 155] on input "True" at bounding box center [702, 150] width 12 height 10
radio input "true"
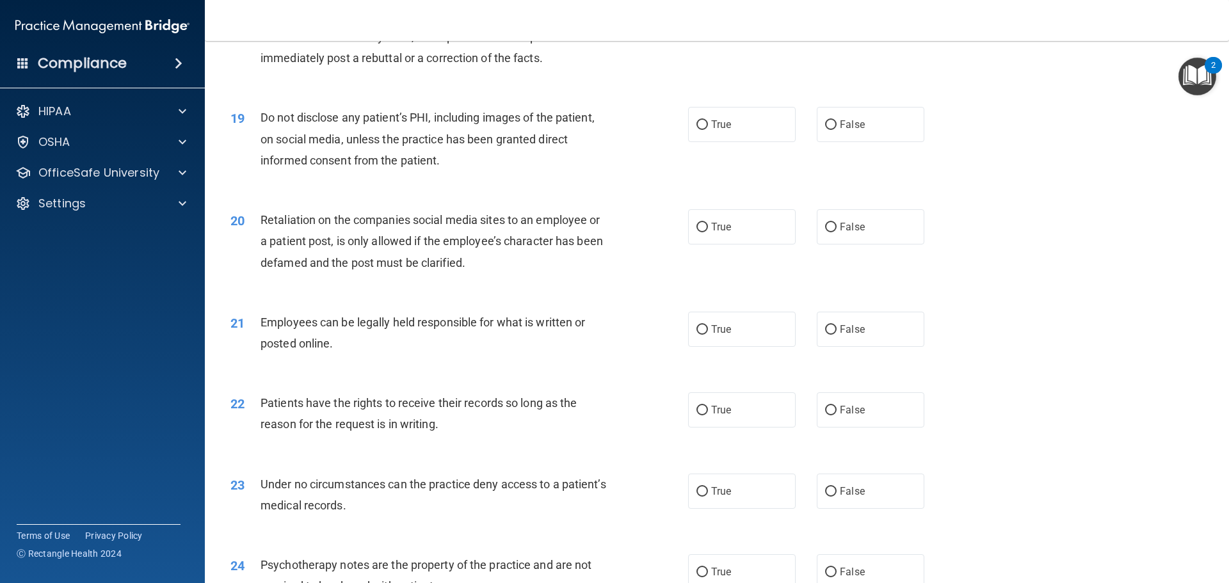
scroll to position [1856, 0]
click at [721, 141] on label "True" at bounding box center [742, 123] width 108 height 35
click at [708, 129] on input "True" at bounding box center [702, 124] width 12 height 10
radio input "true"
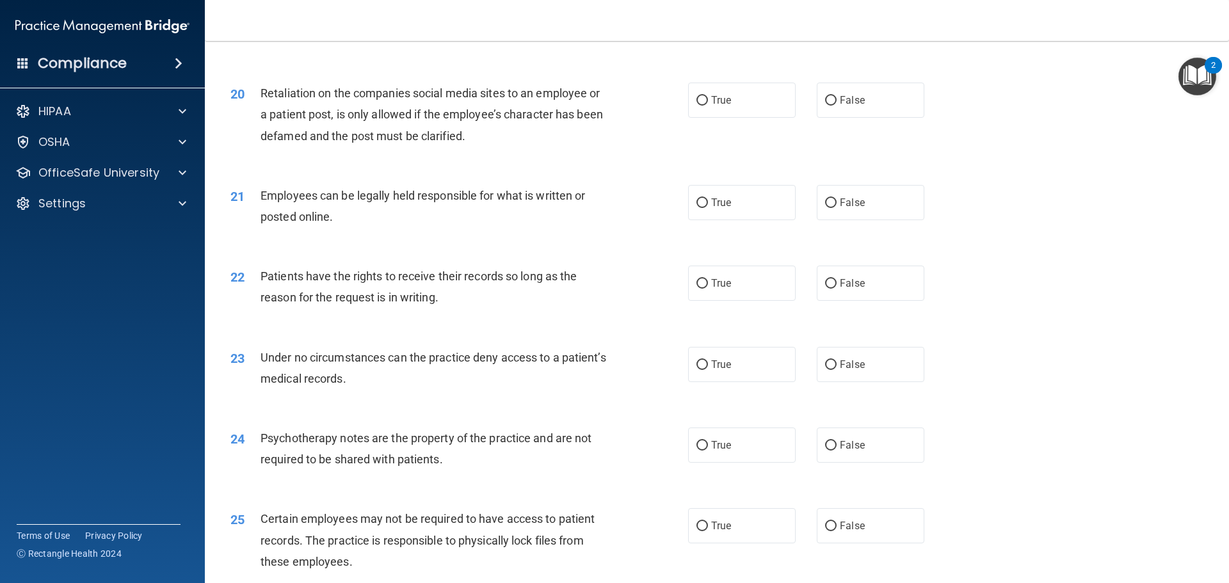
scroll to position [1984, 0]
click at [840, 104] on span "False" at bounding box center [852, 98] width 25 height 12
click at [836, 103] on input "False" at bounding box center [831, 98] width 12 height 10
radio input "true"
click at [702, 205] on input "True" at bounding box center [702, 201] width 12 height 10
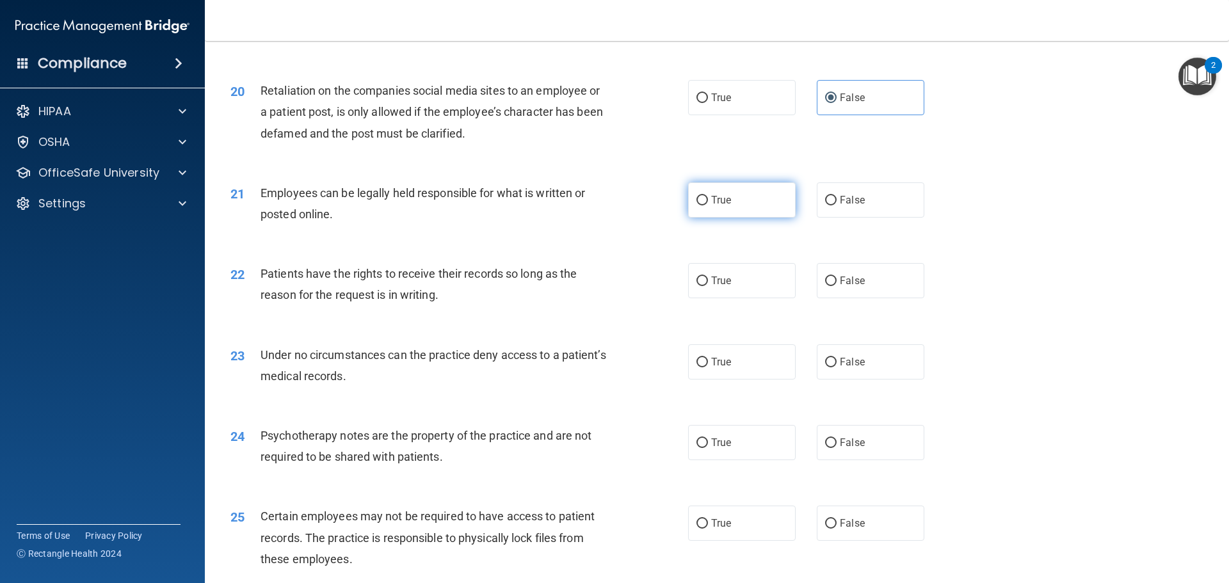
radio input "true"
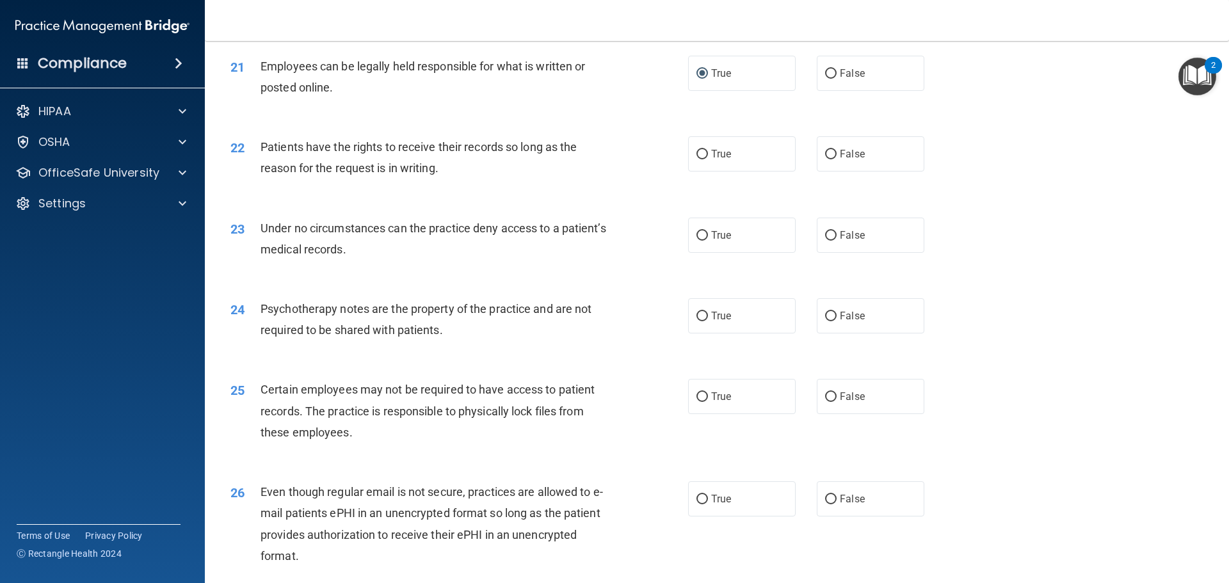
scroll to position [2112, 0]
click at [699, 170] on label "True" at bounding box center [742, 152] width 108 height 35
click at [699, 158] on input "True" at bounding box center [702, 153] width 12 height 10
radio input "true"
click at [836, 251] on label "False" at bounding box center [871, 233] width 108 height 35
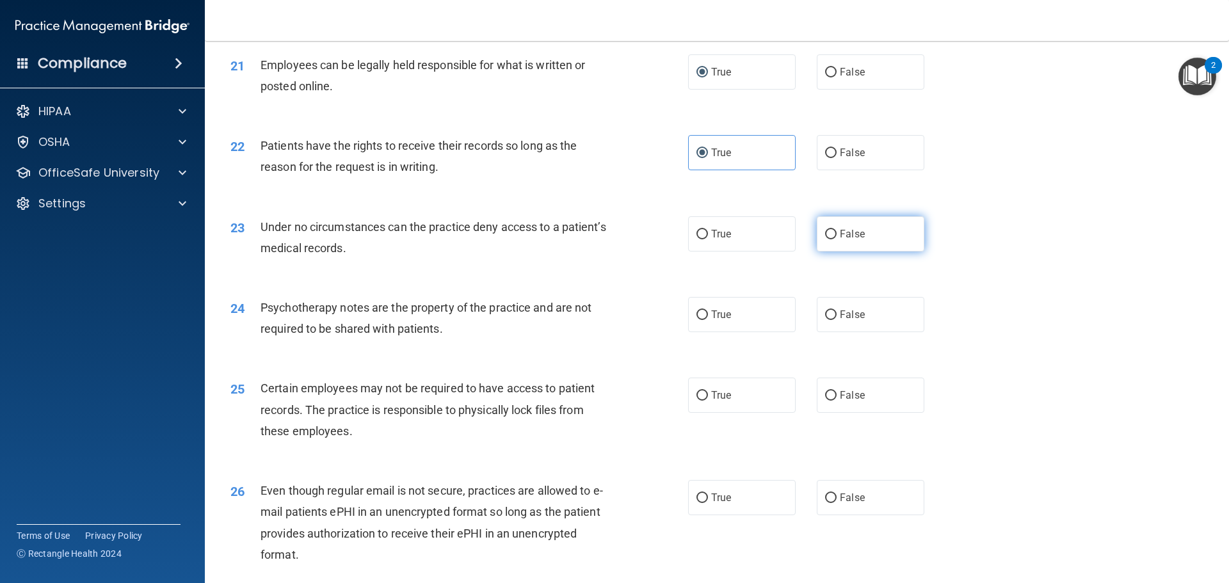
click at [836, 239] on input "False" at bounding box center [831, 235] width 12 height 10
radio input "true"
click at [740, 251] on label "True" at bounding box center [742, 233] width 108 height 35
click at [708, 239] on input "True" at bounding box center [702, 235] width 12 height 10
radio input "true"
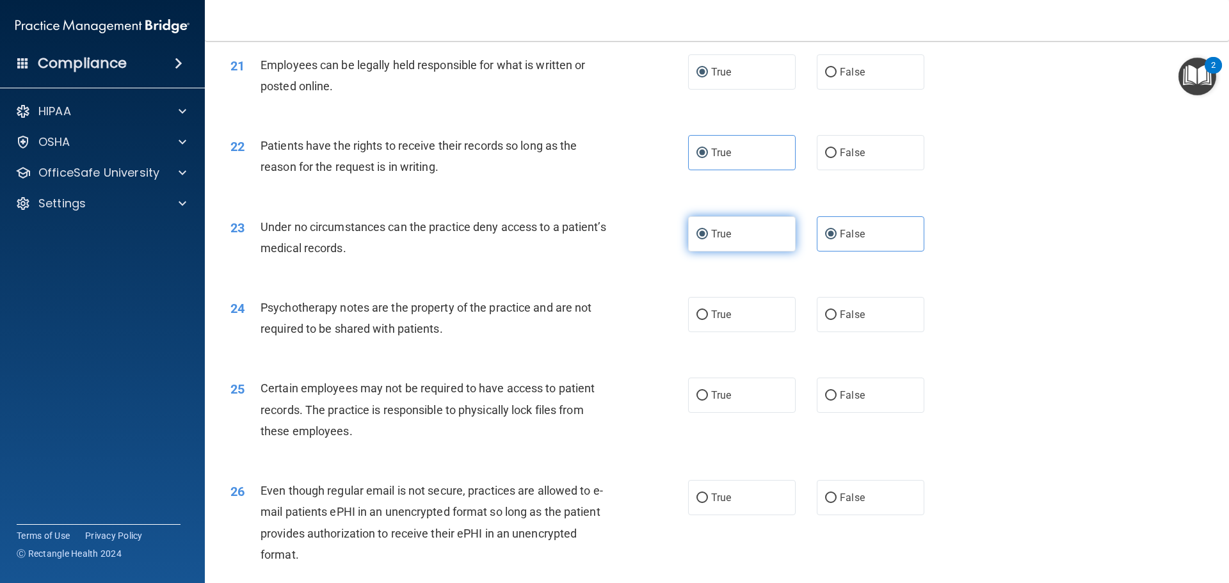
radio input "false"
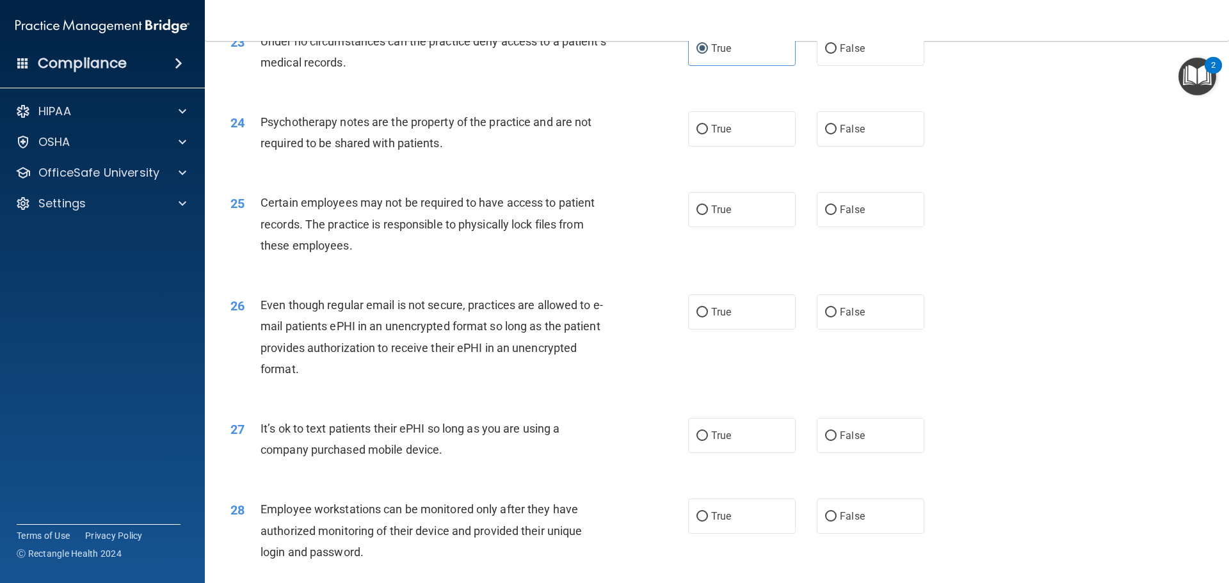
scroll to position [2304, 0]
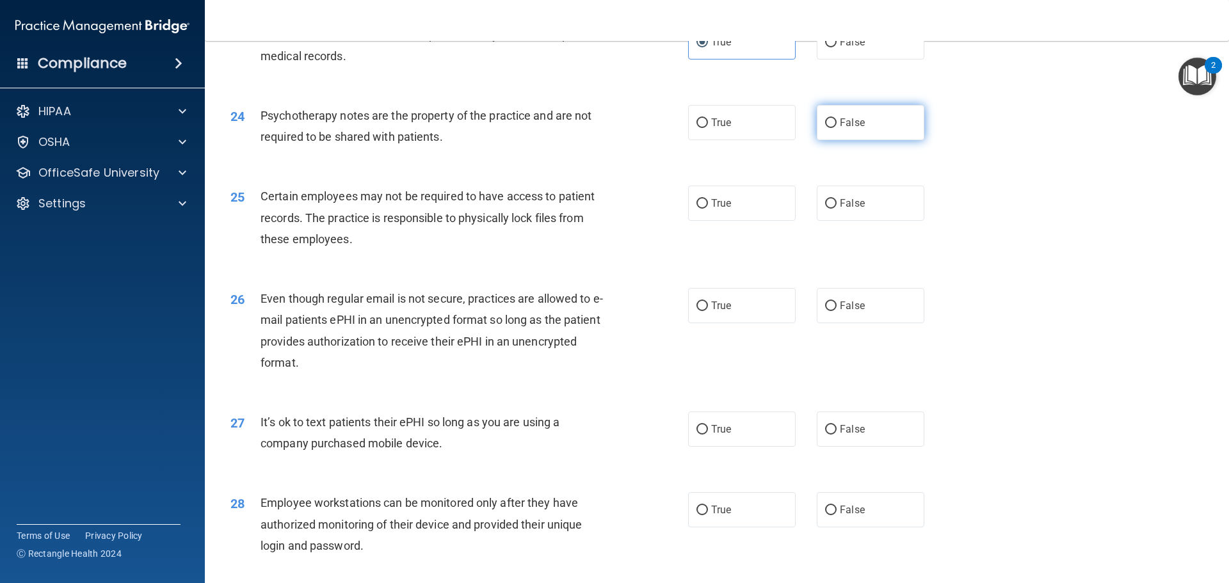
click at [868, 140] on label "False" at bounding box center [871, 122] width 108 height 35
click at [836, 128] on input "False" at bounding box center [831, 123] width 12 height 10
radio input "true"
click at [701, 221] on label "True" at bounding box center [742, 203] width 108 height 35
click at [701, 209] on input "True" at bounding box center [702, 204] width 12 height 10
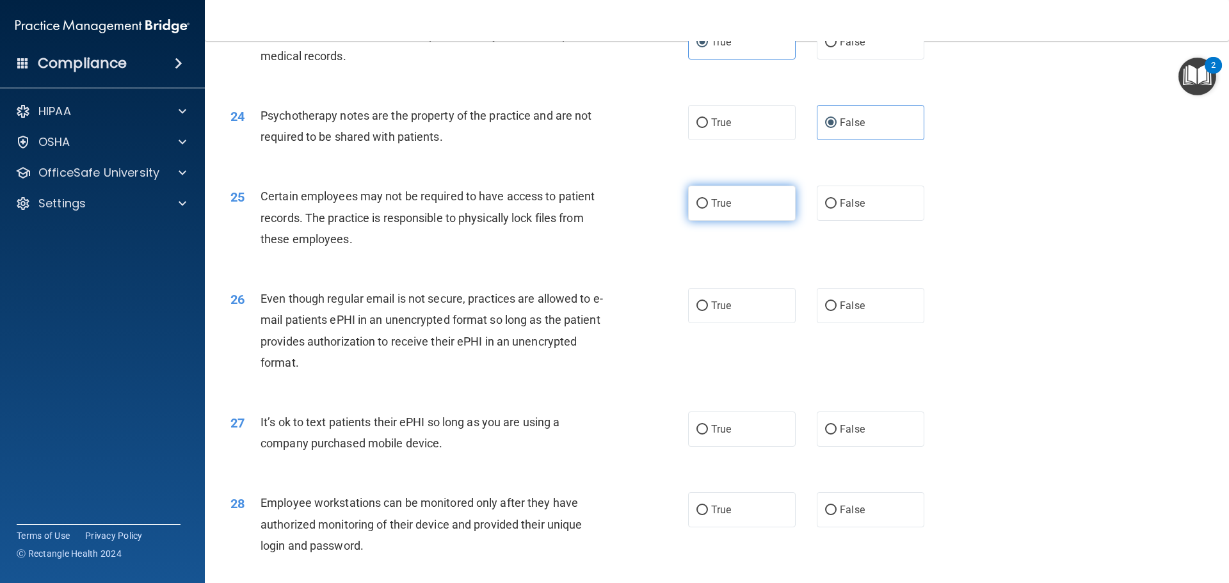
radio input "true"
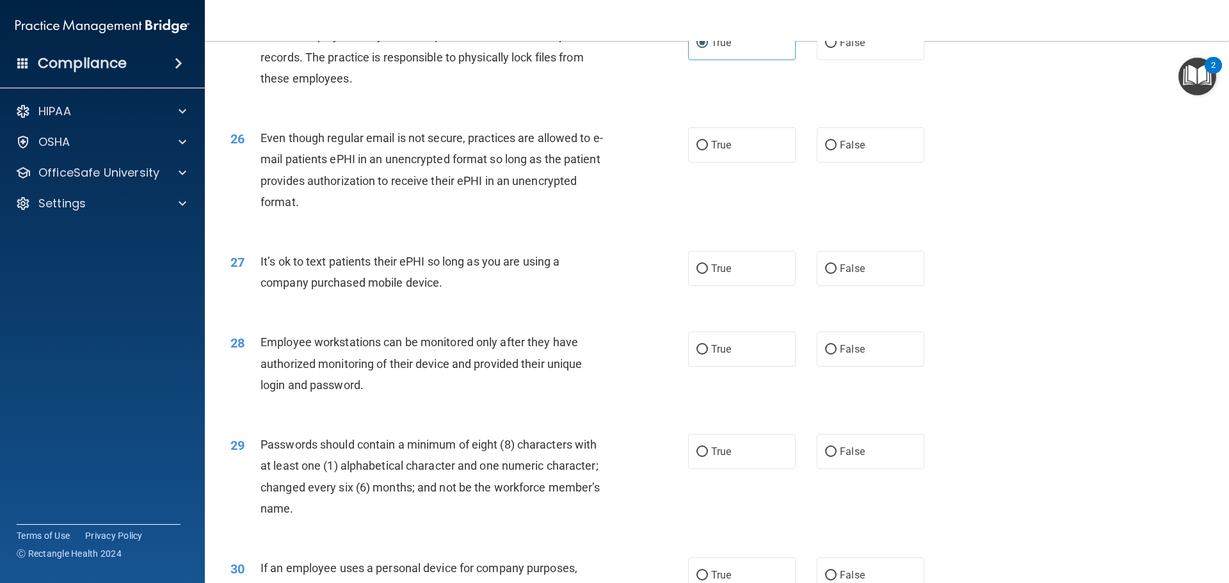
scroll to position [2496, 0]
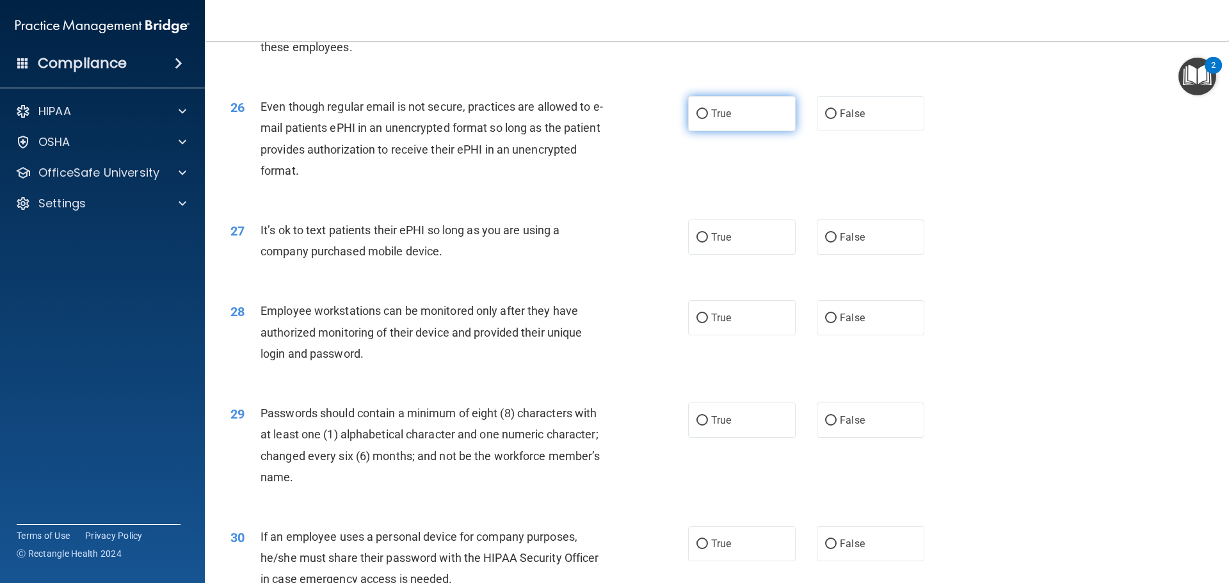
click at [690, 131] on label "True" at bounding box center [742, 113] width 108 height 35
click at [696, 119] on input "True" at bounding box center [702, 114] width 12 height 10
radio input "true"
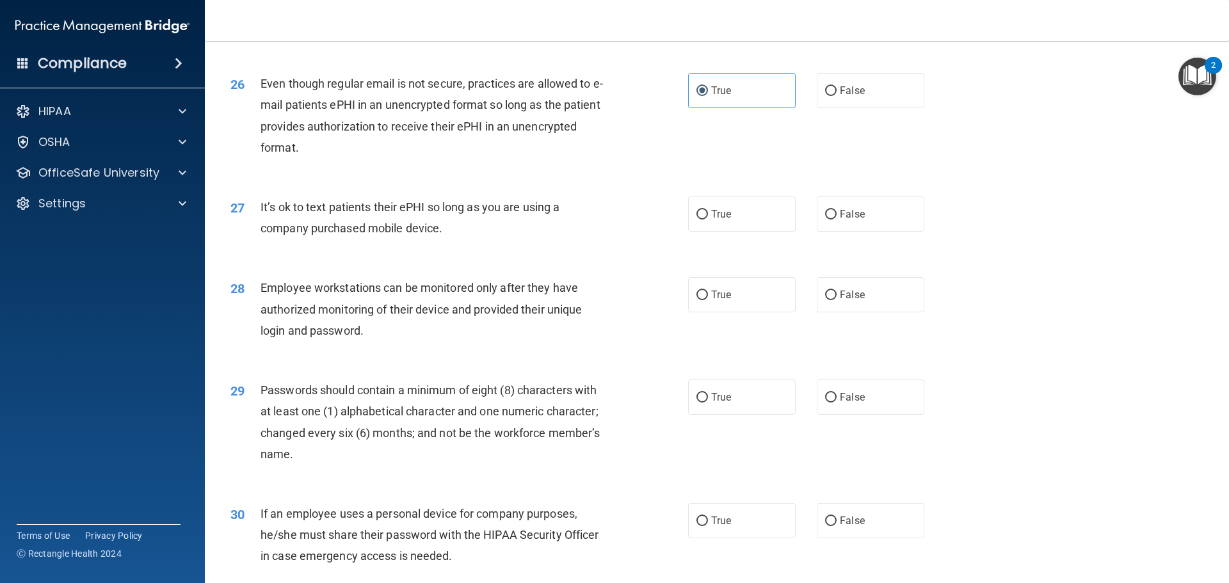
scroll to position [2560, 0]
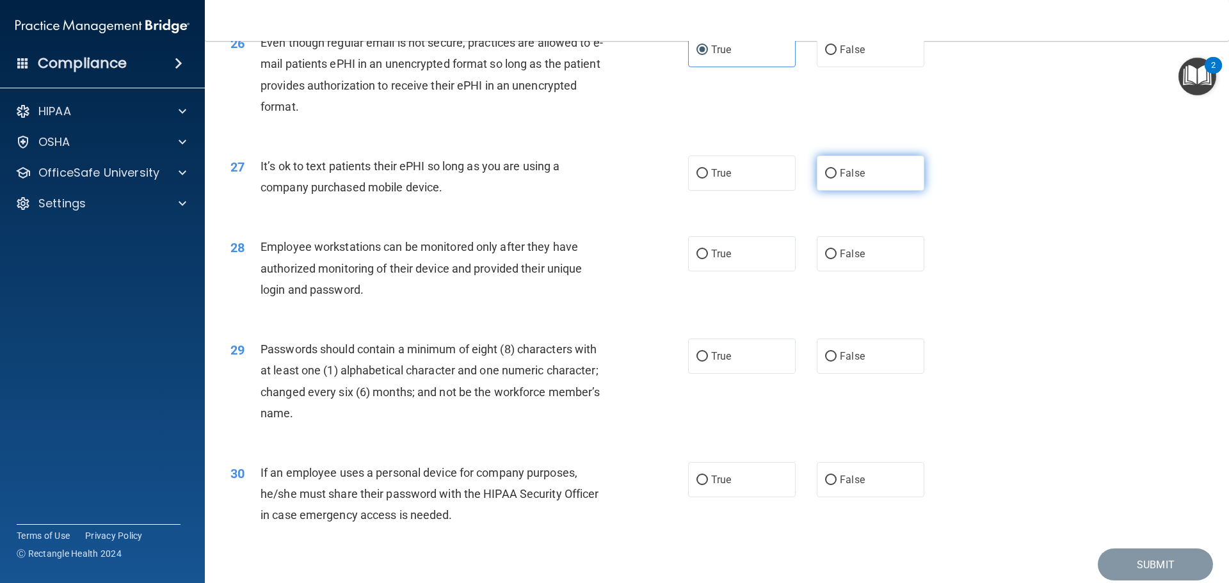
click at [867, 188] on label "False" at bounding box center [871, 173] width 108 height 35
click at [836, 179] on input "False" at bounding box center [831, 174] width 12 height 10
radio input "true"
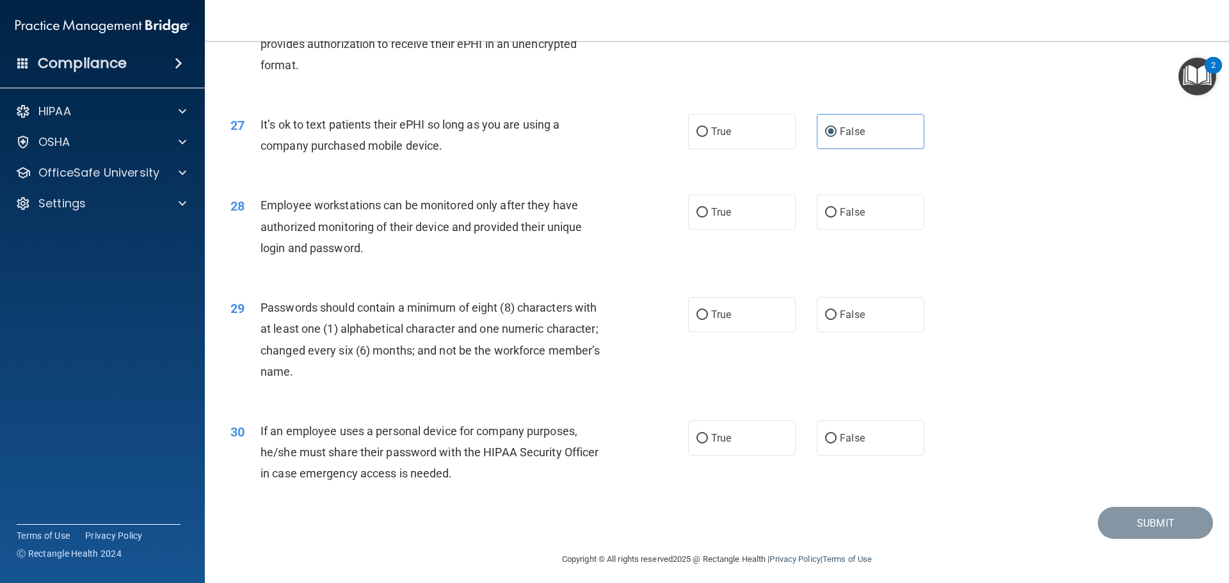
scroll to position [2629, 0]
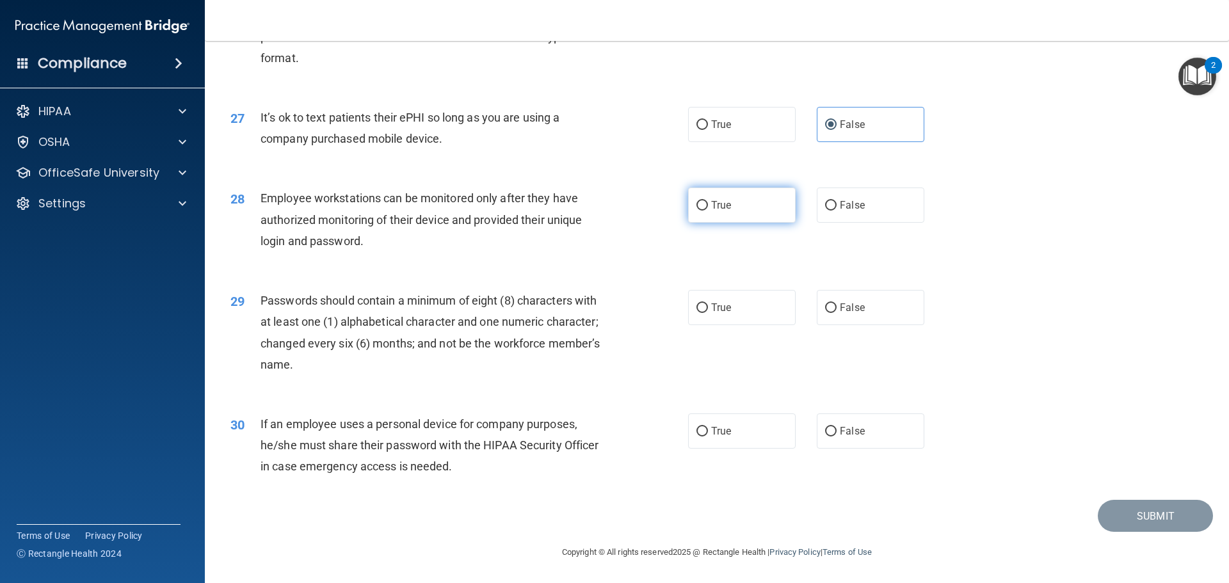
click at [730, 206] on label "True" at bounding box center [742, 204] width 108 height 35
click at [708, 206] on input "True" at bounding box center [702, 206] width 12 height 10
radio input "true"
click at [726, 321] on label "True" at bounding box center [742, 307] width 108 height 35
click at [708, 313] on input "True" at bounding box center [702, 308] width 12 height 10
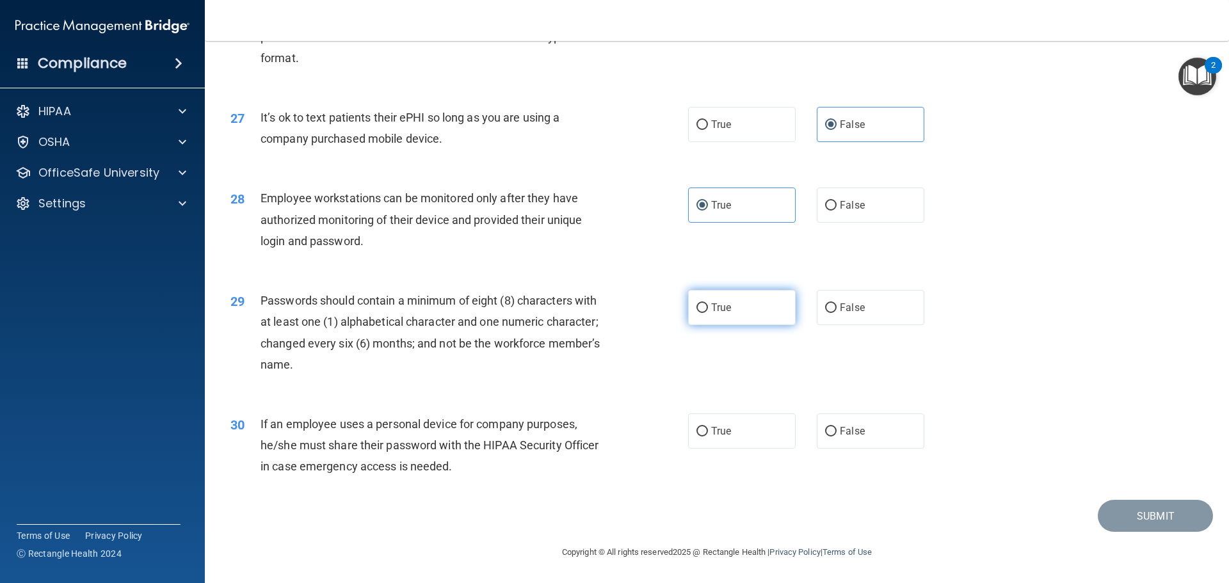
radio input "true"
click at [883, 432] on label "False" at bounding box center [871, 430] width 108 height 35
click at [836, 432] on input "False" at bounding box center [831, 432] width 12 height 10
radio input "true"
click at [1137, 516] on button "Submit" at bounding box center [1154, 516] width 115 height 33
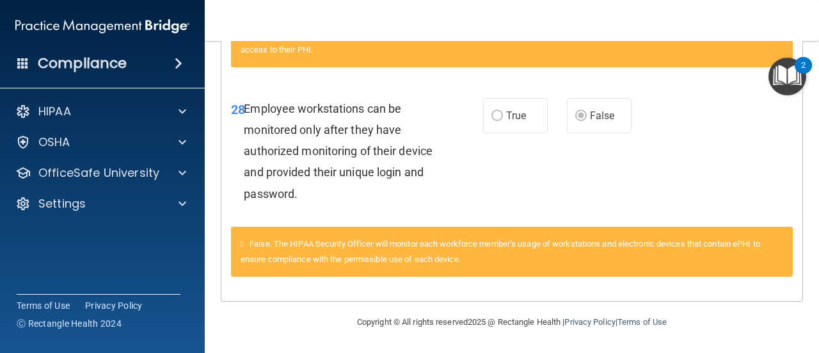
scroll to position [2534, 0]
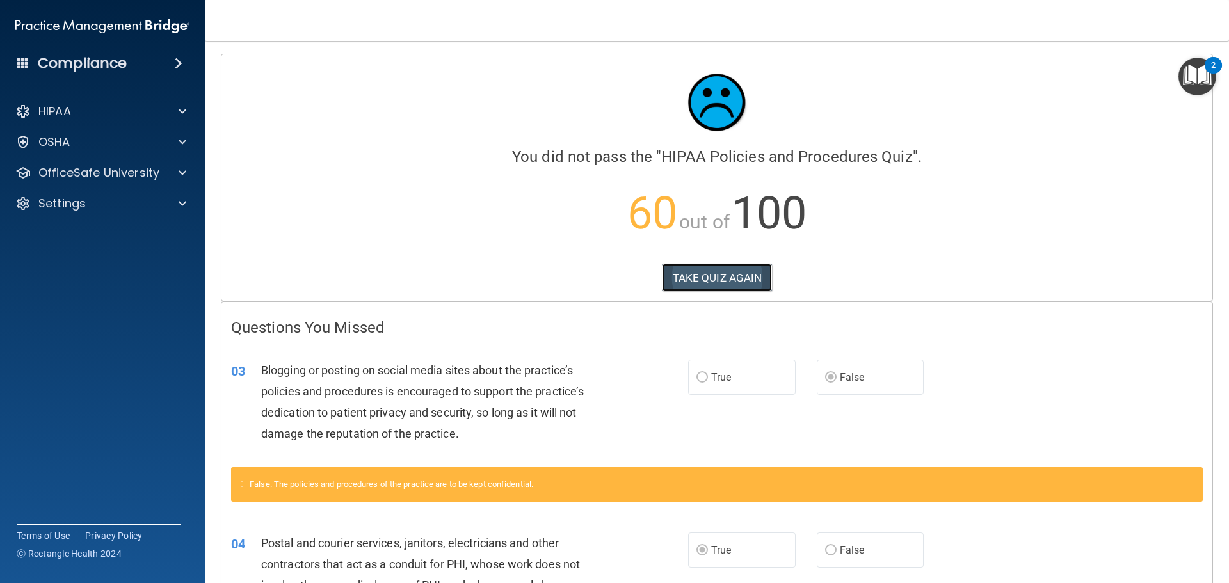
click at [712, 277] on button "TAKE QUIZ AGAIN" at bounding box center [717, 278] width 111 height 28
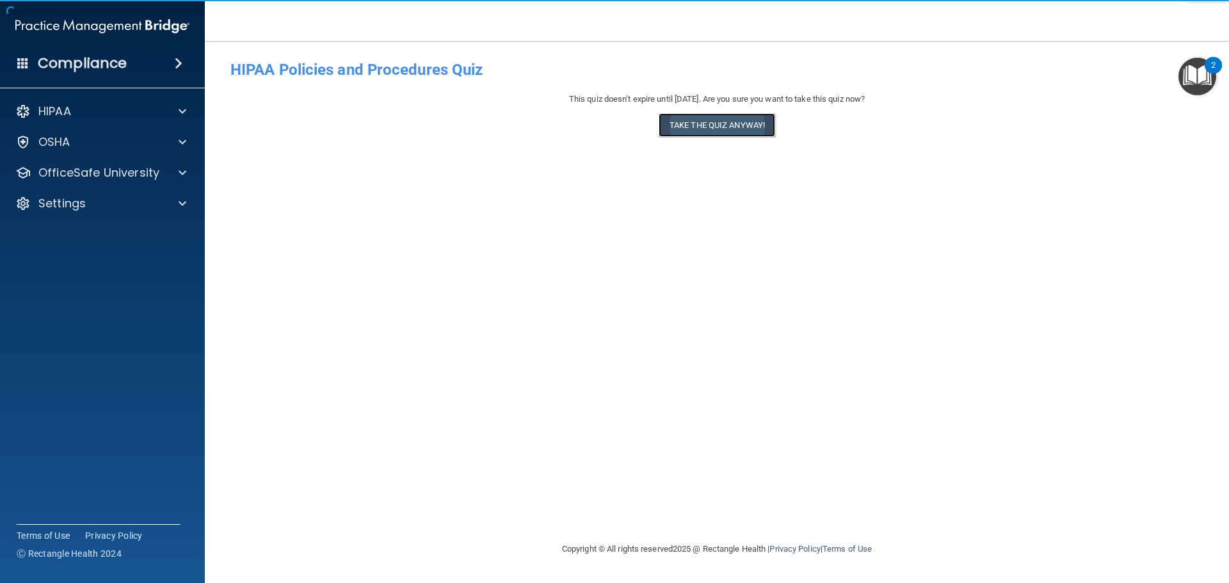
click at [715, 118] on button "Take the quiz anyway!" at bounding box center [716, 125] width 116 height 24
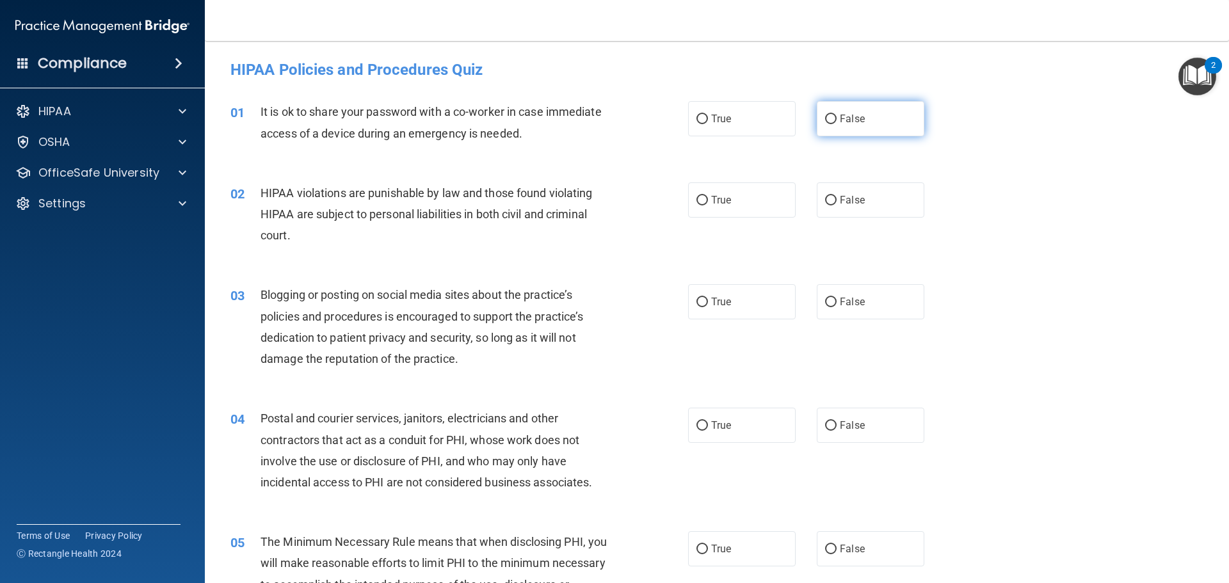
click at [867, 130] on label "False" at bounding box center [871, 118] width 108 height 35
click at [836, 124] on input "False" at bounding box center [831, 120] width 12 height 10
radio input "true"
click at [724, 206] on label "True" at bounding box center [742, 199] width 108 height 35
click at [708, 205] on input "True" at bounding box center [702, 201] width 12 height 10
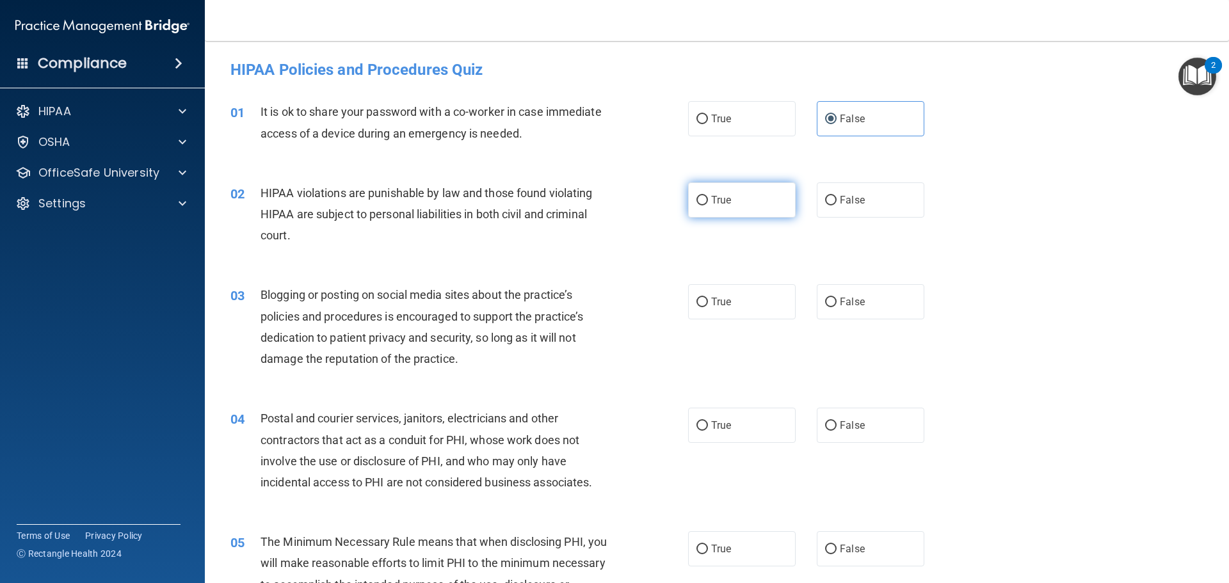
radio input "true"
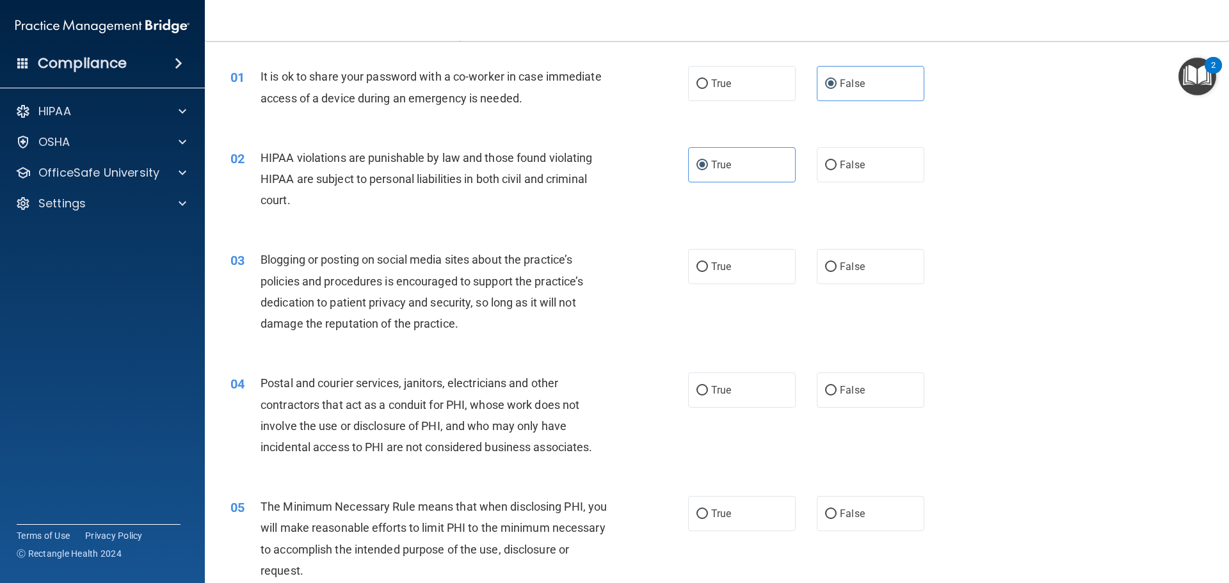
scroll to position [64, 0]
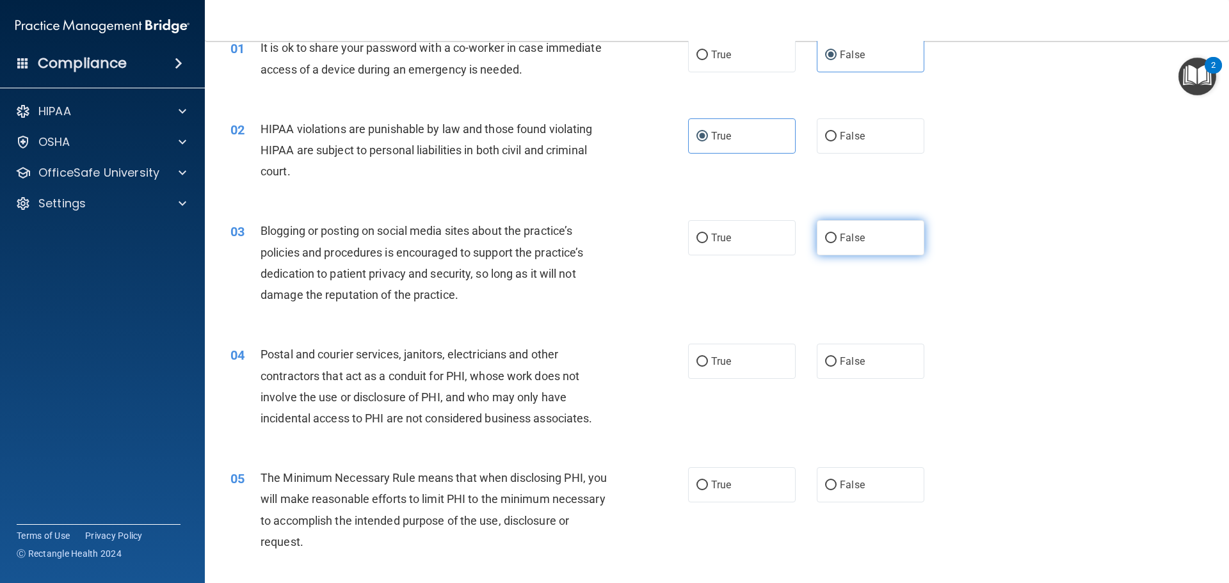
click at [833, 246] on label "False" at bounding box center [871, 237] width 108 height 35
click at [833, 243] on input "False" at bounding box center [831, 239] width 12 height 10
radio input "true"
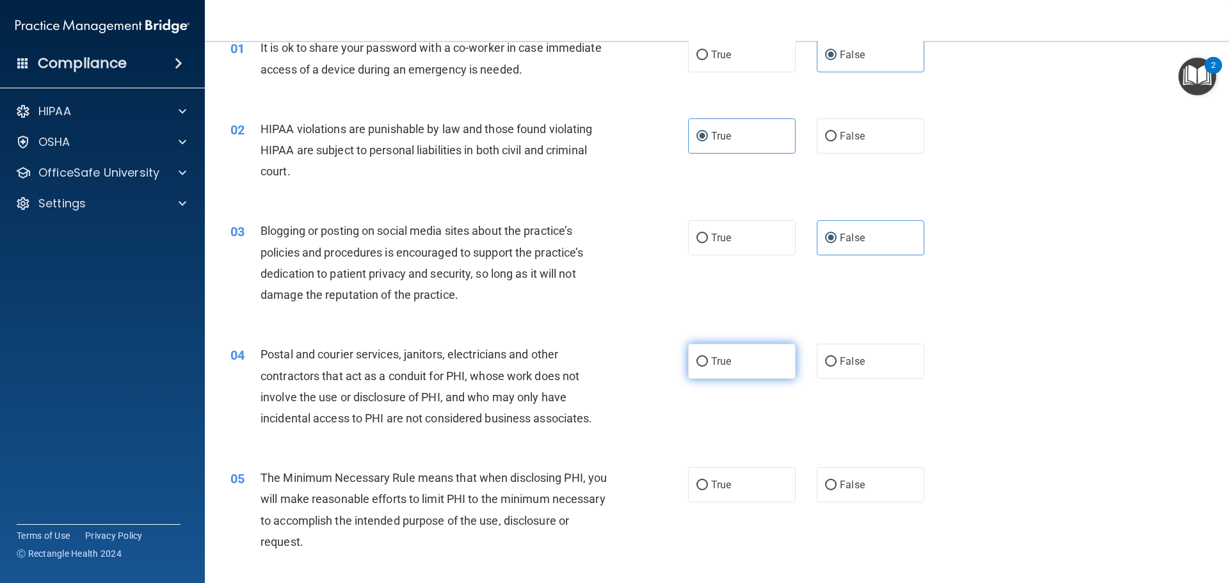
click at [701, 360] on input "True" at bounding box center [702, 362] width 12 height 10
radio input "true"
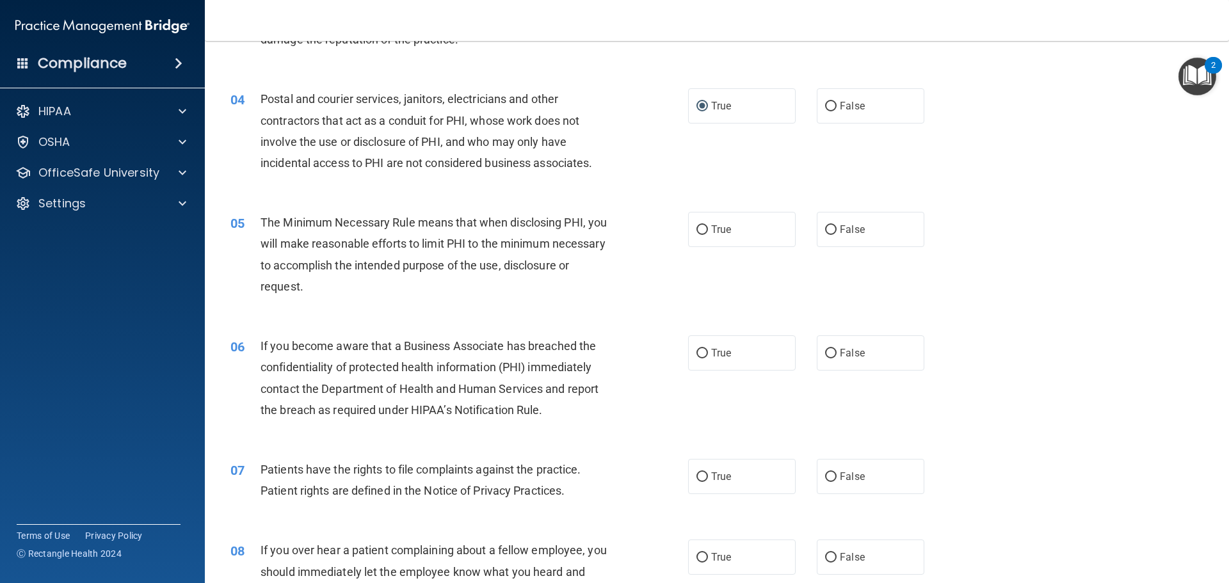
scroll to position [320, 0]
click at [863, 355] on label "False" at bounding box center [871, 352] width 108 height 35
click at [836, 355] on input "False" at bounding box center [831, 353] width 12 height 10
radio input "true"
click at [699, 239] on label "True" at bounding box center [742, 228] width 108 height 35
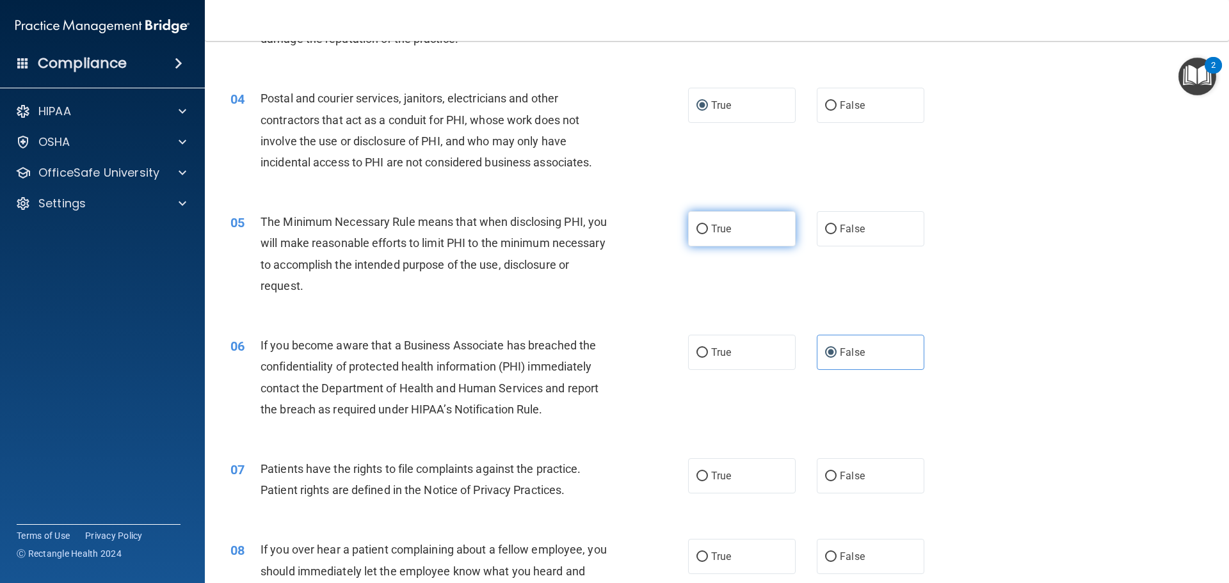
click at [699, 234] on input "True" at bounding box center [702, 230] width 12 height 10
radio input "true"
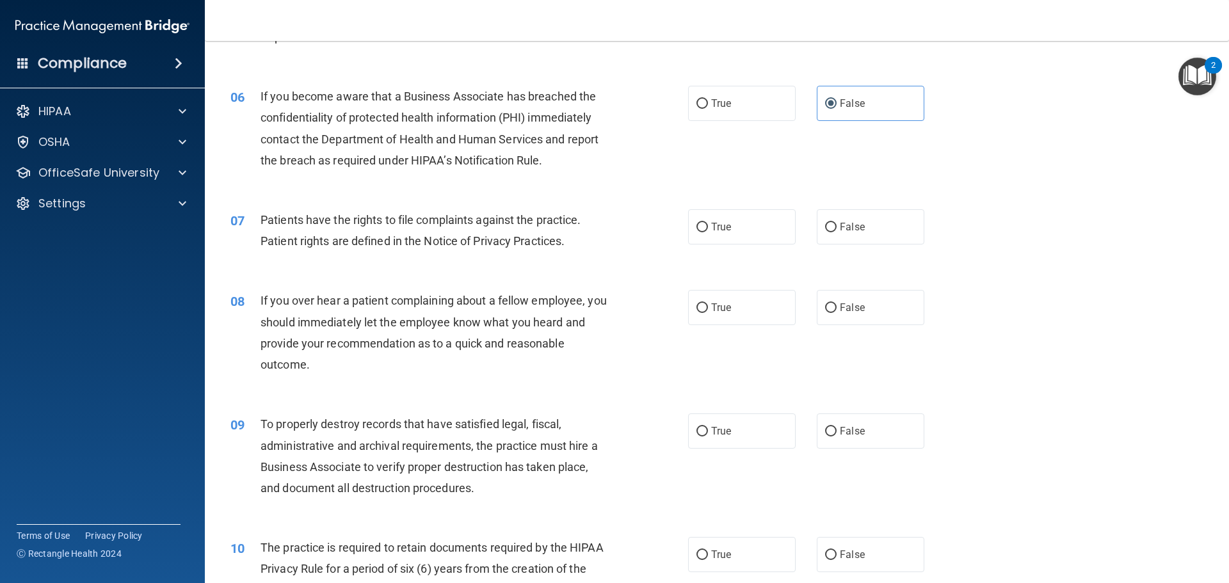
scroll to position [576, 0]
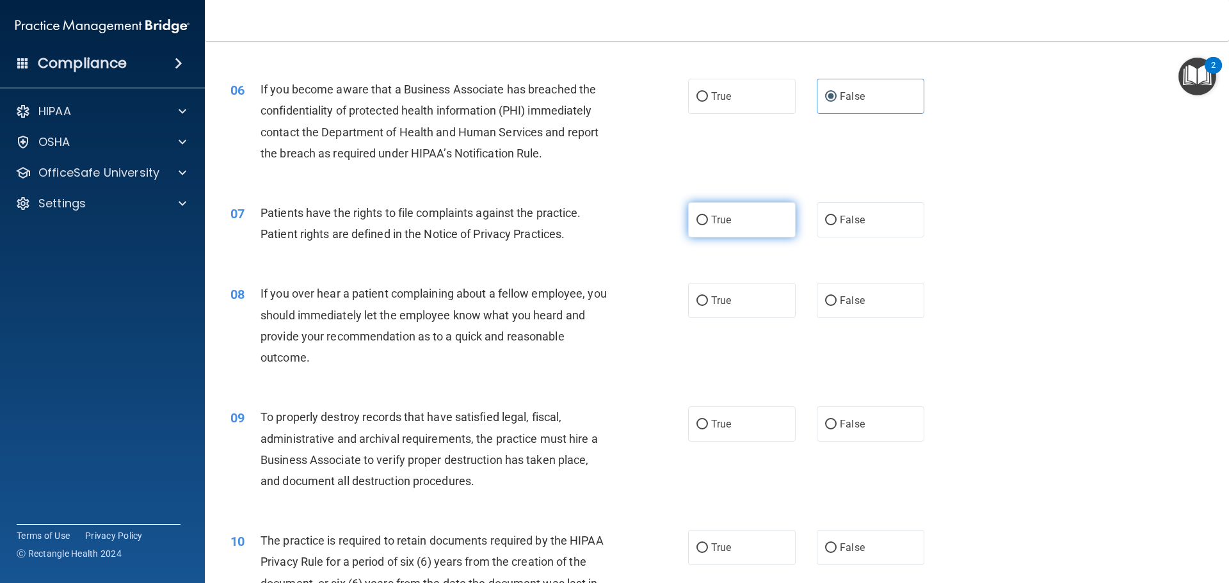
click at [714, 225] on span "True" at bounding box center [721, 220] width 20 height 12
click at [708, 225] on input "True" at bounding box center [702, 221] width 12 height 10
radio input "true"
click at [840, 300] on span "False" at bounding box center [852, 300] width 25 height 12
click at [836, 300] on input "False" at bounding box center [831, 301] width 12 height 10
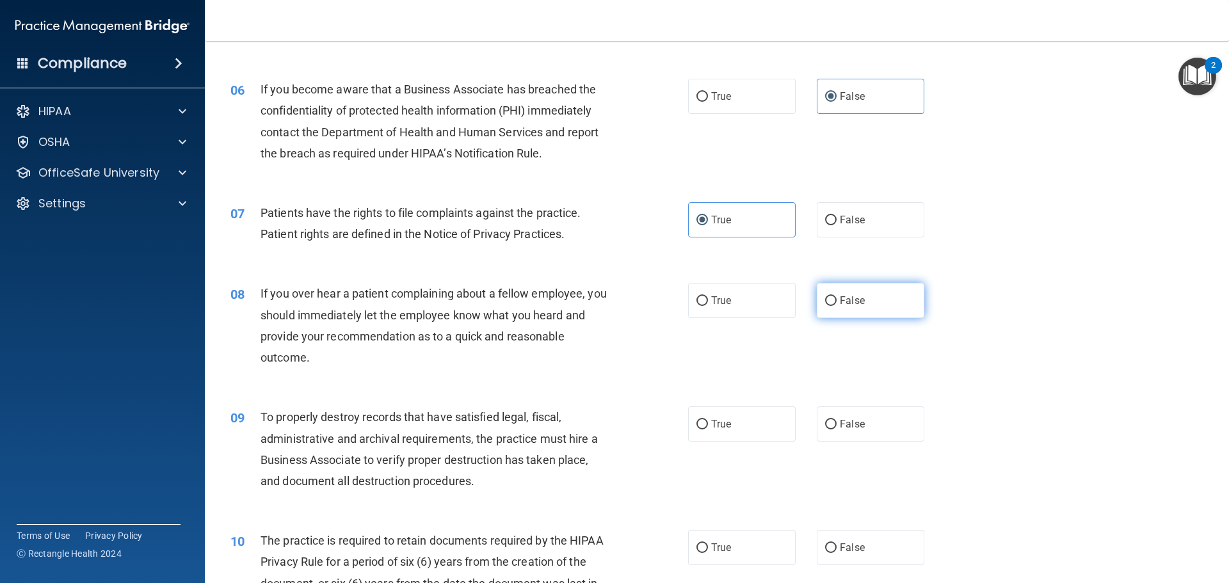
radio input "true"
click at [817, 432] on label "False" at bounding box center [871, 423] width 108 height 35
click at [825, 429] on input "False" at bounding box center [831, 425] width 12 height 10
radio input "true"
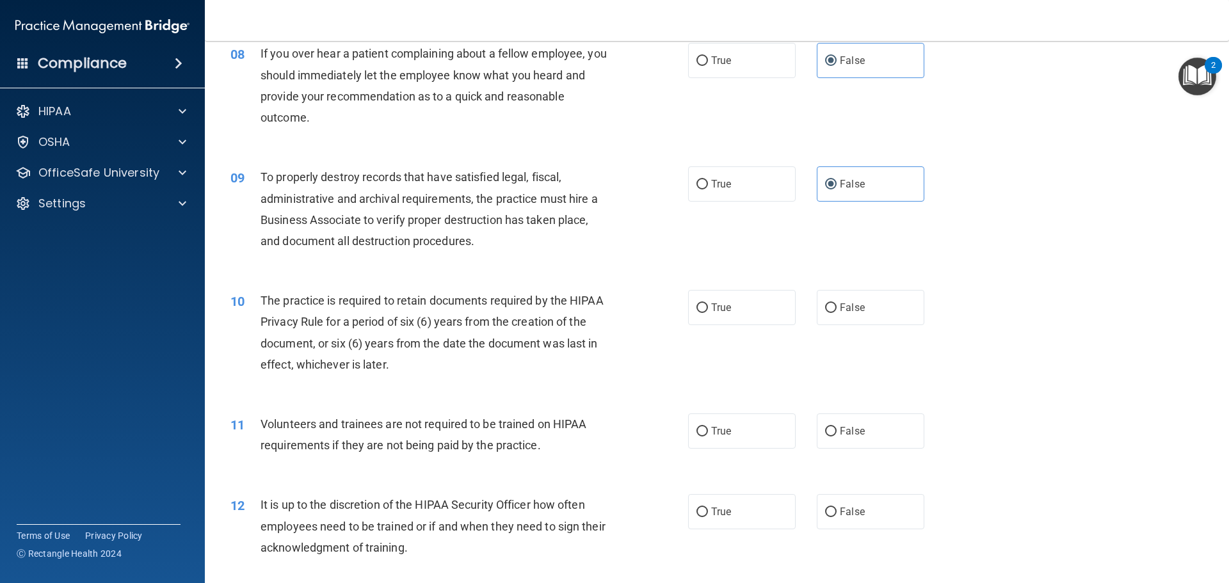
scroll to position [832, 0]
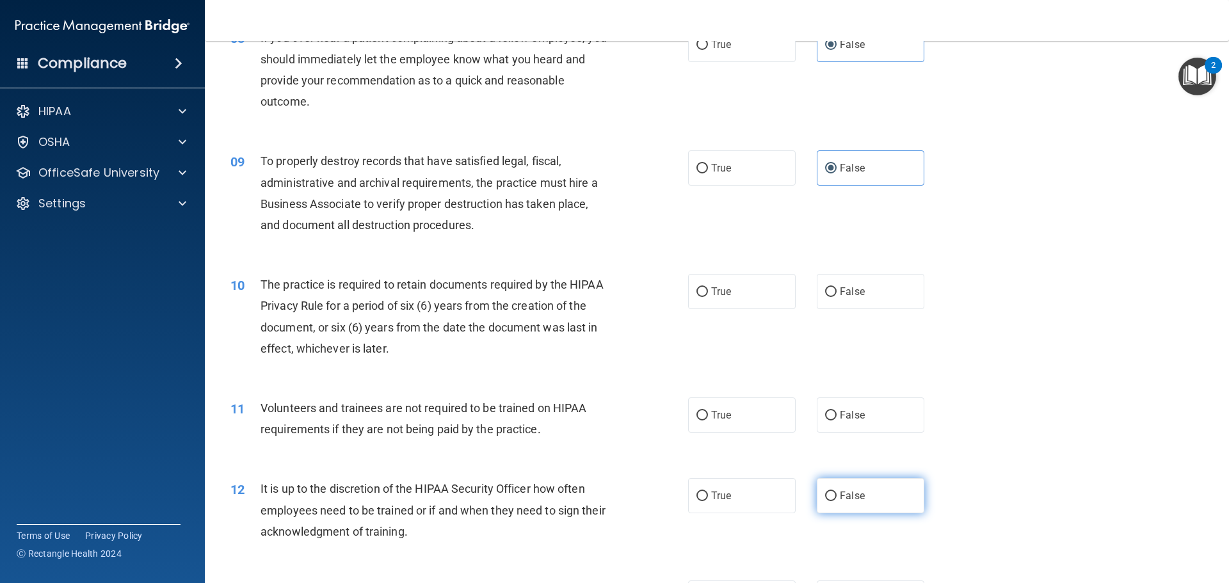
click at [822, 488] on label "False" at bounding box center [871, 495] width 108 height 35
click at [825, 491] on input "False" at bounding box center [831, 496] width 12 height 10
radio input "true"
click at [711, 294] on span "True" at bounding box center [721, 291] width 20 height 12
click at [708, 294] on input "True" at bounding box center [702, 292] width 12 height 10
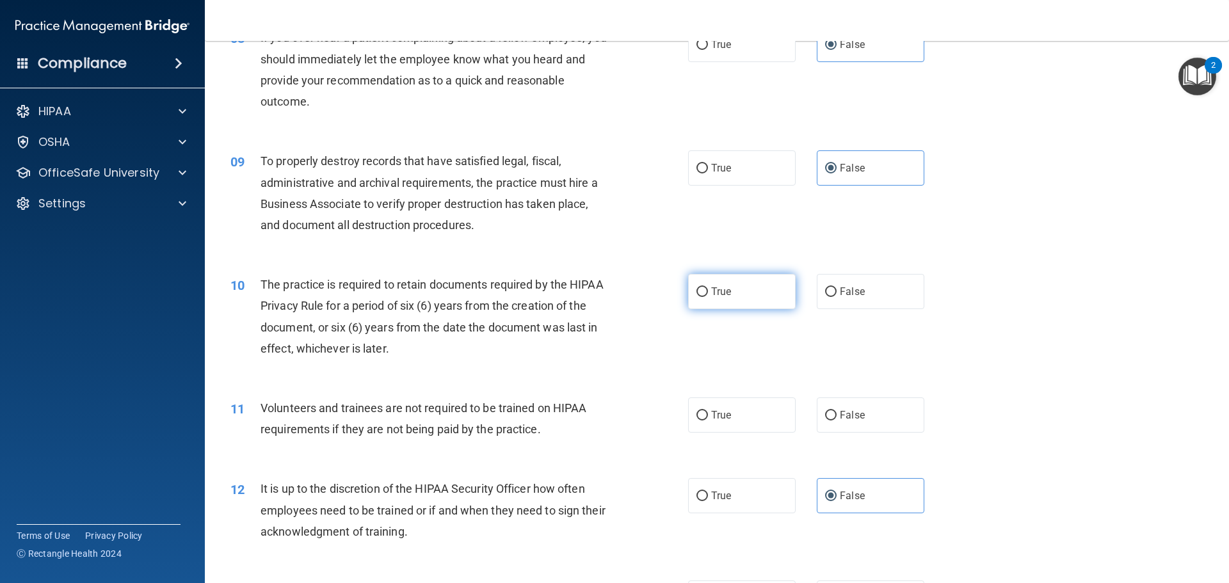
radio input "true"
click at [840, 417] on span "False" at bounding box center [852, 415] width 25 height 12
click at [836, 417] on input "False" at bounding box center [831, 416] width 12 height 10
radio input "true"
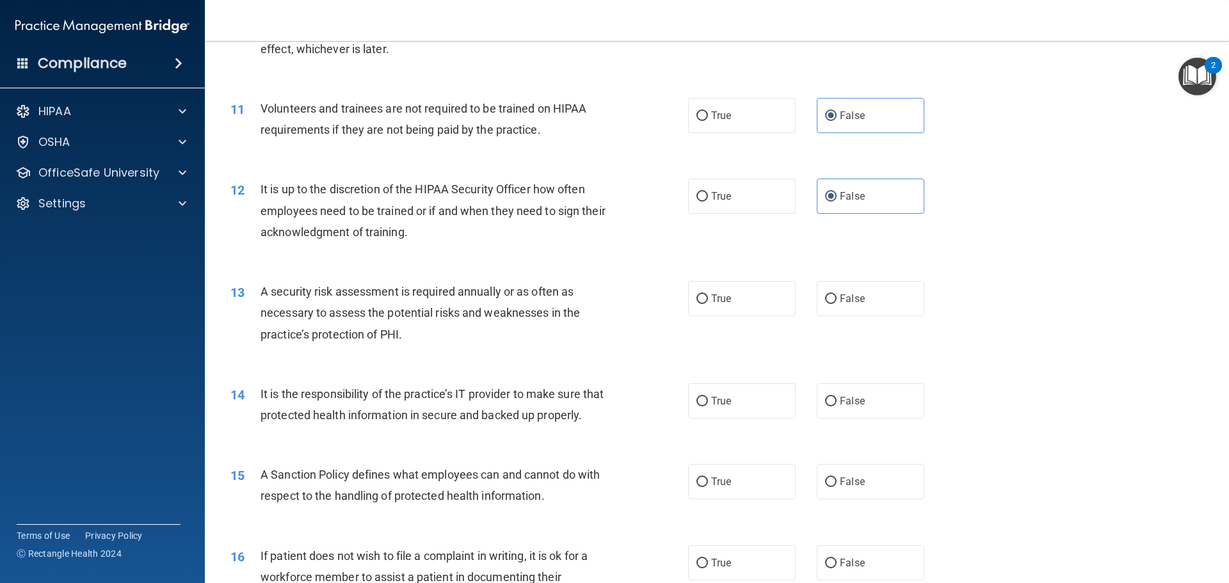
scroll to position [1216, 0]
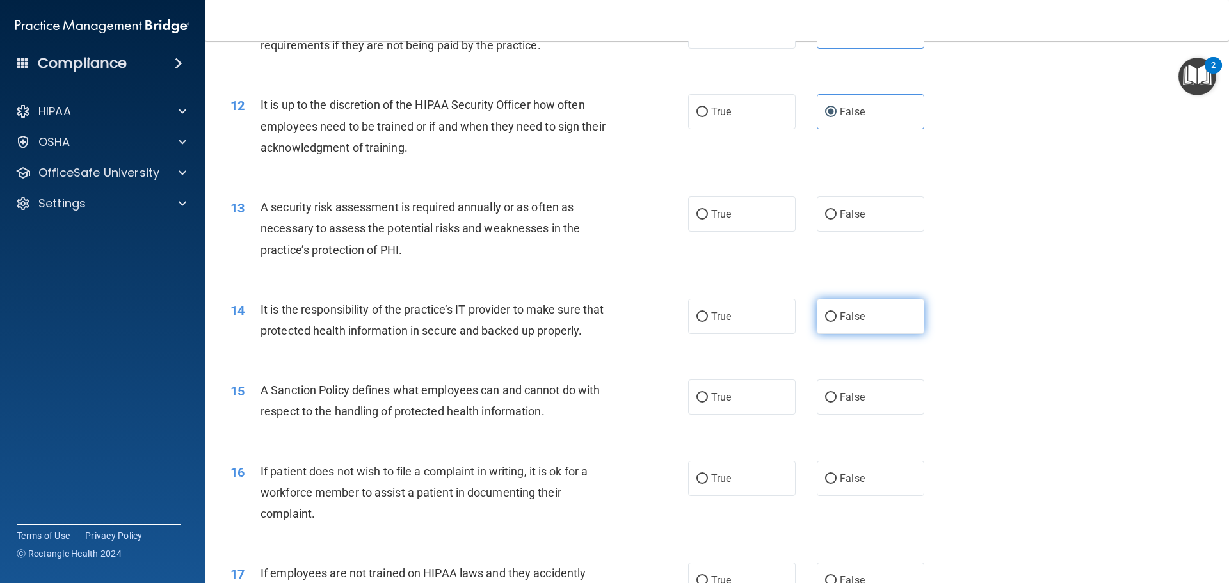
click at [840, 317] on span "False" at bounding box center [852, 316] width 25 height 12
click at [836, 317] on input "False" at bounding box center [831, 317] width 12 height 10
radio input "true"
click at [690, 222] on label "True" at bounding box center [742, 213] width 108 height 35
click at [696, 219] on input "True" at bounding box center [702, 215] width 12 height 10
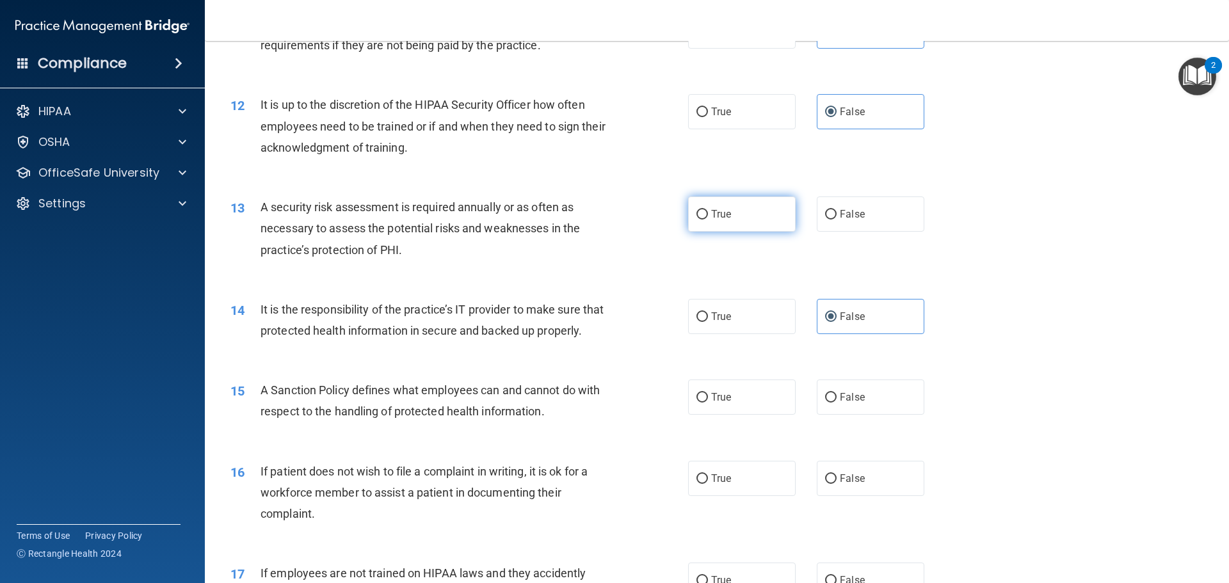
radio input "true"
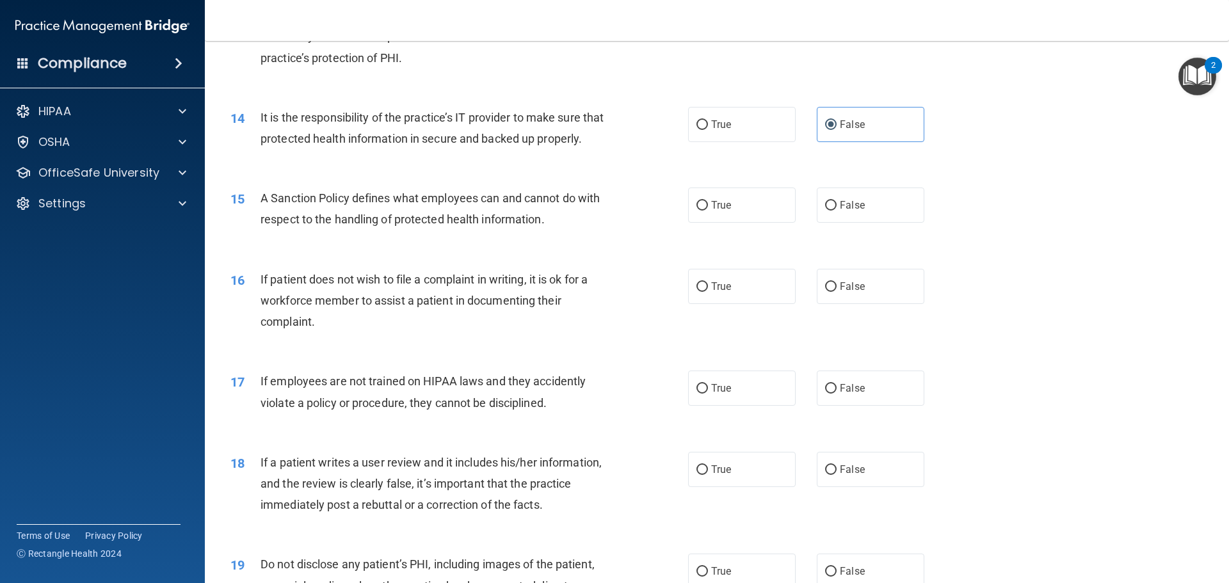
scroll to position [1472, 0]
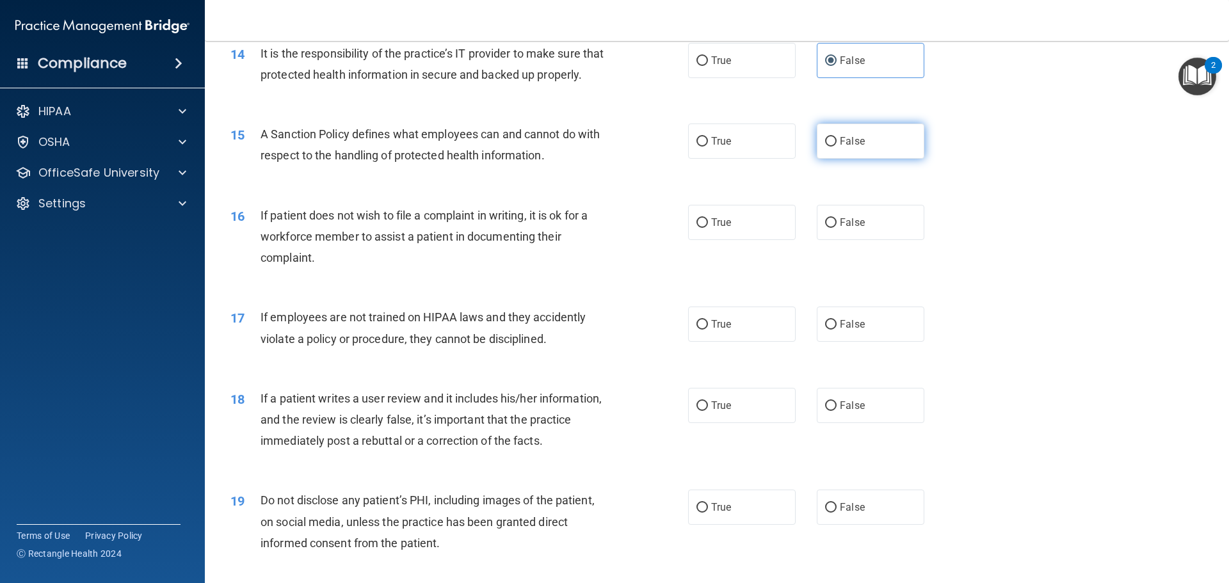
click at [836, 159] on label "False" at bounding box center [871, 141] width 108 height 35
click at [836, 147] on input "False" at bounding box center [831, 142] width 12 height 10
radio input "true"
click at [727, 240] on label "True" at bounding box center [742, 222] width 108 height 35
click at [708, 228] on input "True" at bounding box center [702, 223] width 12 height 10
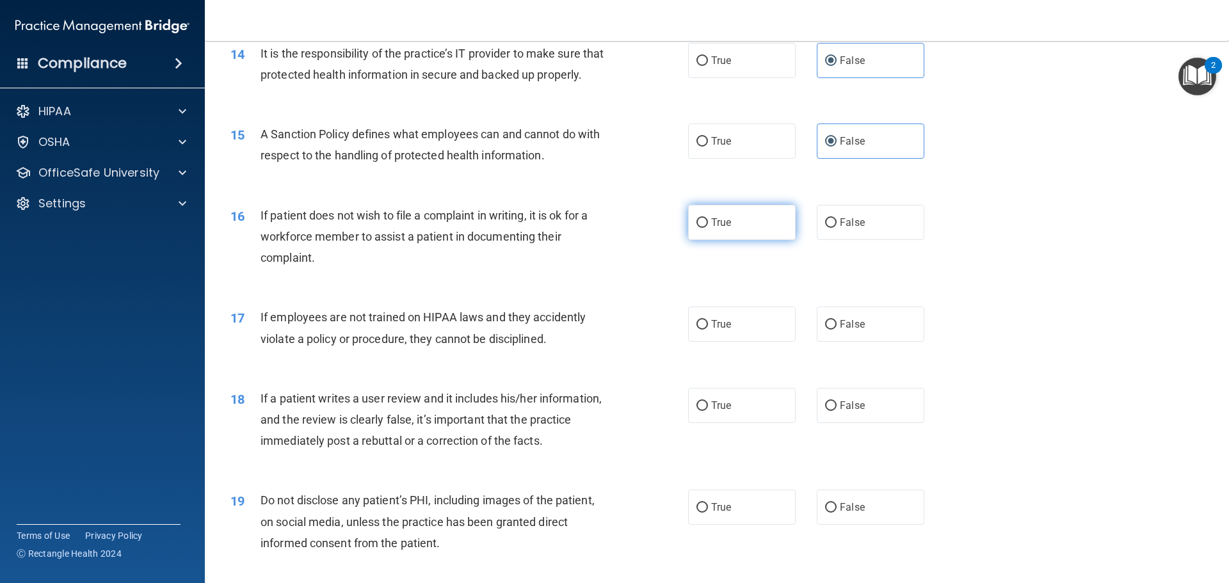
radio input "true"
click at [825, 330] on input "False" at bounding box center [831, 325] width 12 height 10
radio input "true"
click at [863, 423] on label "False" at bounding box center [871, 405] width 108 height 35
click at [836, 411] on input "False" at bounding box center [831, 406] width 12 height 10
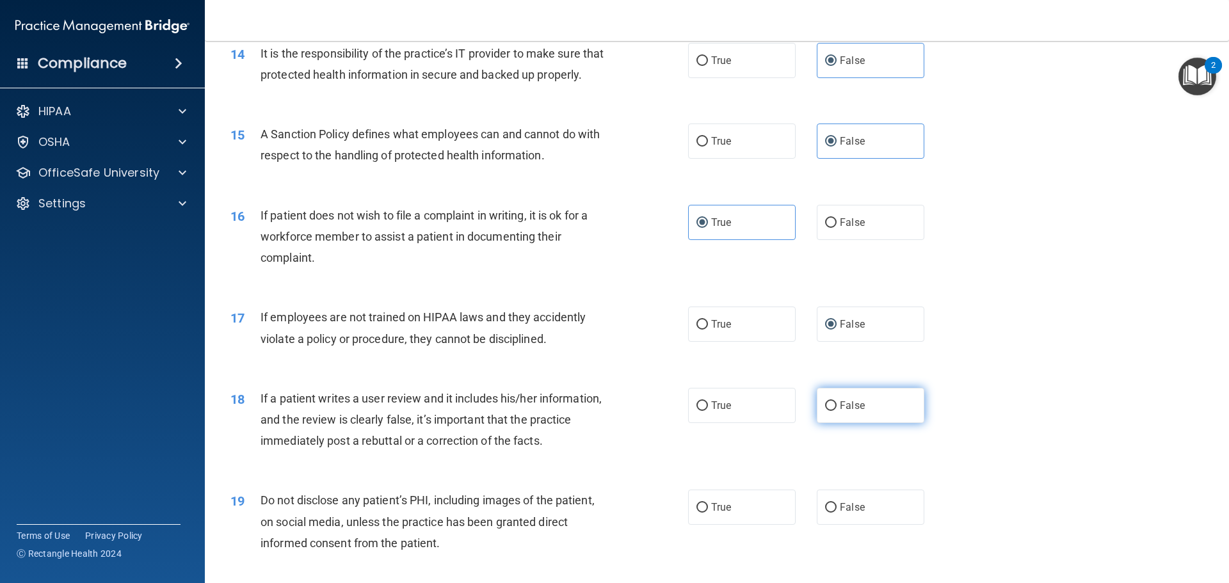
radio input "true"
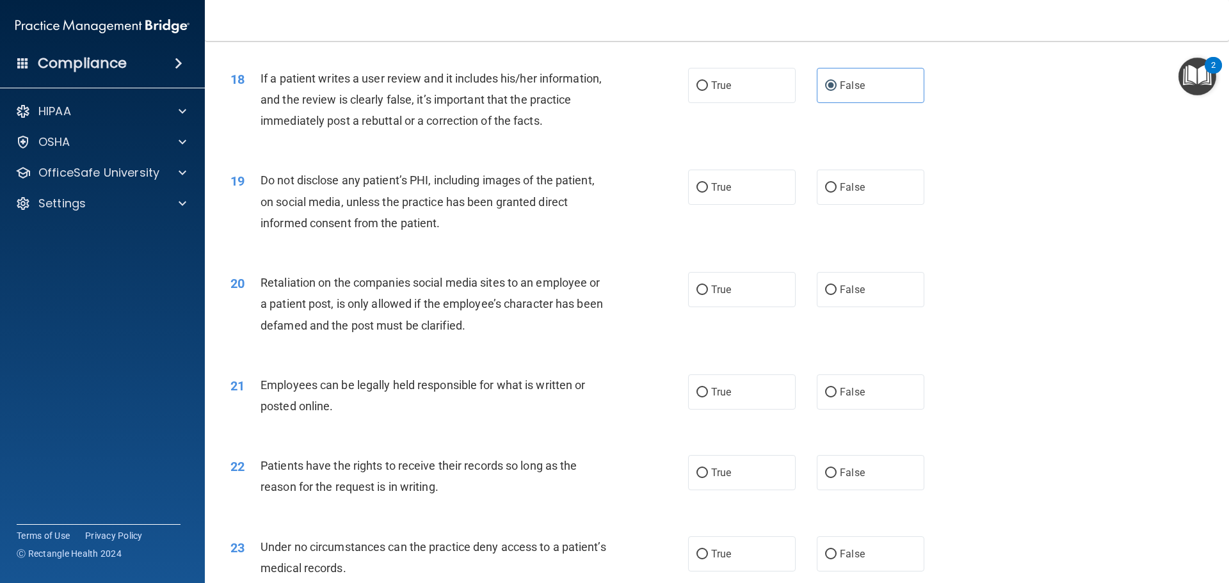
scroll to position [1856, 0]
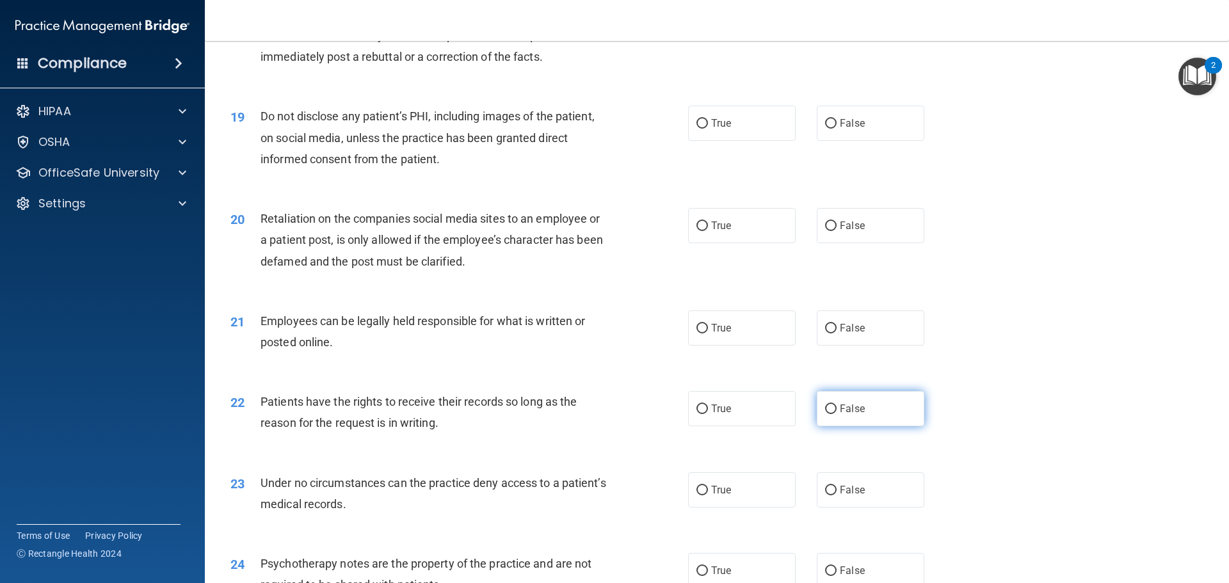
click at [871, 426] on label "False" at bounding box center [871, 408] width 108 height 35
click at [836, 414] on input "False" at bounding box center [831, 409] width 12 height 10
radio input "true"
click at [723, 141] on label "True" at bounding box center [742, 123] width 108 height 35
click at [708, 129] on input "True" at bounding box center [702, 124] width 12 height 10
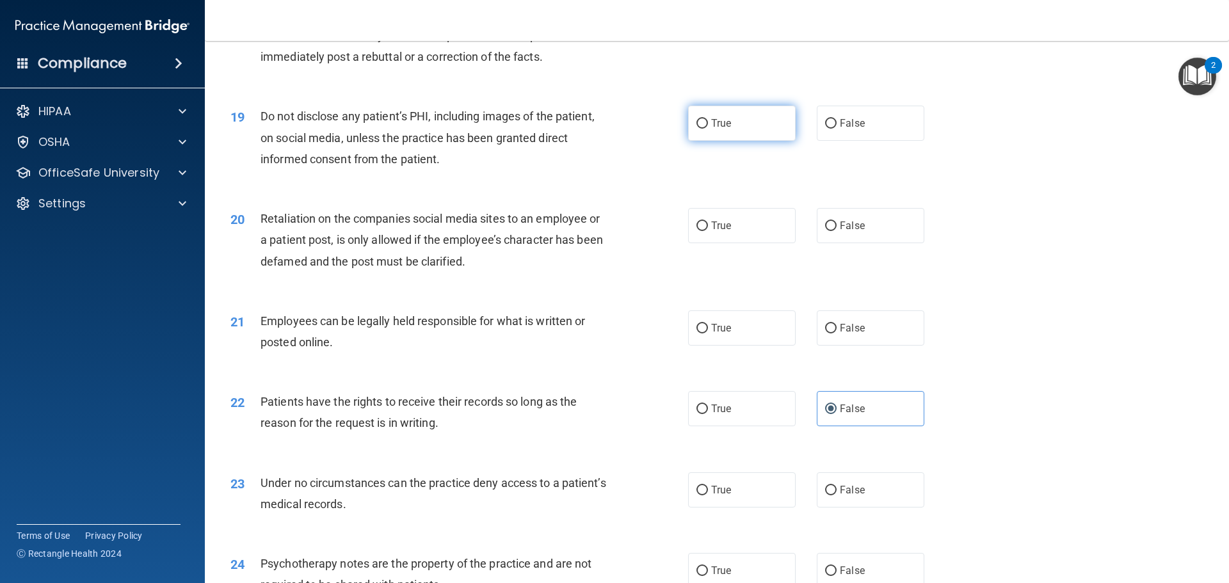
radio input "true"
click at [870, 243] on label "False" at bounding box center [871, 225] width 108 height 35
click at [836, 231] on input "False" at bounding box center [831, 226] width 12 height 10
radio input "true"
click at [711, 334] on span "True" at bounding box center [721, 328] width 20 height 12
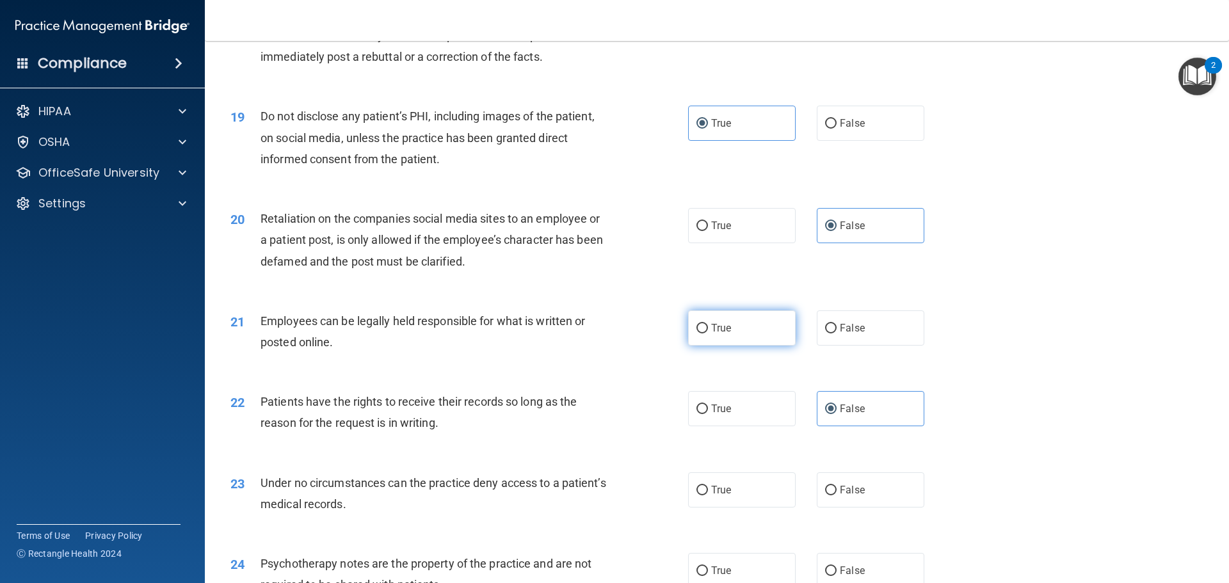
click at [708, 333] on input "True" at bounding box center [702, 329] width 12 height 10
radio input "true"
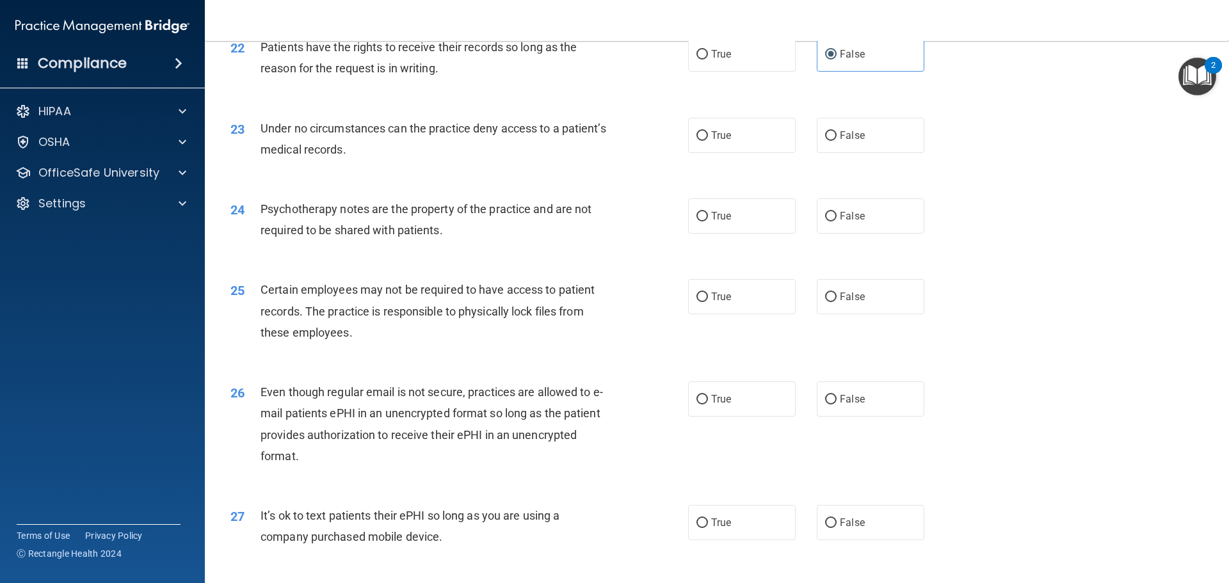
scroll to position [2240, 0]
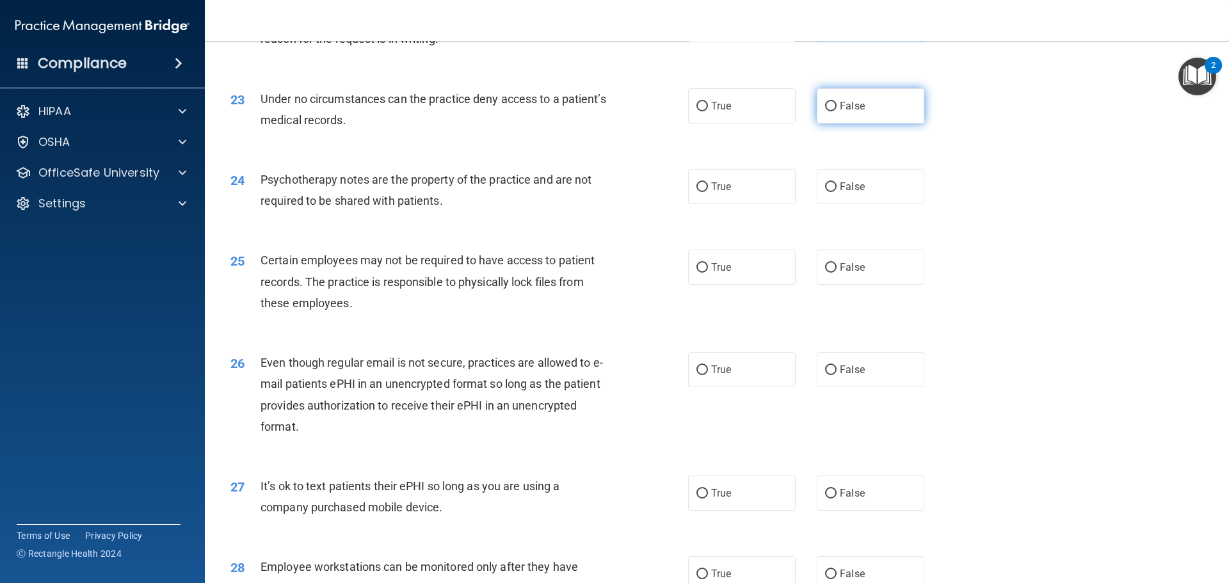
click at [842, 112] on span "False" at bounding box center [852, 106] width 25 height 12
click at [836, 111] on input "False" at bounding box center [831, 107] width 12 height 10
radio input "true"
click at [733, 203] on label "True" at bounding box center [742, 186] width 108 height 35
click at [708, 192] on input "True" at bounding box center [702, 187] width 12 height 10
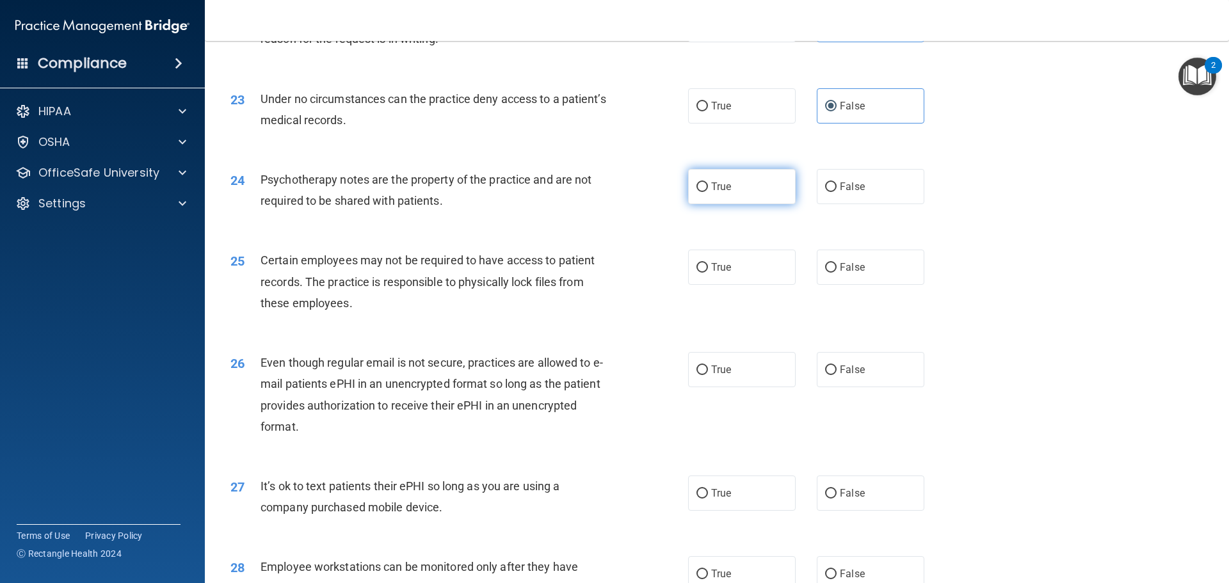
radio input "true"
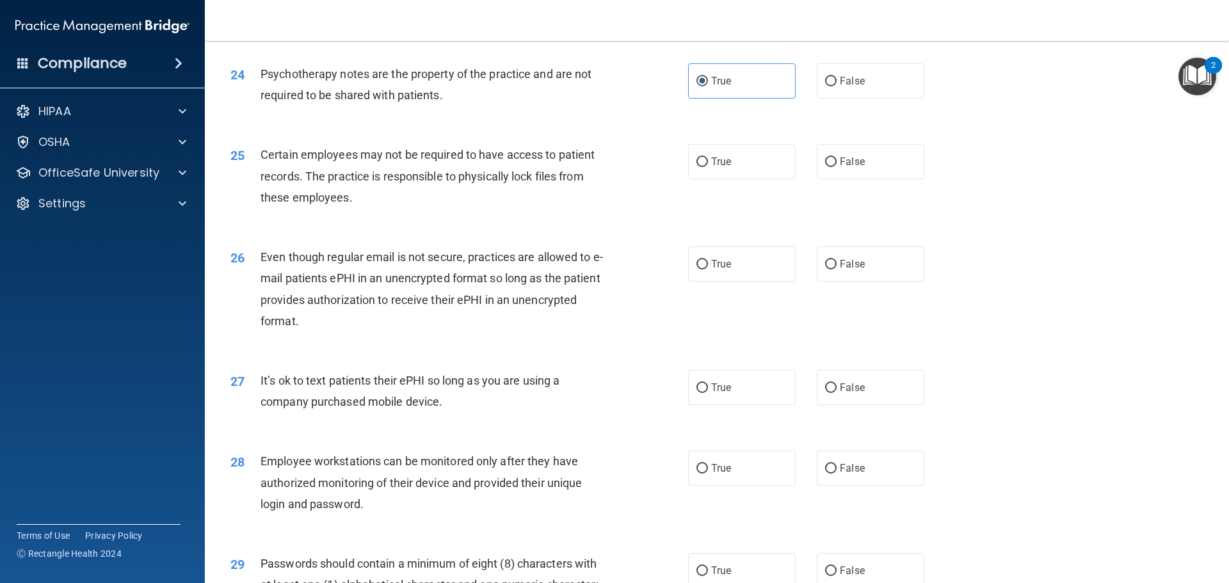
scroll to position [2368, 0]
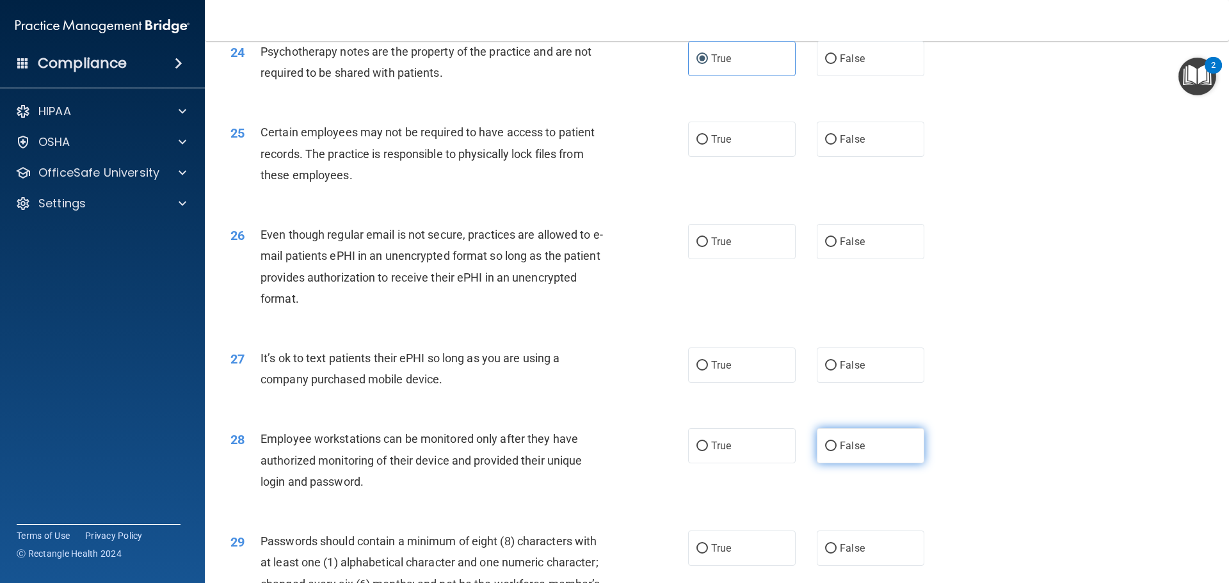
click at [852, 460] on label "False" at bounding box center [871, 445] width 108 height 35
click at [836, 451] on input "False" at bounding box center [831, 447] width 12 height 10
radio input "true"
click at [711, 157] on label "True" at bounding box center [742, 139] width 108 height 35
click at [708, 145] on input "True" at bounding box center [702, 140] width 12 height 10
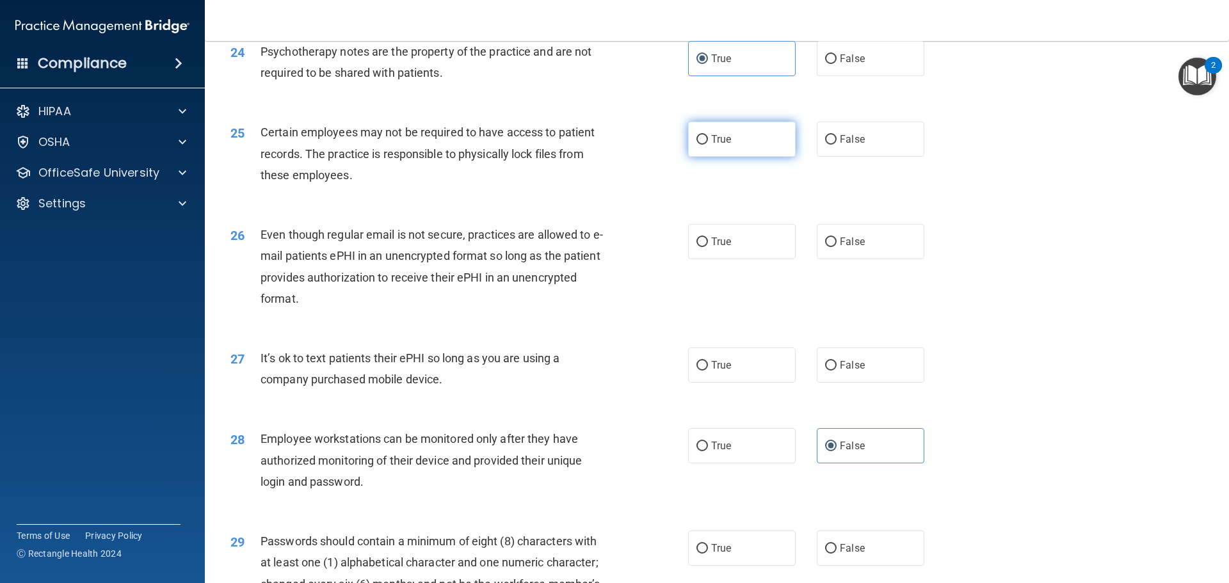
radio input "true"
click at [714, 248] on span "True" at bounding box center [721, 241] width 20 height 12
click at [708, 247] on input "True" at bounding box center [702, 242] width 12 height 10
radio input "true"
click at [864, 383] on label "False" at bounding box center [871, 364] width 108 height 35
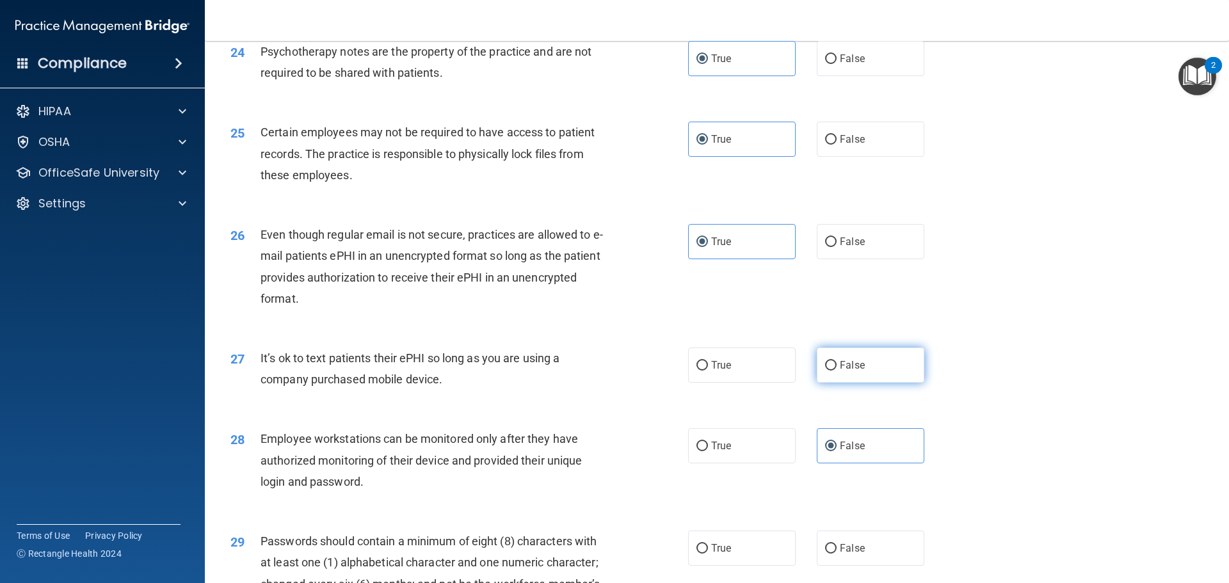
click at [836, 371] on input "False" at bounding box center [831, 366] width 12 height 10
radio input "true"
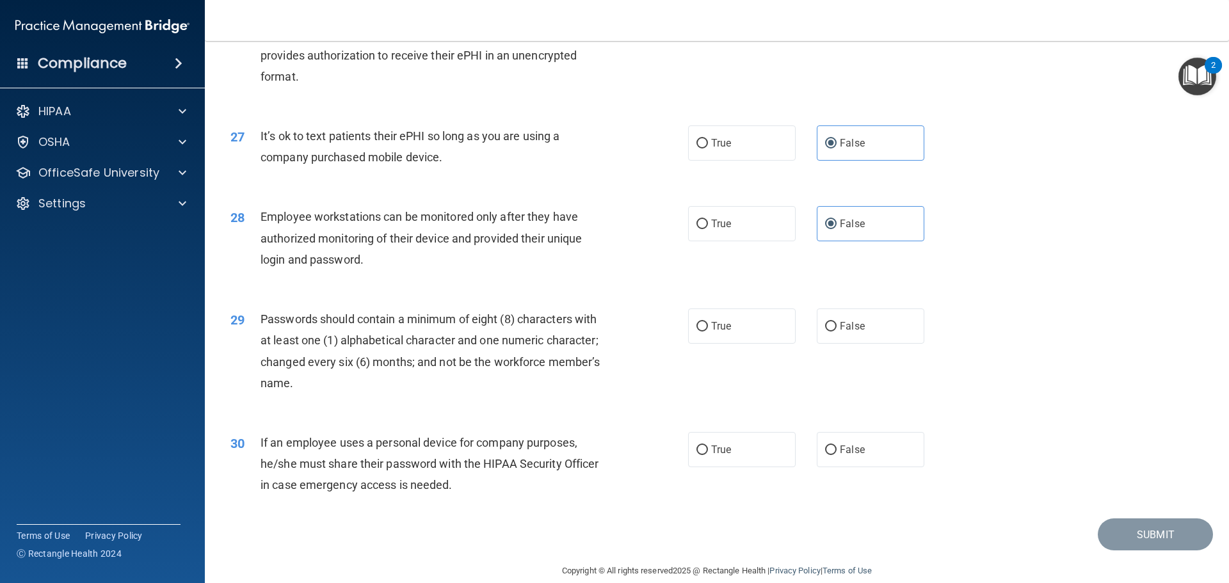
scroll to position [2629, 0]
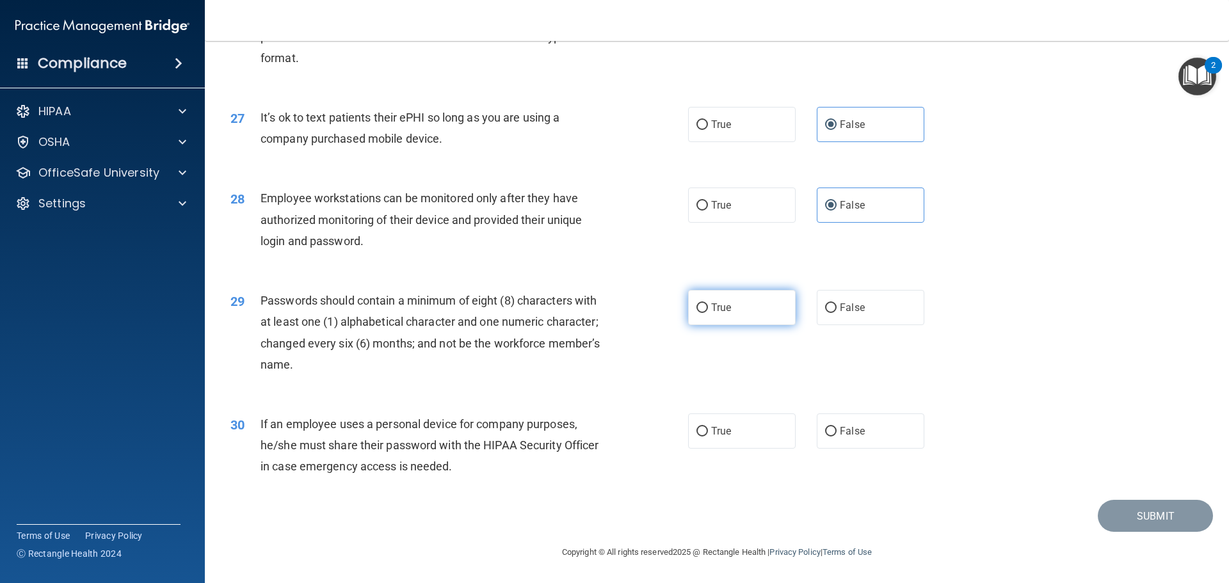
click at [701, 315] on label "True" at bounding box center [742, 307] width 108 height 35
click at [701, 313] on input "True" at bounding box center [702, 308] width 12 height 10
radio input "true"
click at [847, 434] on span "False" at bounding box center [852, 431] width 25 height 12
click at [836, 434] on input "False" at bounding box center [831, 432] width 12 height 10
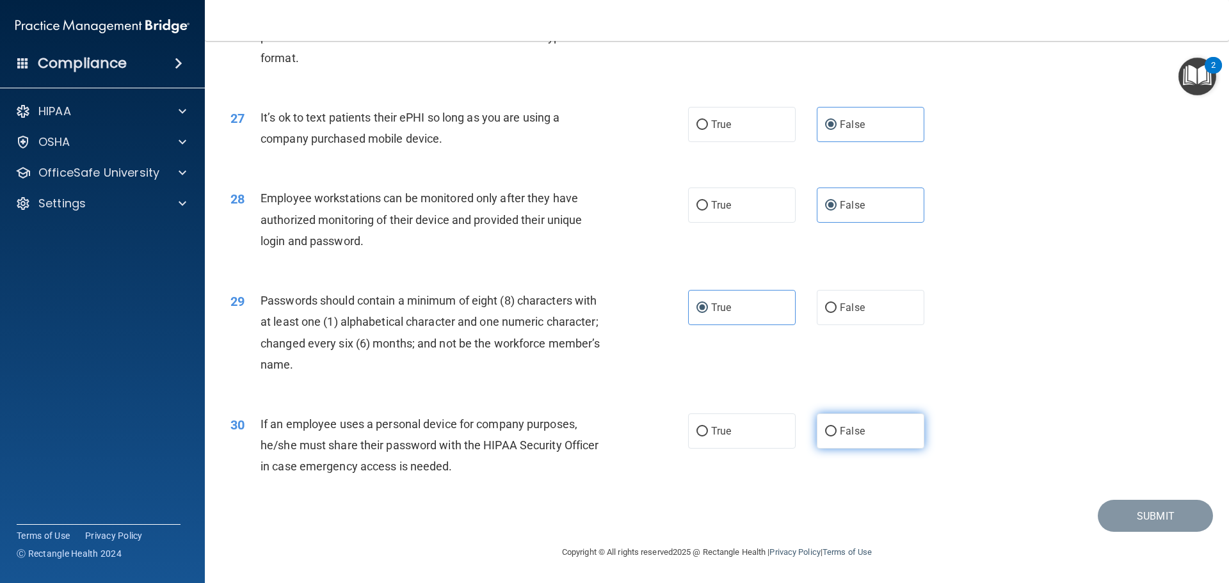
radio input "true"
click at [1119, 514] on button "Submit" at bounding box center [1154, 516] width 115 height 33
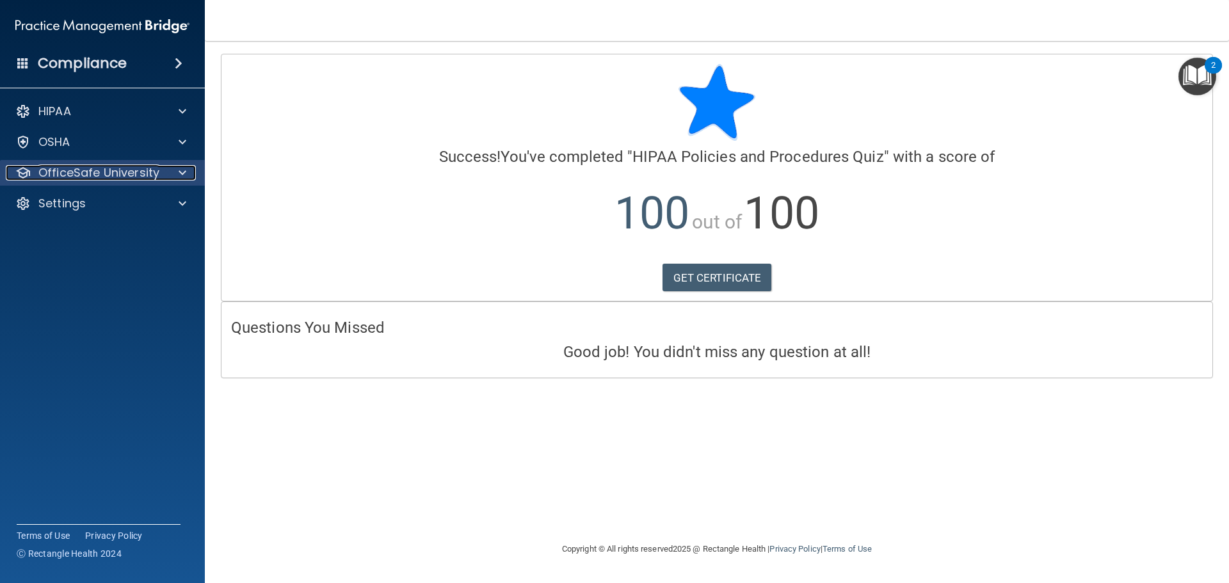
click at [124, 175] on p "OfficeSafe University" at bounding box center [98, 172] width 121 height 15
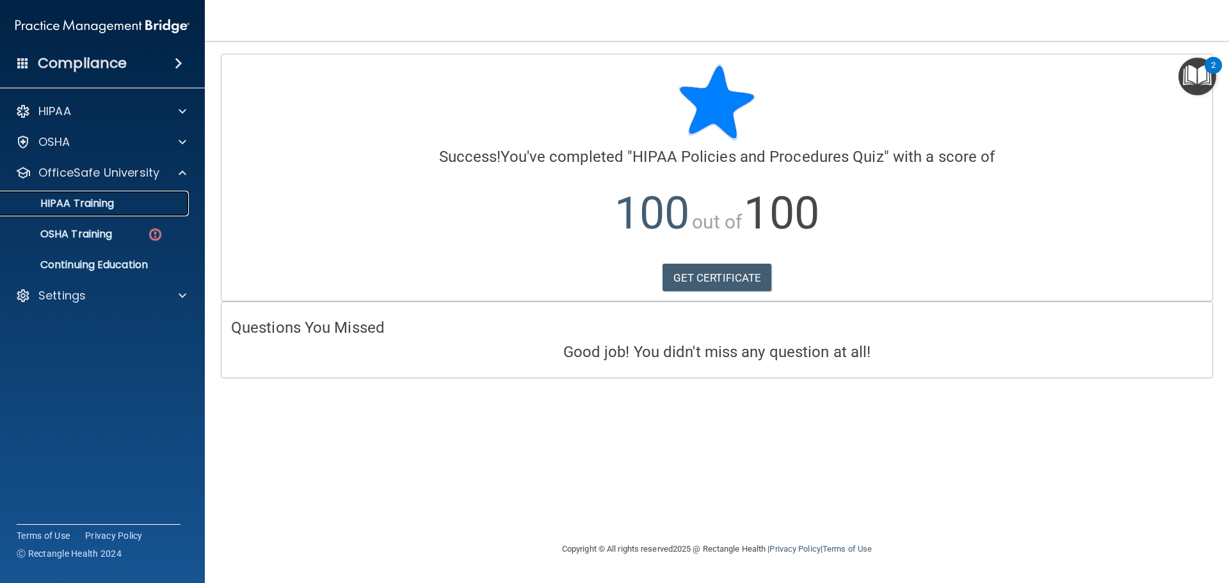
click at [77, 207] on p "HIPAA Training" at bounding box center [61, 203] width 106 height 13
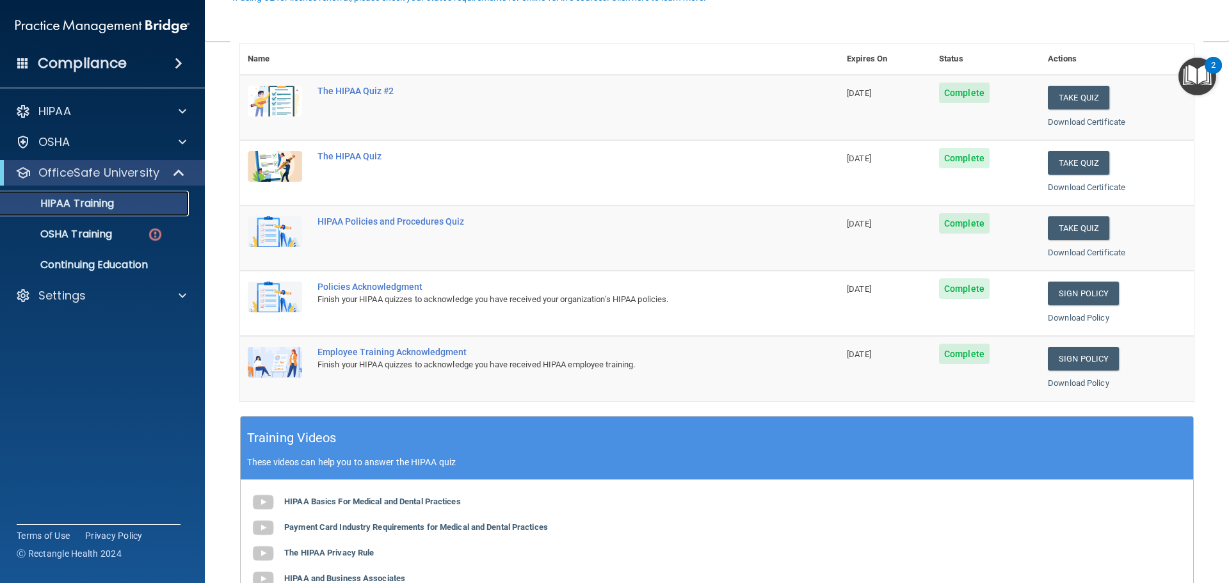
scroll to position [192, 0]
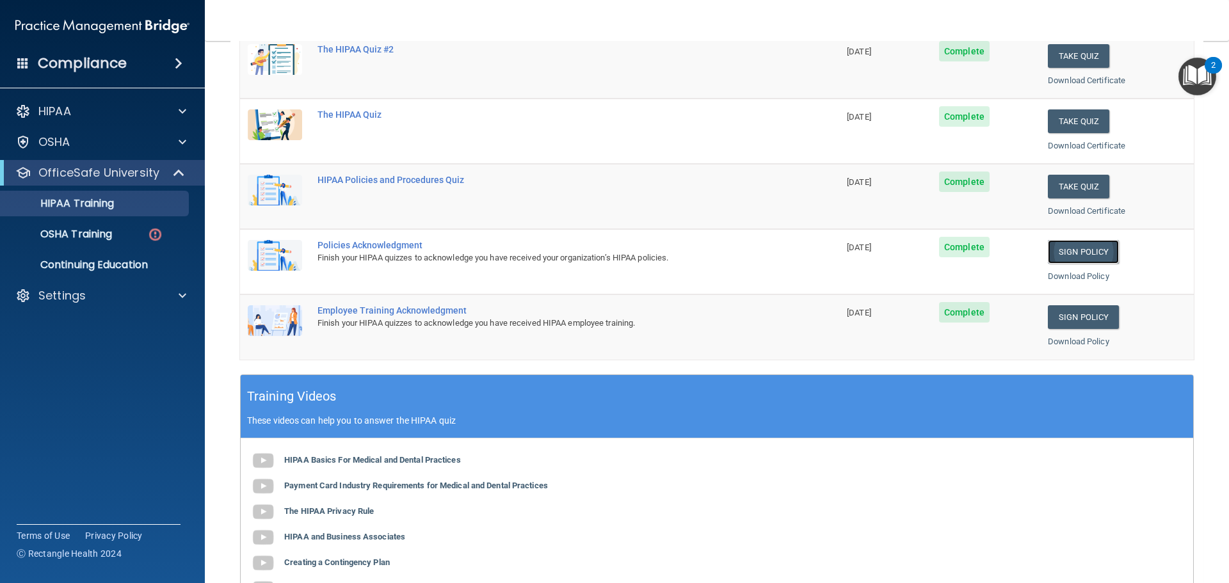
click at [1051, 252] on link "Sign Policy" at bounding box center [1083, 252] width 71 height 24
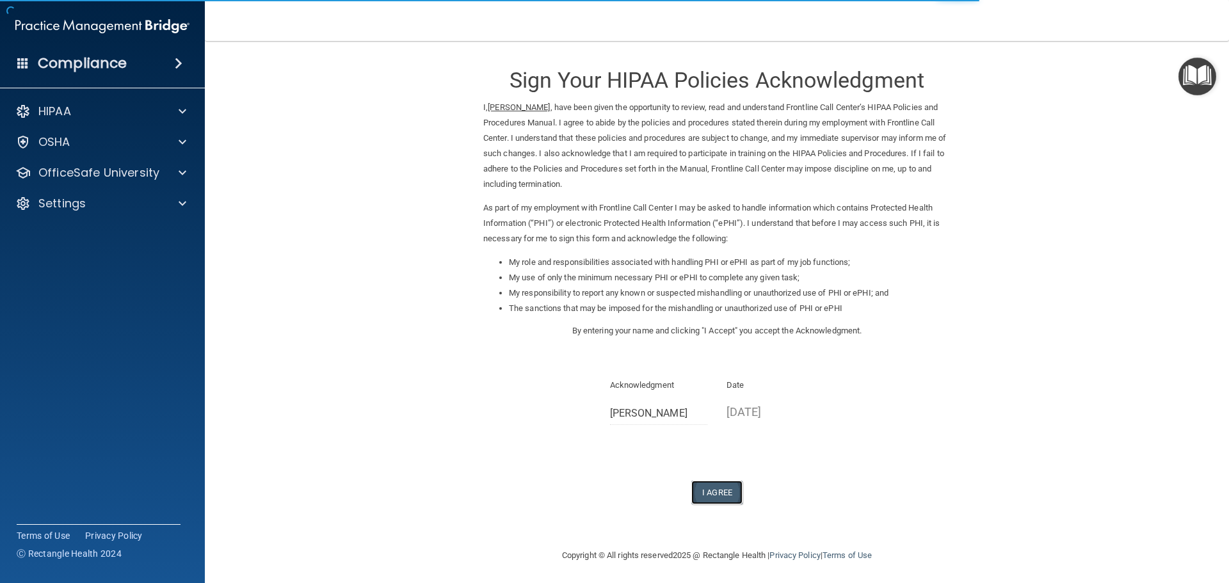
click at [711, 492] on button "I Agree" at bounding box center [716, 493] width 51 height 24
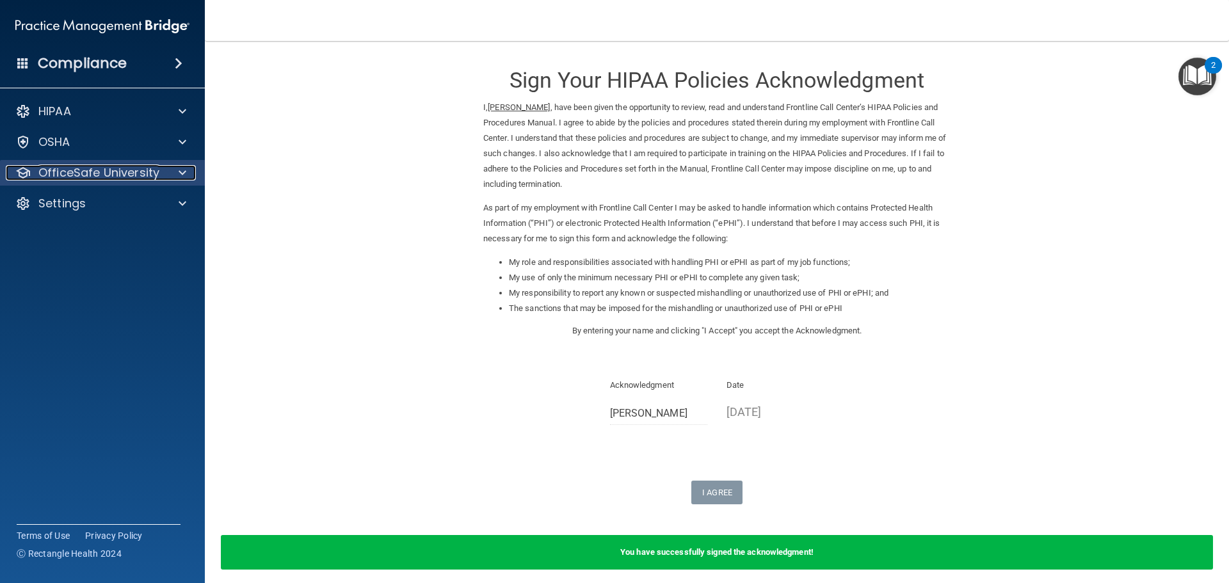
click at [127, 178] on p "OfficeSafe University" at bounding box center [98, 172] width 121 height 15
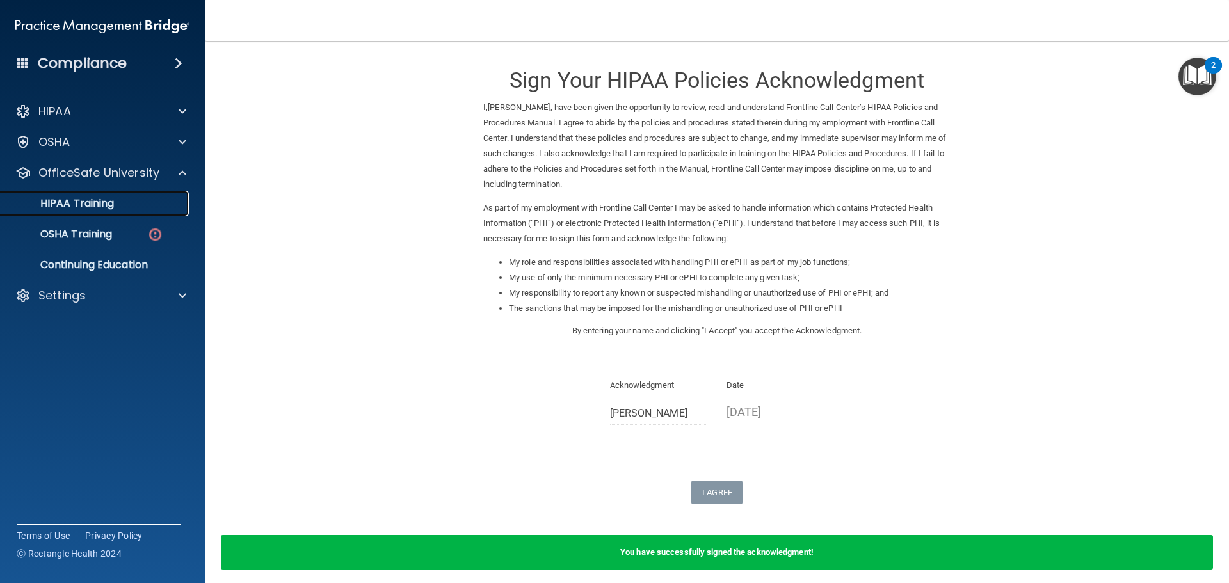
click at [111, 211] on link "HIPAA Training" at bounding box center [88, 204] width 202 height 26
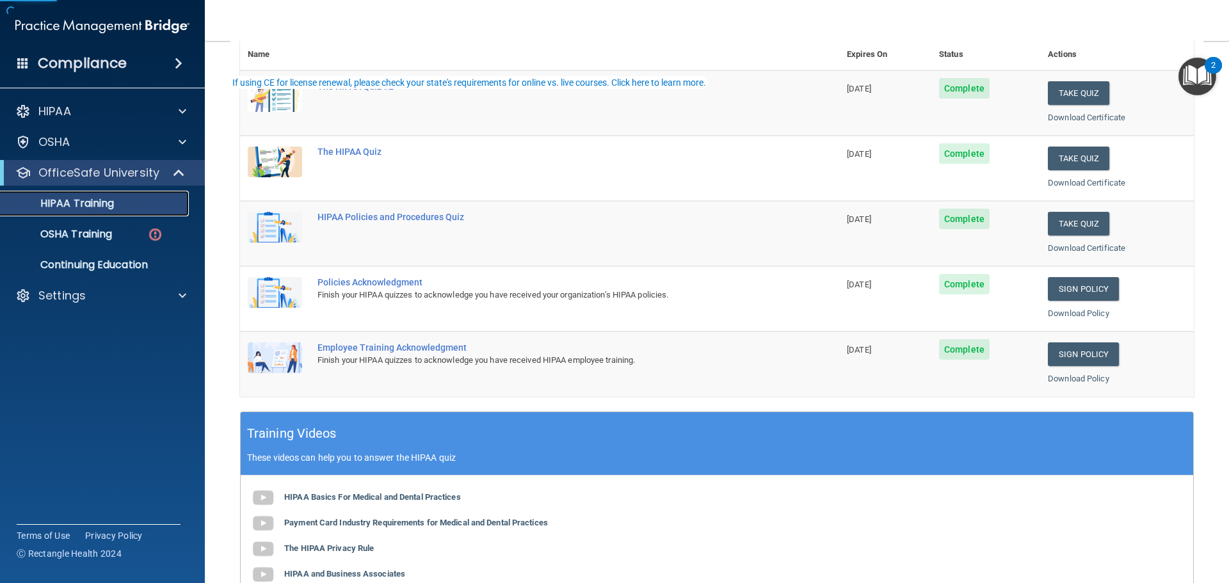
scroll to position [192, 0]
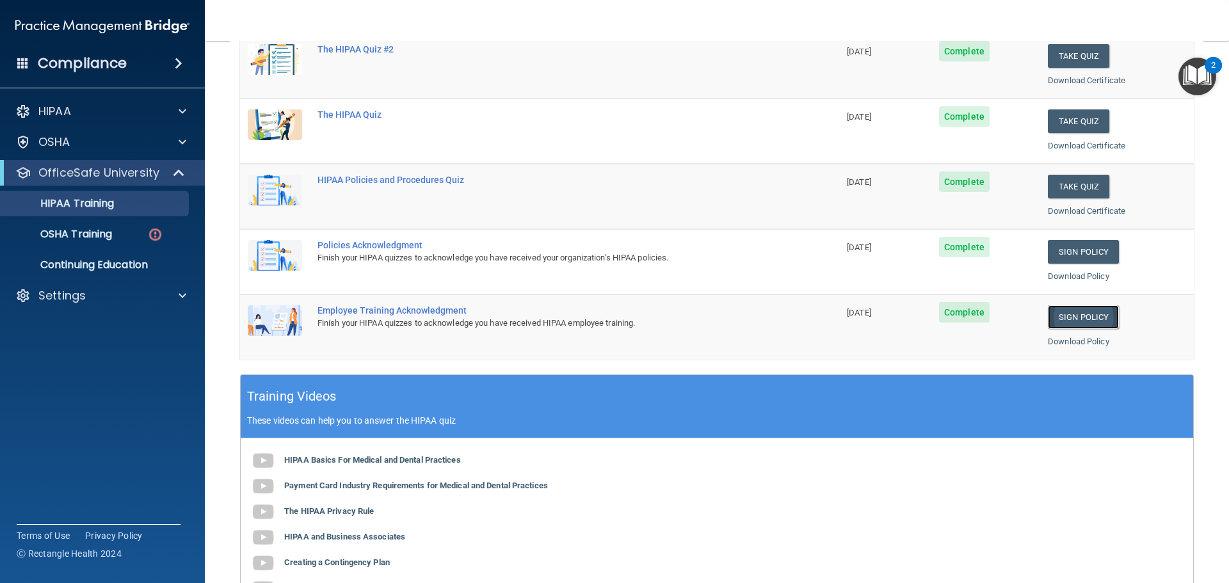
click at [1083, 322] on link "Sign Policy" at bounding box center [1083, 317] width 71 height 24
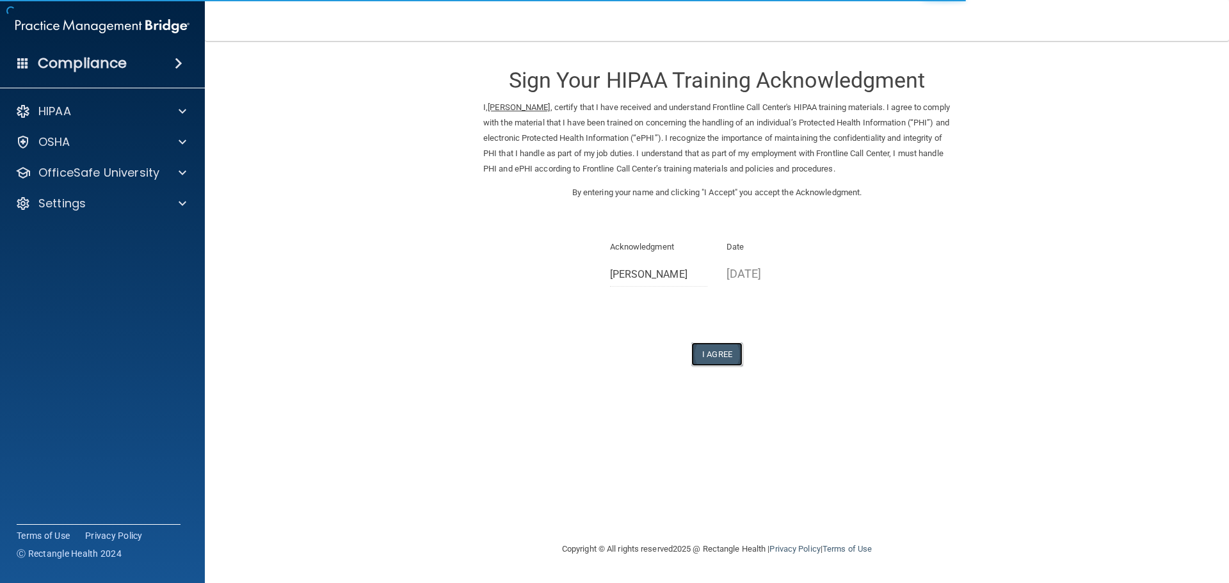
click at [716, 351] on button "I Agree" at bounding box center [716, 354] width 51 height 24
